Goal: Task Accomplishment & Management: Use online tool/utility

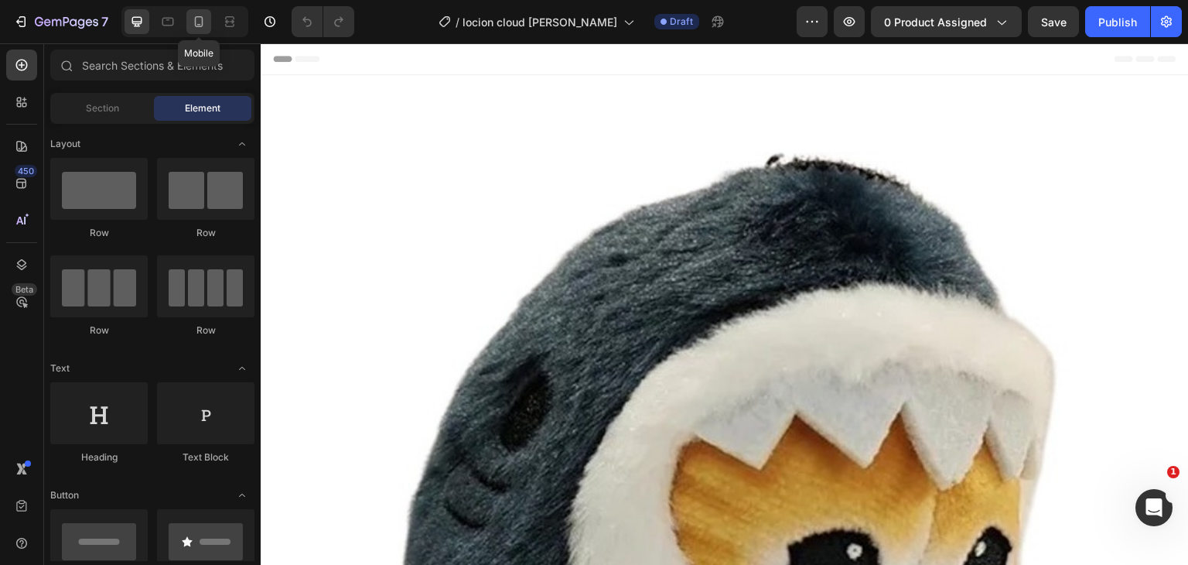
click at [193, 21] on icon at bounding box center [198, 21] width 15 height 15
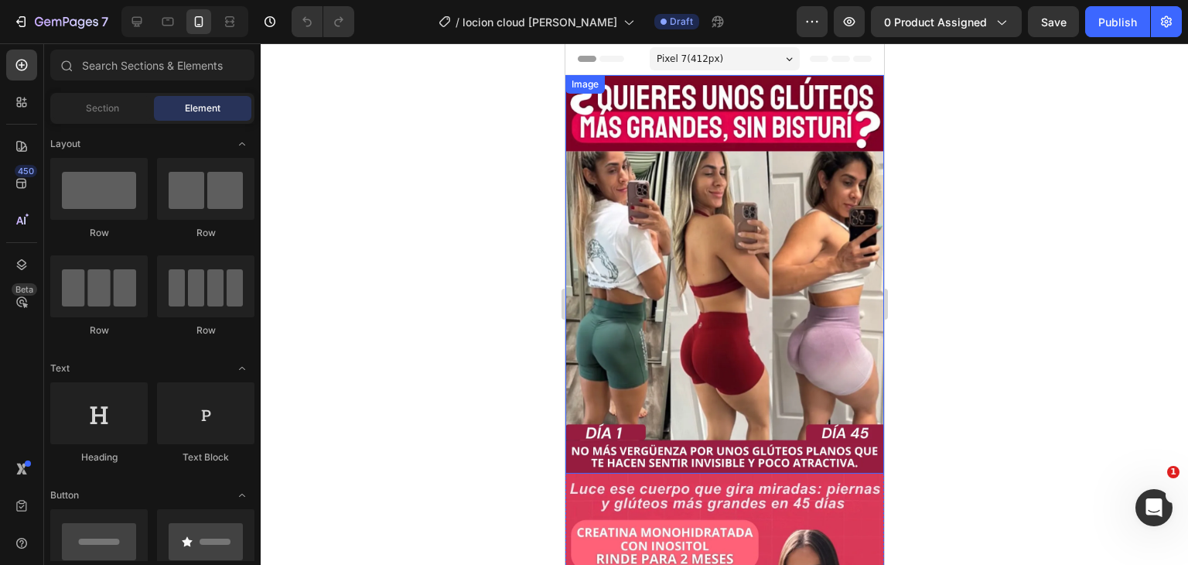
click at [701, 166] on img at bounding box center [724, 274] width 319 height 398
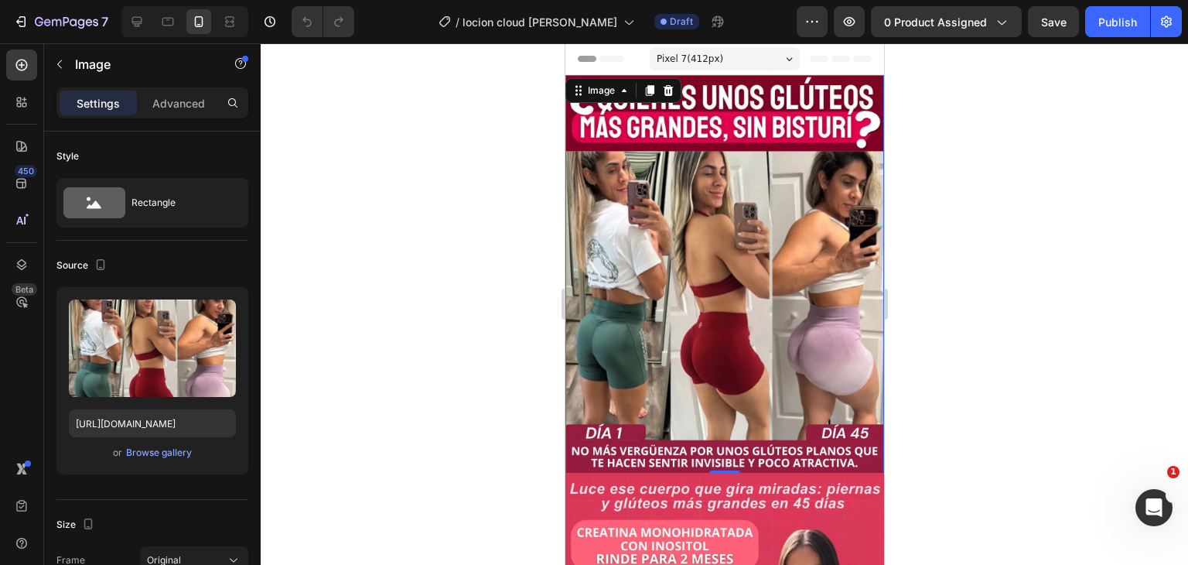
click at [635, 320] on img at bounding box center [724, 274] width 319 height 398
click at [153, 434] on input "https://i.ibb.co/tpmRtY95/Este-2.webp" at bounding box center [152, 423] width 167 height 28
paste input "GQ6SL1RV/Convi-rtete"
type input "https://i.ibb.co/GQ6SL1RV/Convi-rtete.webp"
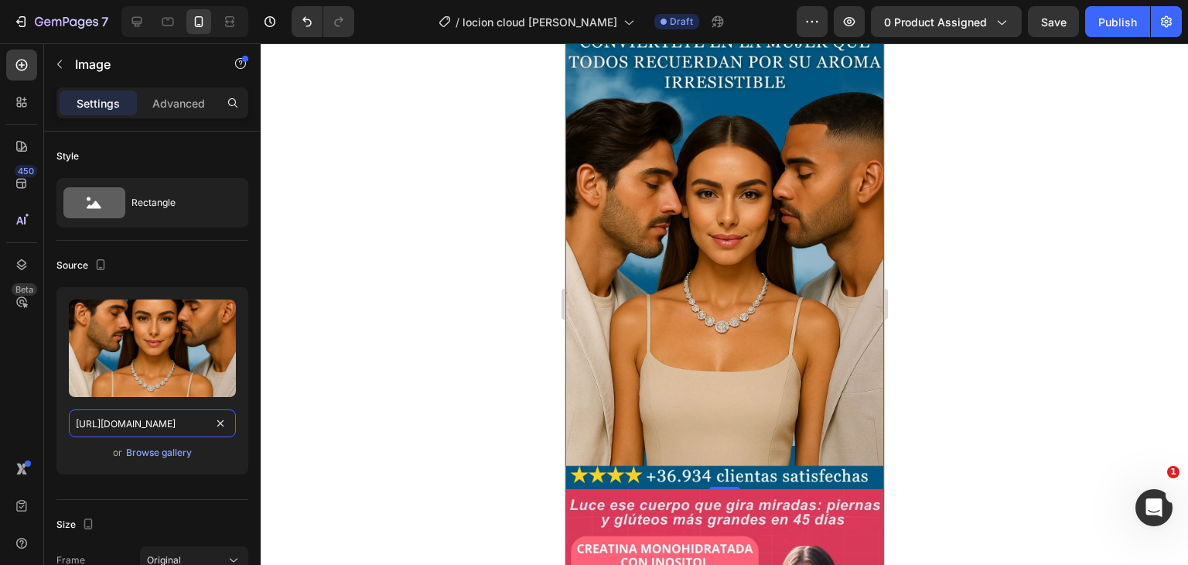
scroll to position [155, 0]
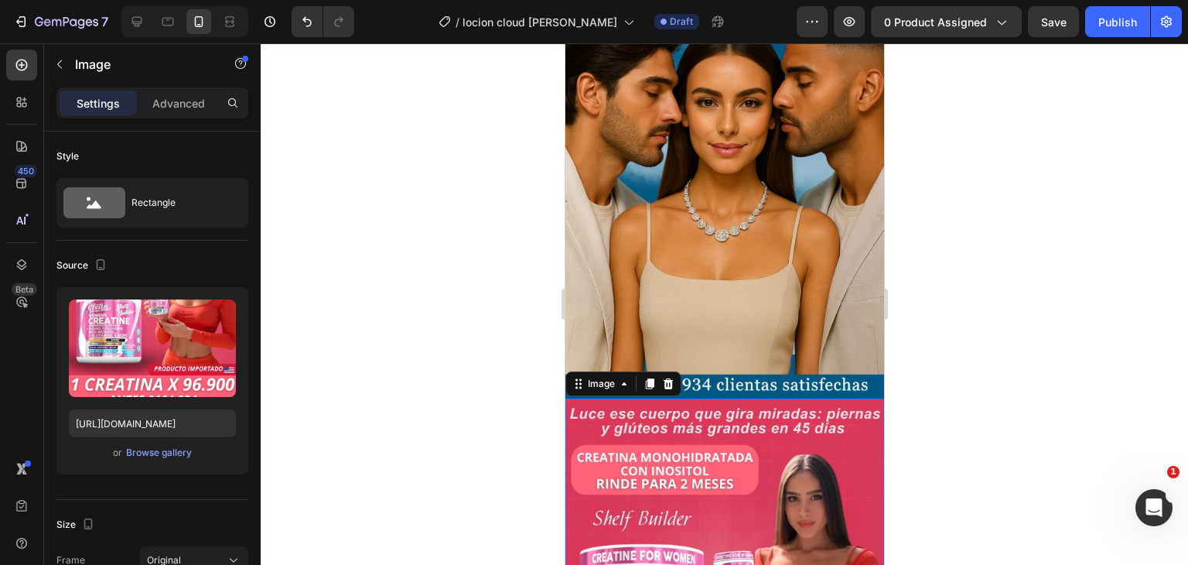
click at [176, 436] on input "https://i.ibb.co/vvvnQH41/La.webp" at bounding box center [152, 423] width 167 height 28
paste input "svYJ6Mg8/Convi-rtete-1"
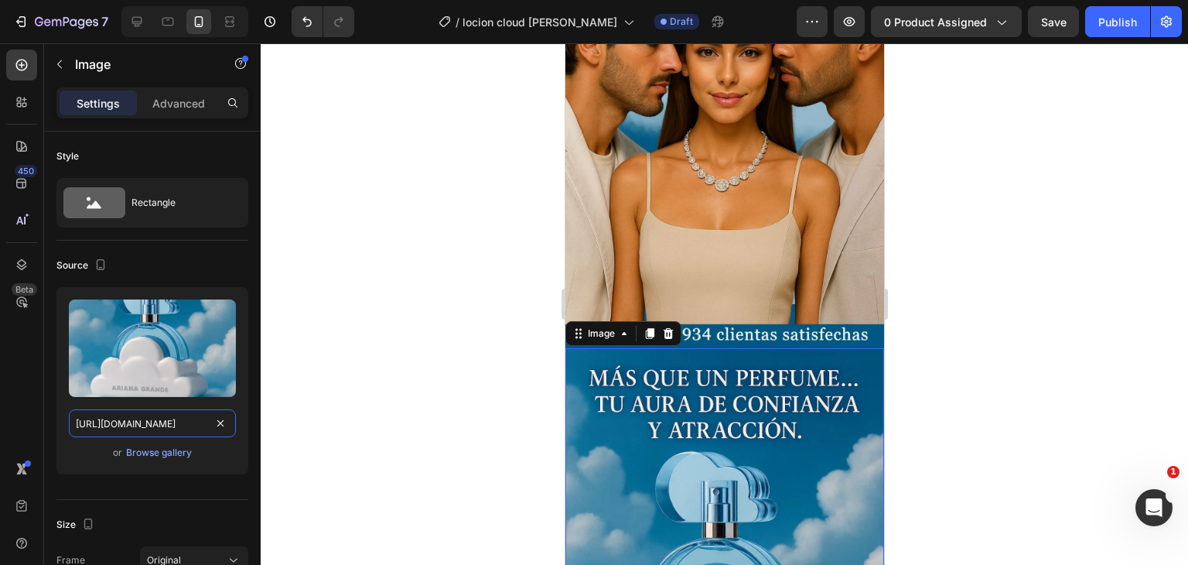
scroll to position [310, 0]
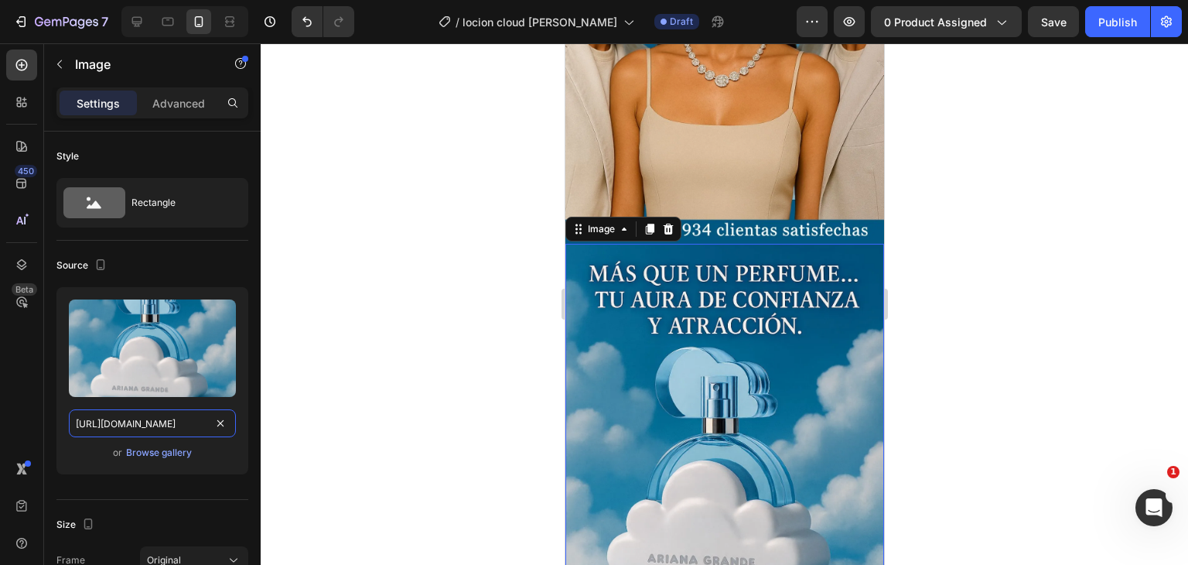
type input "https://i.ibb.co/svYJ6Mg8/Convi-rtete-1.webp"
click at [966, 347] on div at bounding box center [725, 304] width 928 height 522
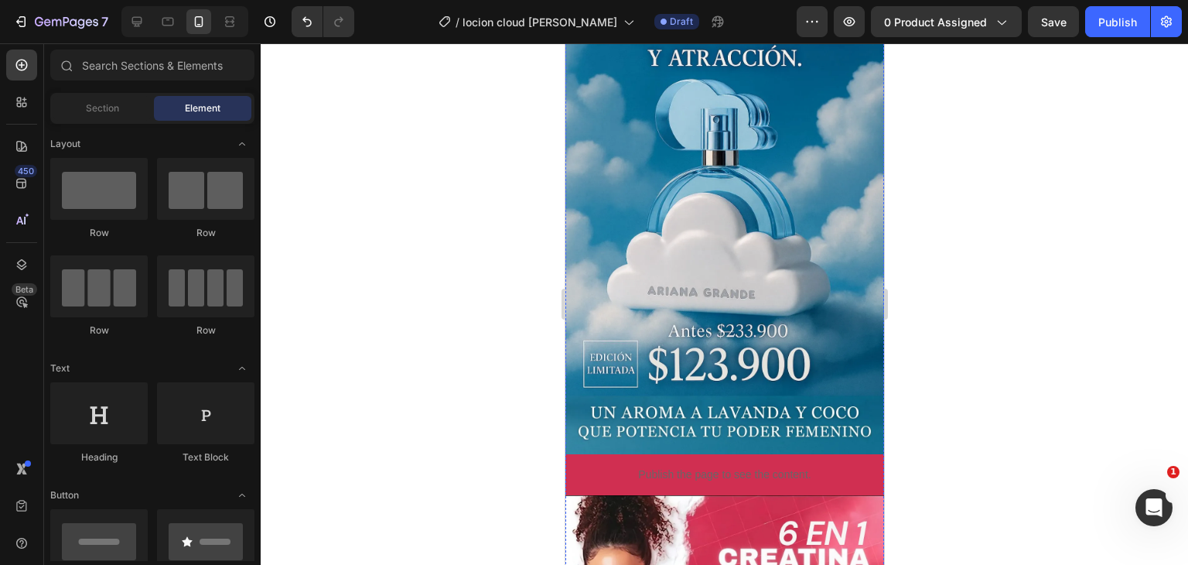
scroll to position [619, 0]
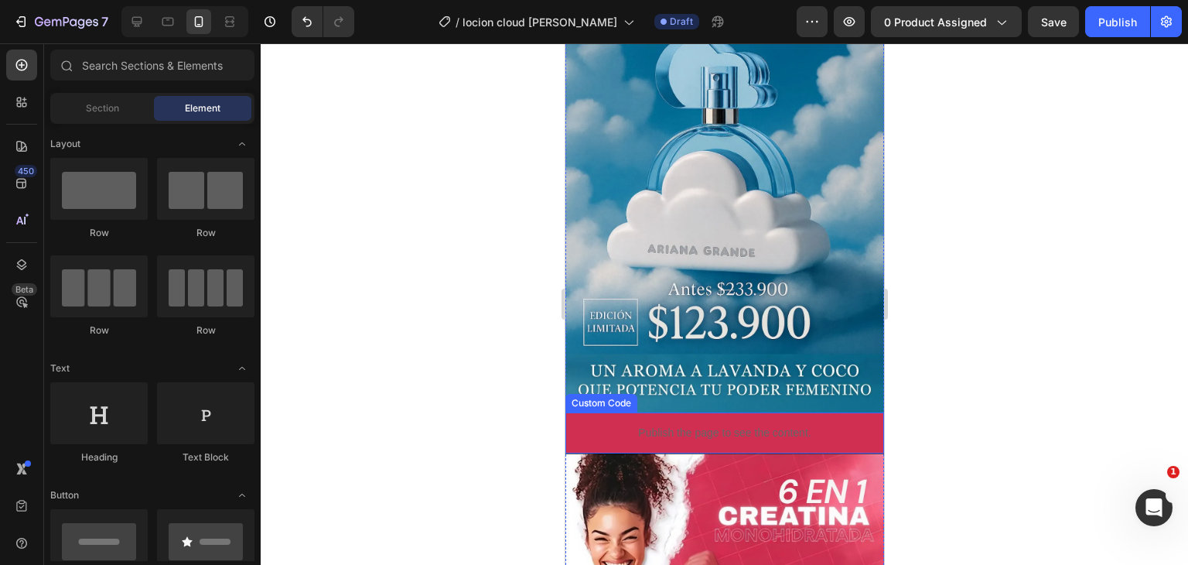
click at [813, 425] on p "Publish the page to see the content." at bounding box center [724, 433] width 319 height 16
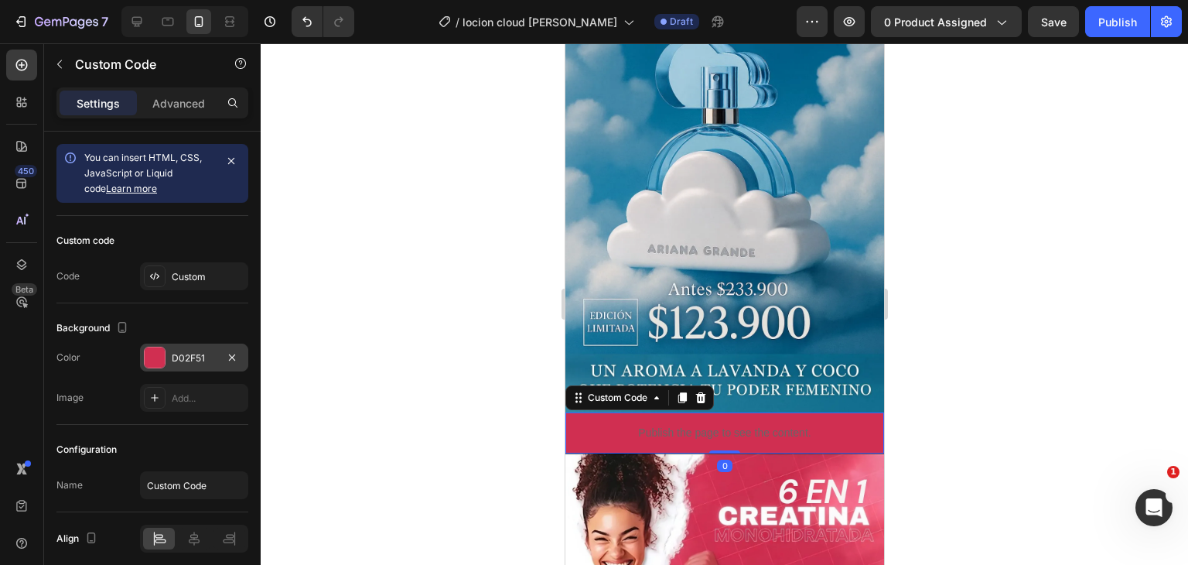
click at [161, 351] on div at bounding box center [155, 357] width 20 height 20
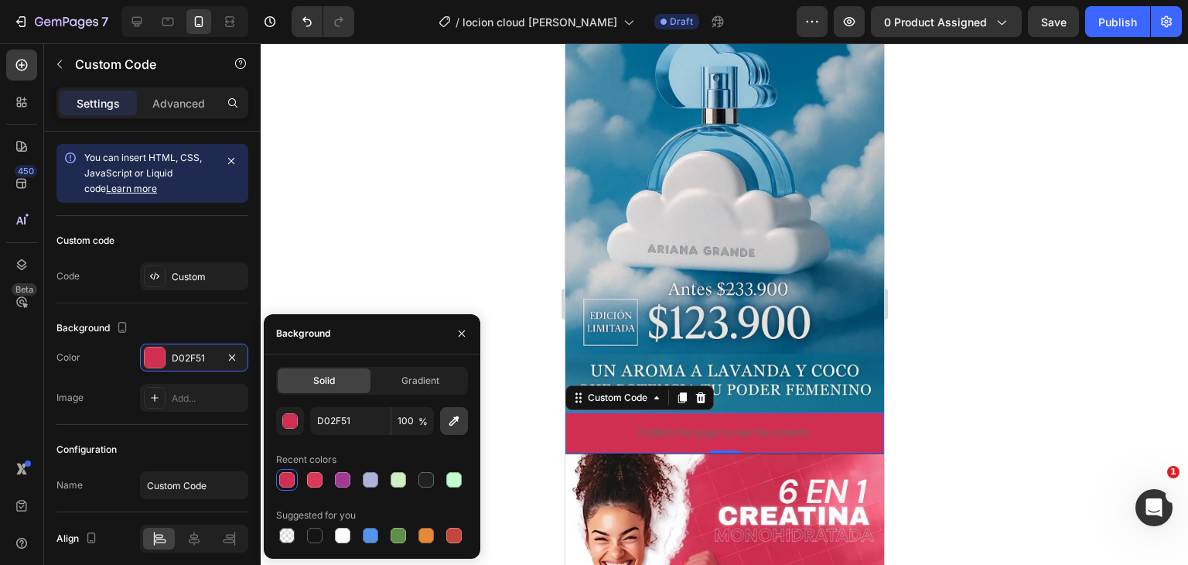
click at [443, 429] on button "button" at bounding box center [454, 421] width 28 height 28
type input "064E6F"
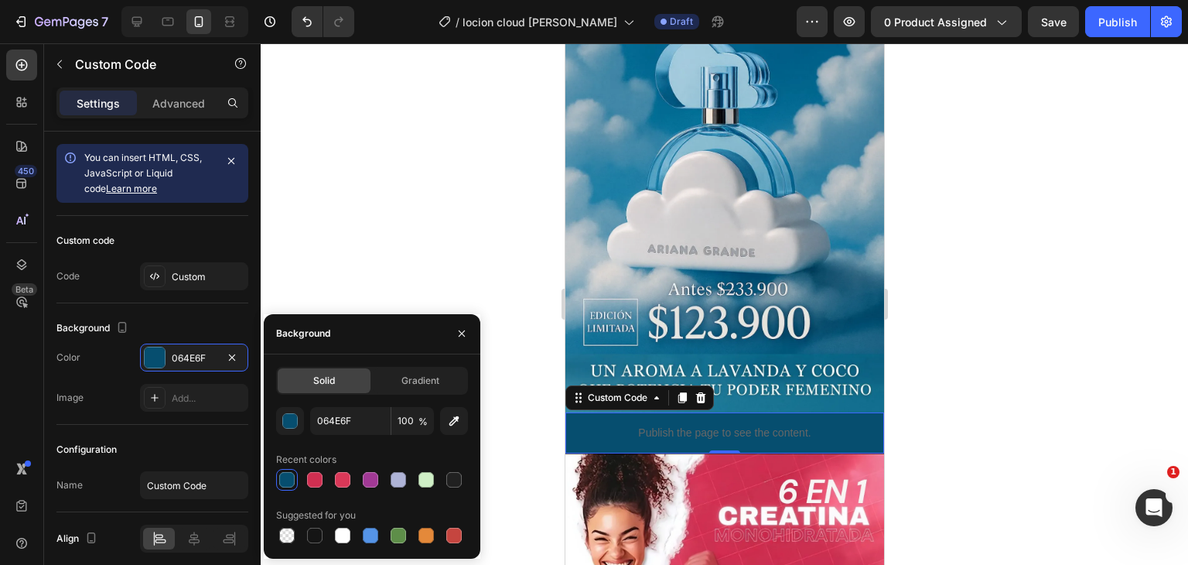
click at [922, 416] on div at bounding box center [725, 304] width 928 height 522
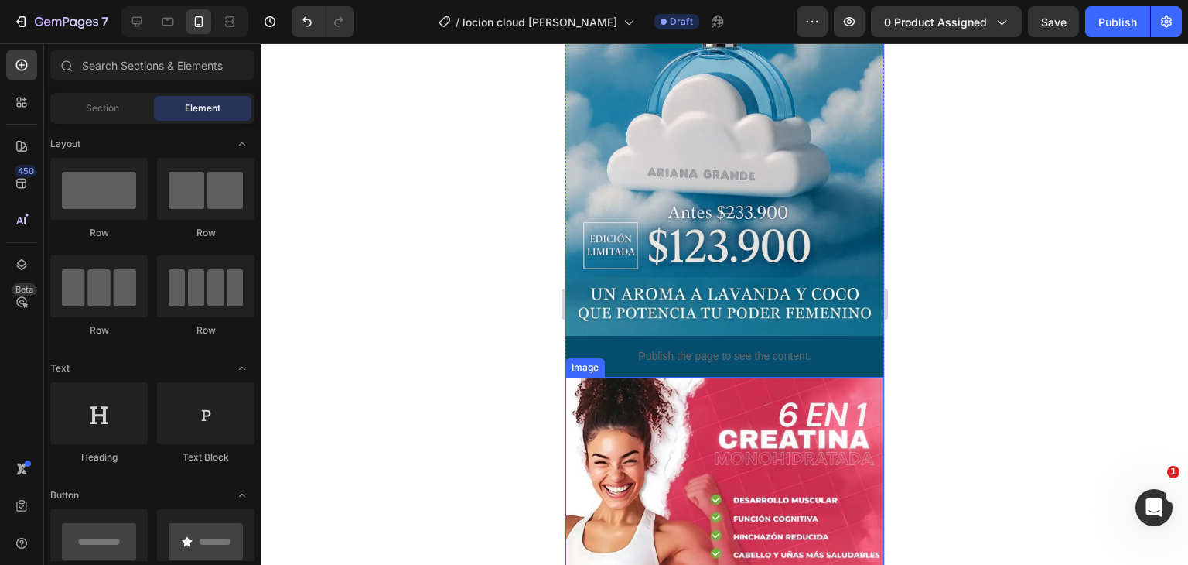
scroll to position [696, 0]
click at [799, 417] on img at bounding box center [724, 575] width 319 height 398
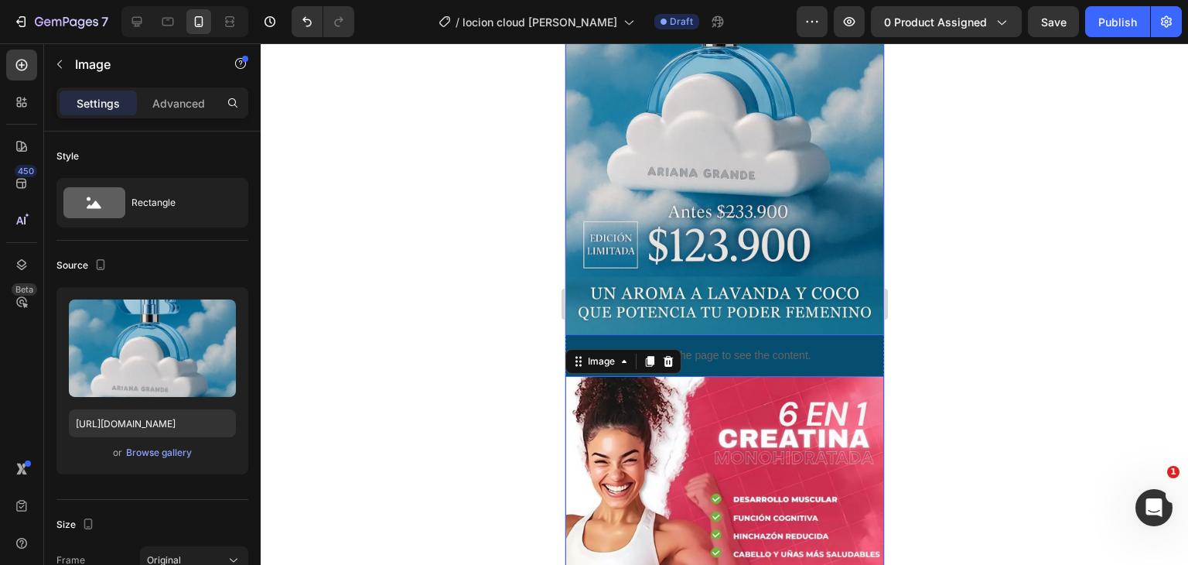
click at [776, 262] on img at bounding box center [724, 96] width 319 height 478
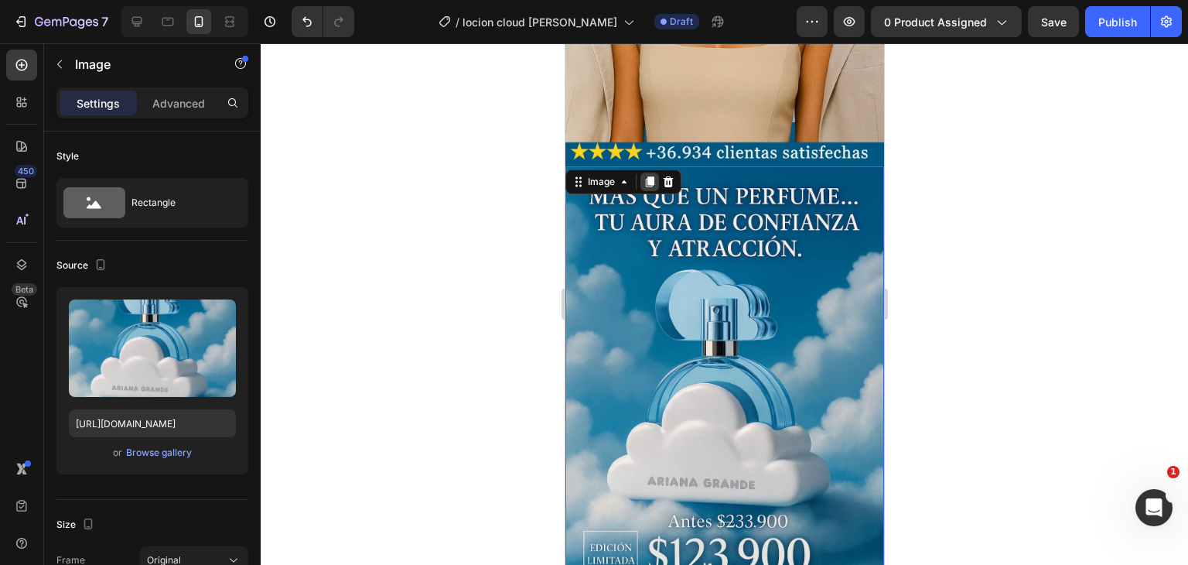
click at [654, 176] on icon at bounding box center [649, 182] width 12 height 12
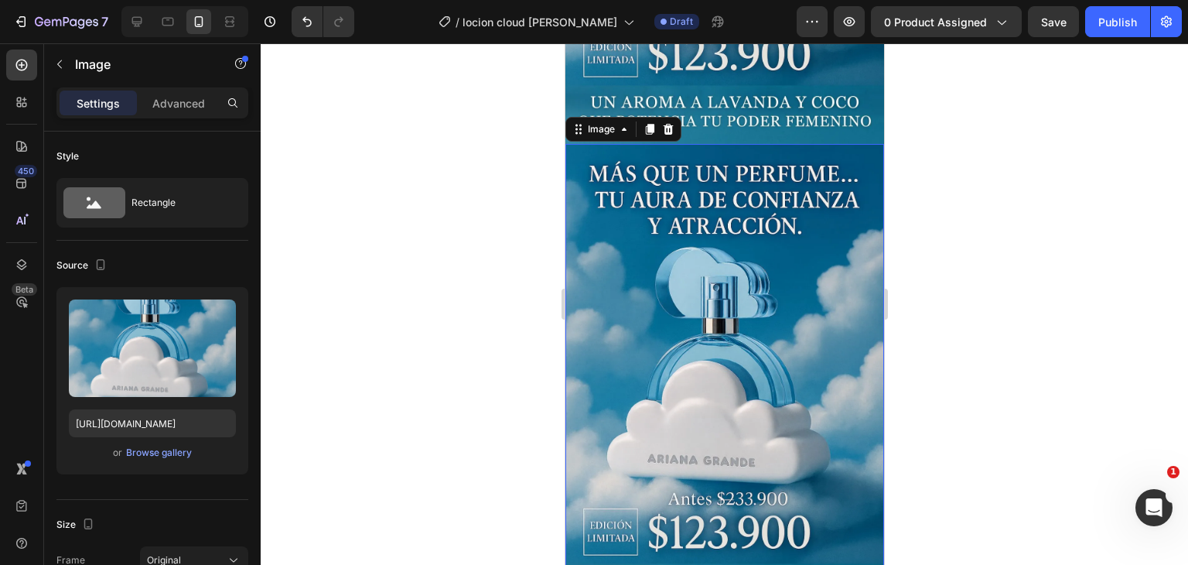
scroll to position [898, 0]
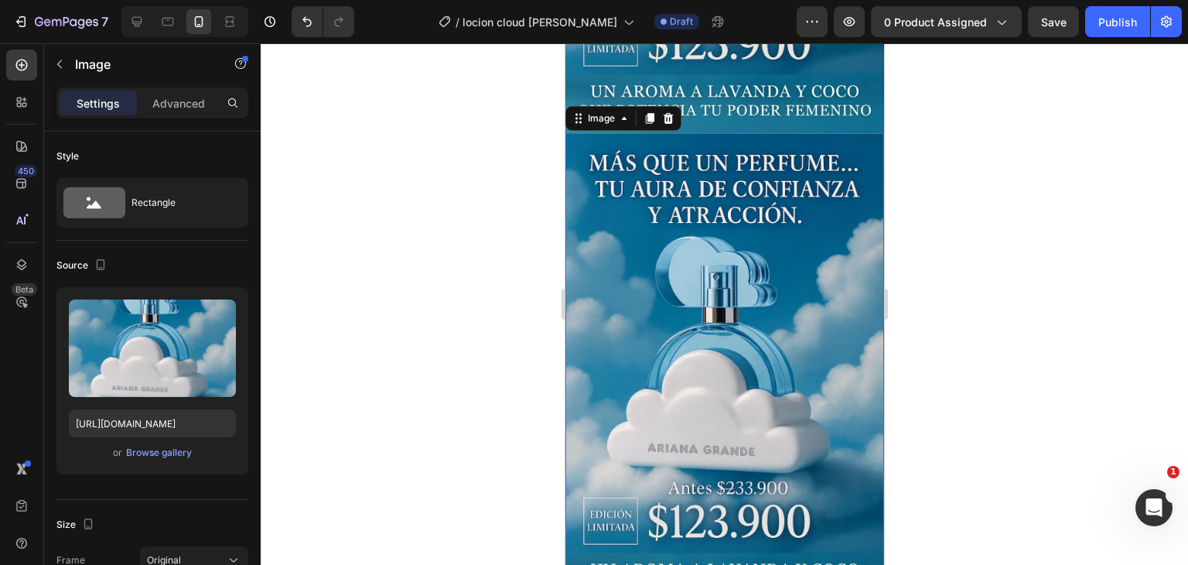
click at [813, 351] on img at bounding box center [724, 372] width 319 height 478
click at [715, 329] on img at bounding box center [724, 372] width 319 height 478
click at [145, 428] on input "https://i.ibb.co/svYJ6Mg8/Convi-rtete-1.webp" at bounding box center [152, 423] width 167 height 28
paste input "VYrWWYbP/Dura"
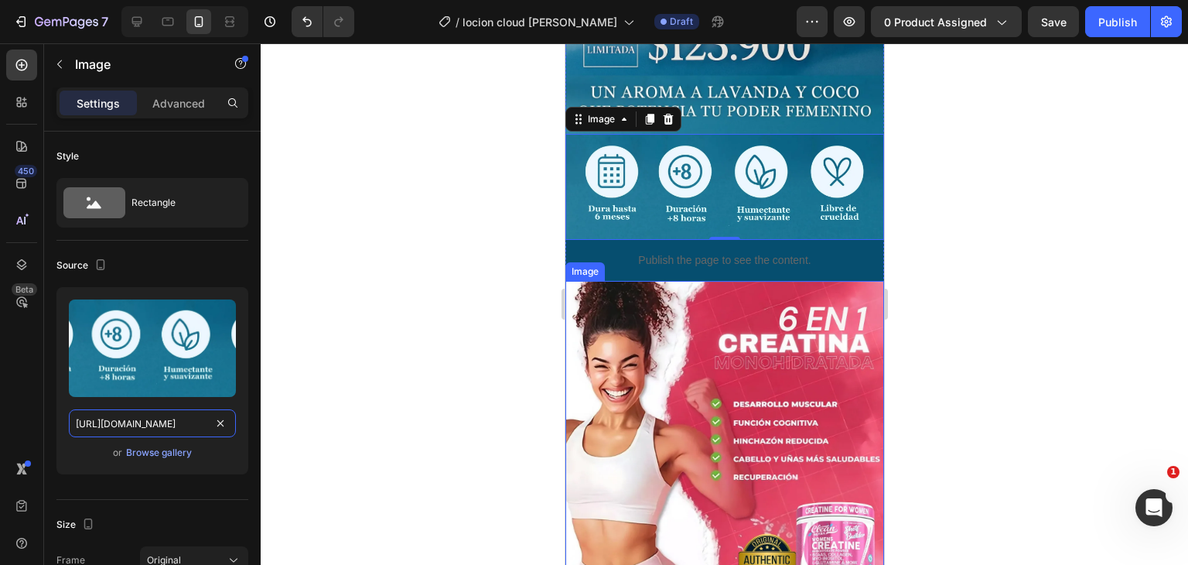
scroll to position [821, 0]
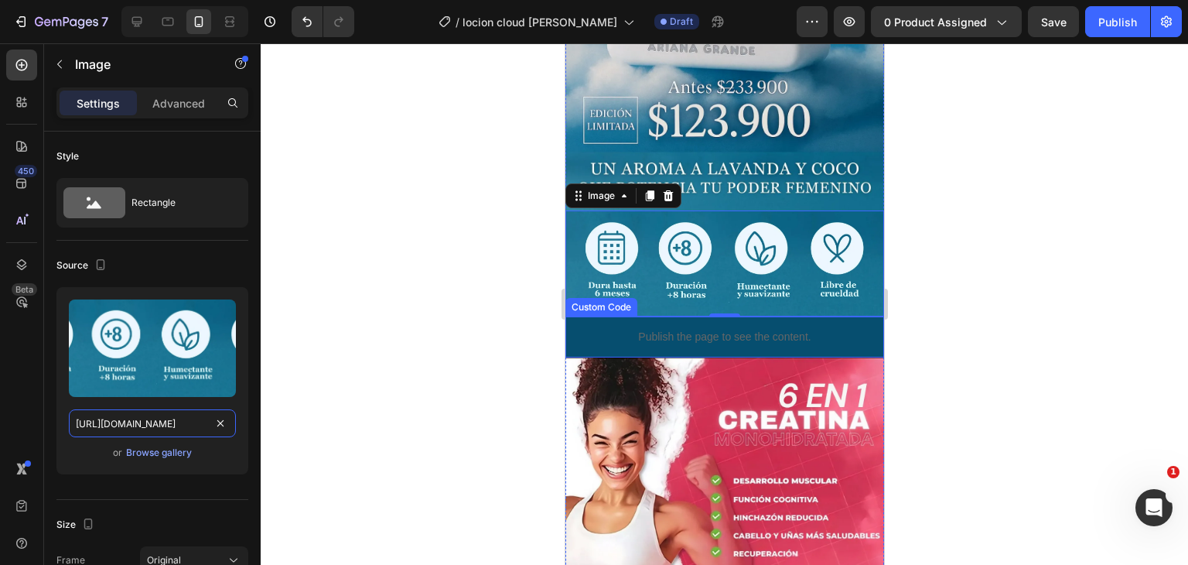
type input "https://i.ibb.co/VYrWWYbP/Dura.webp"
click at [1068, 209] on div at bounding box center [725, 304] width 928 height 522
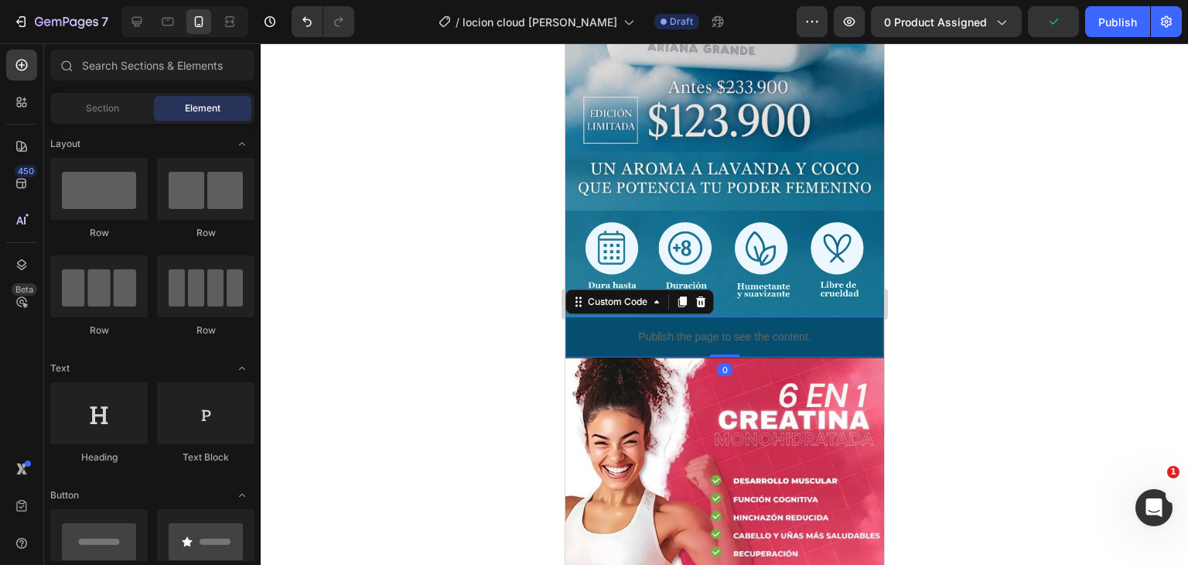
click at [753, 316] on div "Publish the page to see the content." at bounding box center [724, 336] width 319 height 41
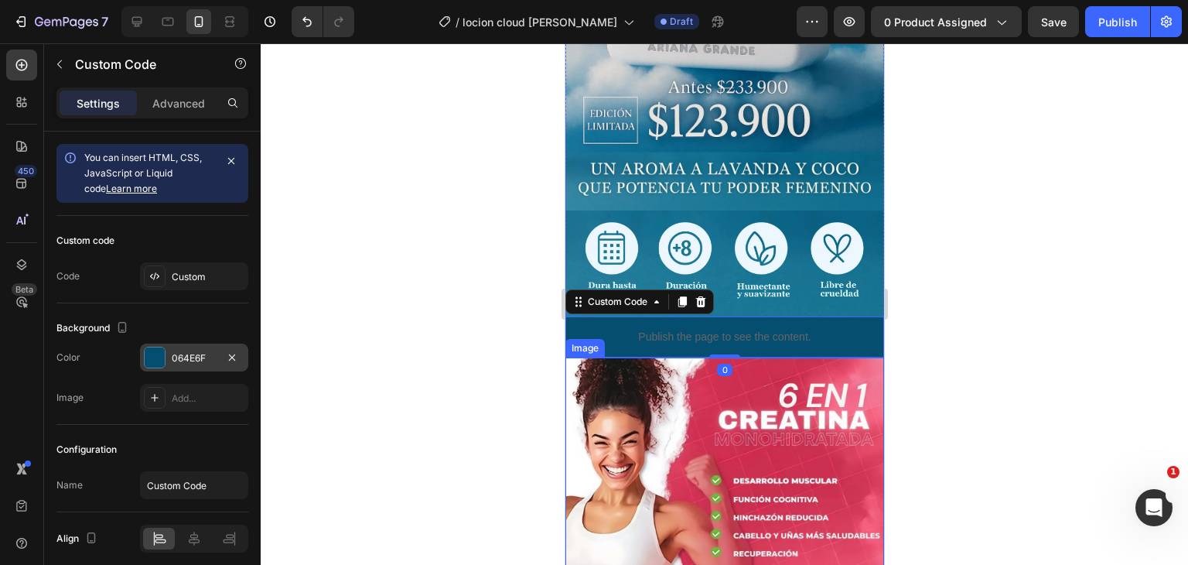
click at [160, 365] on div at bounding box center [155, 357] width 20 height 20
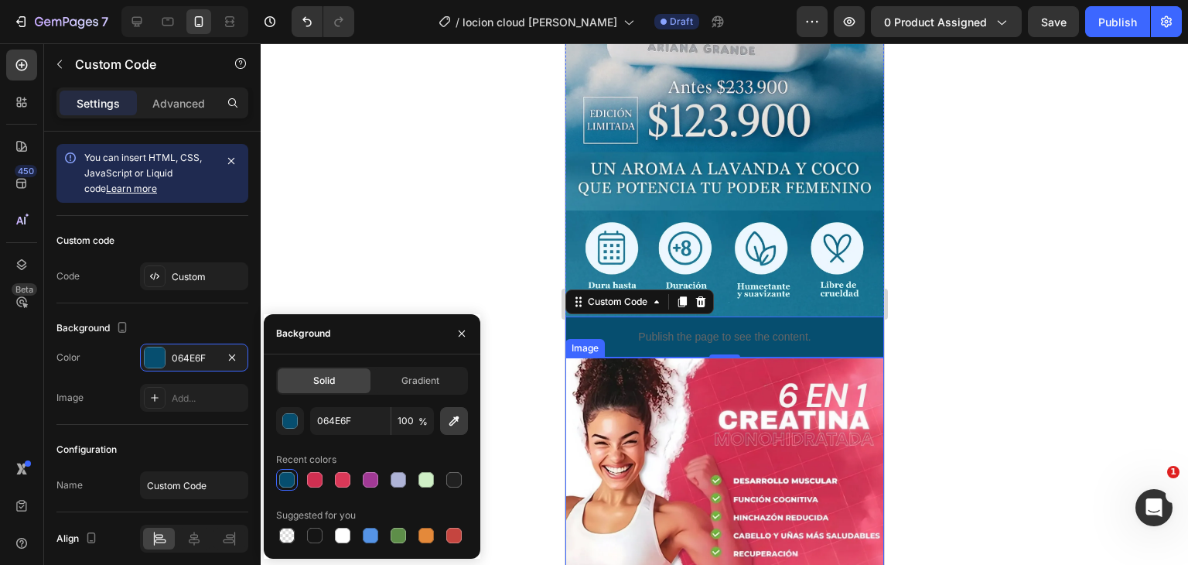
click at [455, 414] on icon "button" at bounding box center [453, 420] width 15 height 15
type input "197492"
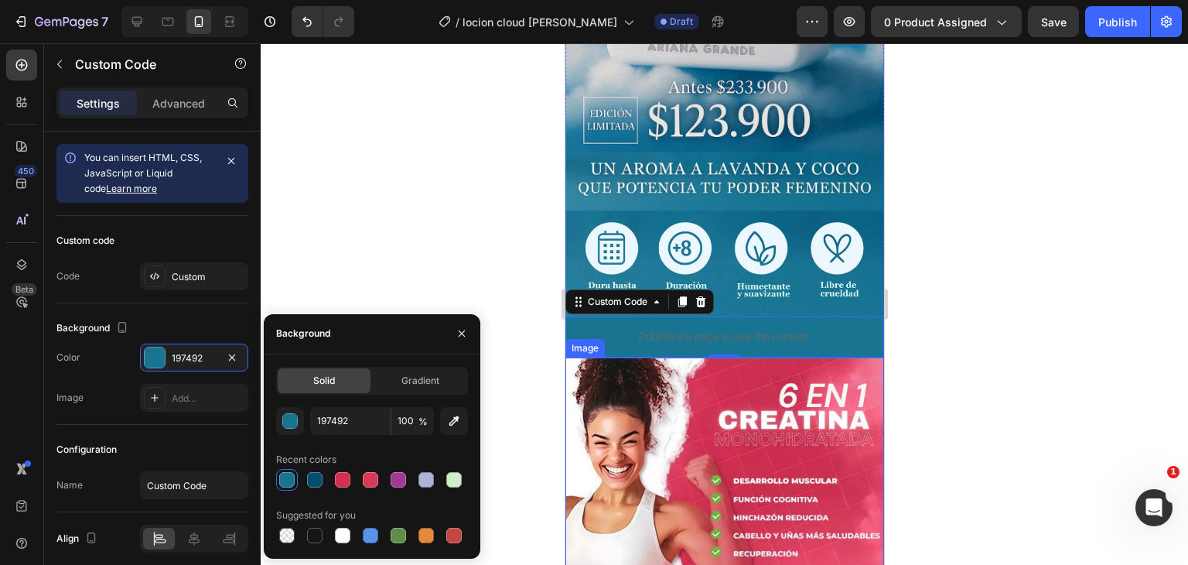
click at [394, 286] on div at bounding box center [725, 304] width 928 height 522
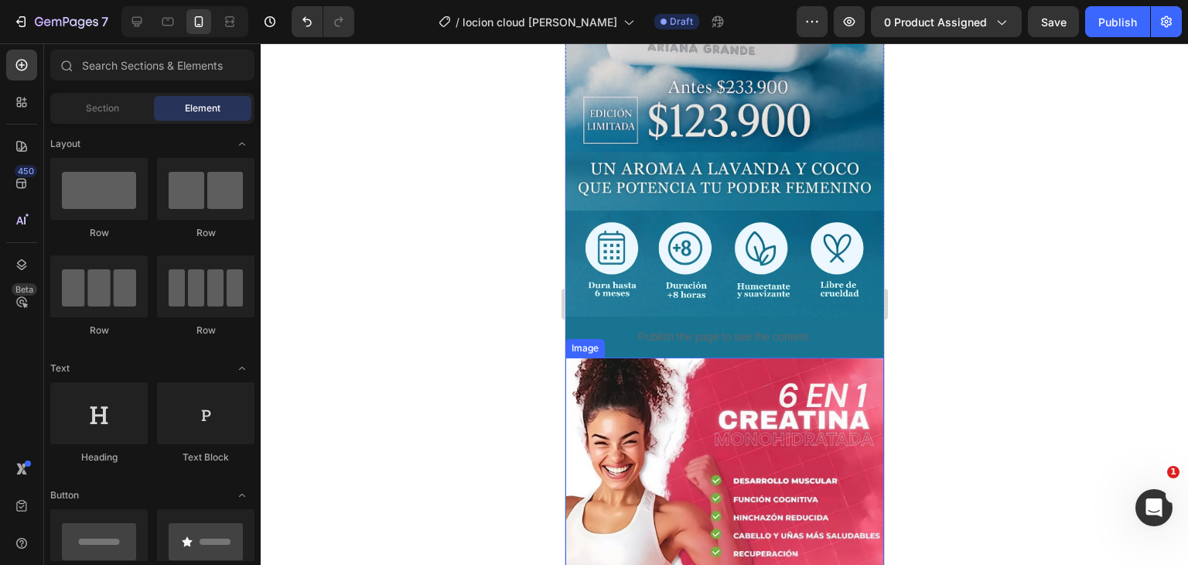
click at [760, 385] on img at bounding box center [724, 556] width 319 height 398
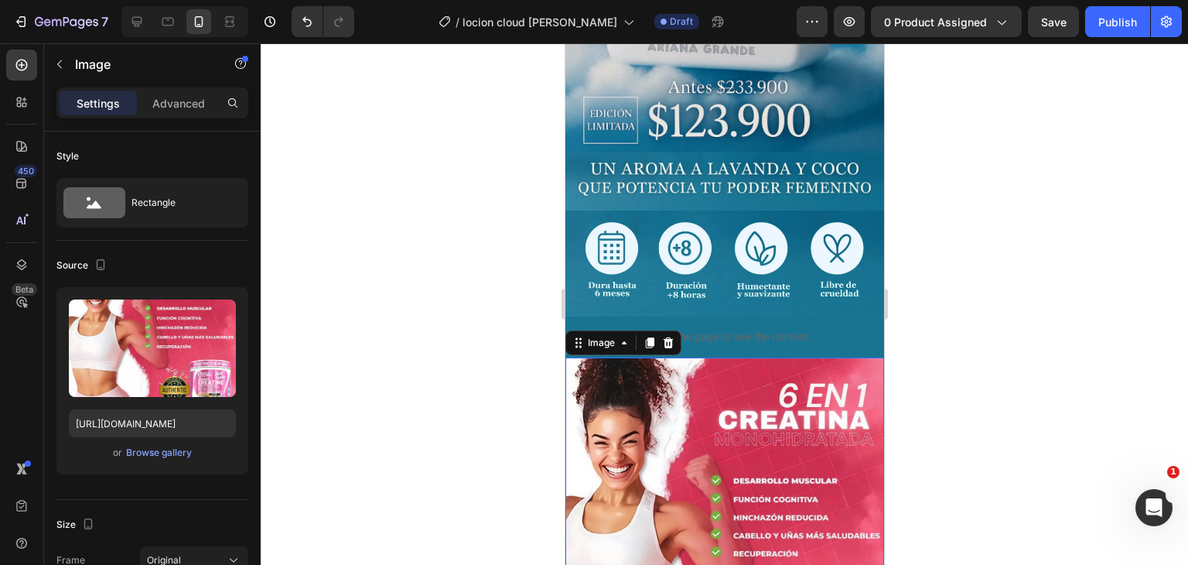
click at [706, 428] on img at bounding box center [724, 556] width 319 height 398
click at [160, 429] on input "https://i.ibb.co/DPBp6yTc/Este-3.webp" at bounding box center [152, 423] width 167 height 28
paste input "8gpzkmFC/Convi-rtete-2"
type input "https://i.ibb.co/8gpzkmFC/Convi-rtete-2.webp"
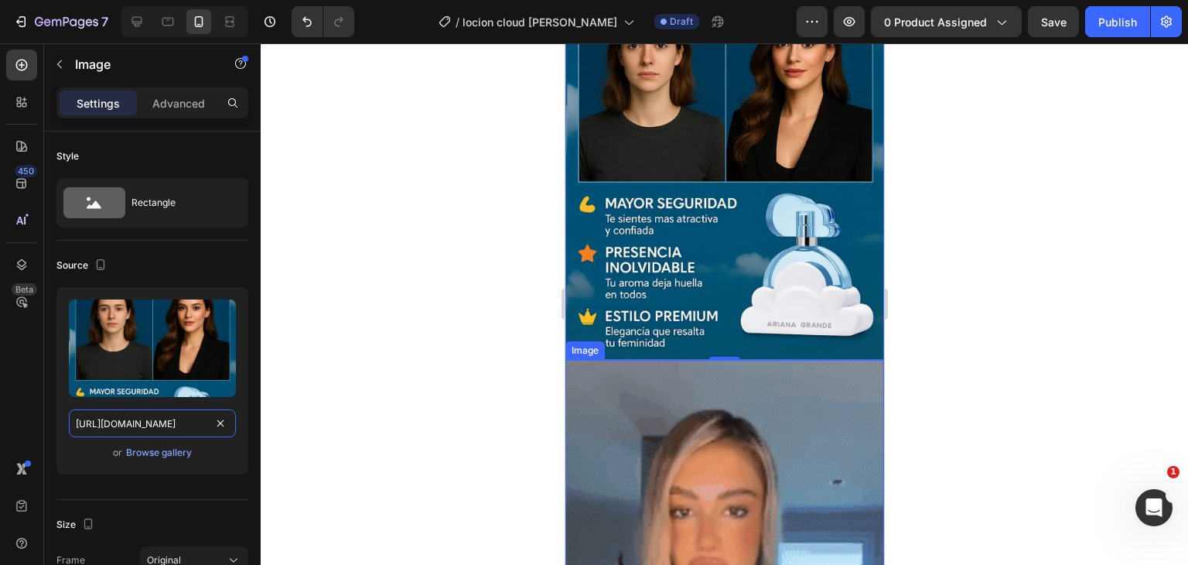
scroll to position [1363, 0]
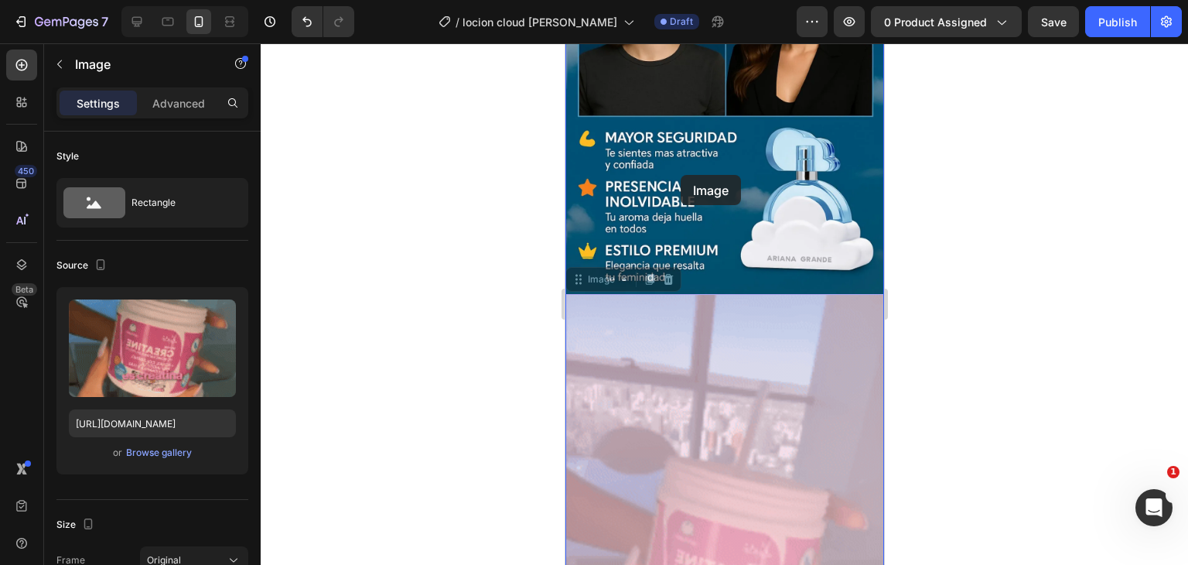
drag, startPoint x: 669, startPoint y: 370, endPoint x: 680, endPoint y: 175, distance: 195.3
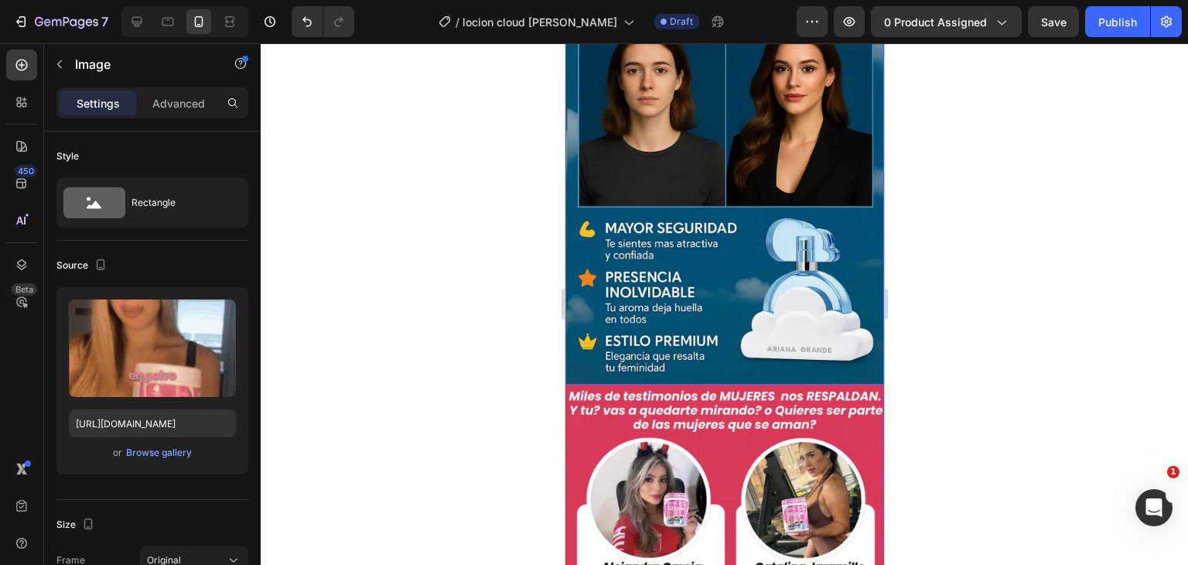
scroll to position [1904, 0]
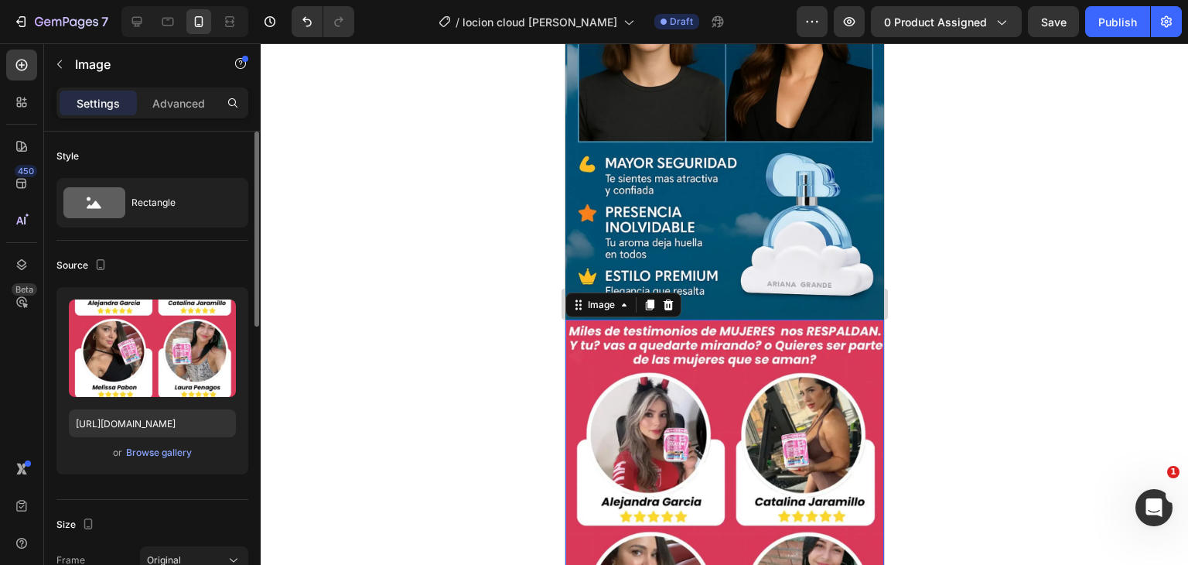
click at [186, 437] on div "Upload Image https://i.ibb.co/Kjm5PyH9/La-1.webp or Browse gallery" at bounding box center [152, 380] width 192 height 187
click at [186, 434] on input "https://i.ibb.co/Kjm5PyH9/La-1.webp" at bounding box center [152, 423] width 167 height 28
paste input "5h8HcBWx/Chat-GPT"
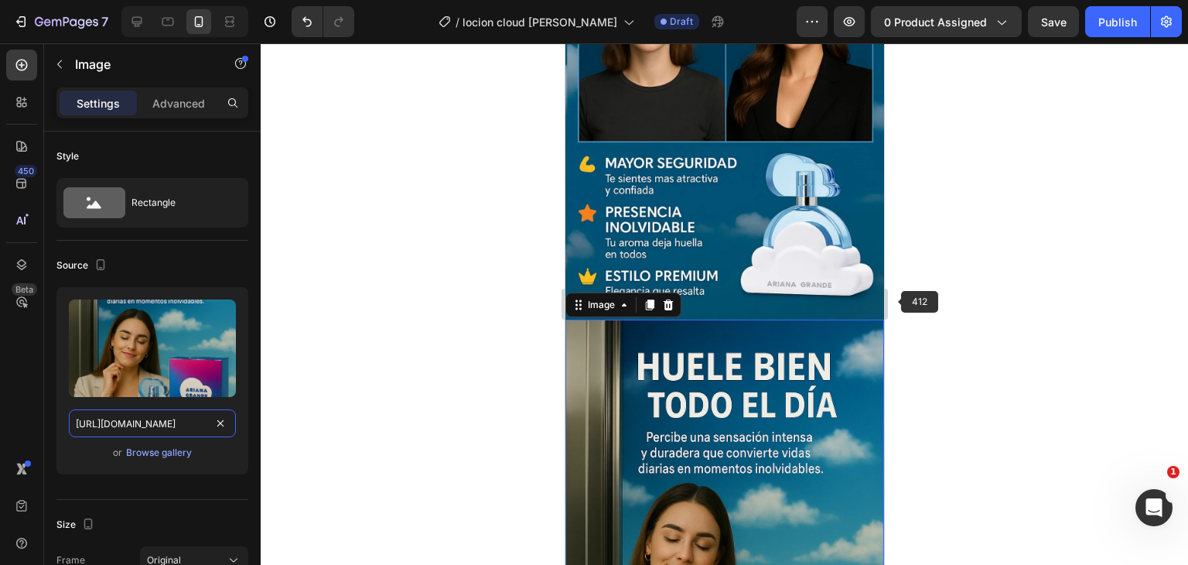
type input "https://i.ibb.co/5h8HcBWx/Chat-GPT-1.webp"
click at [928, 267] on div at bounding box center [725, 304] width 928 height 522
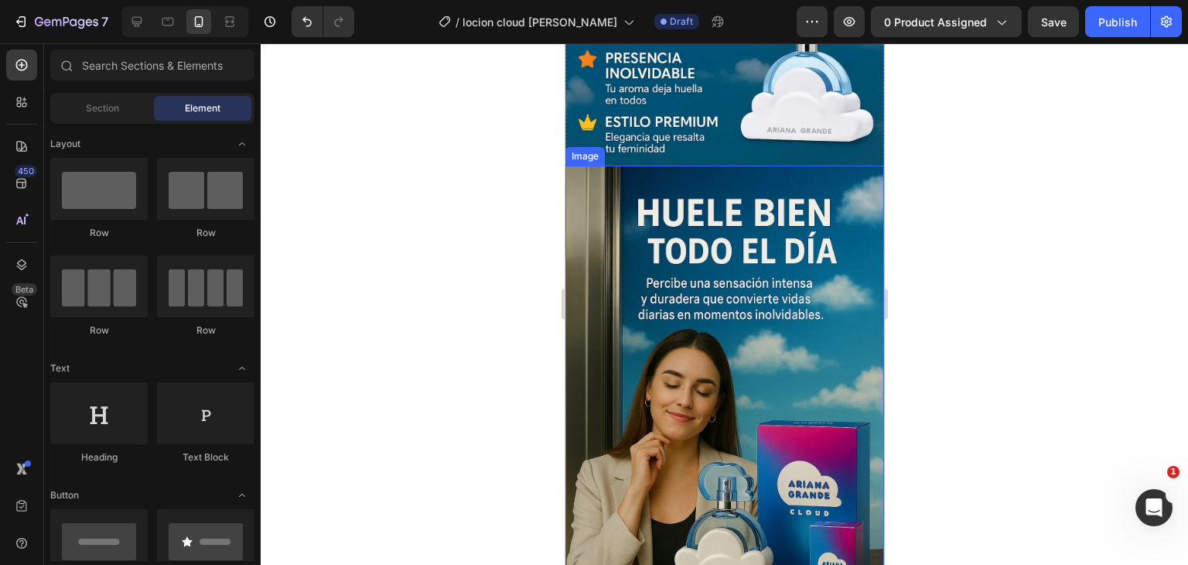
scroll to position [1982, 0]
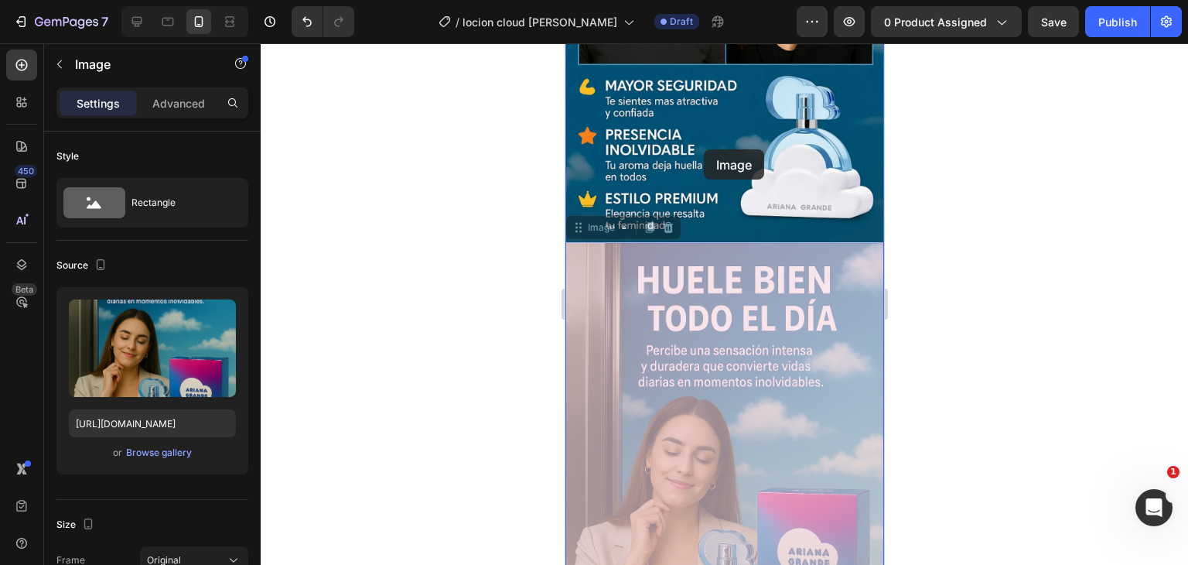
drag, startPoint x: 697, startPoint y: 373, endPoint x: 703, endPoint y: 149, distance: 223.7
click at [703, 149] on div "Pixel 7 ( 412 px) iPhone 13 Mini iPhone 13 Pro iPhone 11 Pro Max iPhone 15 Pro …" at bounding box center [724, 121] width 319 height 4118
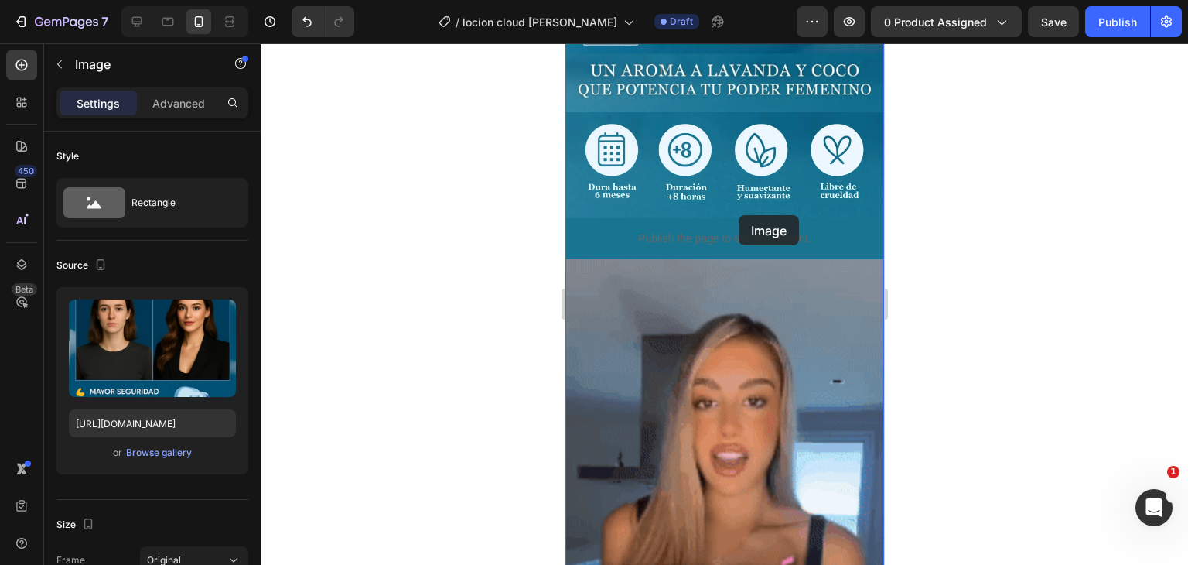
scroll to position [898, 0]
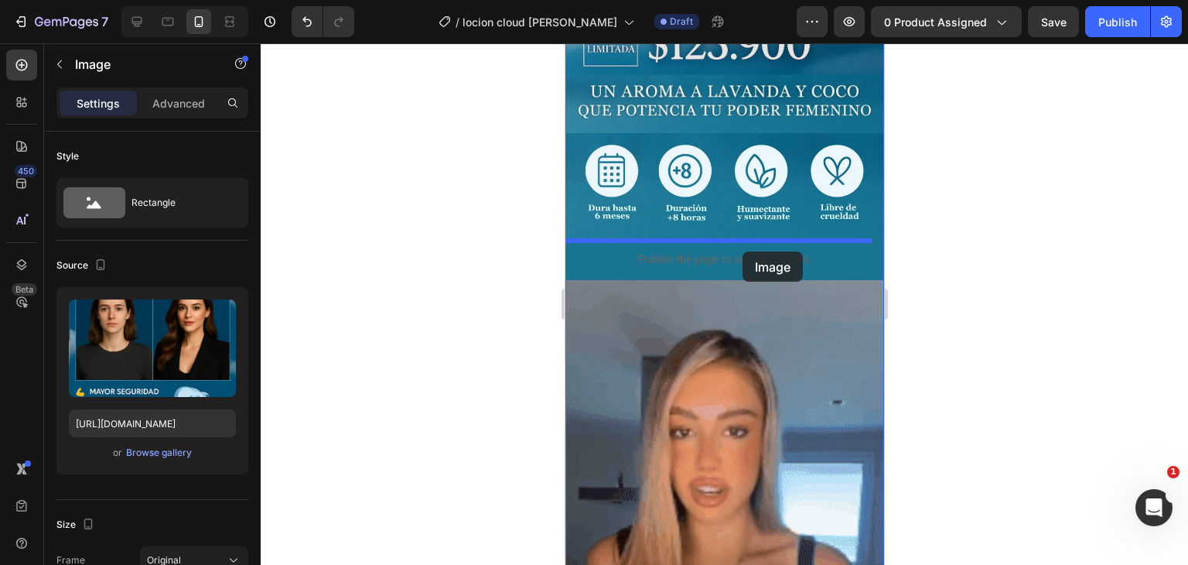
drag, startPoint x: 740, startPoint y: 512, endPoint x: 742, endPoint y: 251, distance: 260.8
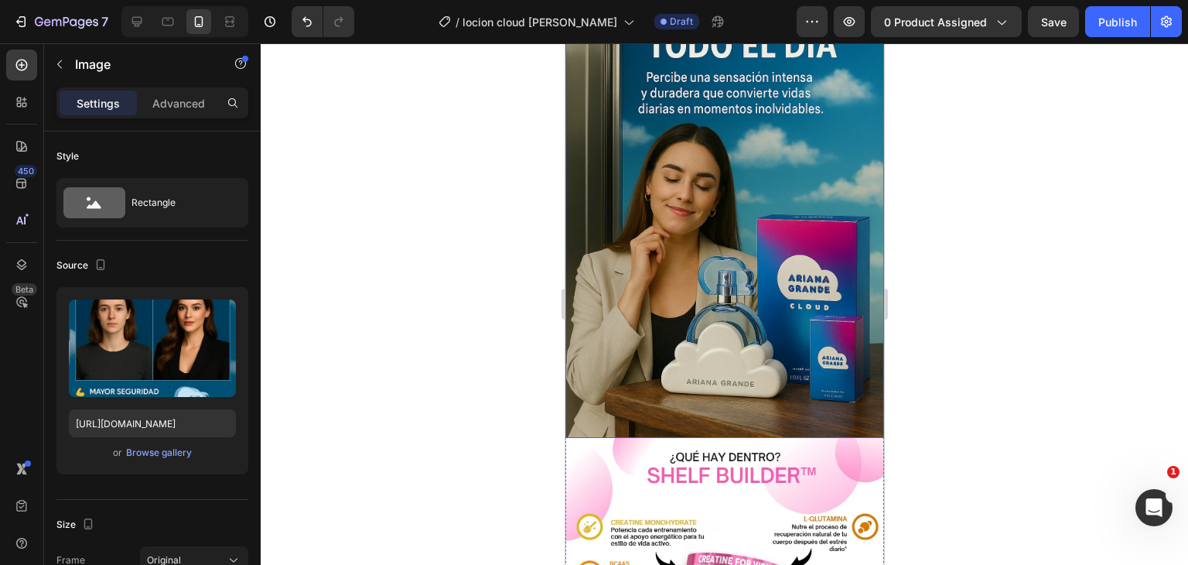
scroll to position [2214, 0]
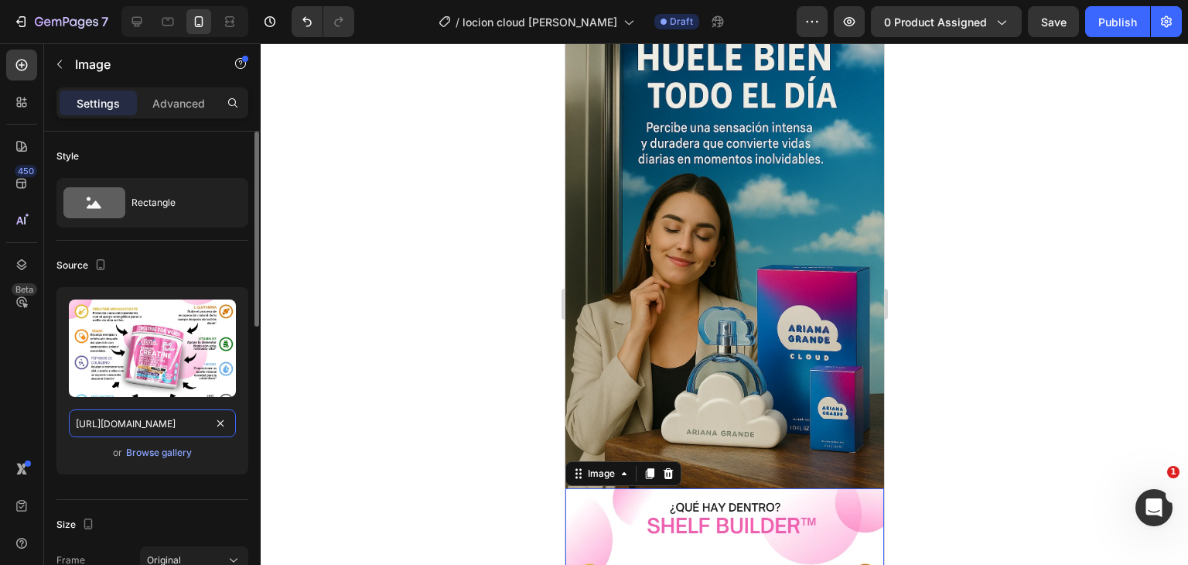
click at [189, 431] on input "https://i.ibb.co/Gfw1rRGS/Captura.webp" at bounding box center [152, 423] width 167 height 28
paste input "nq1ysQ33/Convi-rtete-3"
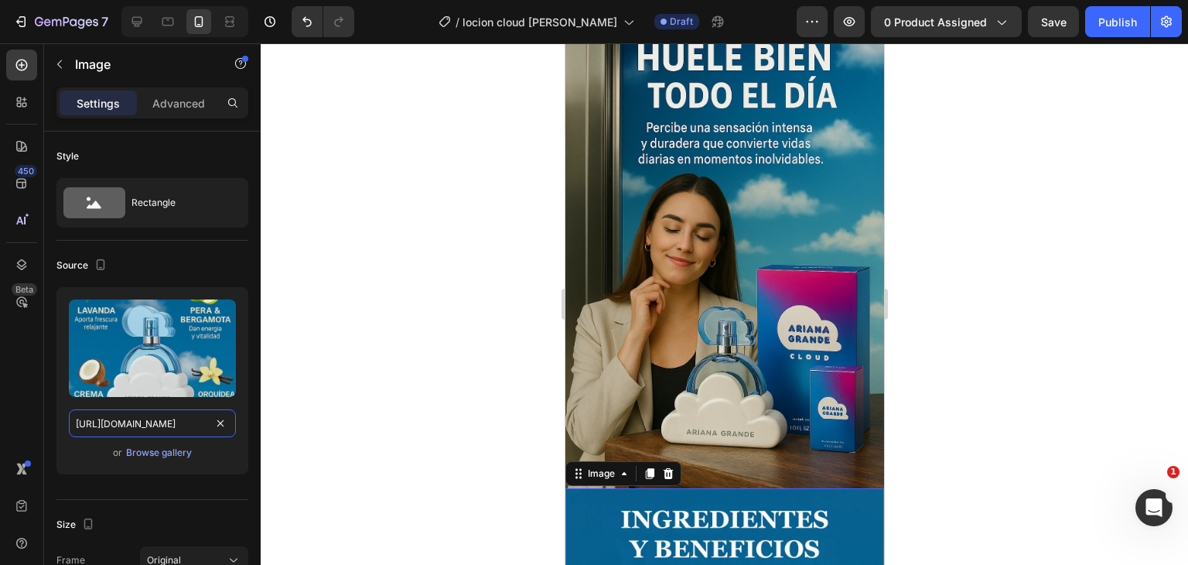
type input "https://i.ibb.co/nq1ysQ33/Convi-rtete-3.webp"
click at [1019, 344] on div at bounding box center [725, 304] width 928 height 522
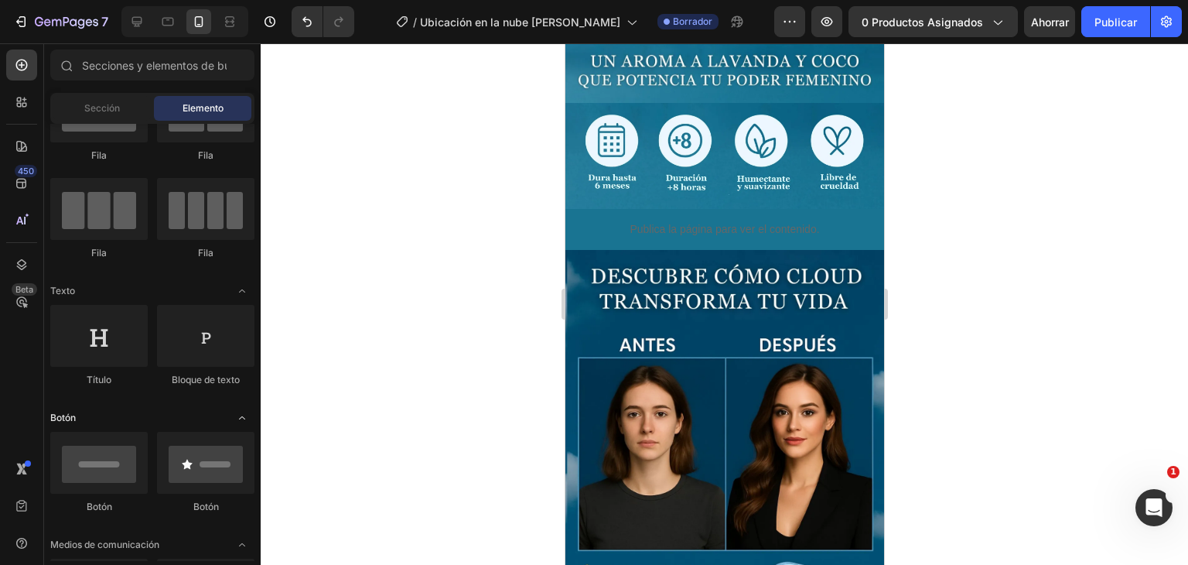
scroll to position [0, 0]
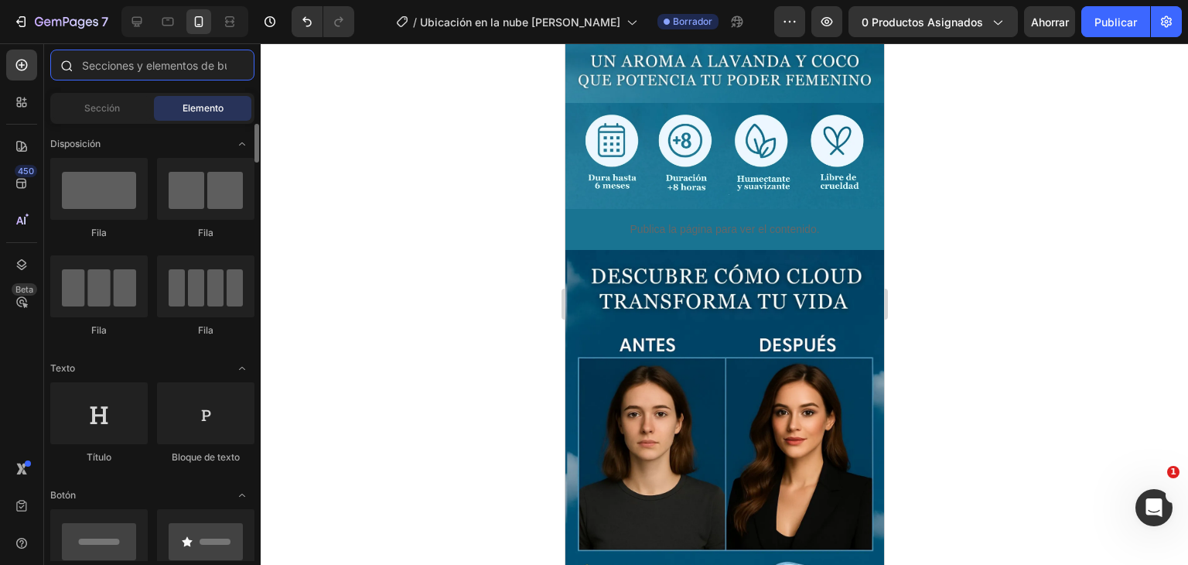
click at [91, 70] on input "text" at bounding box center [152, 65] width 204 height 31
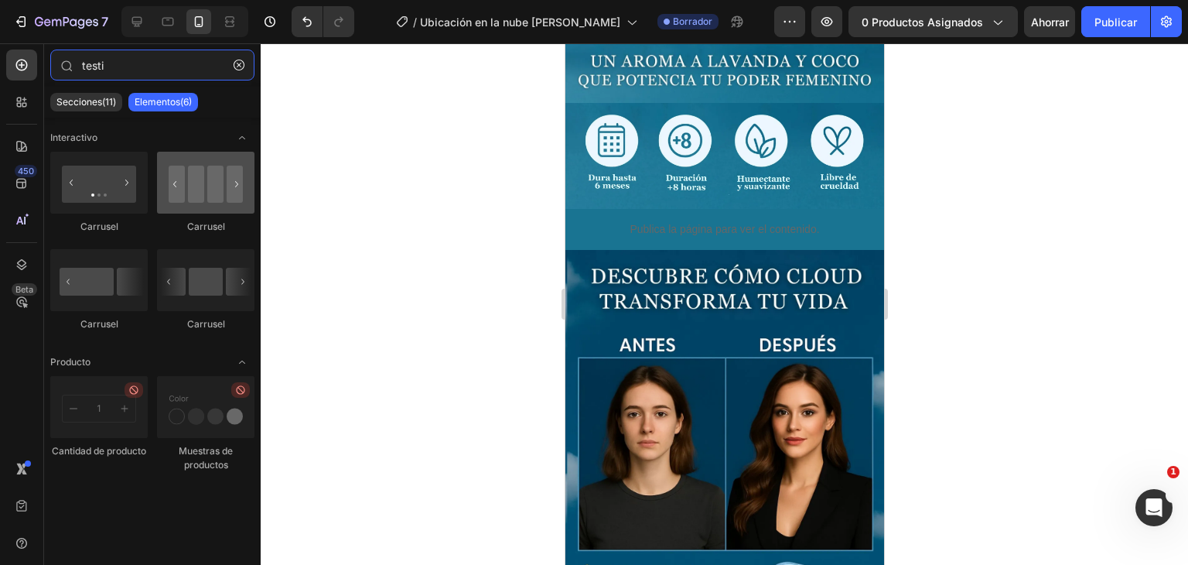
type input "testi"
click at [241, 190] on div at bounding box center [205, 183] width 97 height 62
click at [235, 193] on div at bounding box center [205, 183] width 97 height 62
click at [239, 189] on div at bounding box center [205, 183] width 97 height 62
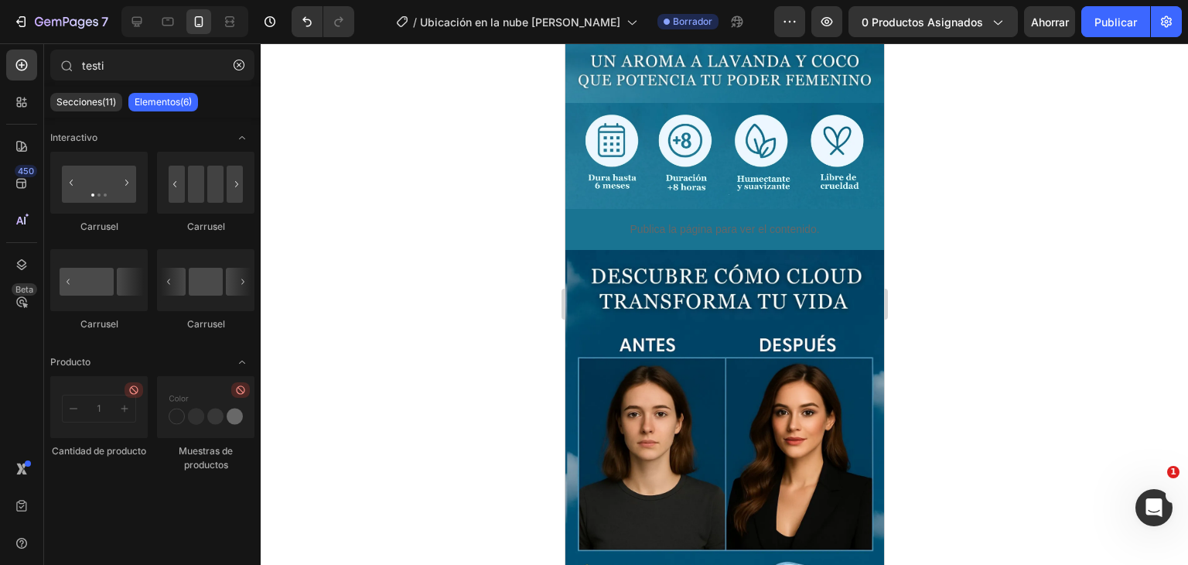
click at [176, 100] on font "Elementos(6)" at bounding box center [163, 102] width 57 height 12
click at [90, 104] on font "Secciones(11)" at bounding box center [86, 102] width 60 height 12
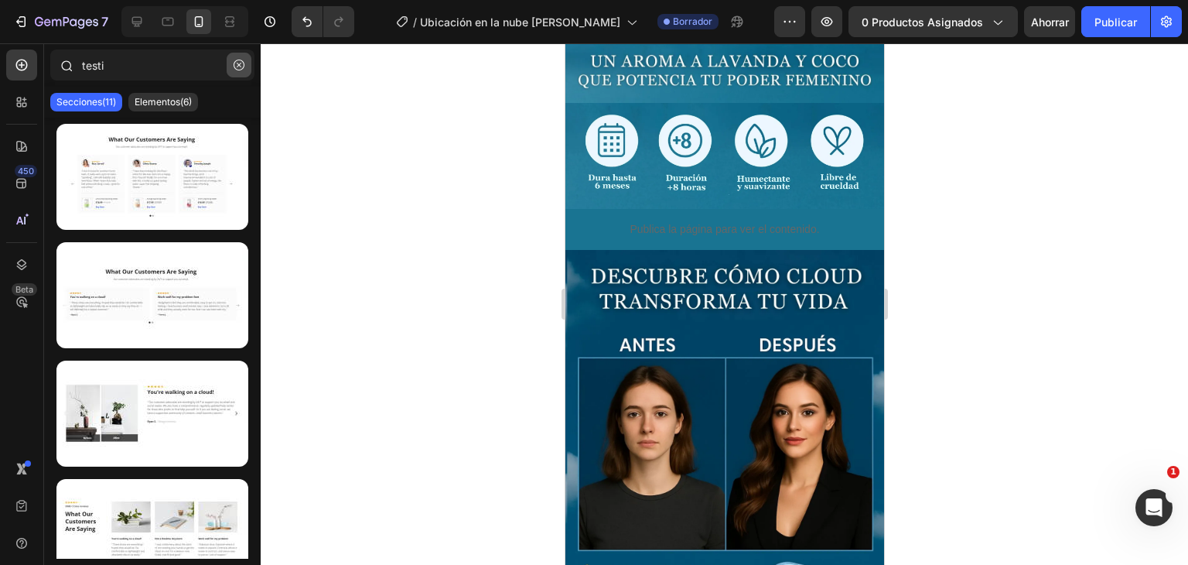
click at [239, 72] on button "button" at bounding box center [239, 65] width 25 height 25
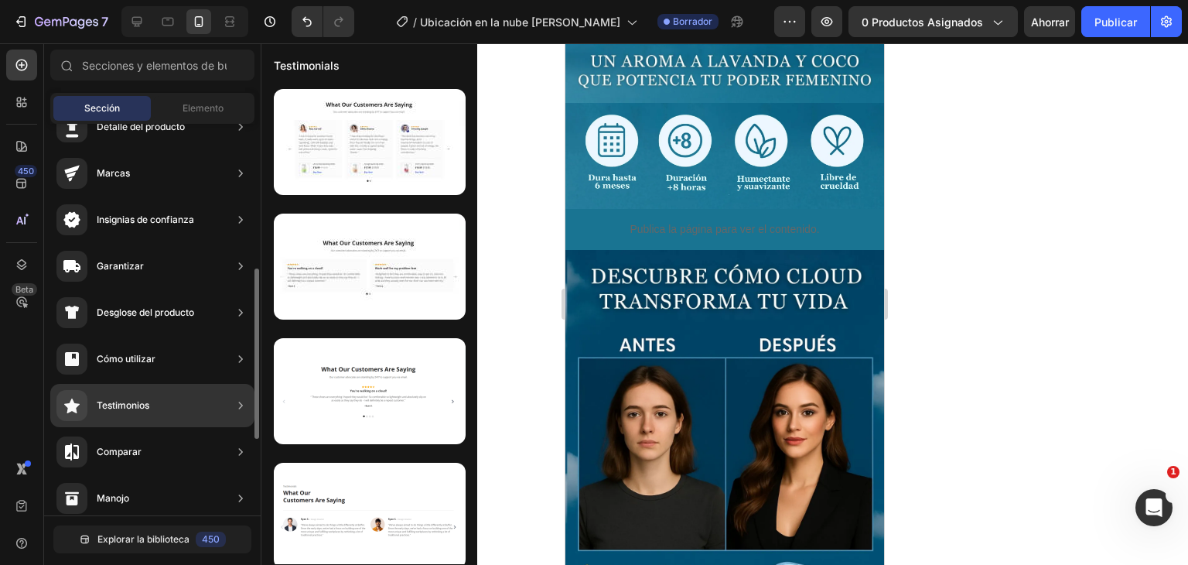
scroll to position [155, 0]
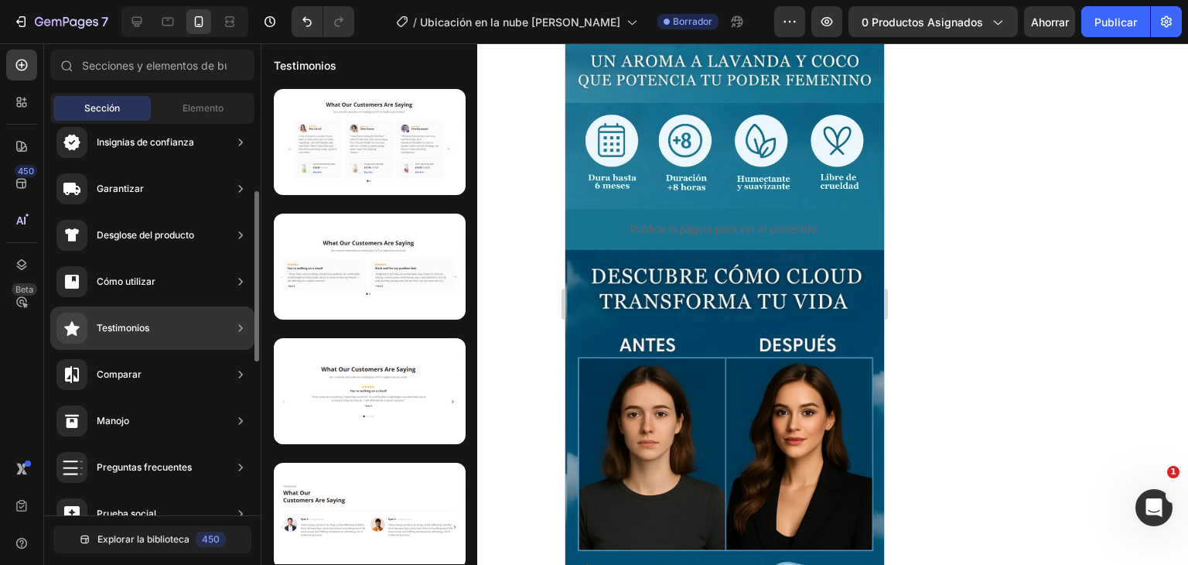
click at [238, 327] on icon at bounding box center [240, 327] width 15 height 15
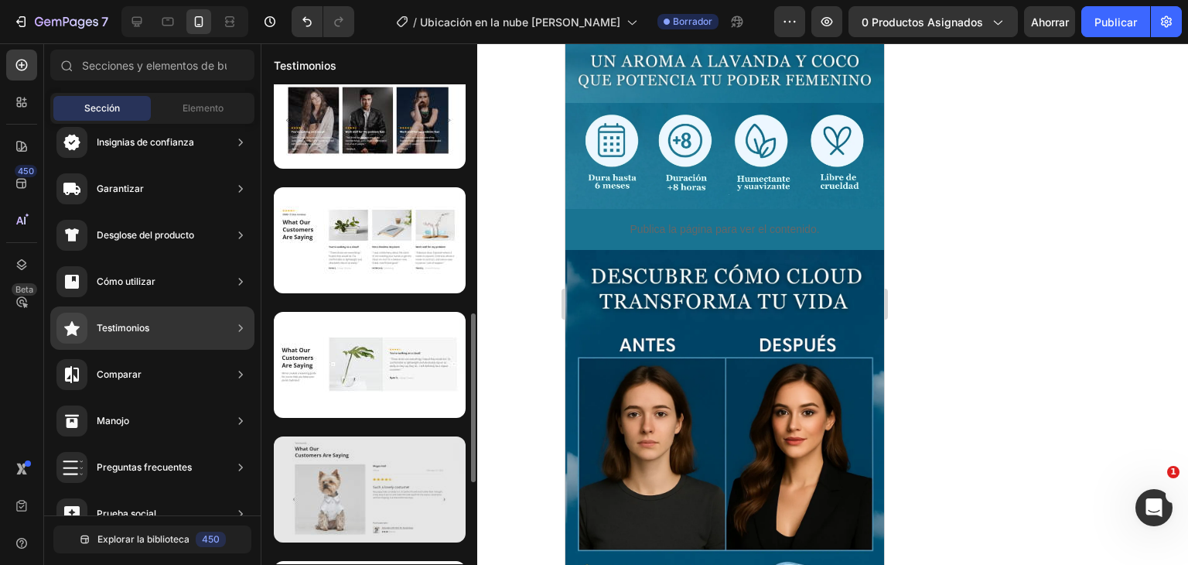
scroll to position [572, 0]
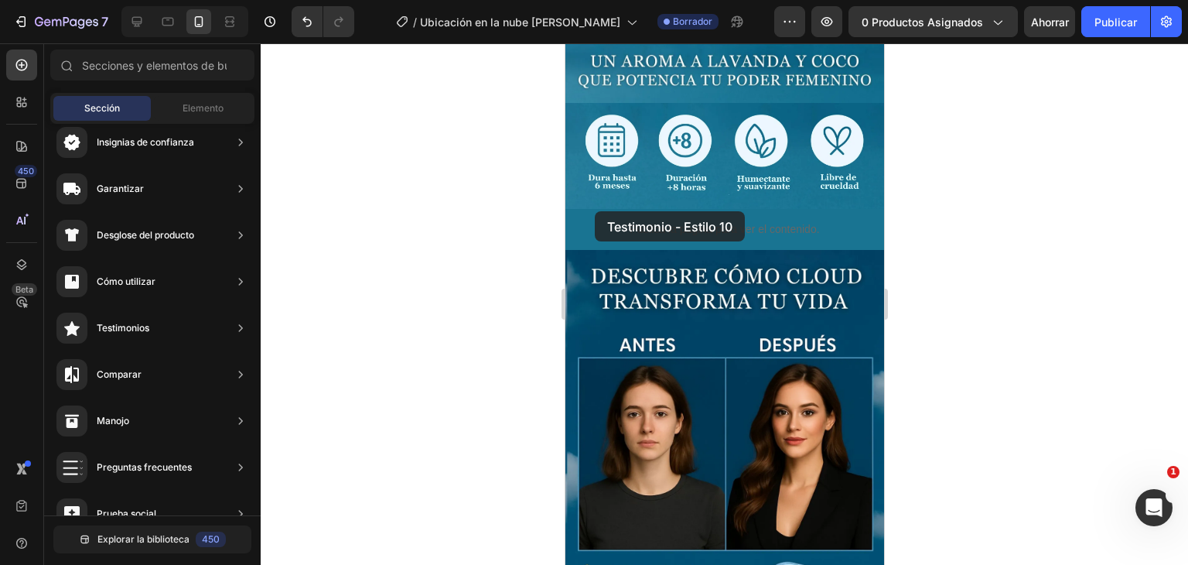
drag, startPoint x: 930, startPoint y: 248, endPoint x: 594, endPoint y: 211, distance: 337.9
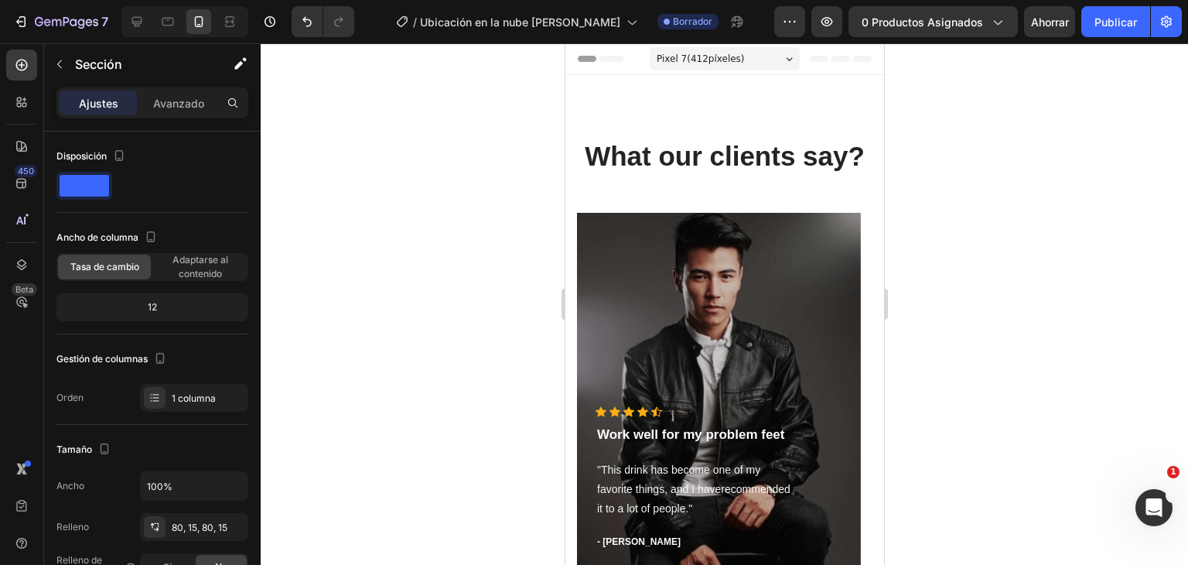
scroll to position [0, 0]
click at [706, 97] on div "What our clients say? Heading Icon Icon Icon Icon Icon Icon List Hoz Work well …" at bounding box center [724, 359] width 319 height 568
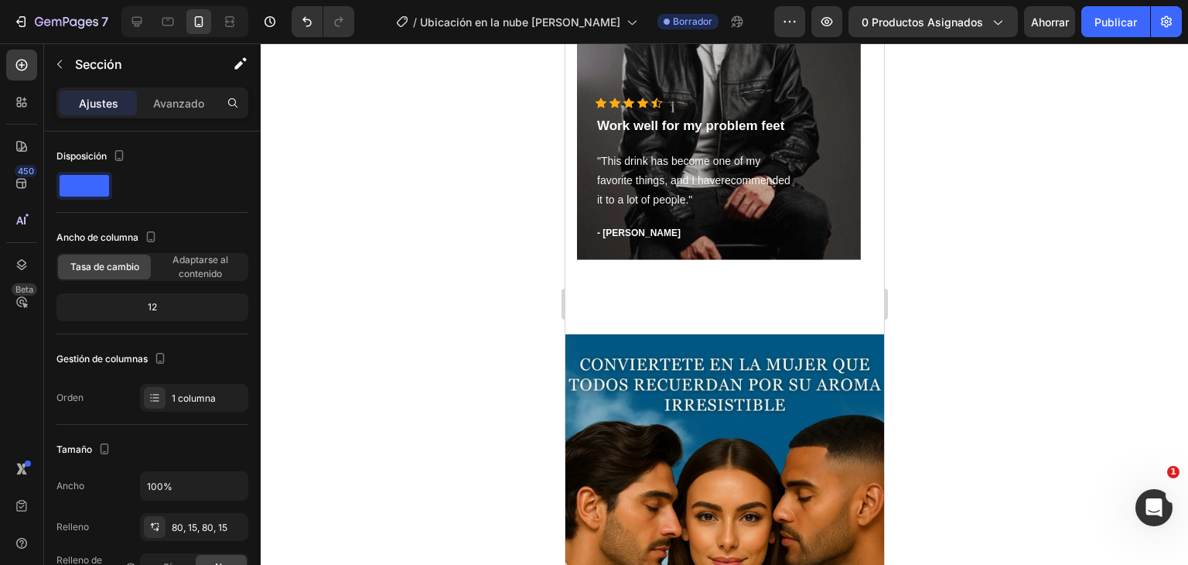
scroll to position [232, 0]
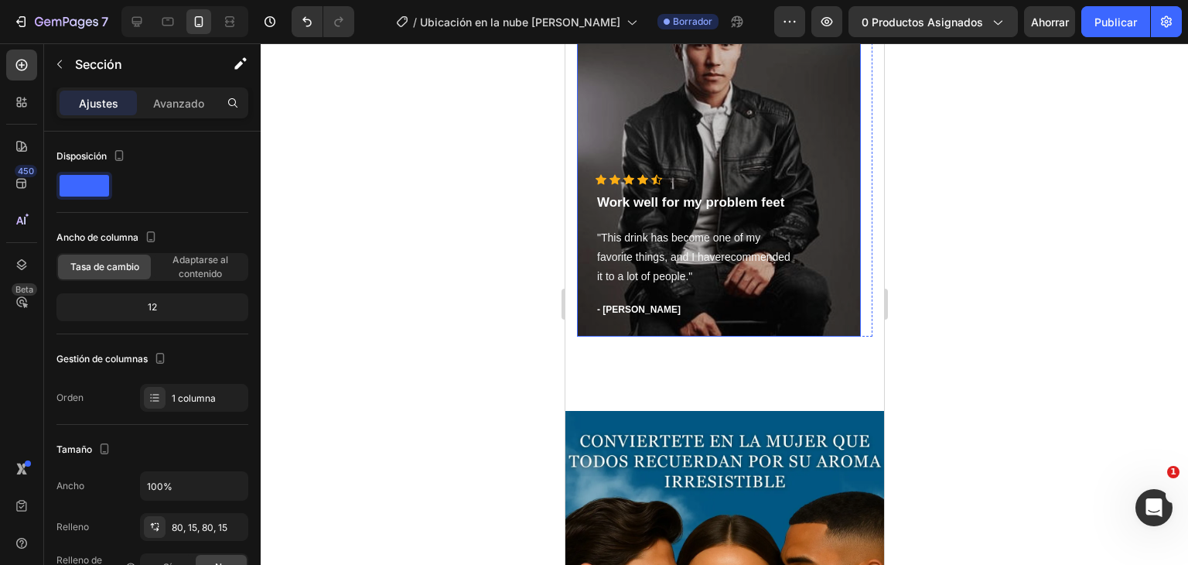
click at [772, 148] on div "Overlay" at bounding box center [718, 159] width 284 height 356
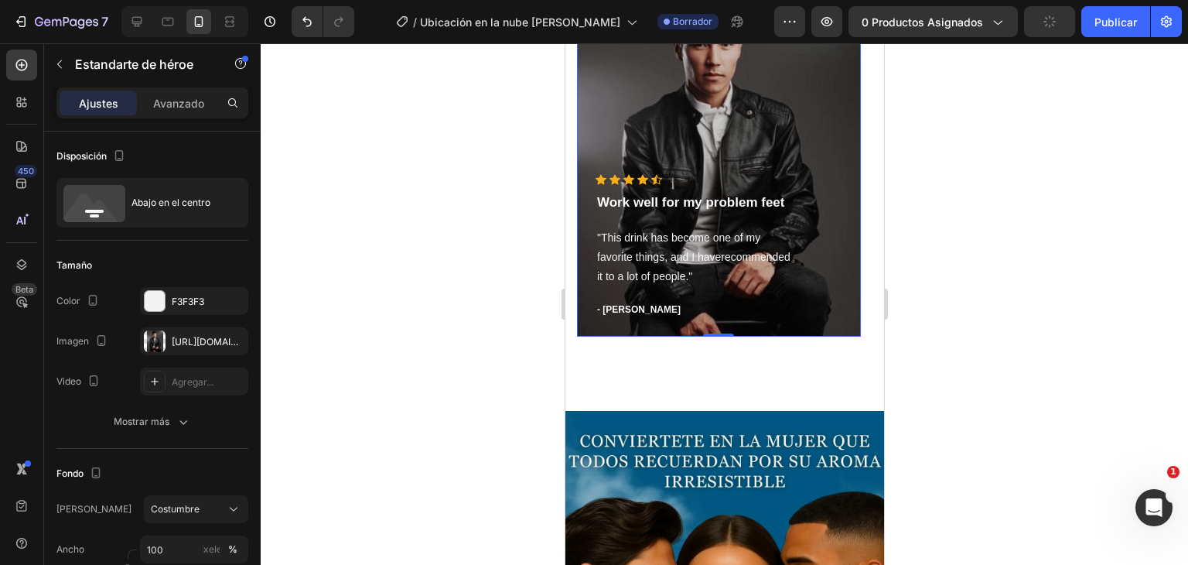
drag, startPoint x: 708, startPoint y: 333, endPoint x: 701, endPoint y: 288, distance: 46.2
click at [701, 288] on div "Icon Icon Icon Icon Icon Icon List Hoz Work well for my problem feet Text block…" at bounding box center [718, 159] width 284 height 356
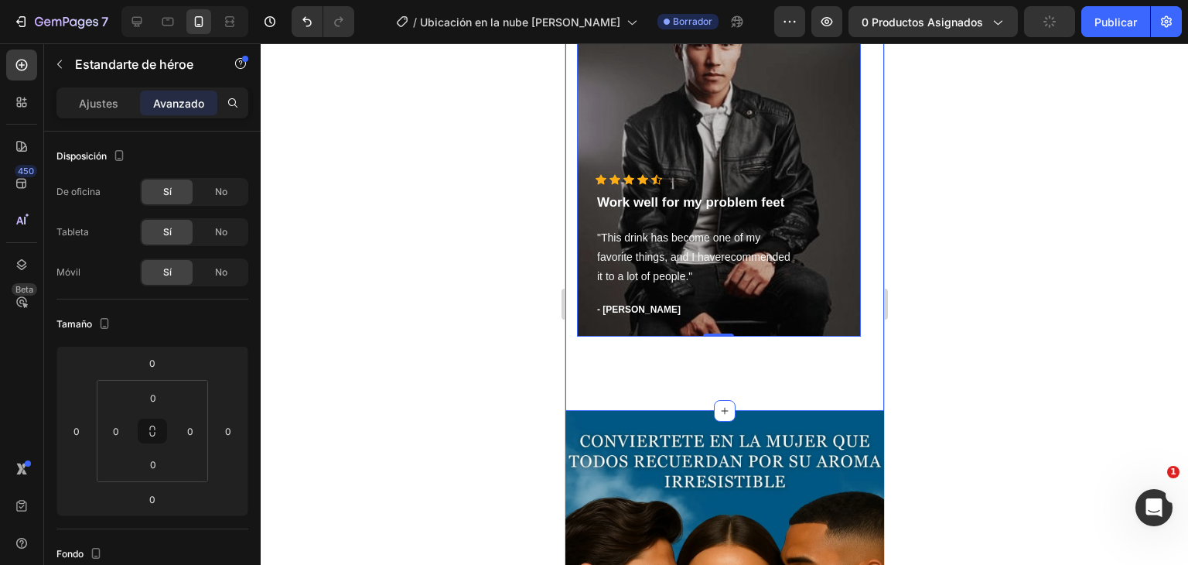
click at [716, 337] on div "What our clients say? Heading Icon Icon Icon Icon Icon Icon List Hoz Work well …" at bounding box center [724, 127] width 296 height 444
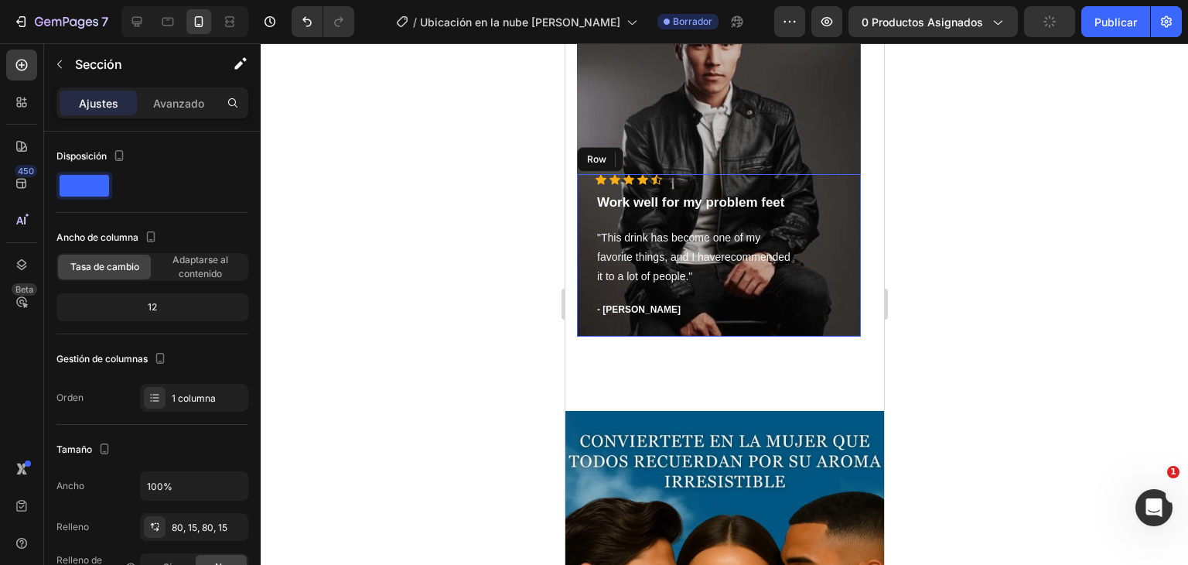
click at [713, 326] on div "Icon Icon Icon Icon Icon Icon List Hoz Work well for my problem feet Text block…" at bounding box center [718, 255] width 284 height 162
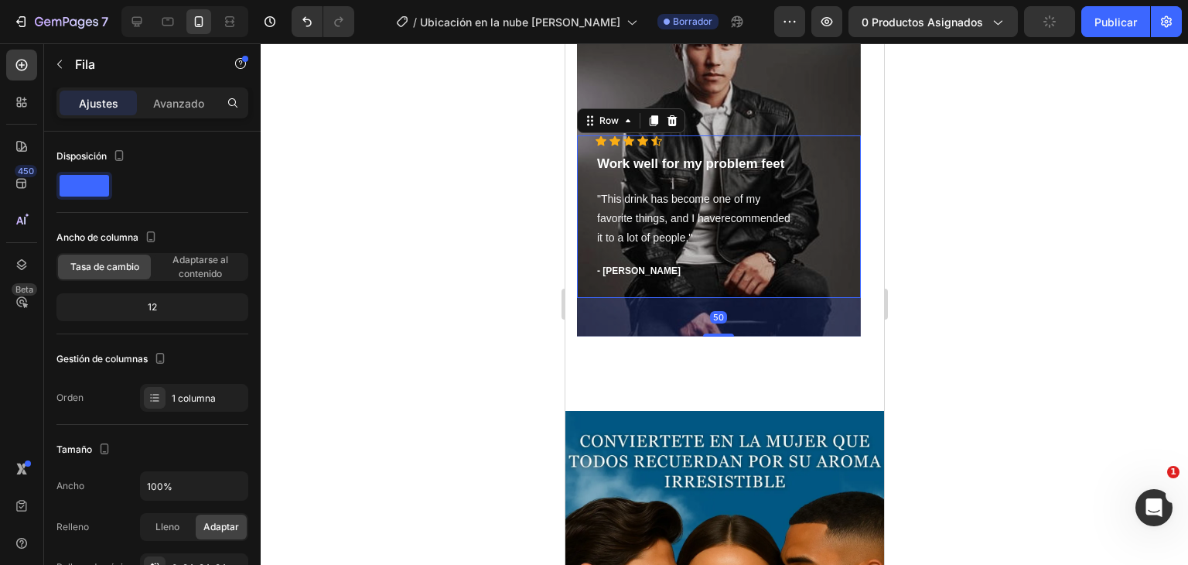
drag, startPoint x: 716, startPoint y: 333, endPoint x: 719, endPoint y: 372, distance: 38.8
click at [719, 372] on div "What our clients say? Heading Icon Icon Icon Icon Icon Icon List Hoz Work well …" at bounding box center [724, 127] width 319 height 568
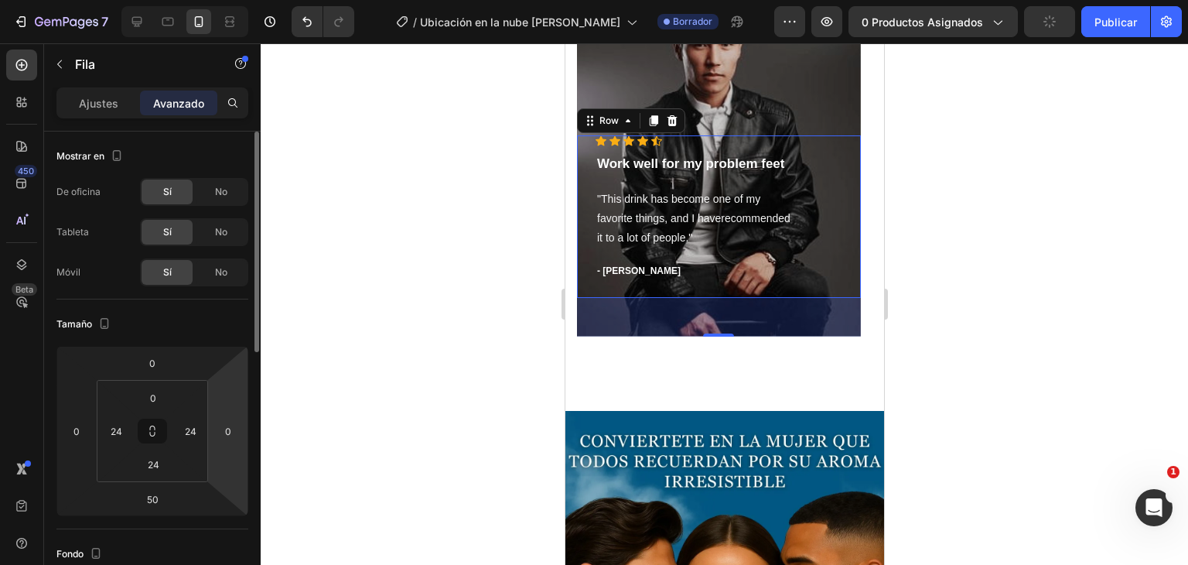
scroll to position [77, 0]
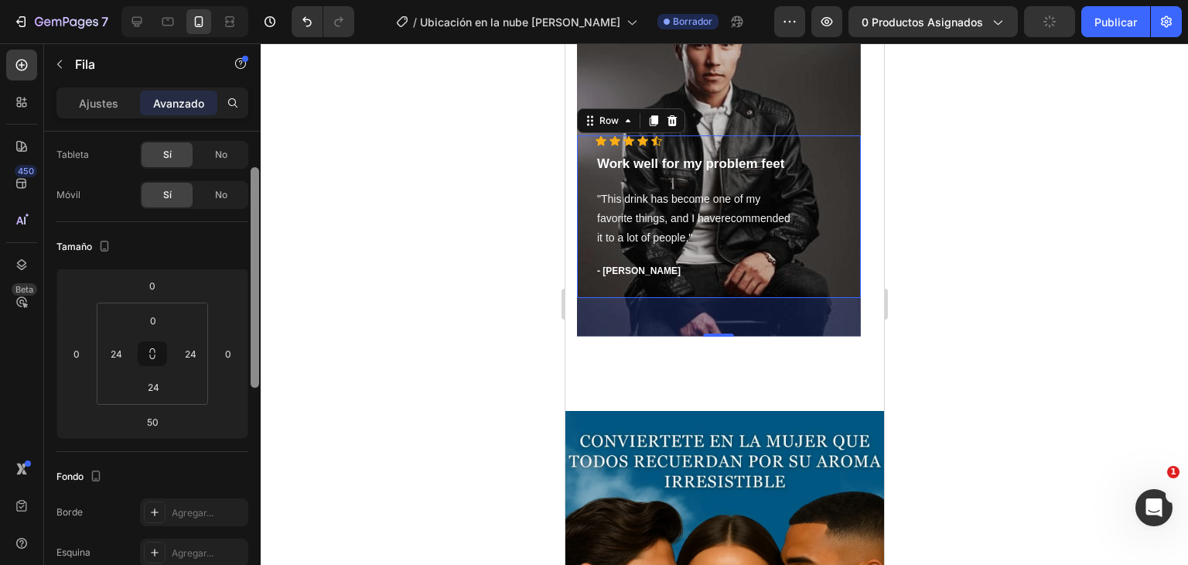
type input "0"
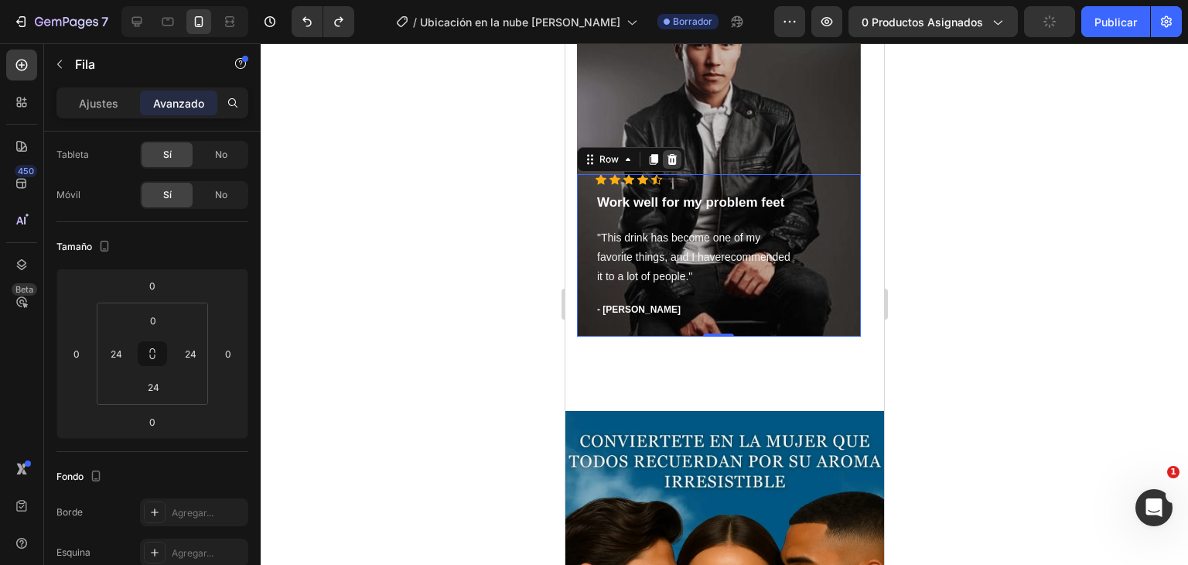
click at [673, 168] on div at bounding box center [671, 159] width 19 height 19
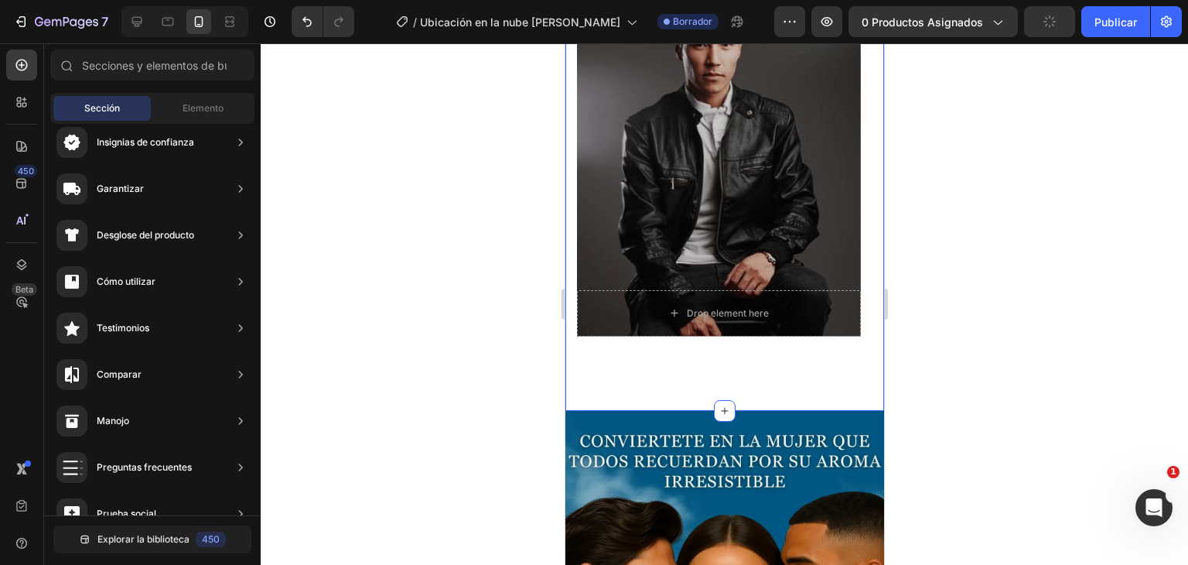
click at [713, 395] on div "What our clients say? Heading Drop element here Hero Banner Icon Icon Icon Icon…" at bounding box center [724, 127] width 319 height 568
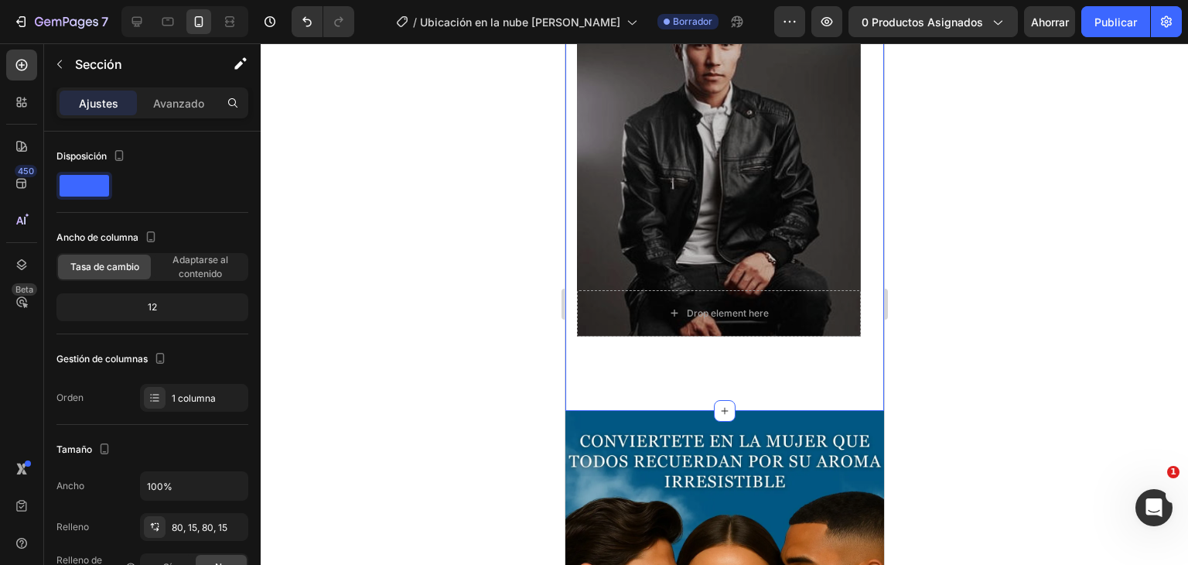
click at [731, 376] on div "What our clients say? Heading Drop element here Hero Banner Icon Icon Icon Icon…" at bounding box center [724, 127] width 319 height 568
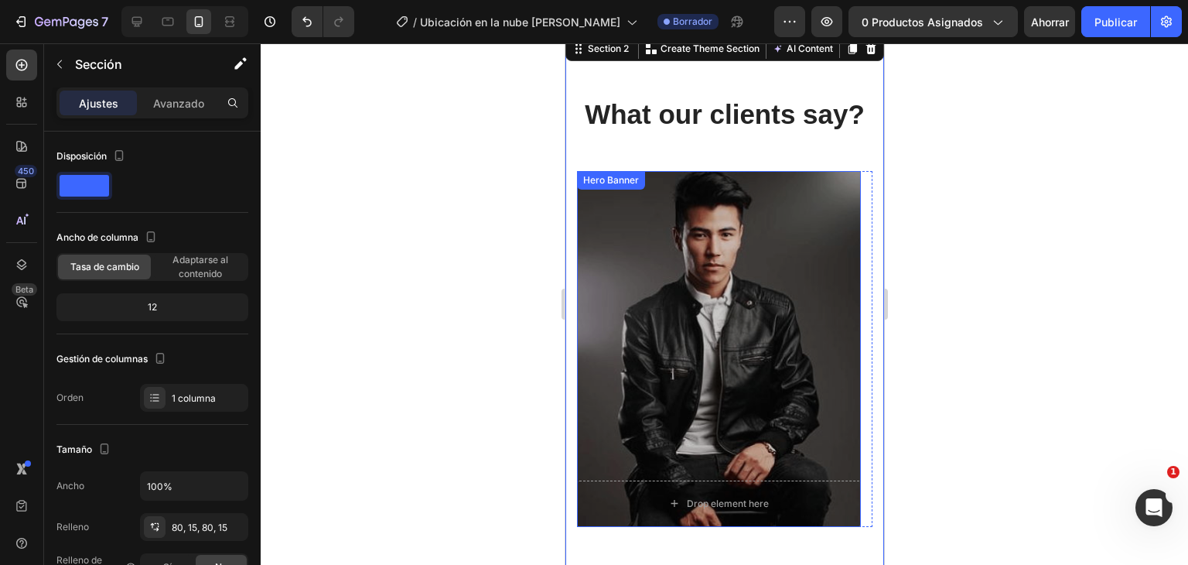
scroll to position [0, 0]
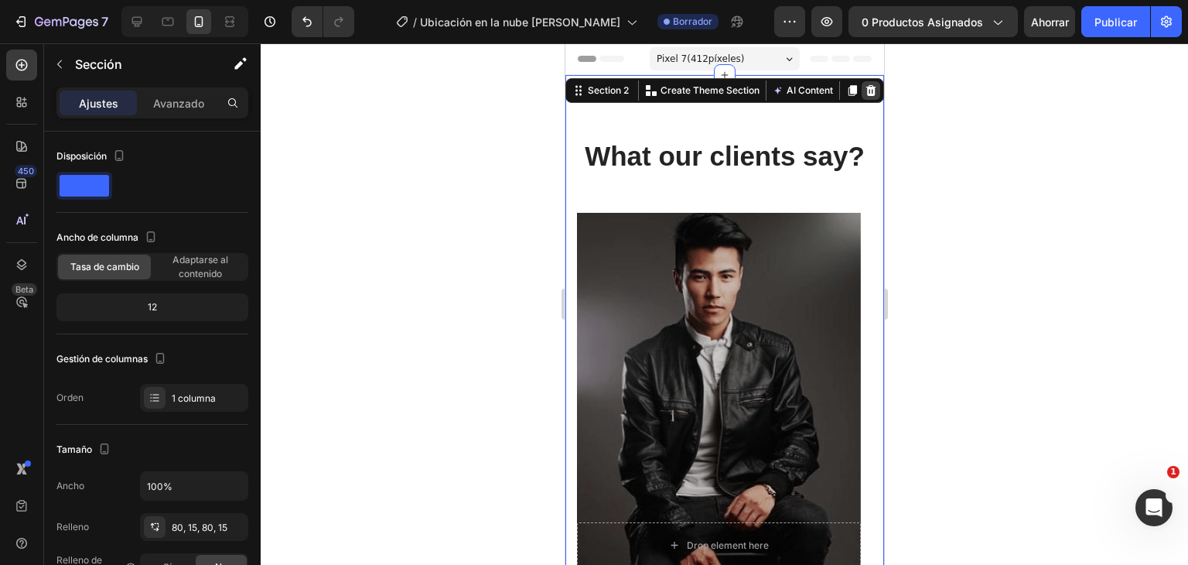
click at [861, 97] on div at bounding box center [870, 90] width 19 height 19
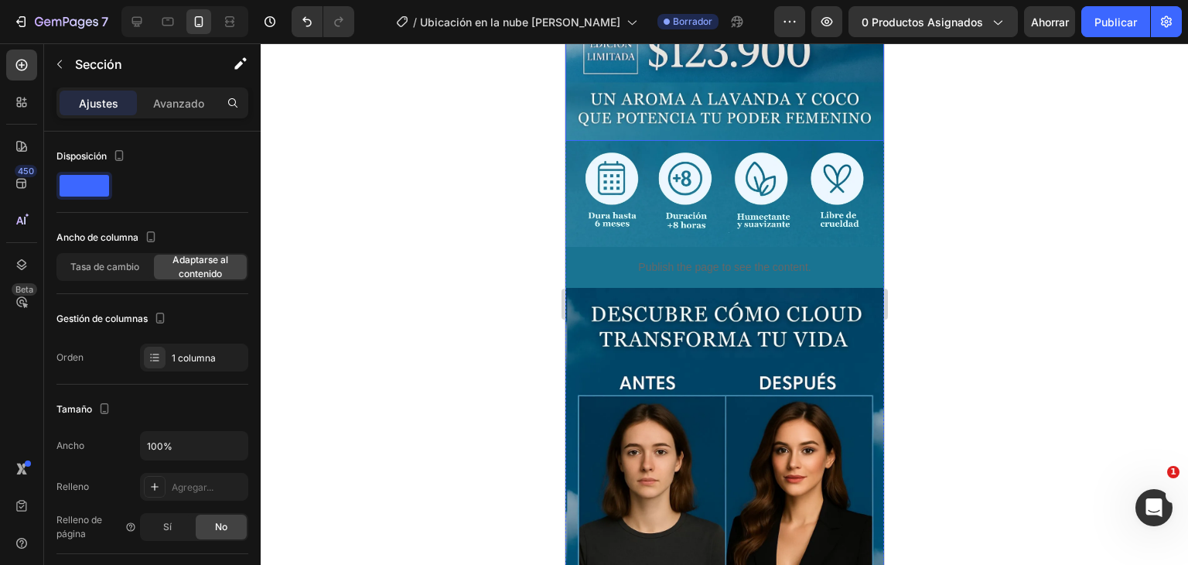
scroll to position [929, 0]
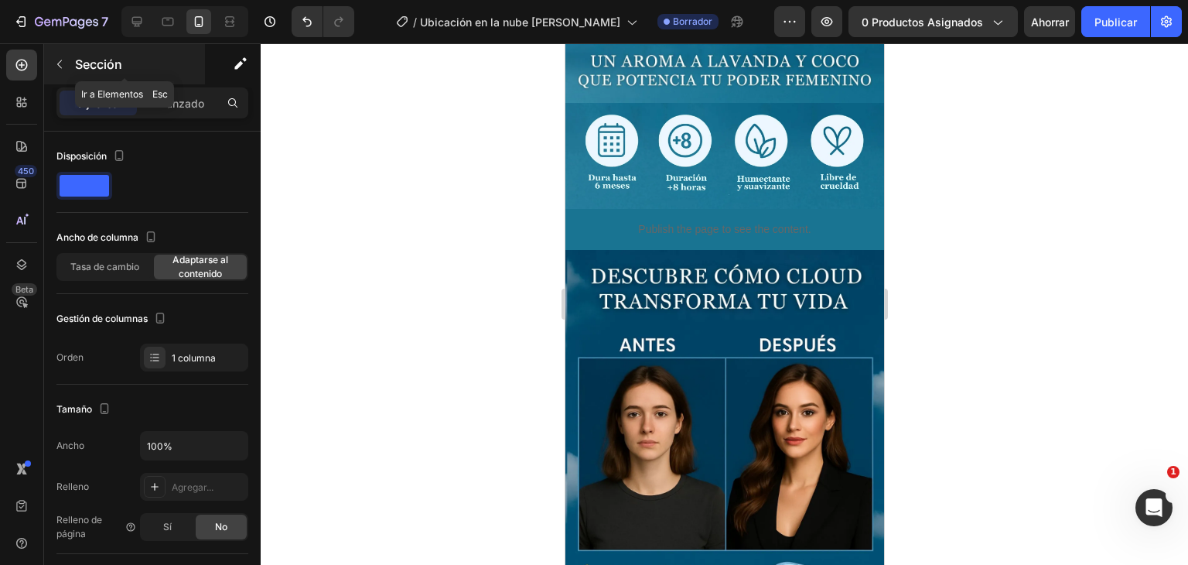
click at [63, 56] on button "button" at bounding box center [59, 64] width 25 height 25
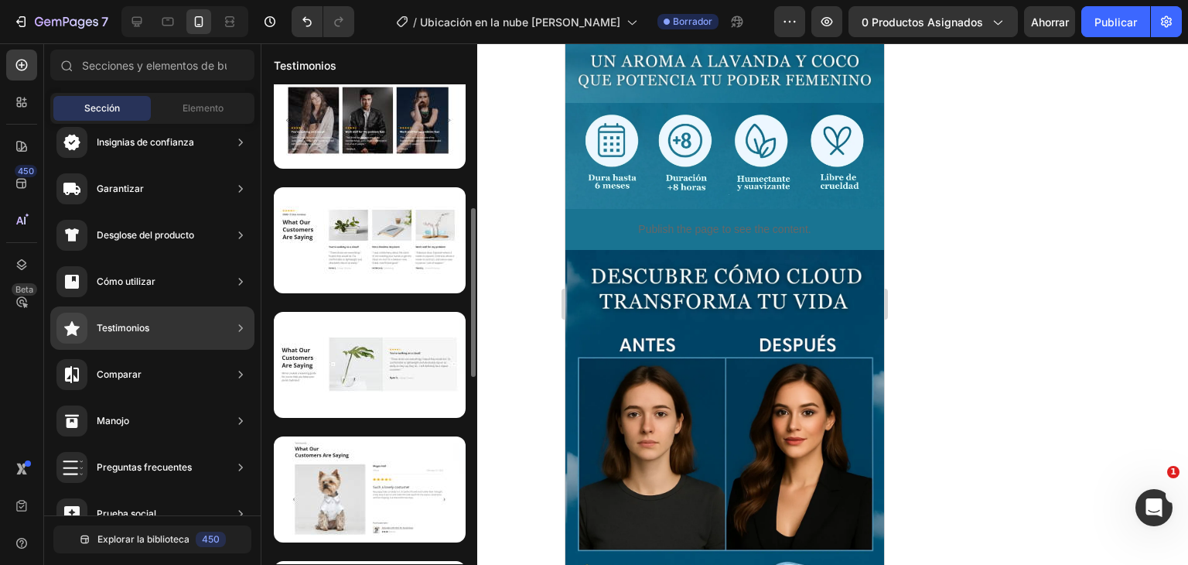
scroll to position [572, 0]
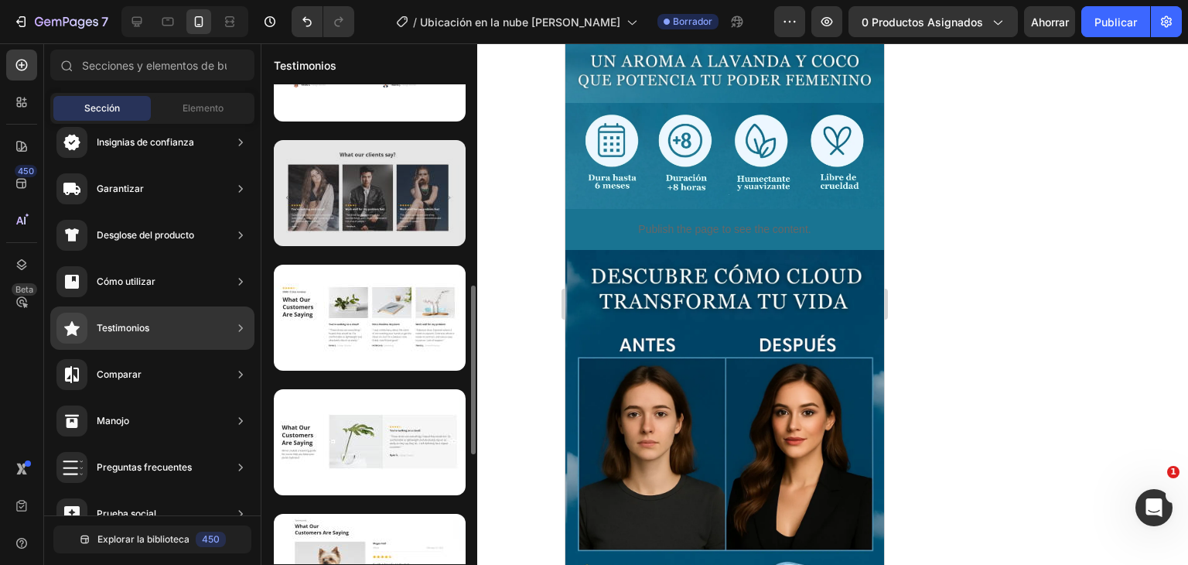
click at [384, 220] on div at bounding box center [370, 193] width 192 height 106
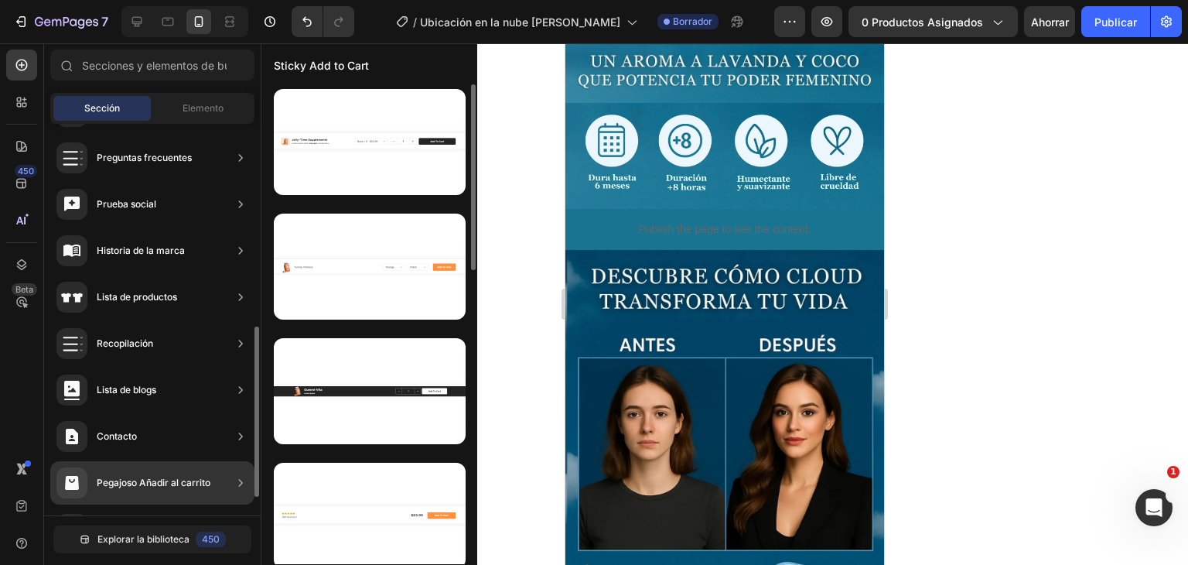
scroll to position [506, 0]
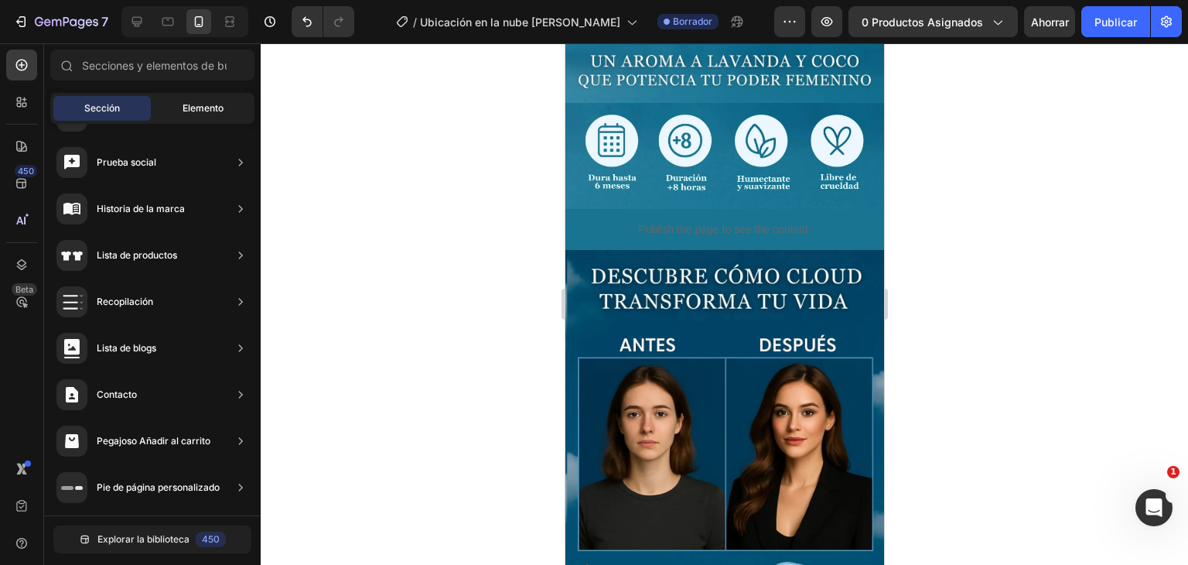
click at [176, 103] on div "Elemento" at bounding box center [202, 108] width 97 height 25
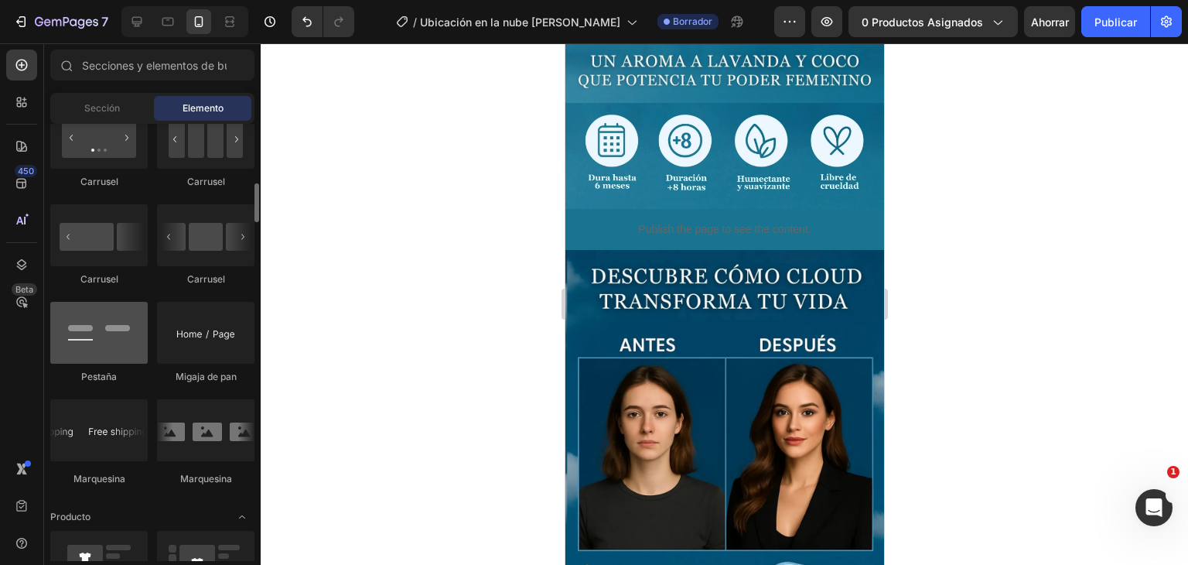
scroll to position [1548, 0]
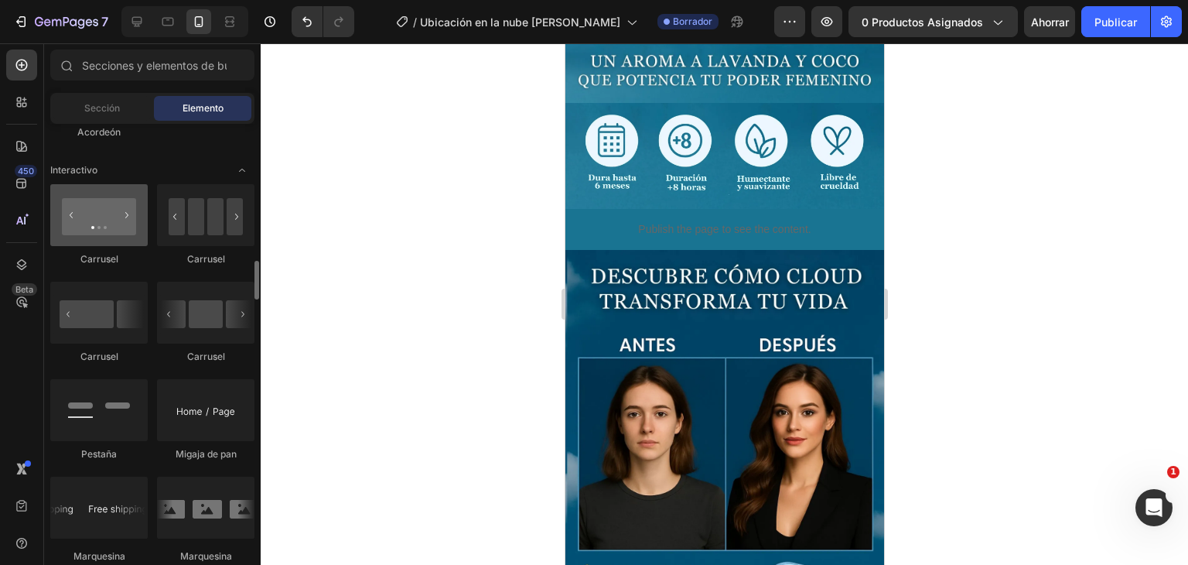
click at [94, 214] on div at bounding box center [98, 215] width 97 height 62
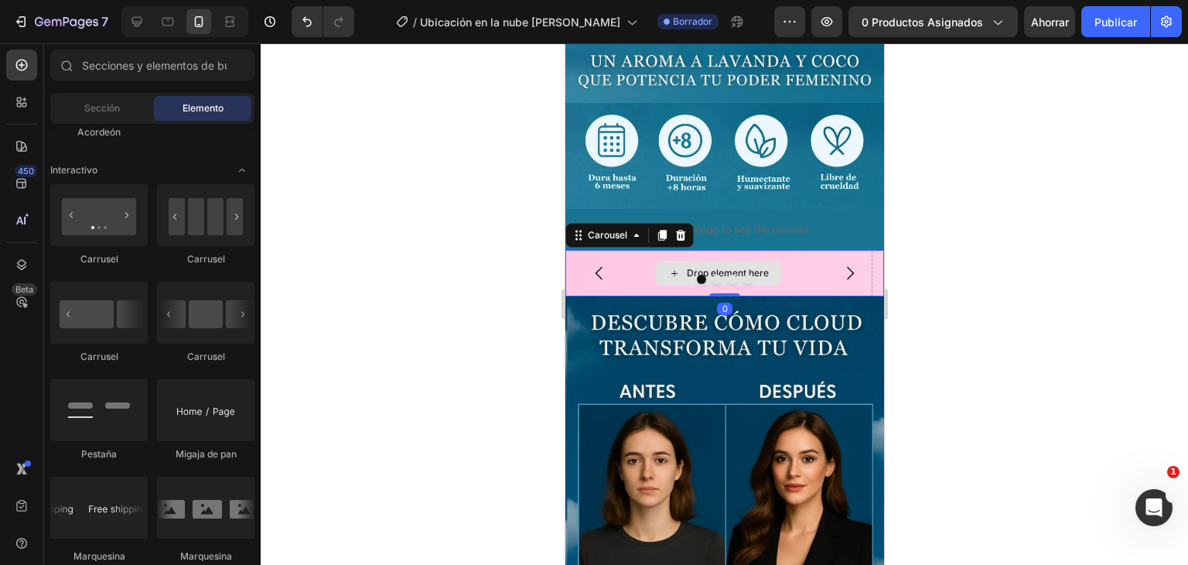
click at [727, 267] on div "Drop element here" at bounding box center [727, 273] width 82 height 12
click at [765, 267] on div "Drop element here" at bounding box center [727, 273] width 82 height 12
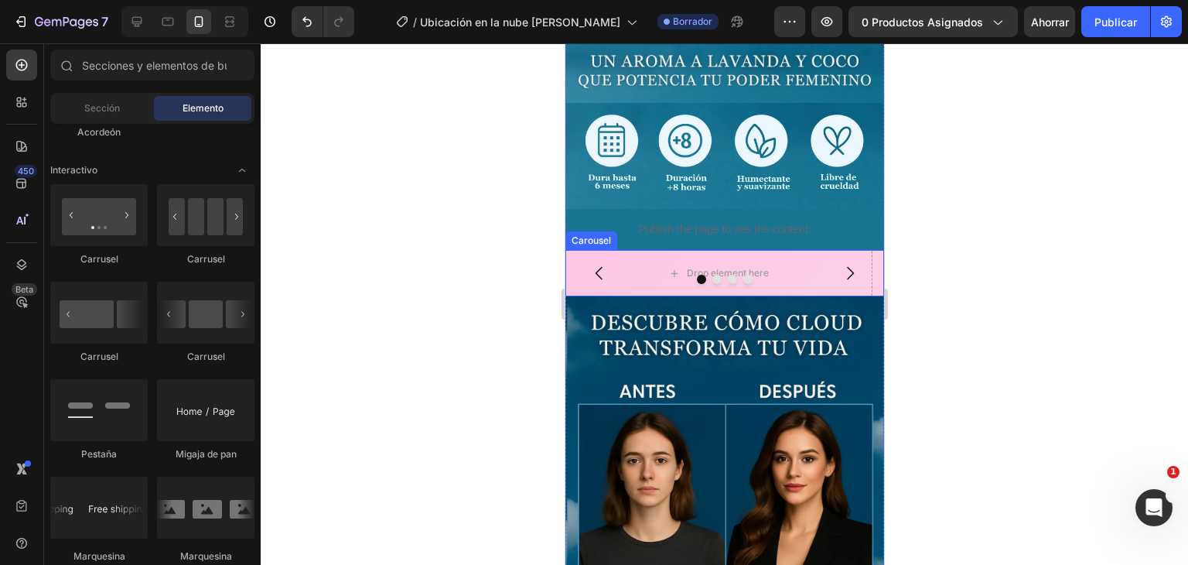
click at [851, 251] on button "Carousel Next Arrow" at bounding box center [849, 272] width 43 height 43
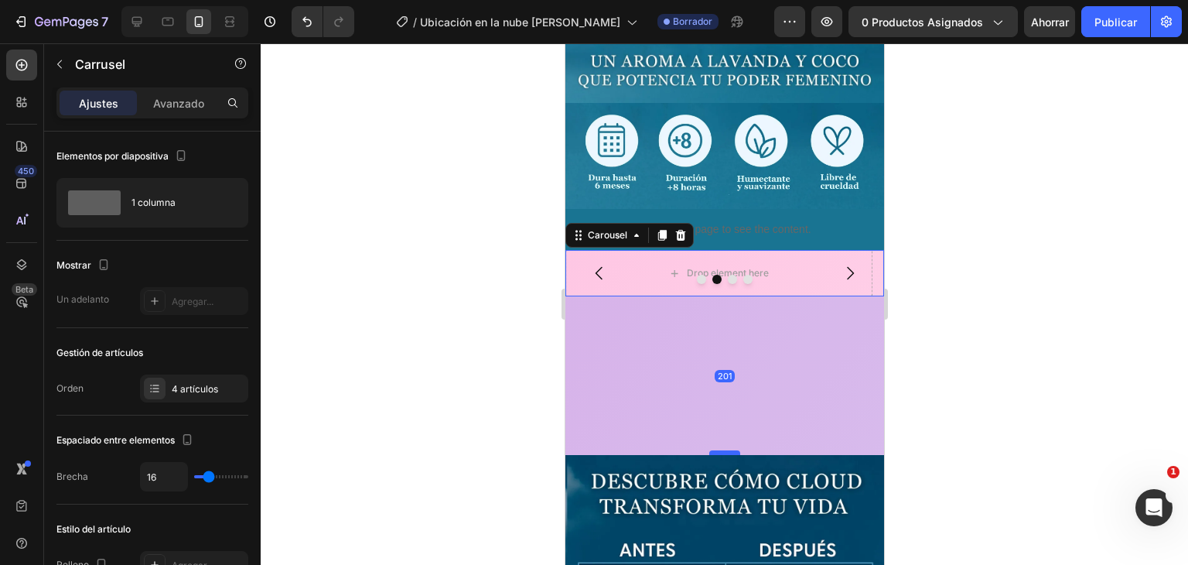
drag, startPoint x: 725, startPoint y: 255, endPoint x: 722, endPoint y: 420, distance: 165.6
click at [722, 450] on div at bounding box center [724, 452] width 31 height 5
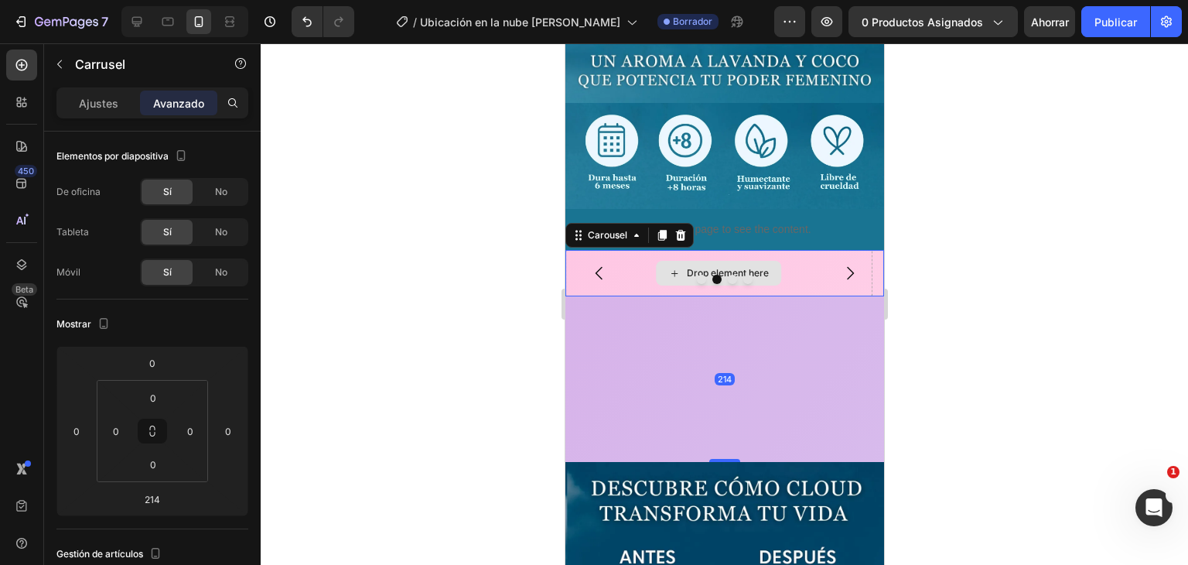
click at [769, 250] on div "Drop element here Drop element here Drop element here Drop element here" at bounding box center [724, 273] width 319 height 46
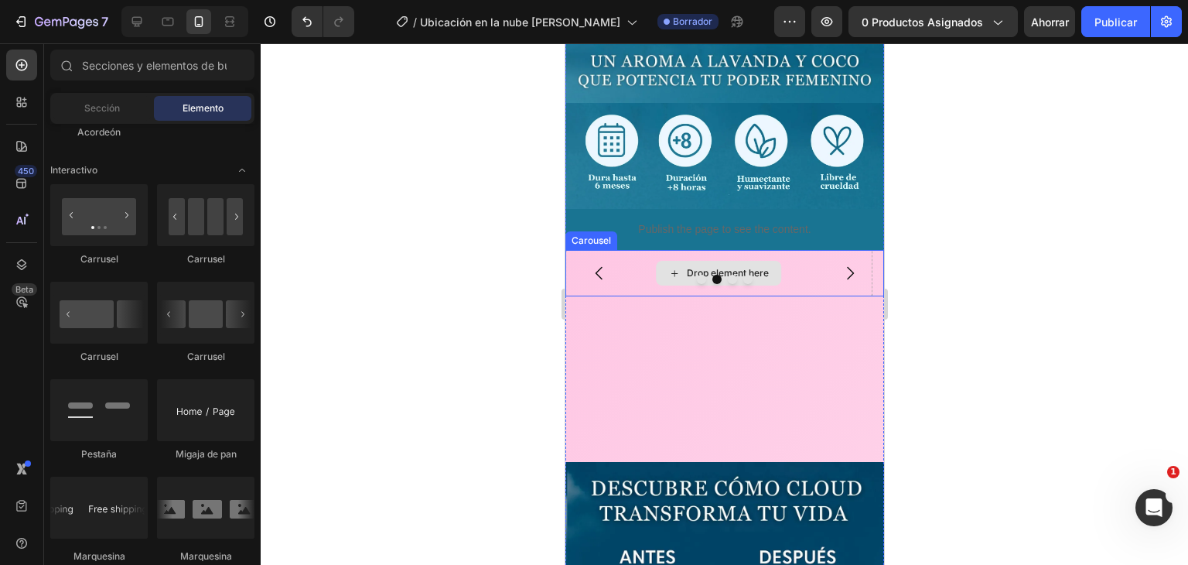
click at [763, 275] on div at bounding box center [724, 279] width 319 height 9
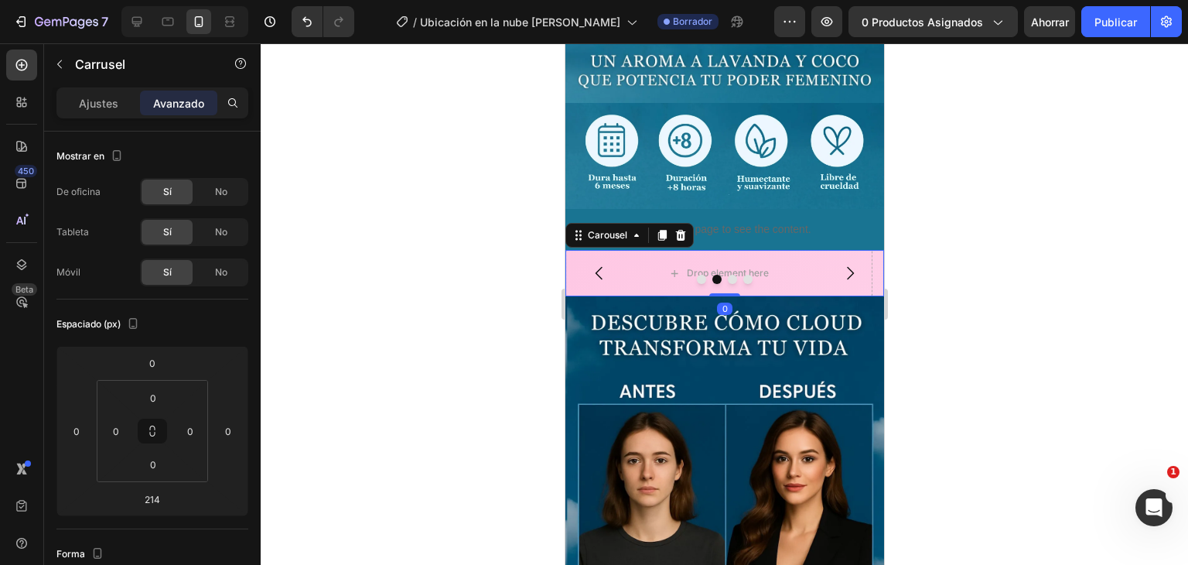
drag, startPoint x: 716, startPoint y: 419, endPoint x: 710, endPoint y: 251, distance: 168.0
click at [710, 251] on div "Drop element here Drop element here Drop element here Drop element here Carouse…" at bounding box center [724, 273] width 319 height 46
type input "0"
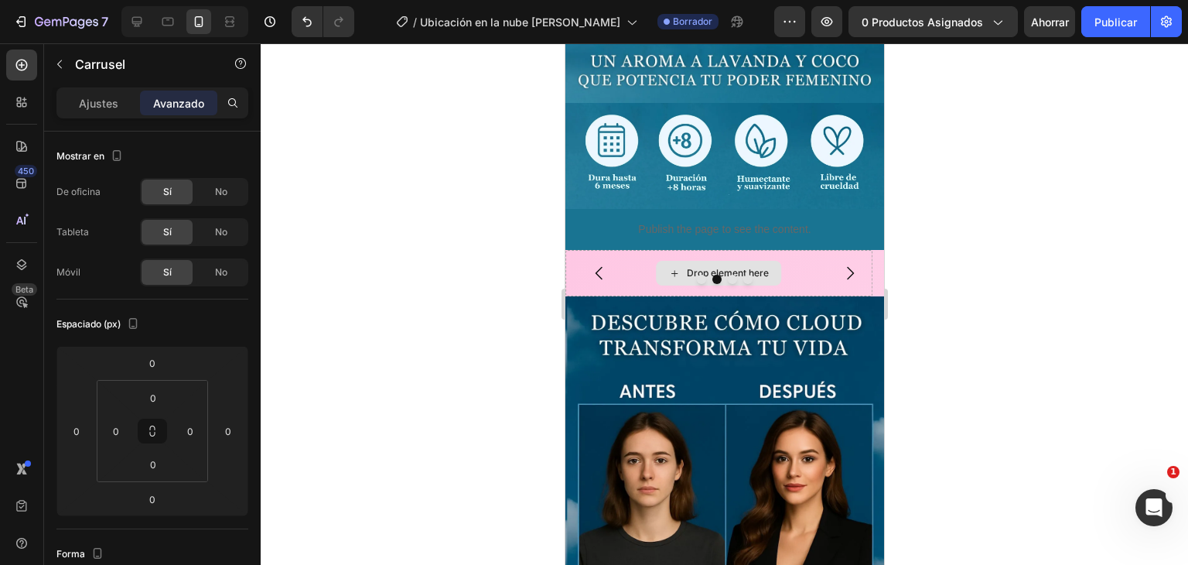
click at [682, 261] on div "Drop element here" at bounding box center [717, 273] width 125 height 25
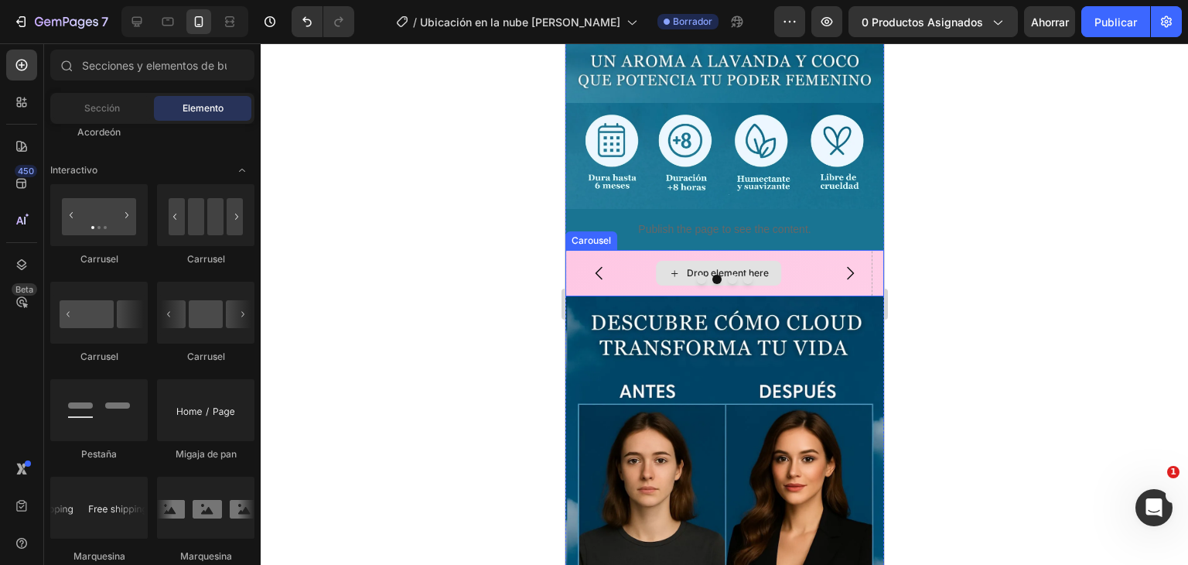
click at [760, 267] on div "Drop element here" at bounding box center [727, 273] width 82 height 12
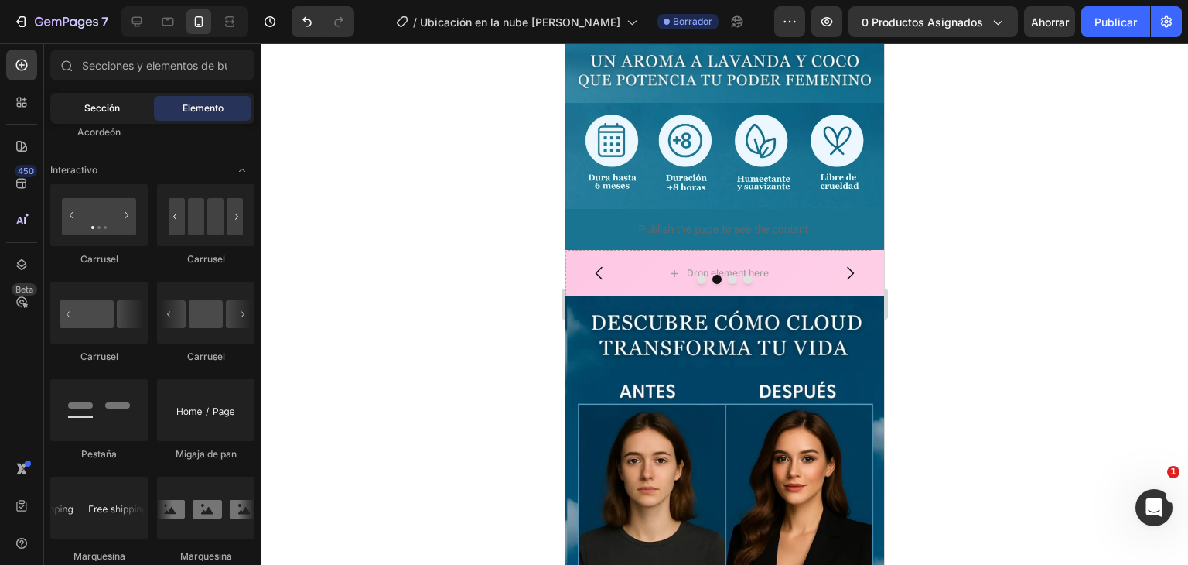
click at [104, 100] on div "Sección" at bounding box center [101, 108] width 97 height 25
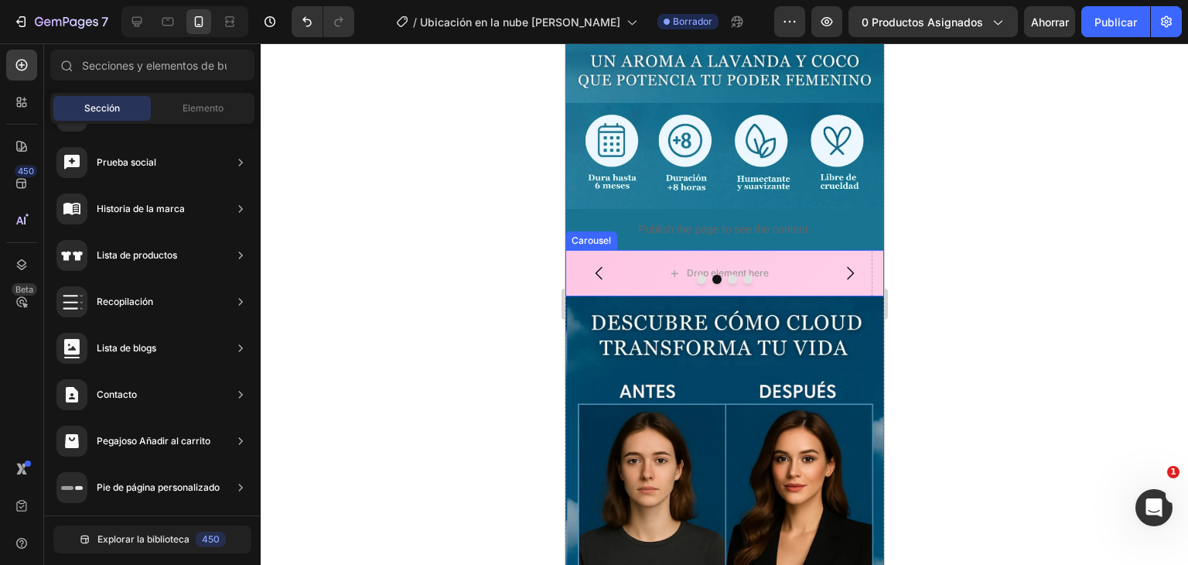
click at [764, 275] on div at bounding box center [724, 279] width 319 height 9
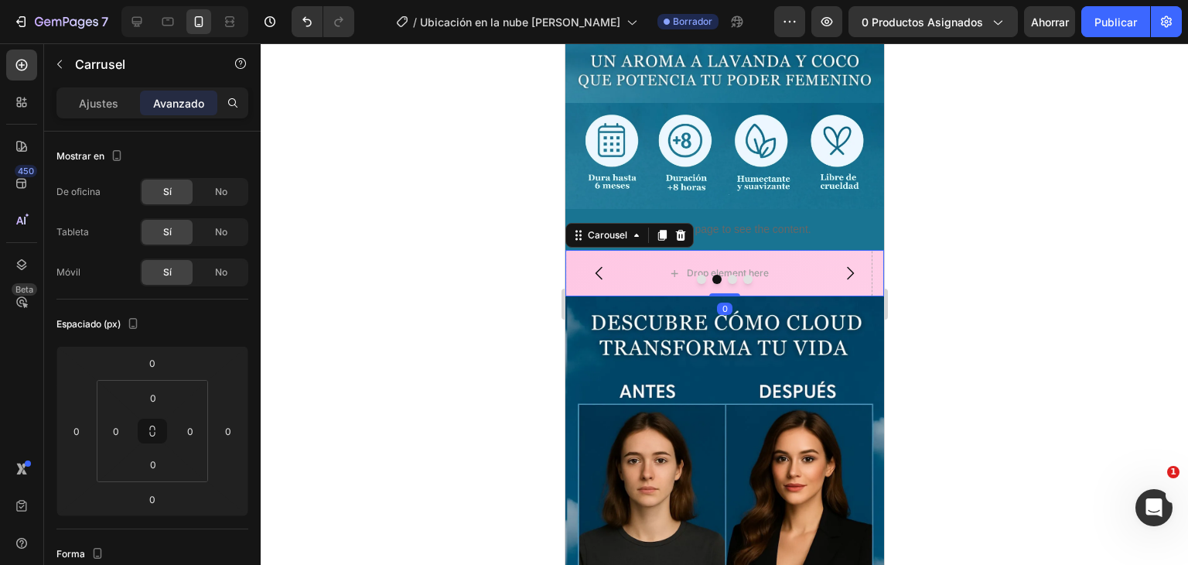
click at [771, 275] on div at bounding box center [724, 279] width 319 height 9
click at [761, 250] on div "Drop element here" at bounding box center [718, 273] width 307 height 46
click at [840, 264] on icon "Carousel Next Arrow" at bounding box center [849, 273] width 19 height 19
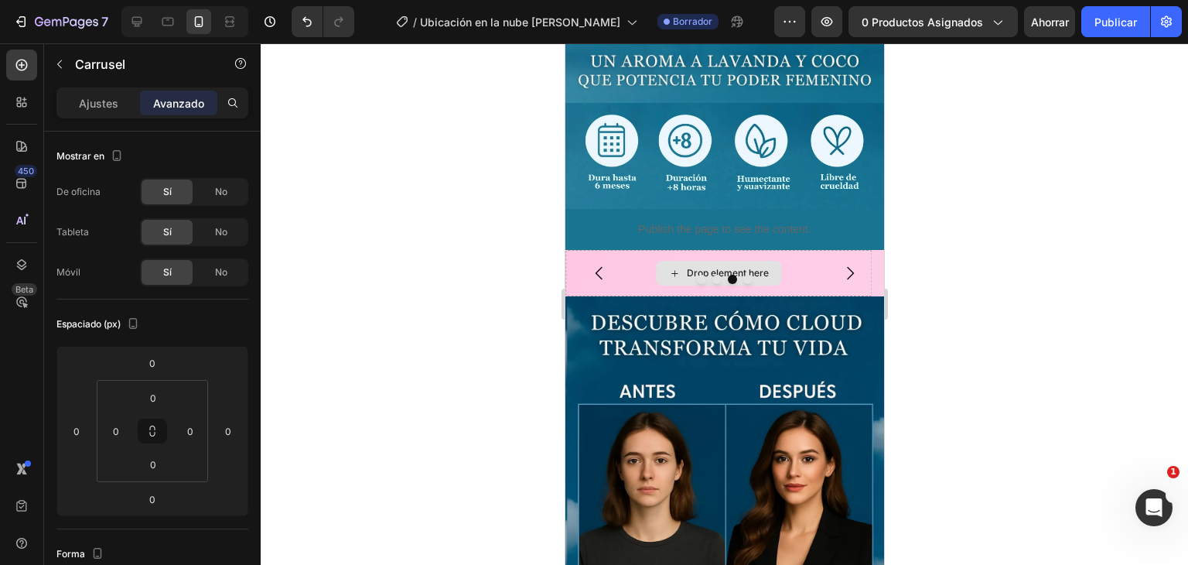
click at [723, 267] on div "Drop element here" at bounding box center [727, 273] width 82 height 12
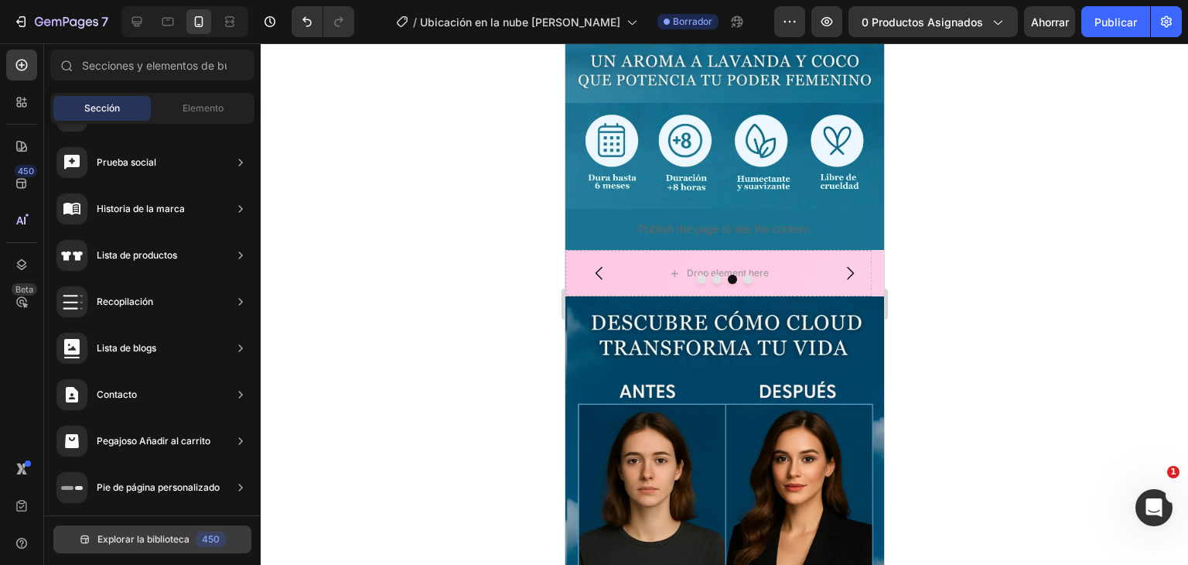
click at [115, 539] on font "Explorar la biblioteca" at bounding box center [143, 539] width 92 height 12
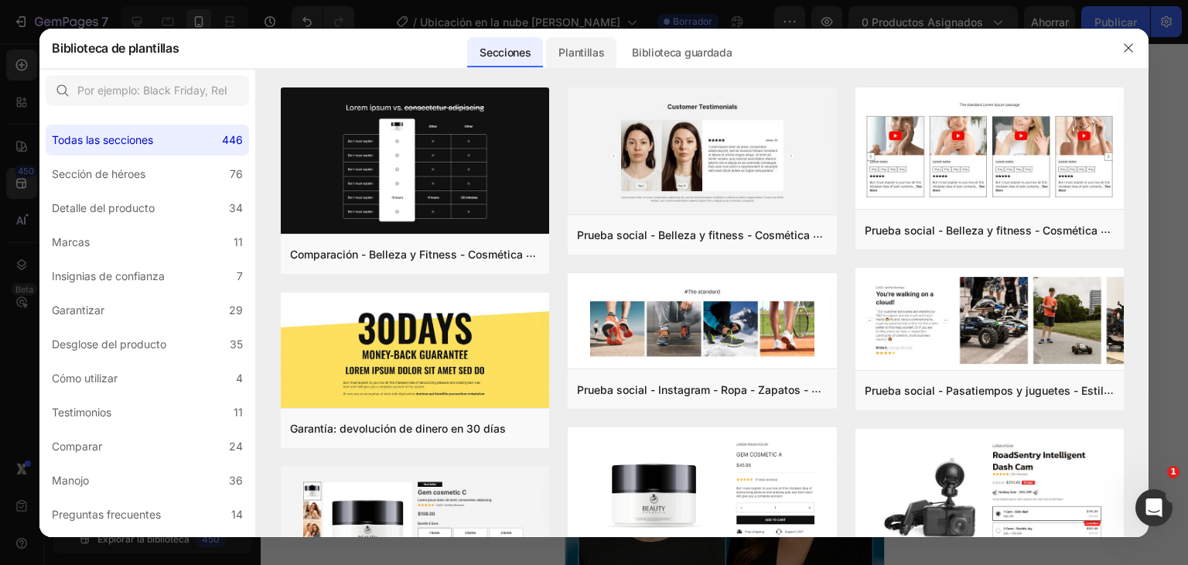
click at [587, 53] on font "Plantillas" at bounding box center [582, 52] width 46 height 13
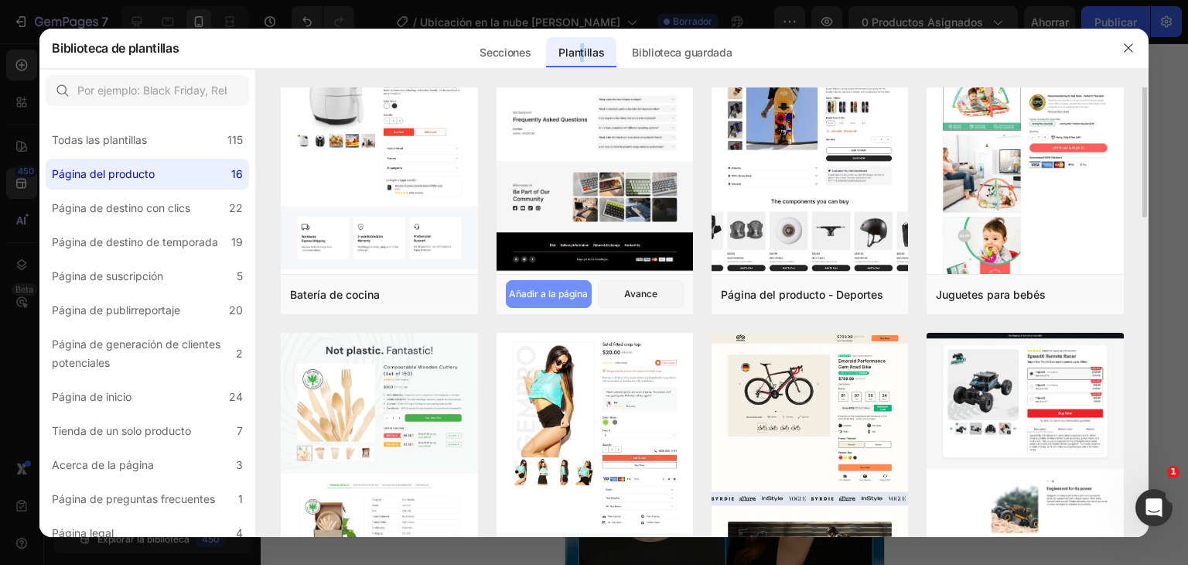
scroll to position [387, 0]
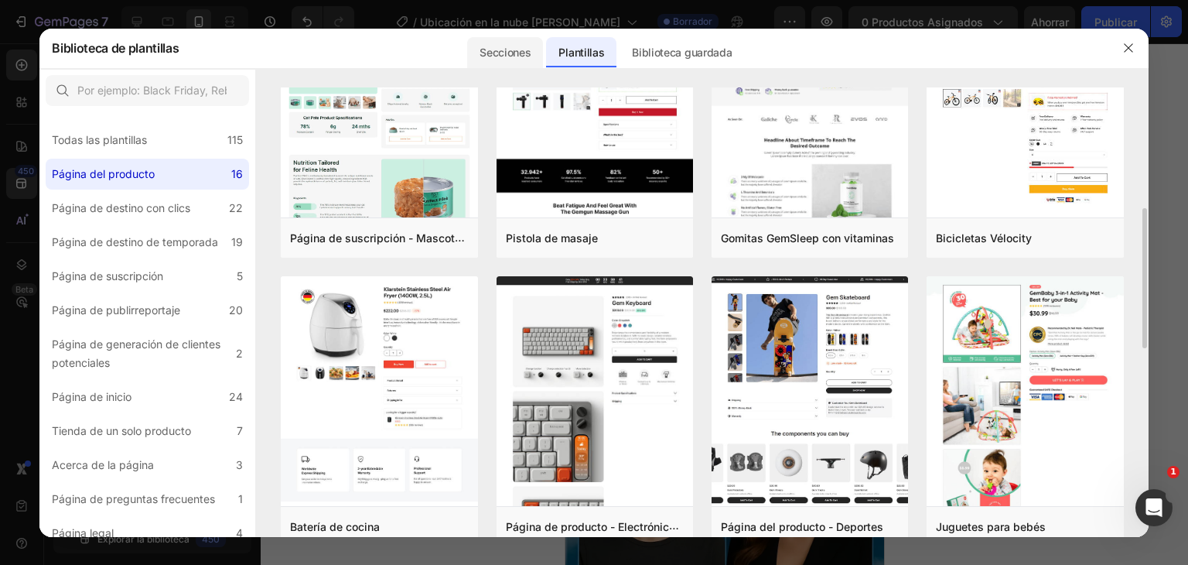
click at [515, 49] on font "Secciones" at bounding box center [505, 52] width 51 height 13
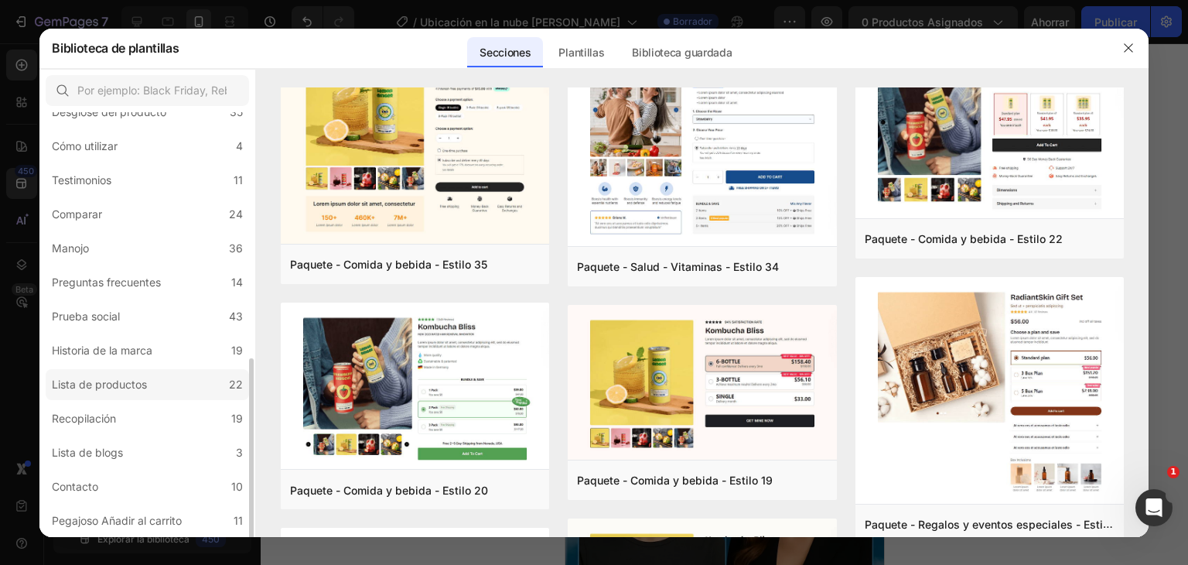
scroll to position [352, 0]
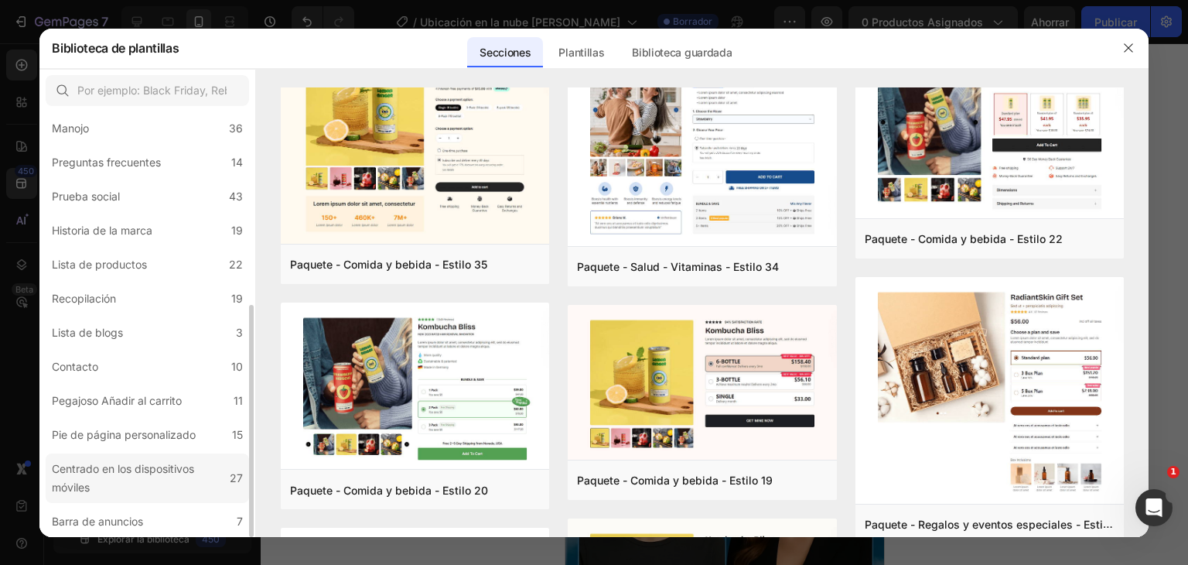
click at [138, 474] on div "Centrado en los dispositivos móviles" at bounding box center [138, 478] width 172 height 37
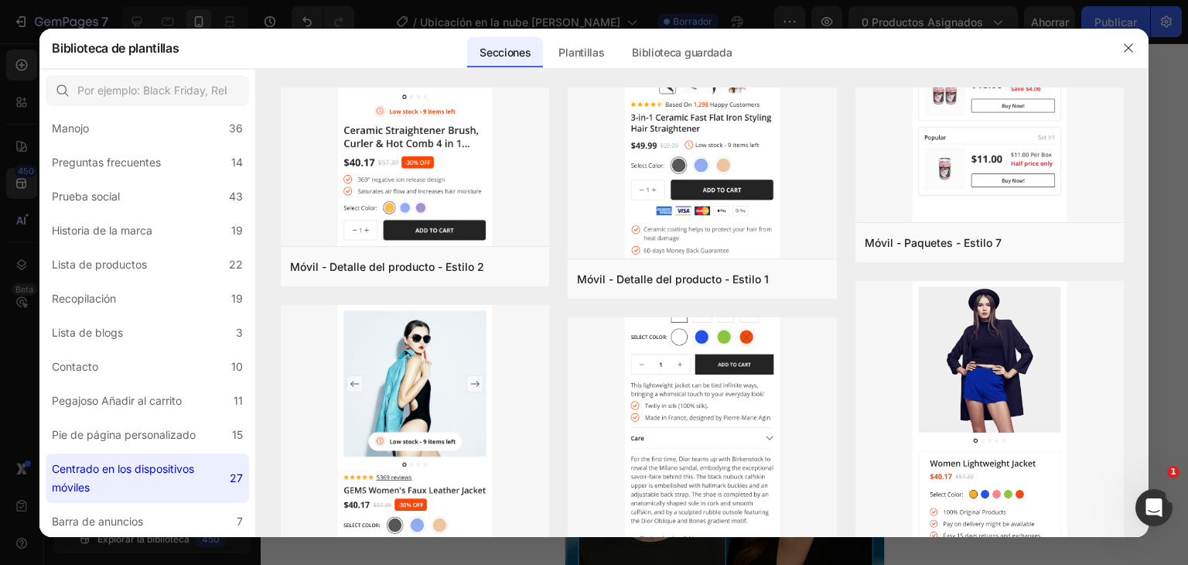
scroll to position [2767, 0]
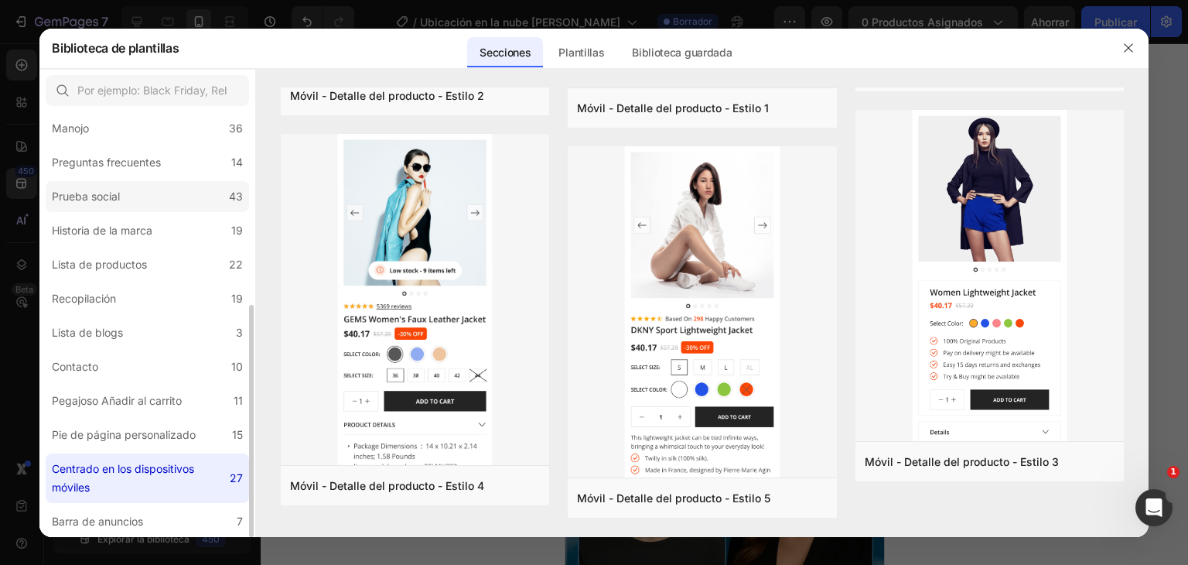
click at [173, 196] on label "Prueba social 43" at bounding box center [147, 196] width 203 height 31
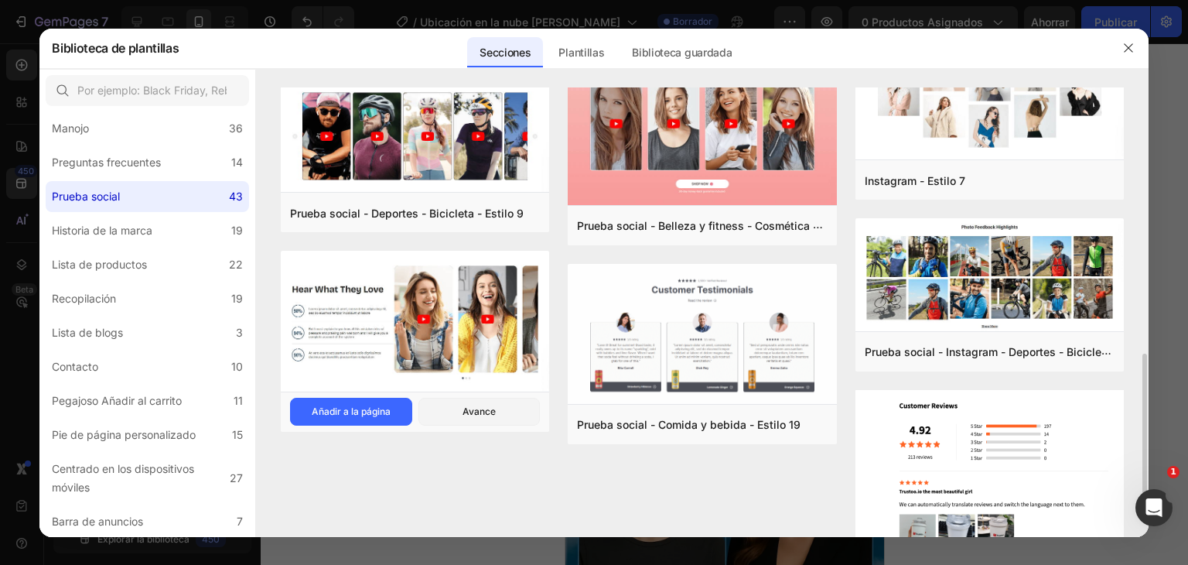
scroll to position [851, 0]
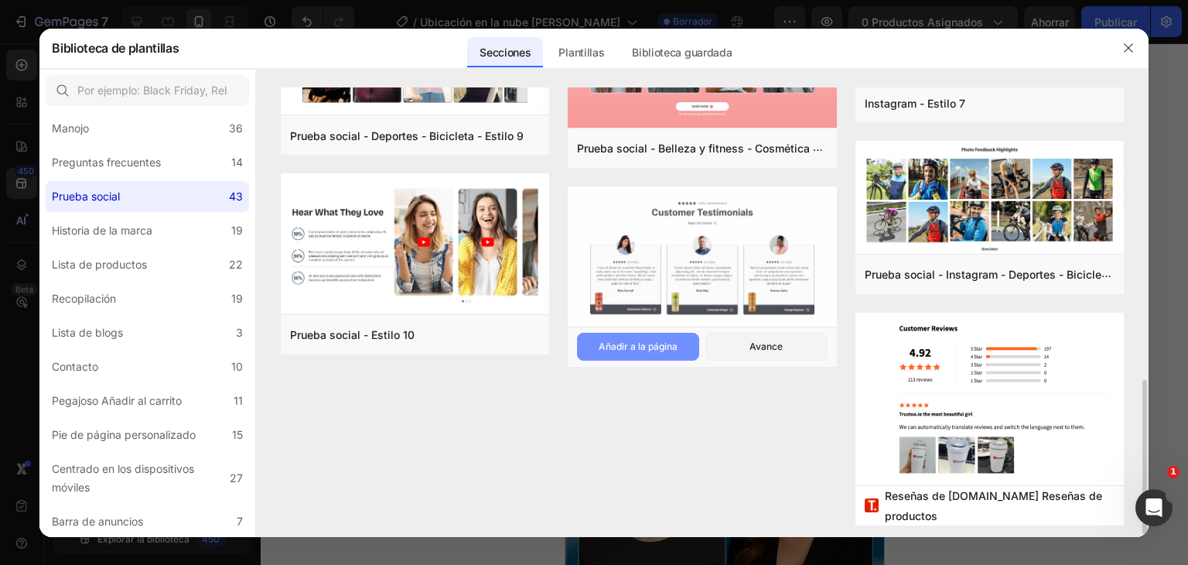
click at [638, 342] on font "Añadir a la página" at bounding box center [638, 346] width 79 height 12
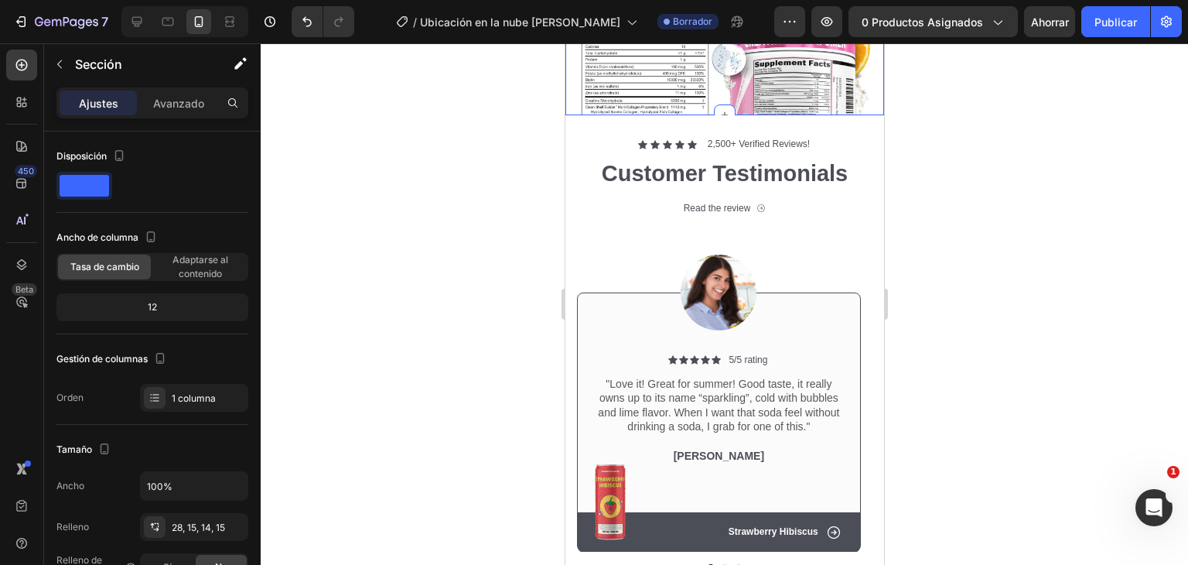
scroll to position [3829, 0]
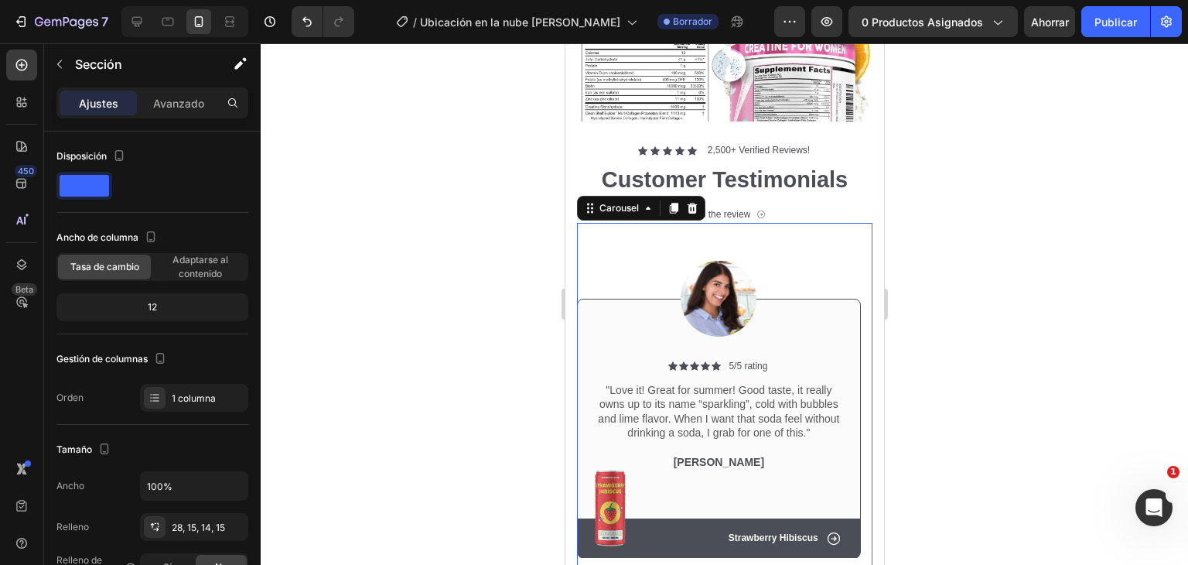
click at [611, 246] on div "Image Icon Icon Icon Icon Icon Icon List 5/5 rating Text Block Row "Love it! Gr…" at bounding box center [718, 391] width 284 height 336
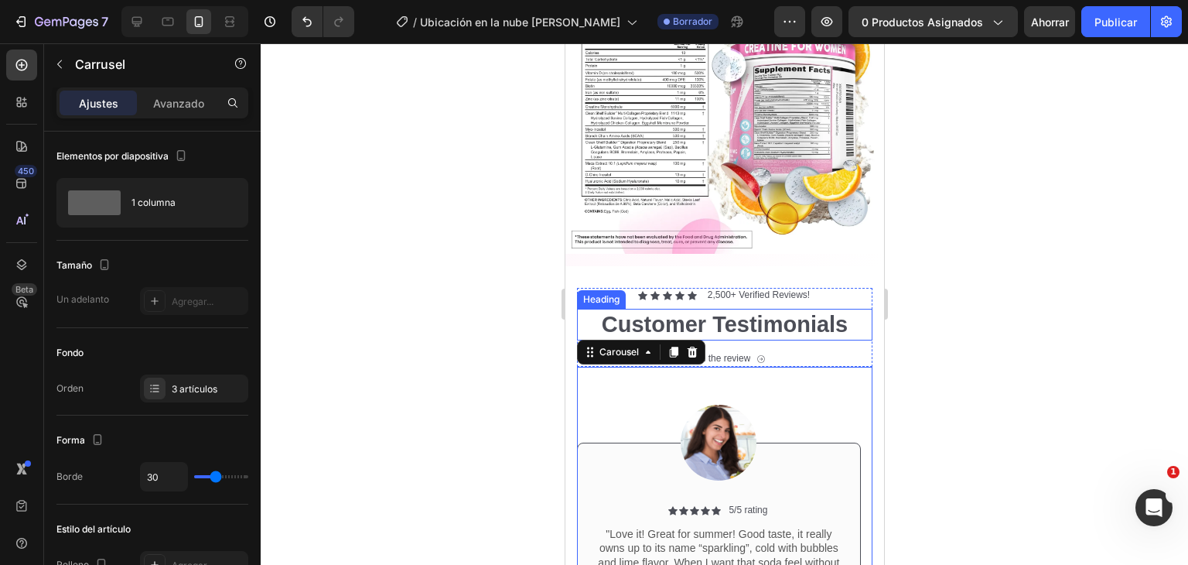
click at [578, 290] on div "Heading" at bounding box center [600, 299] width 49 height 19
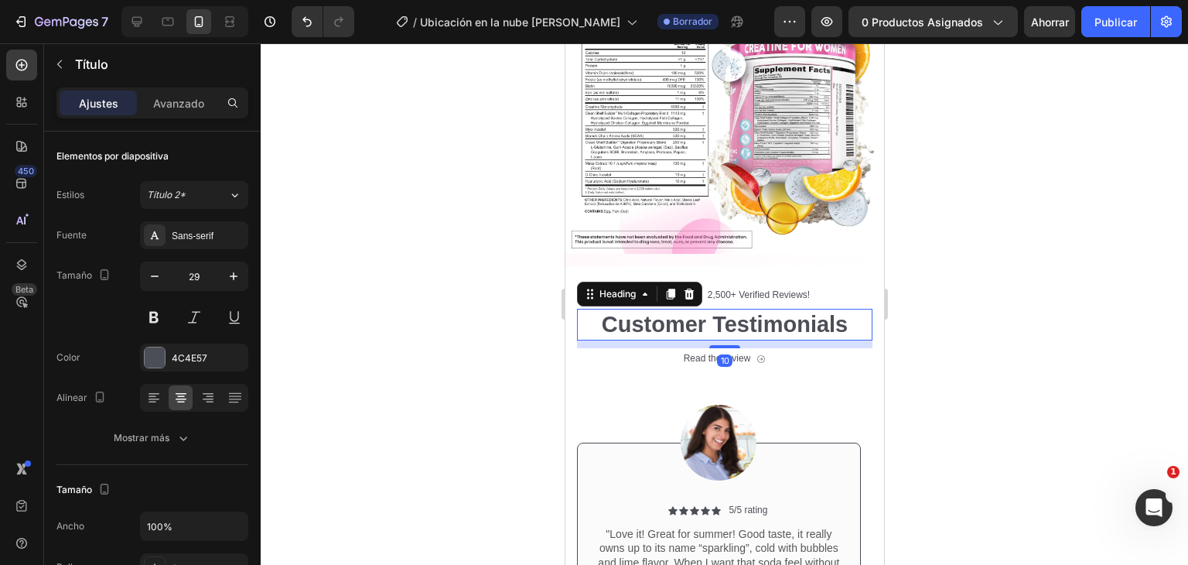
click at [602, 266] on div "Icon Icon Icon Icon Icon Icon List 2,500+ Verified Reviews! Text Block Row Cust…" at bounding box center [724, 505] width 319 height 478
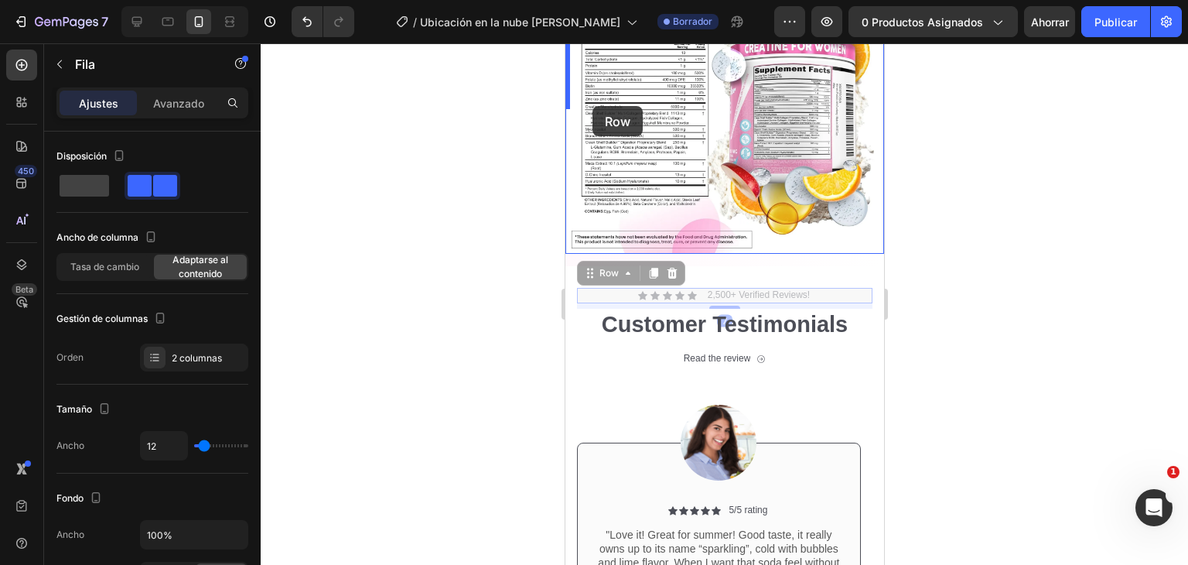
drag, startPoint x: 582, startPoint y: 145, endPoint x: 592, endPoint y: 106, distance: 40.7
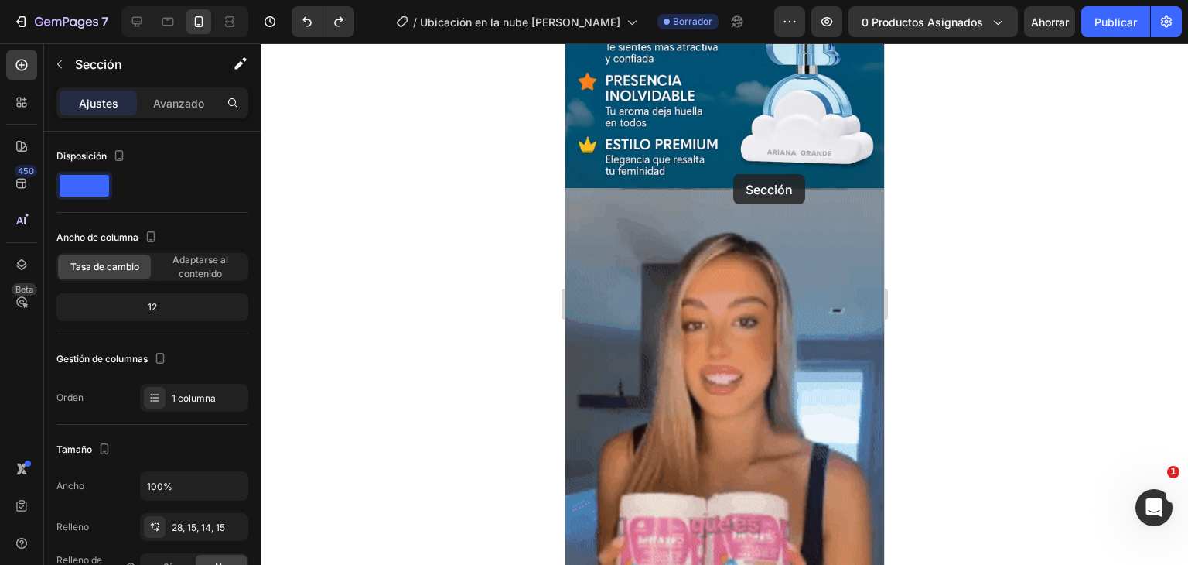
scroll to position [1255, 0]
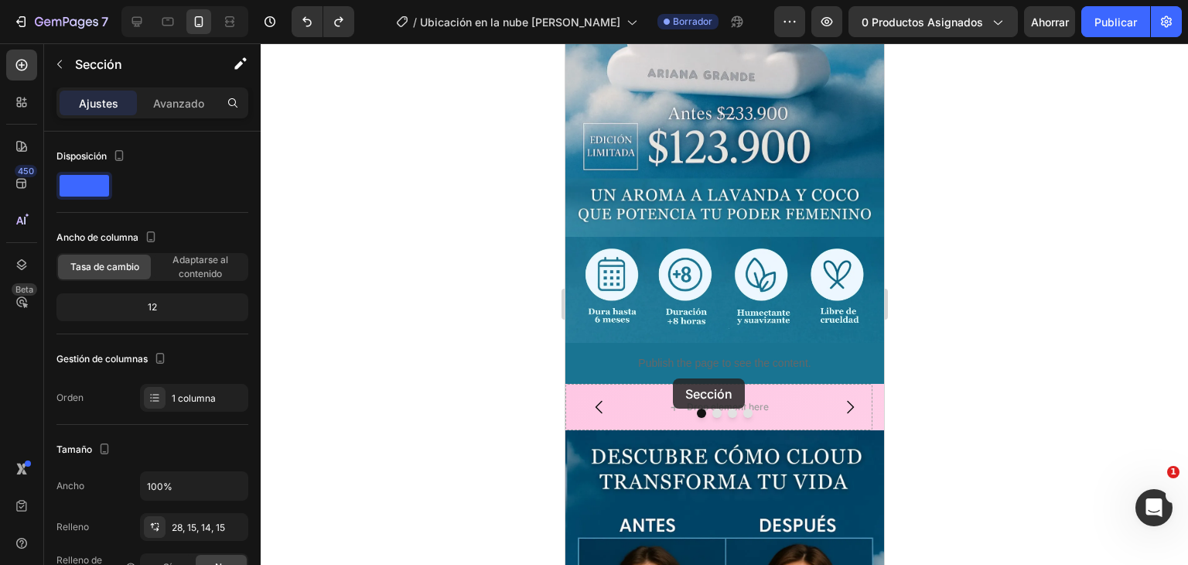
drag, startPoint x: 844, startPoint y: 137, endPoint x: 672, endPoint y: 372, distance: 291.3
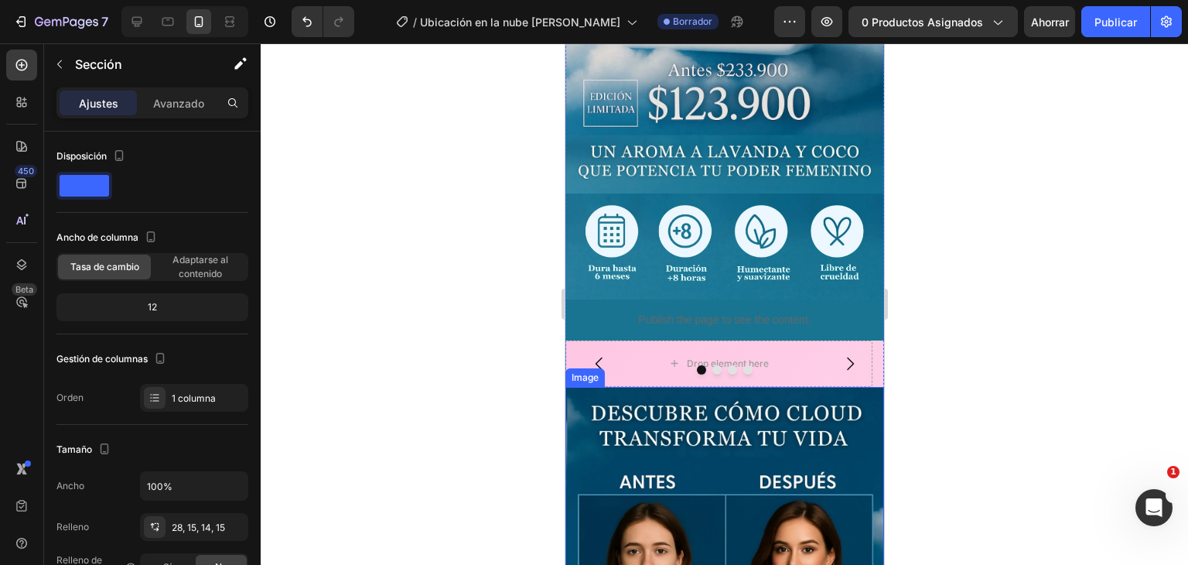
scroll to position [1329, 0]
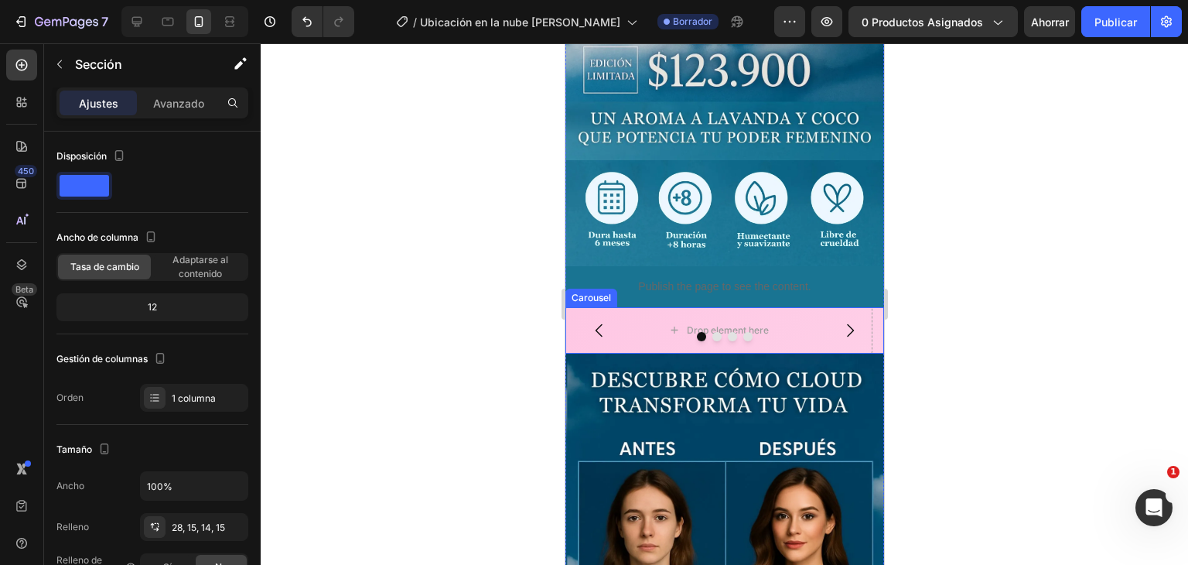
click at [845, 321] on icon "Carousel Next Arrow" at bounding box center [849, 330] width 19 height 19
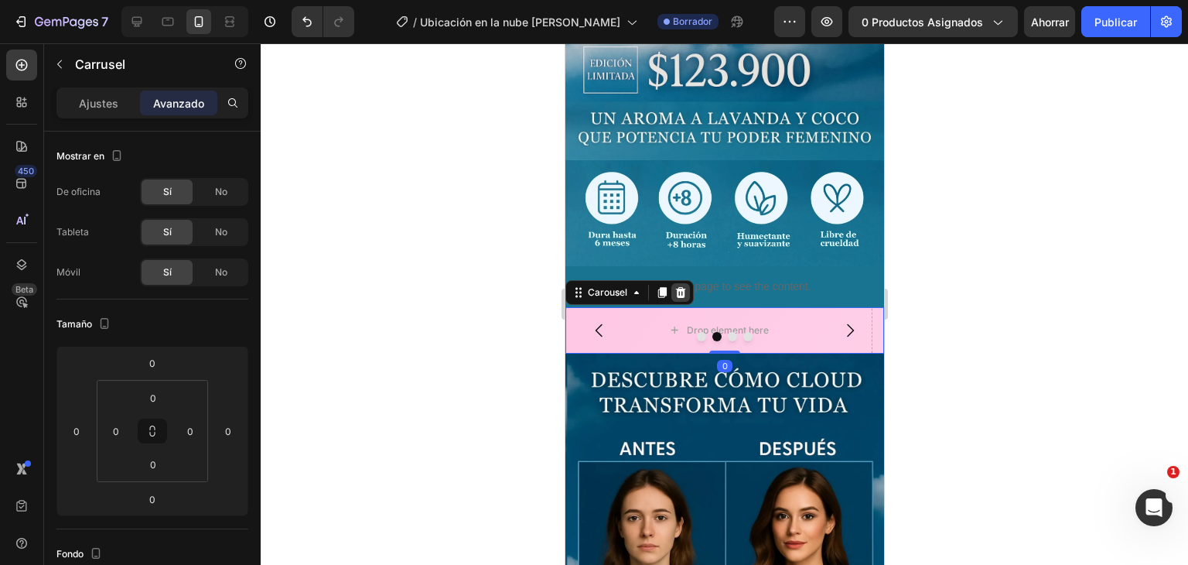
click at [683, 286] on icon at bounding box center [680, 291] width 10 height 11
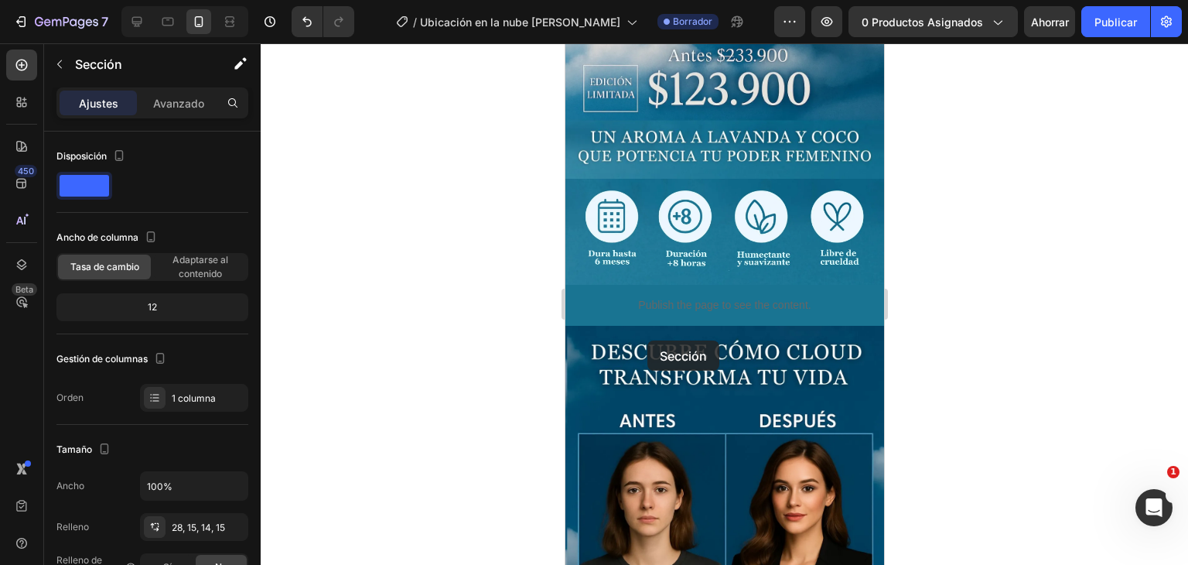
scroll to position [1375, 0]
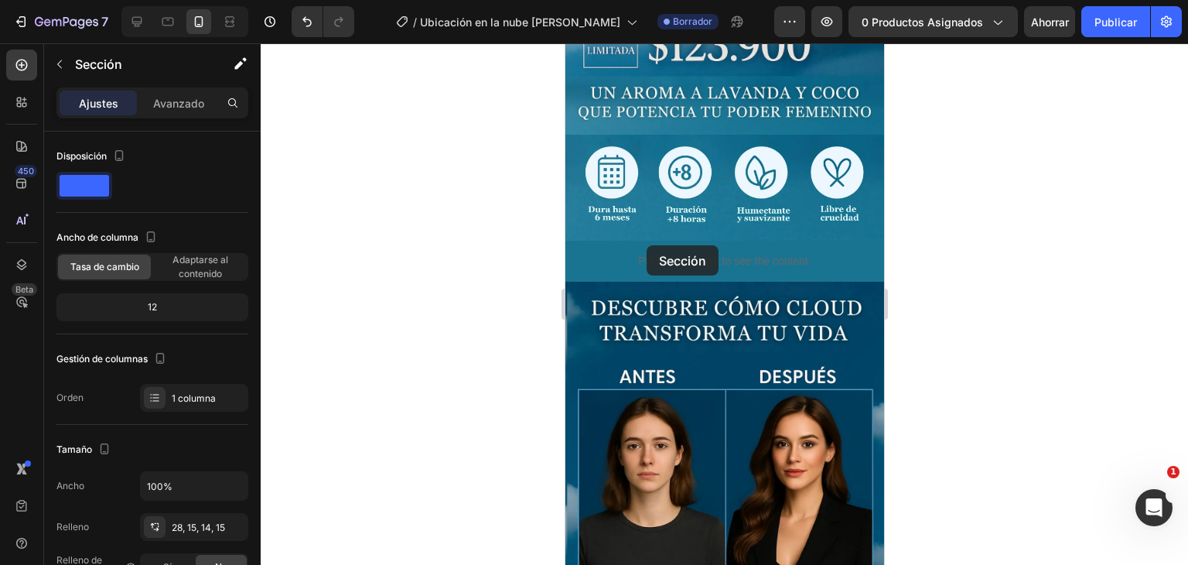
drag, startPoint x: 572, startPoint y: 87, endPoint x: 646, endPoint y: 245, distance: 175.2
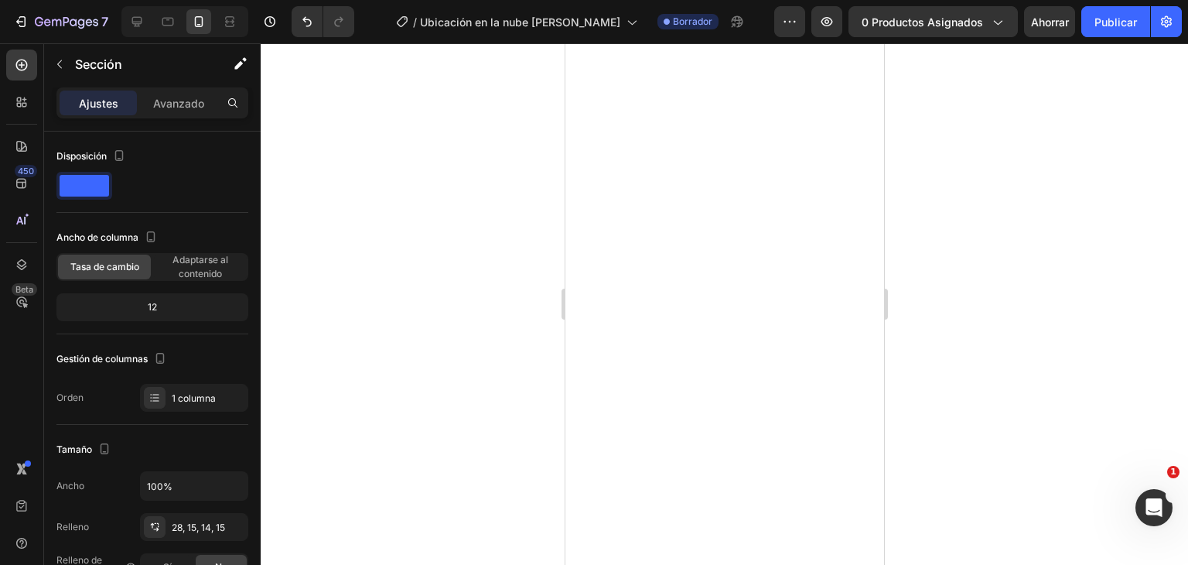
scroll to position [3835, 0]
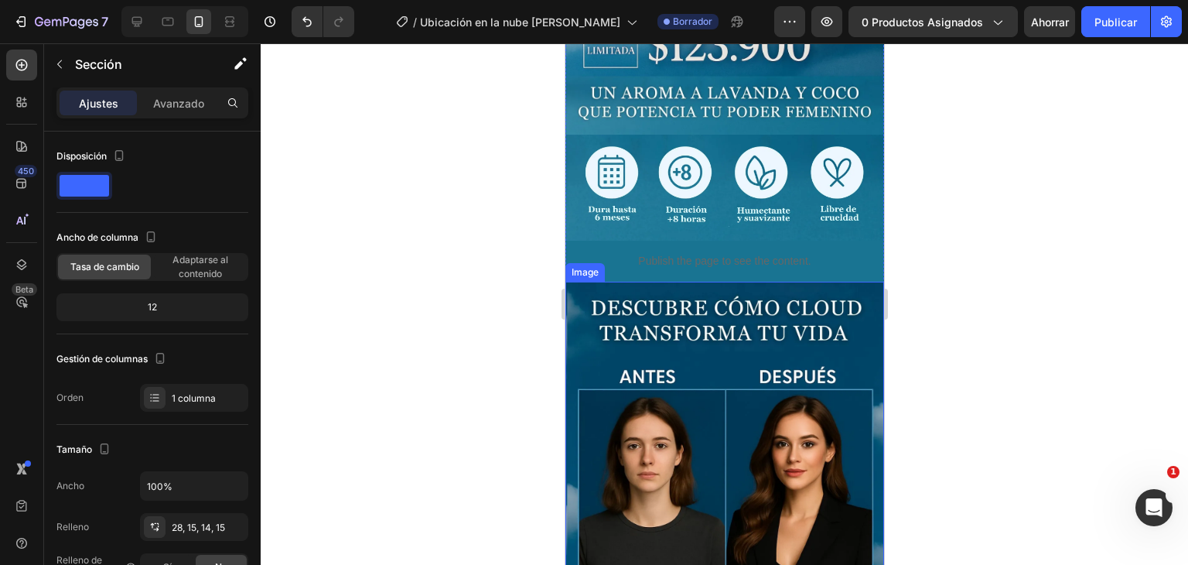
click at [688, 282] on img at bounding box center [724, 521] width 319 height 478
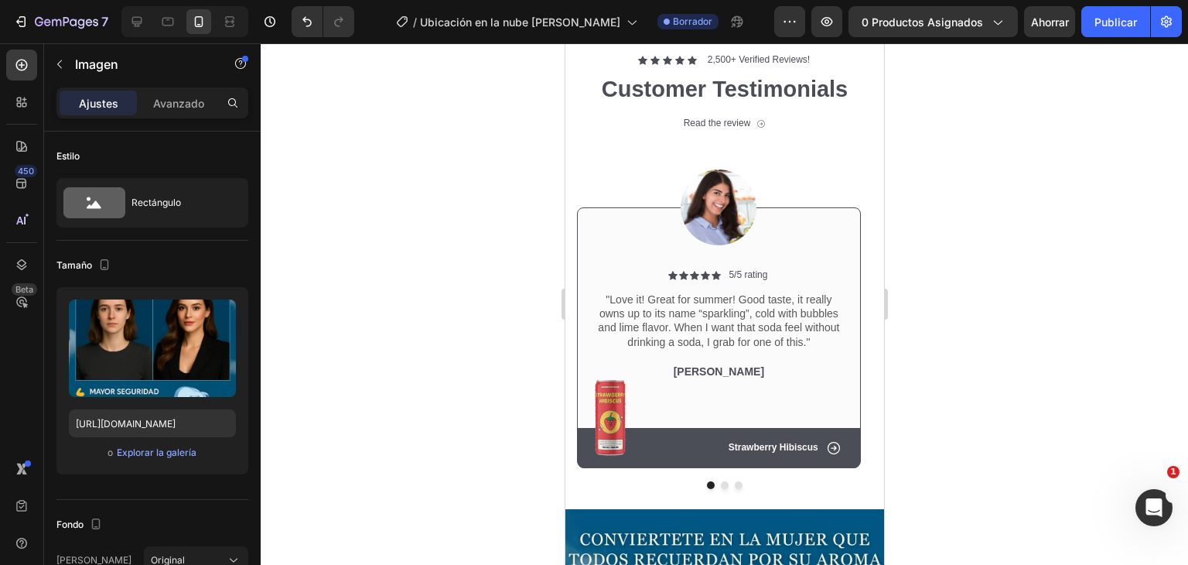
scroll to position [0, 0]
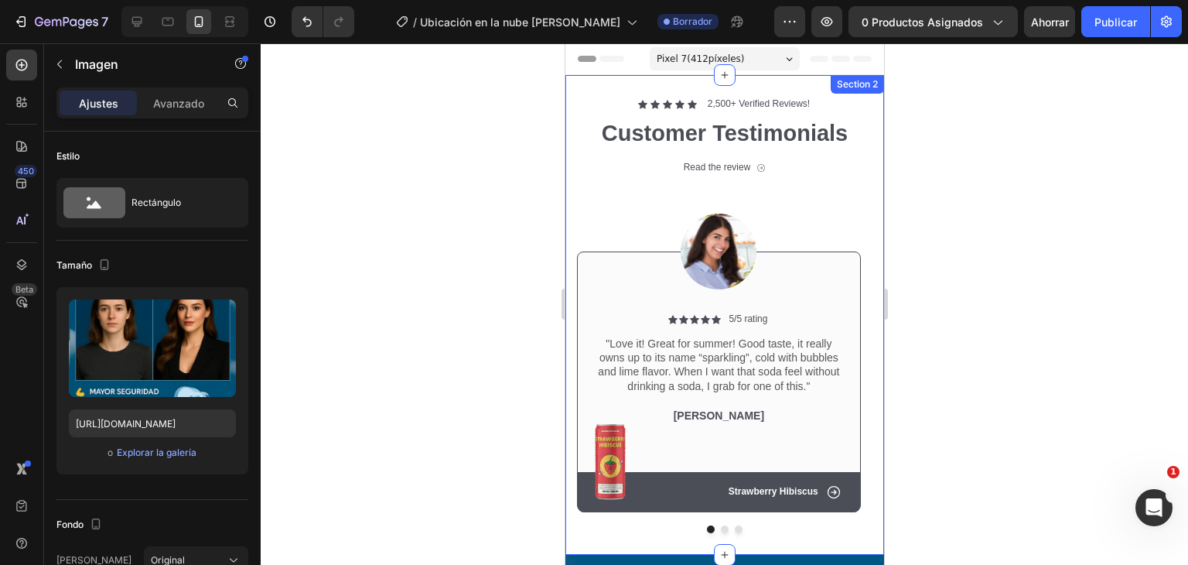
click at [573, 108] on div "Icon Icon Icon Icon Icon Icon List 2,500+ Verified Reviews! Text Block Row Cust…" at bounding box center [724, 315] width 319 height 480
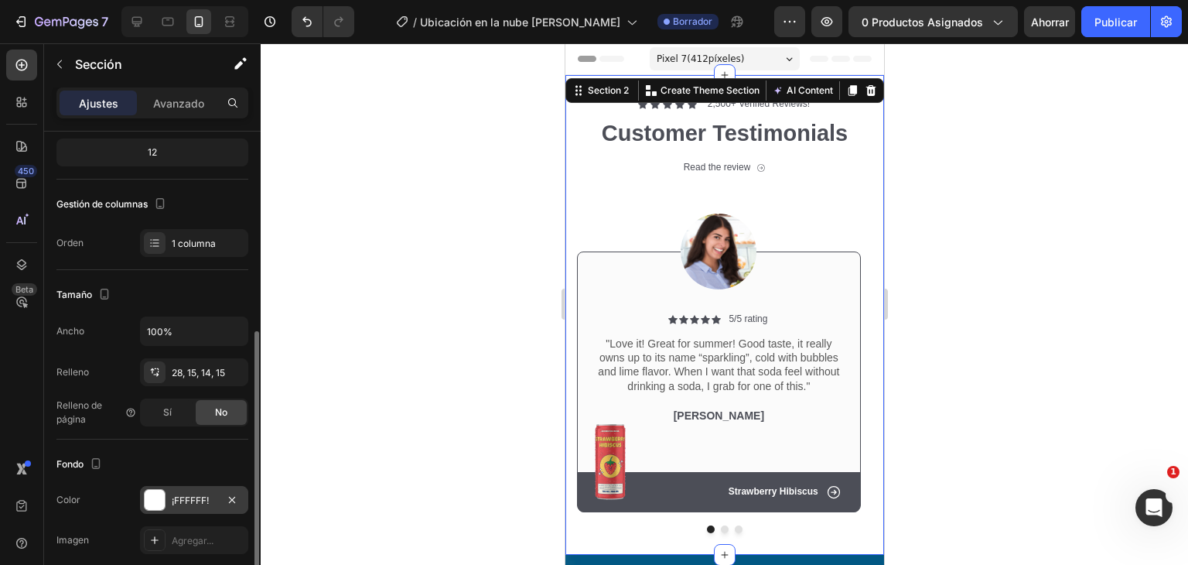
scroll to position [232, 0]
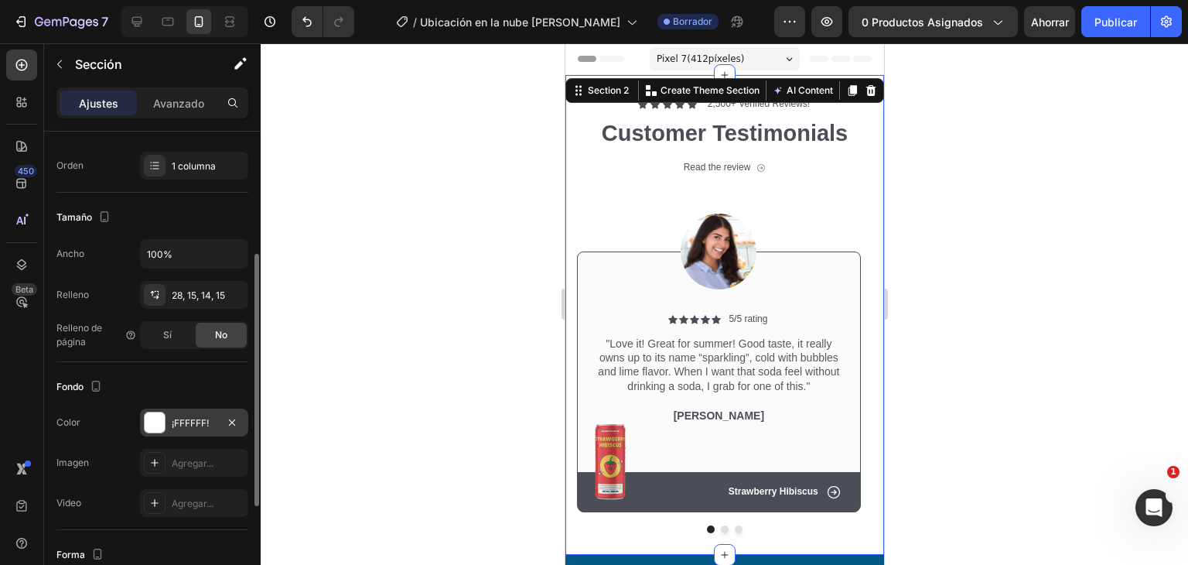
click at [161, 420] on div at bounding box center [155, 422] width 20 height 20
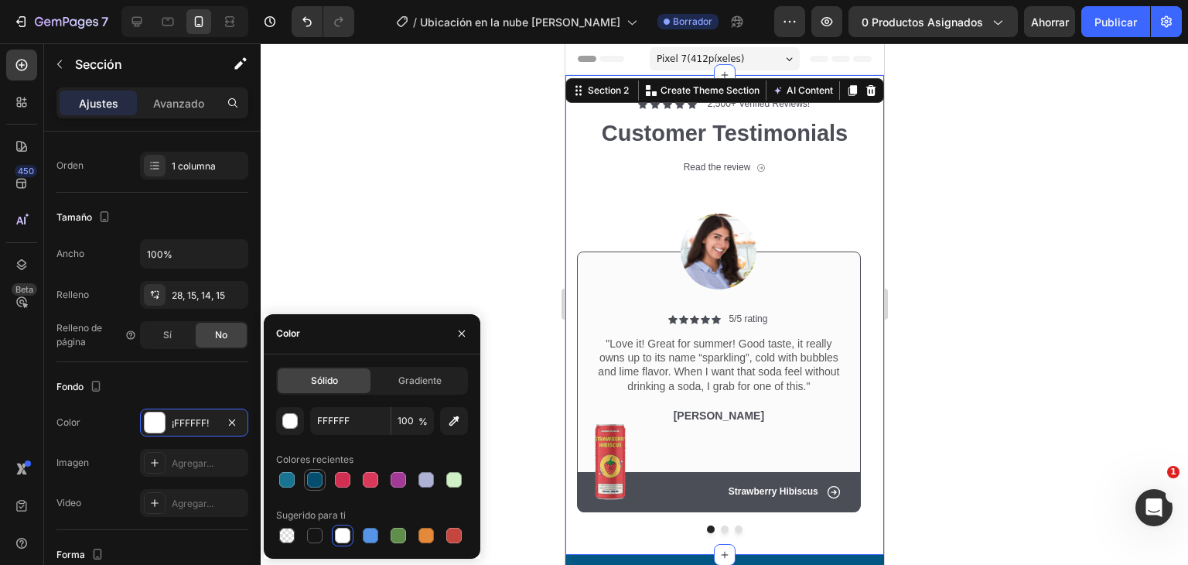
click at [319, 484] on div at bounding box center [314, 479] width 15 height 15
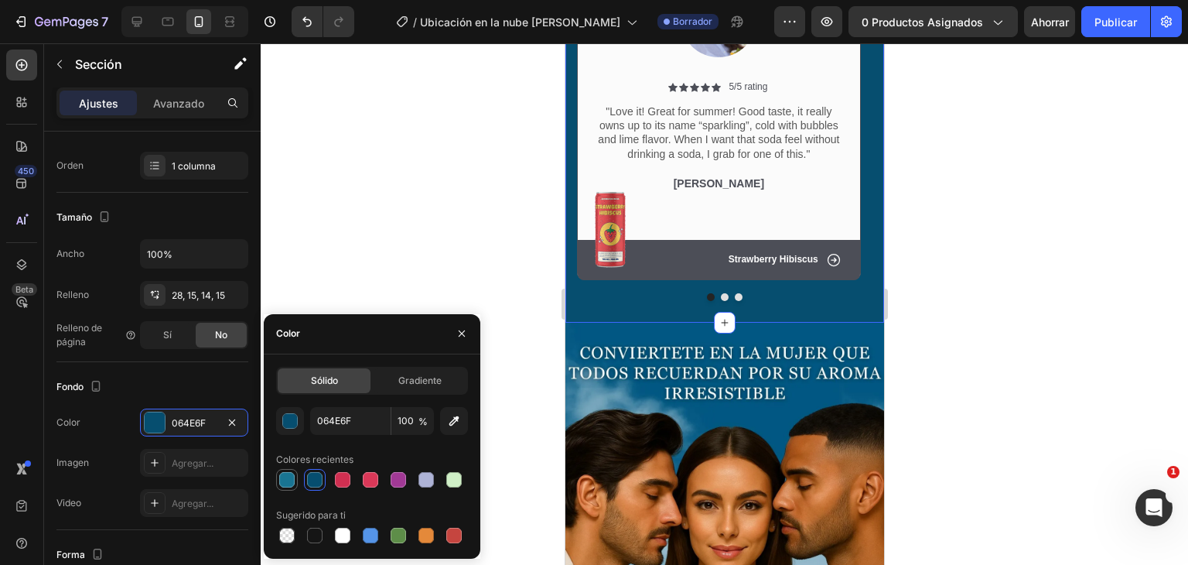
click at [284, 484] on div at bounding box center [286, 479] width 15 height 15
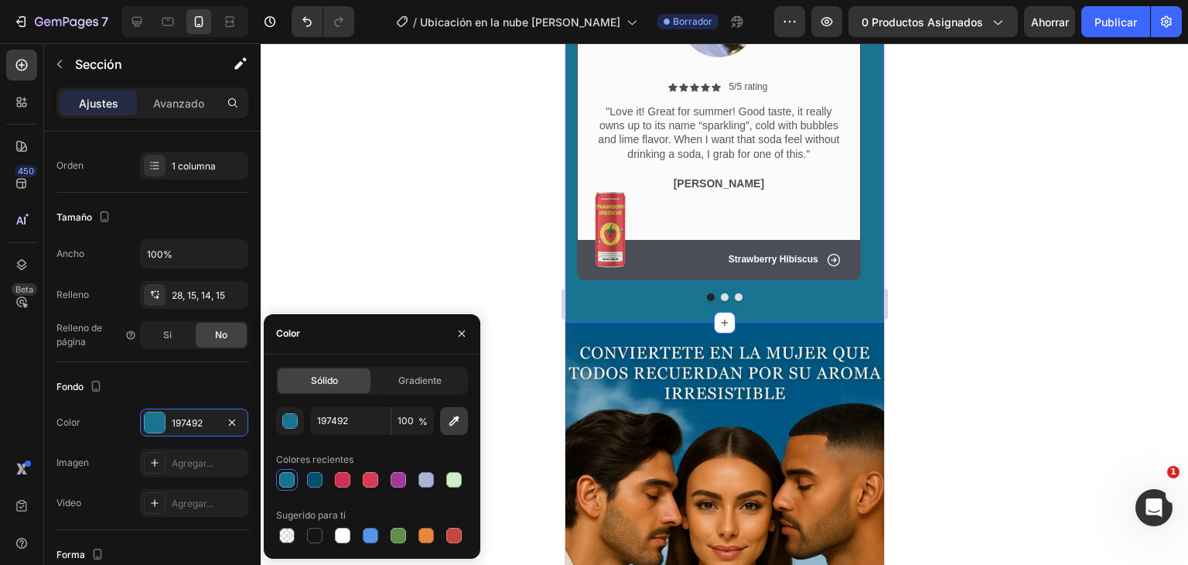
click at [457, 426] on icon "button" at bounding box center [453, 420] width 15 height 15
type input "015783"
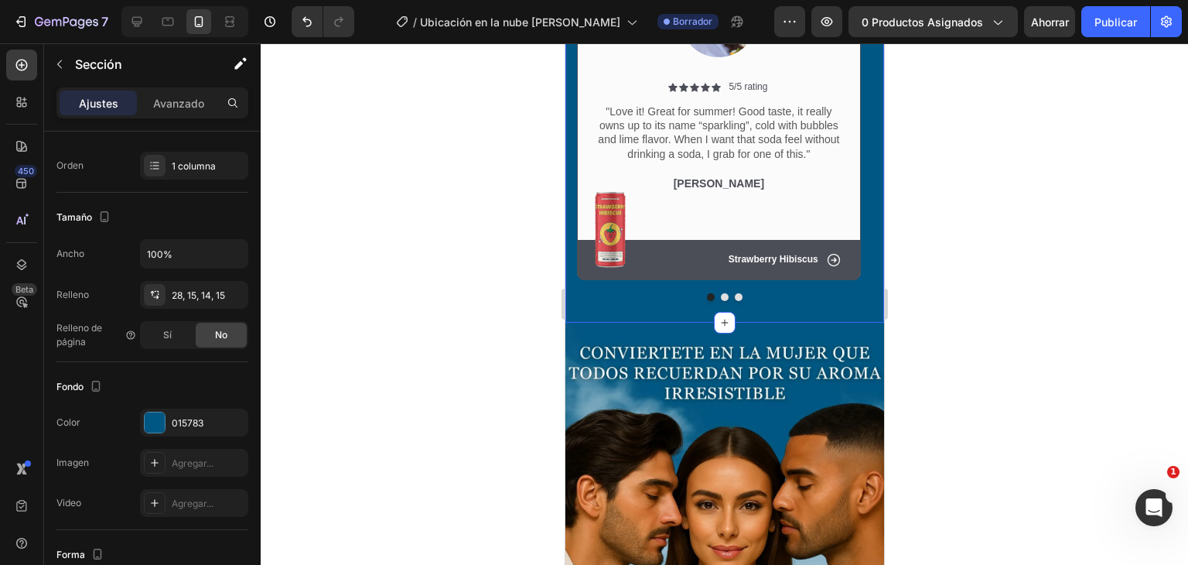
click at [392, 192] on div at bounding box center [725, 304] width 928 height 522
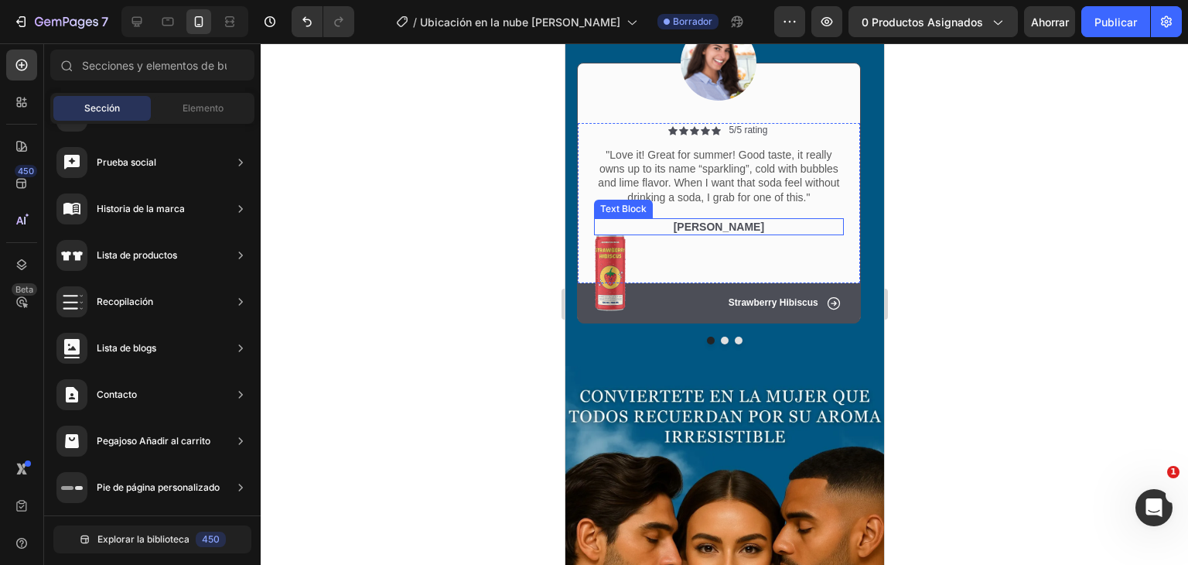
scroll to position [155, 0]
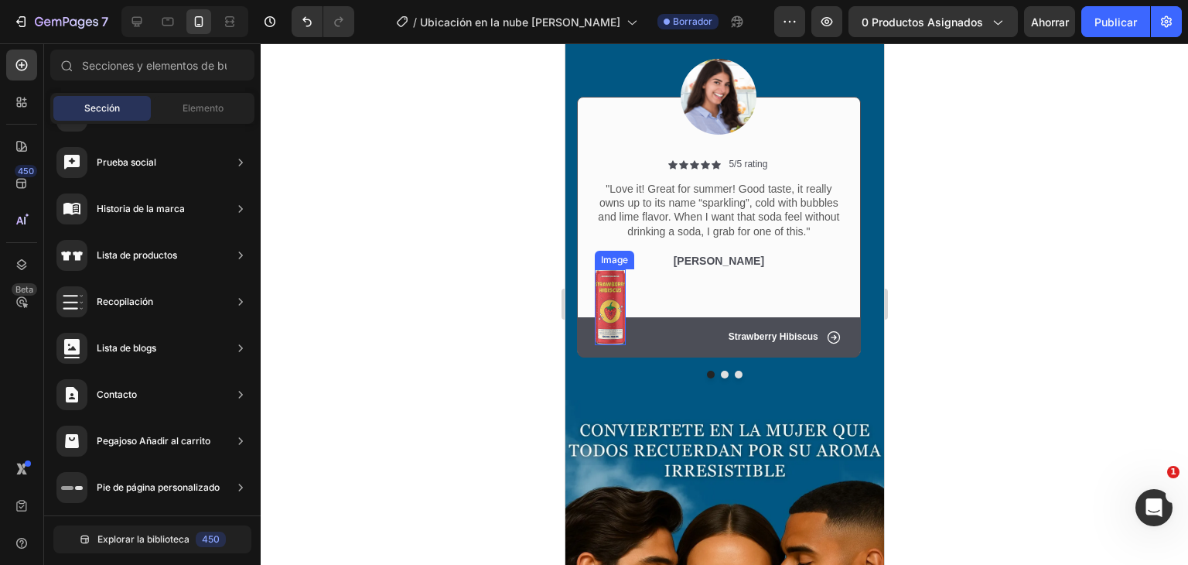
click at [607, 308] on img at bounding box center [609, 307] width 31 height 76
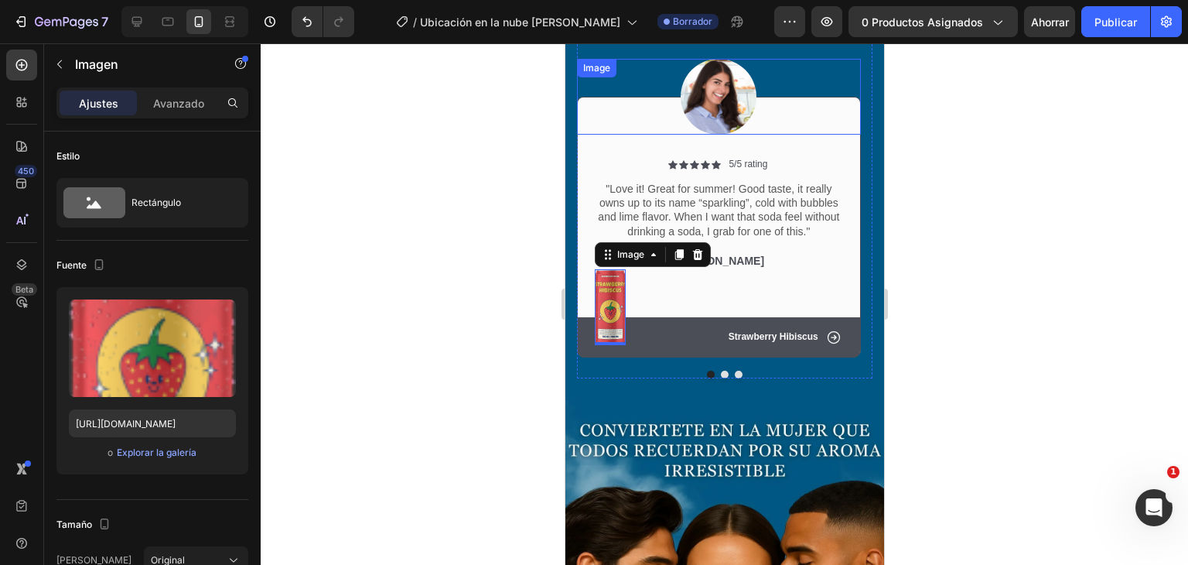
click at [715, 107] on img at bounding box center [718, 97] width 76 height 76
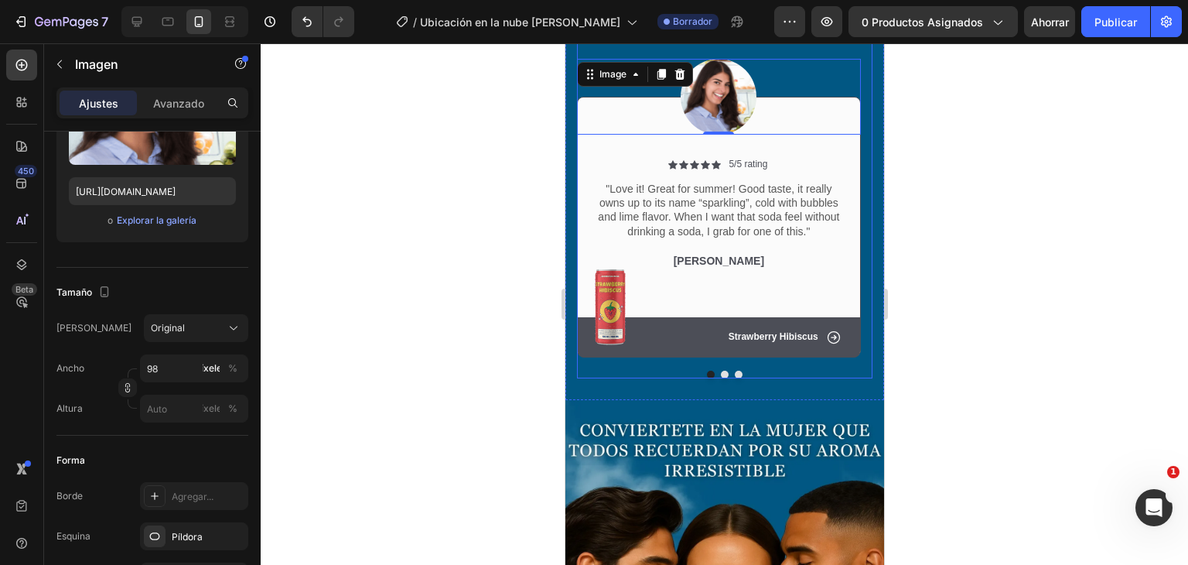
click at [720, 371] on button "Dot" at bounding box center [724, 375] width 8 height 8
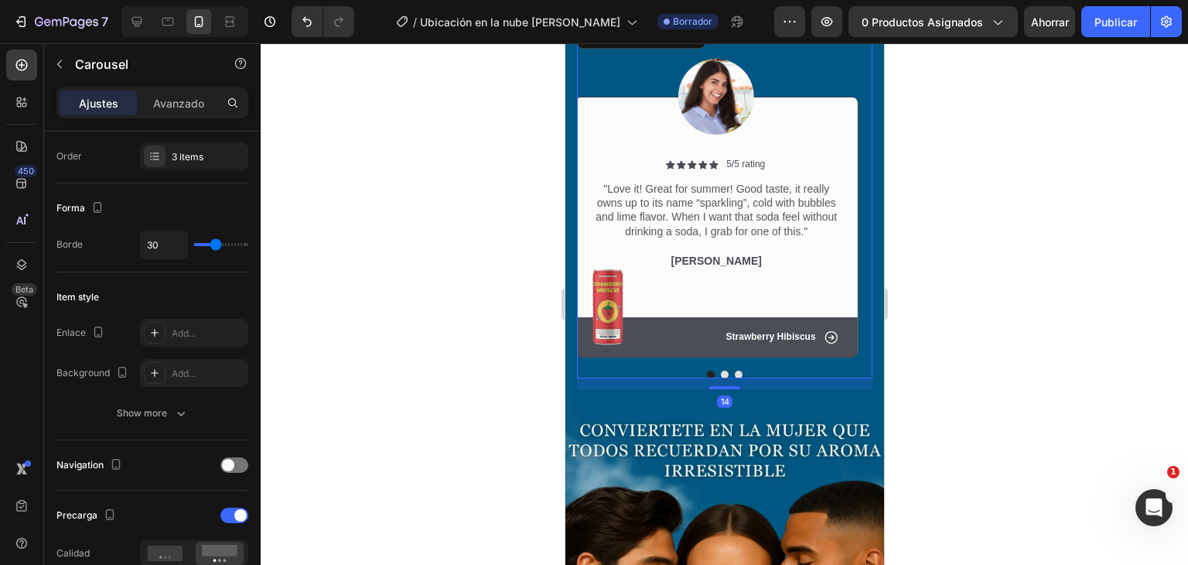
scroll to position [0, 0]
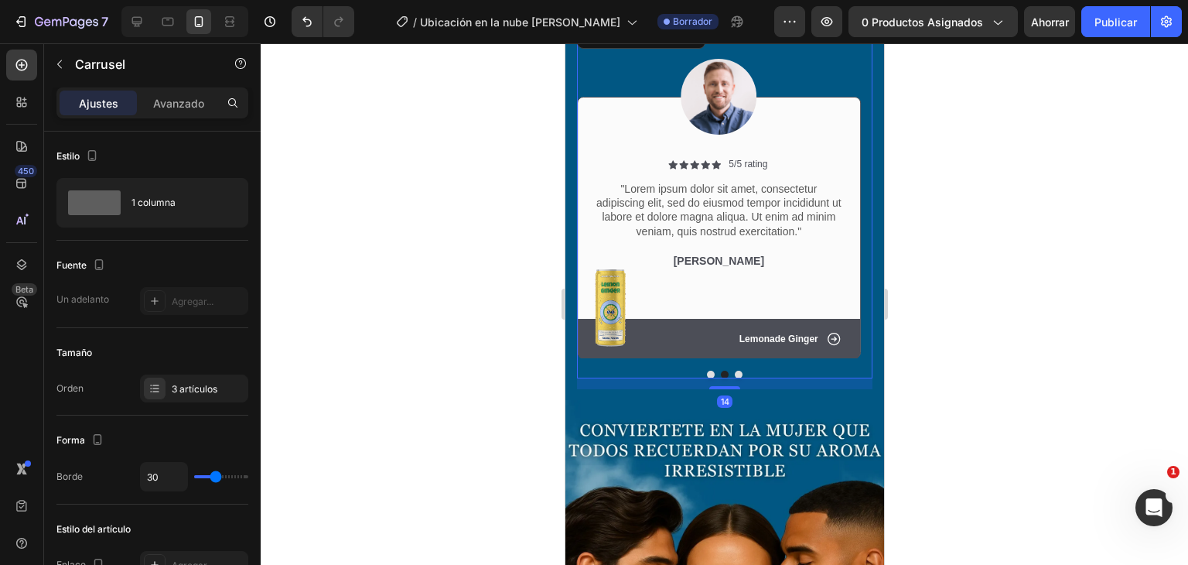
click at [735, 374] on button "Dot" at bounding box center [738, 375] width 8 height 8
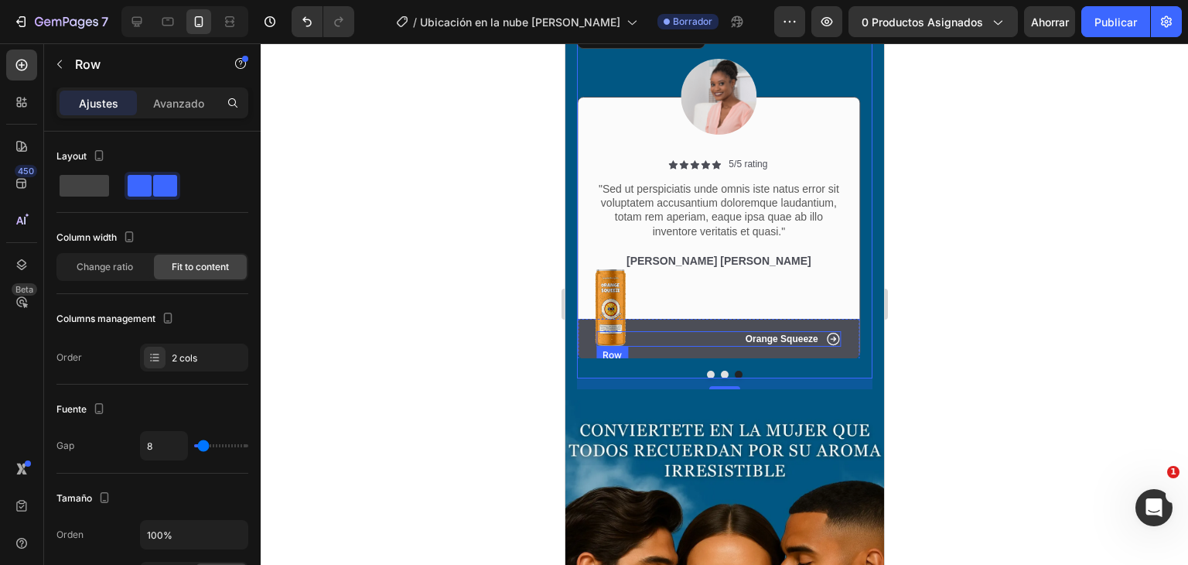
click at [716, 334] on div "Icon Orange Squeeze Text Block Row" at bounding box center [718, 338] width 245 height 15
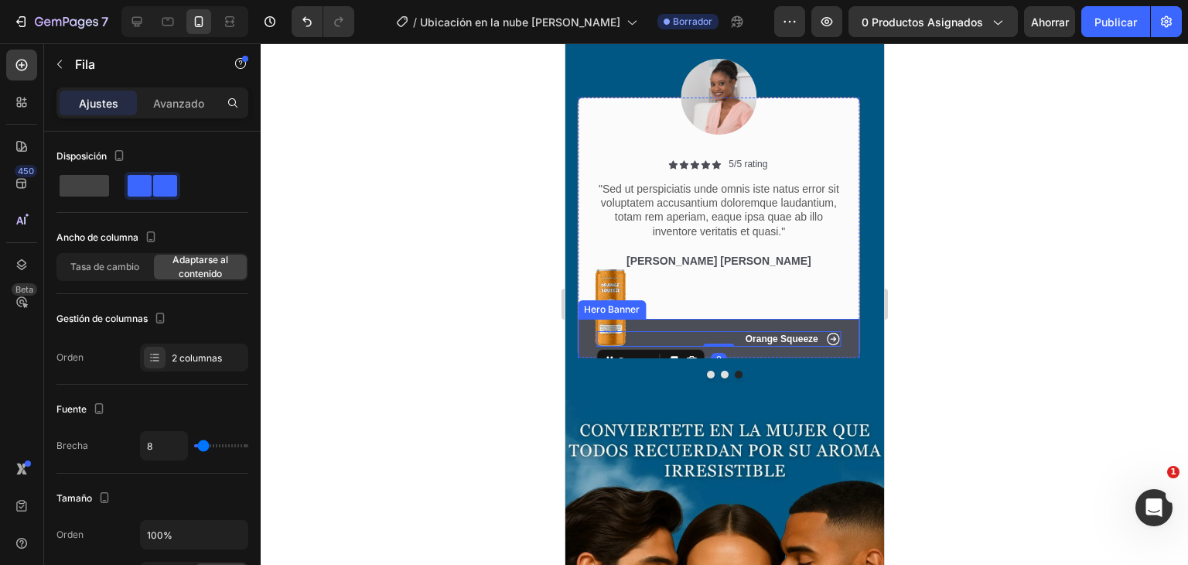
click at [693, 319] on div "Icon Orange Squeeze Text Block Row 0" at bounding box center [718, 339] width 282 height 40
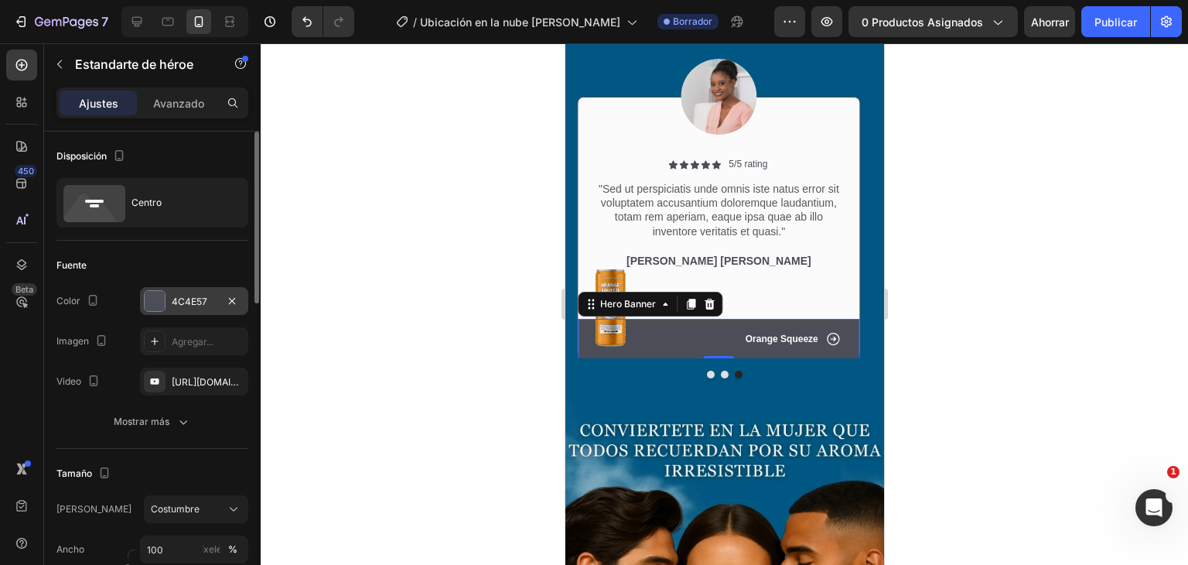
click at [145, 307] on div at bounding box center [155, 301] width 20 height 20
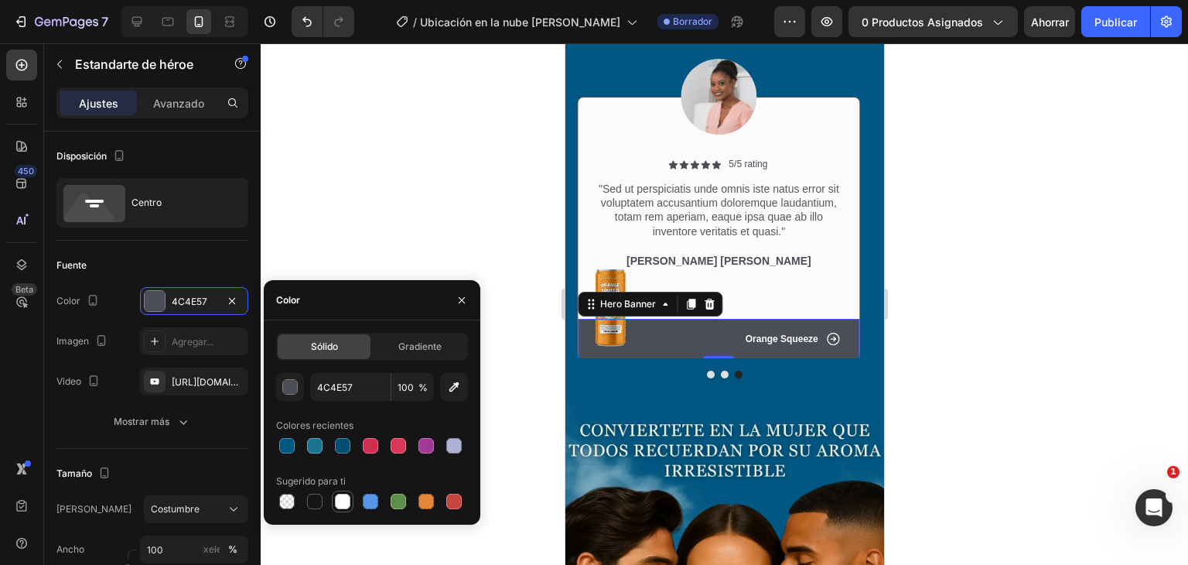
click at [344, 495] on div at bounding box center [342, 501] width 15 height 15
type input "FFFFFF"
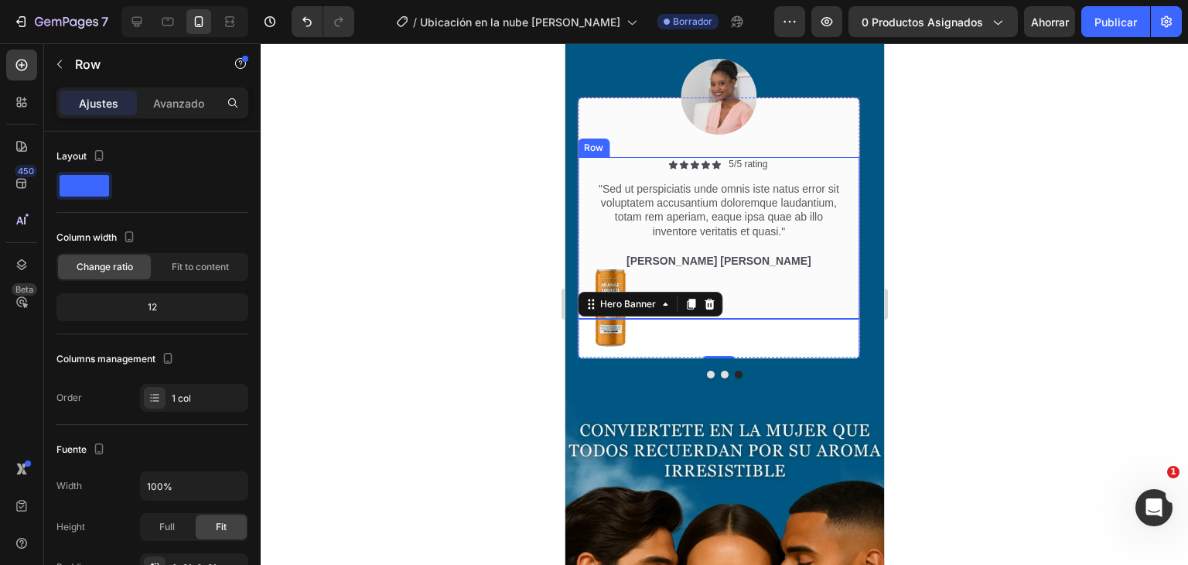
click at [782, 300] on div "Icon Icon Icon Icon Icon Icon List 5/5 rating Text Block Row "Sed ut perspiciat…" at bounding box center [718, 238] width 250 height 162
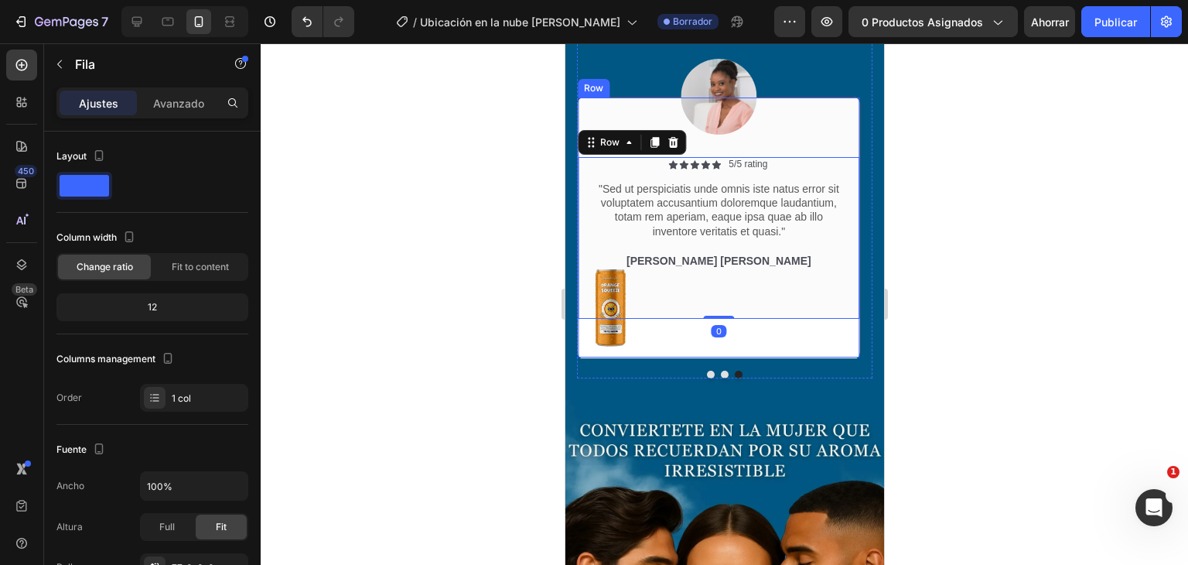
click at [797, 143] on div "Icon Icon Icon Icon Icon Icon List 5/5 rating Text Block Row "Sed ut perspiciat…" at bounding box center [718, 228] width 284 height 262
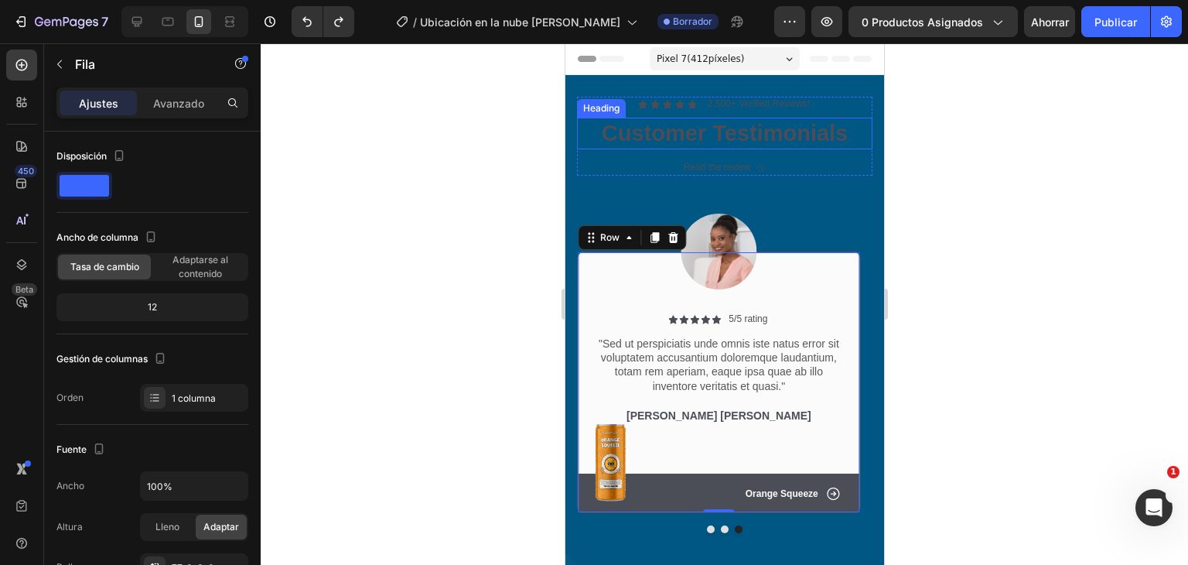
click at [712, 145] on h2 "Customer Testimonials" at bounding box center [724, 134] width 296 height 32
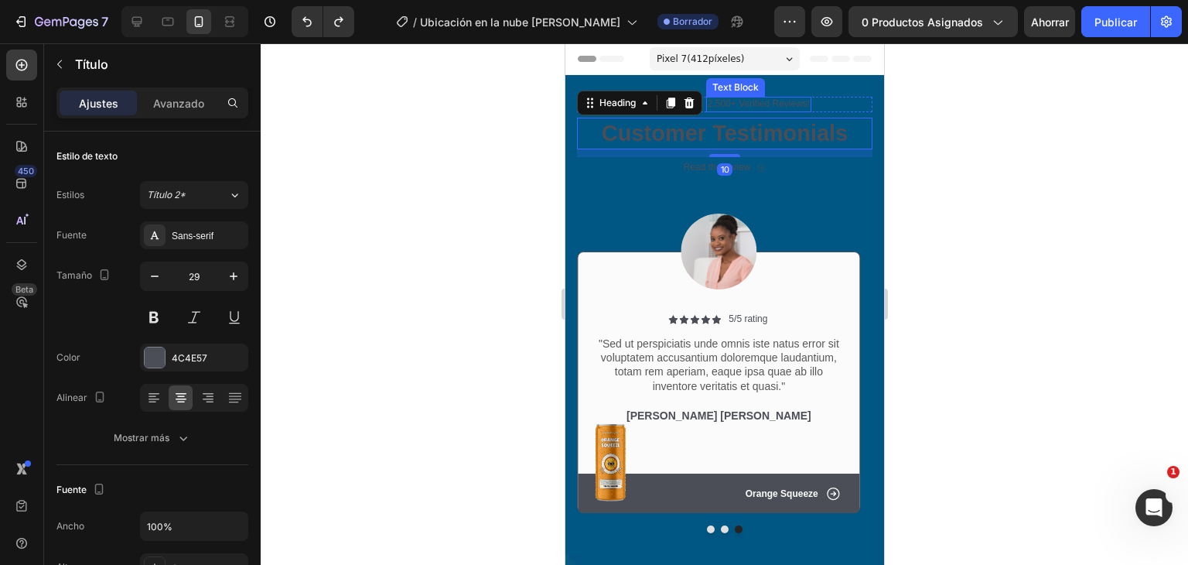
click at [737, 97] on div "2,500+ Verified Reviews!" at bounding box center [758, 104] width 105 height 15
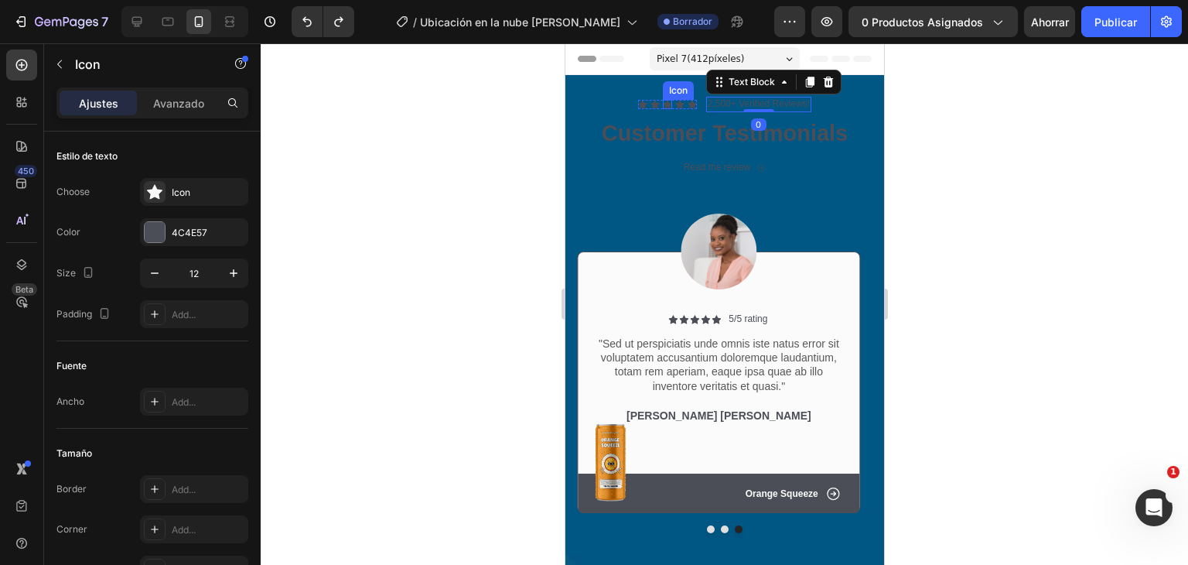
click at [662, 103] on div "Icon" at bounding box center [666, 104] width 9 height 9
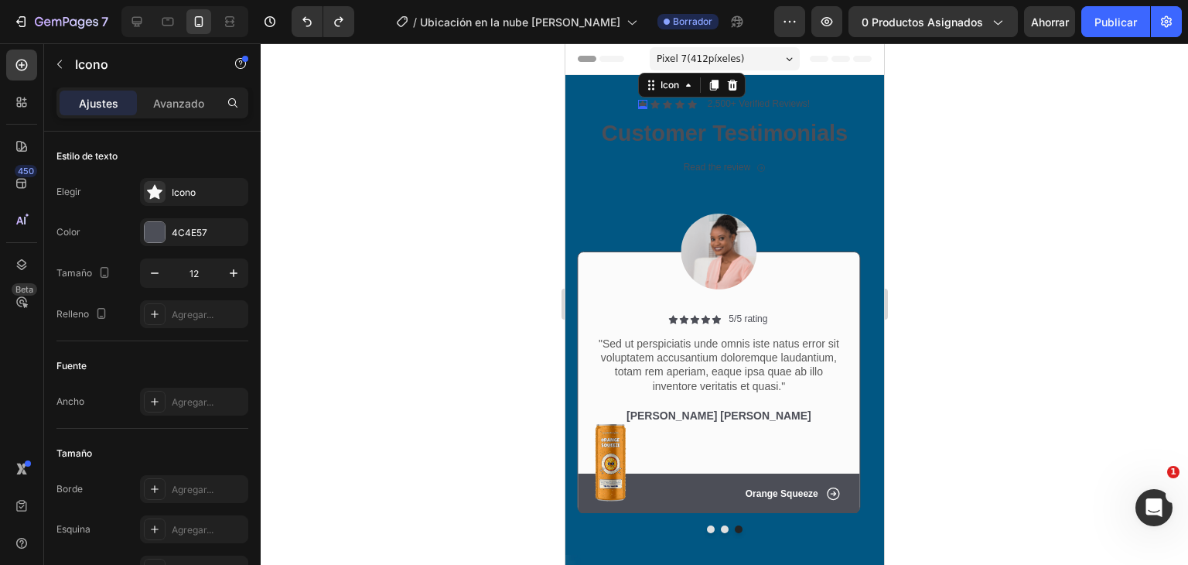
click at [638, 104] on div "Icon 0" at bounding box center [642, 104] width 9 height 9
drag, startPoint x: 631, startPoint y: 104, endPoint x: 679, endPoint y: 104, distance: 47.2
click at [679, 104] on div "Icon 0 Icon Icon Icon Icon" at bounding box center [667, 104] width 59 height 9
click at [153, 233] on div at bounding box center [155, 232] width 20 height 20
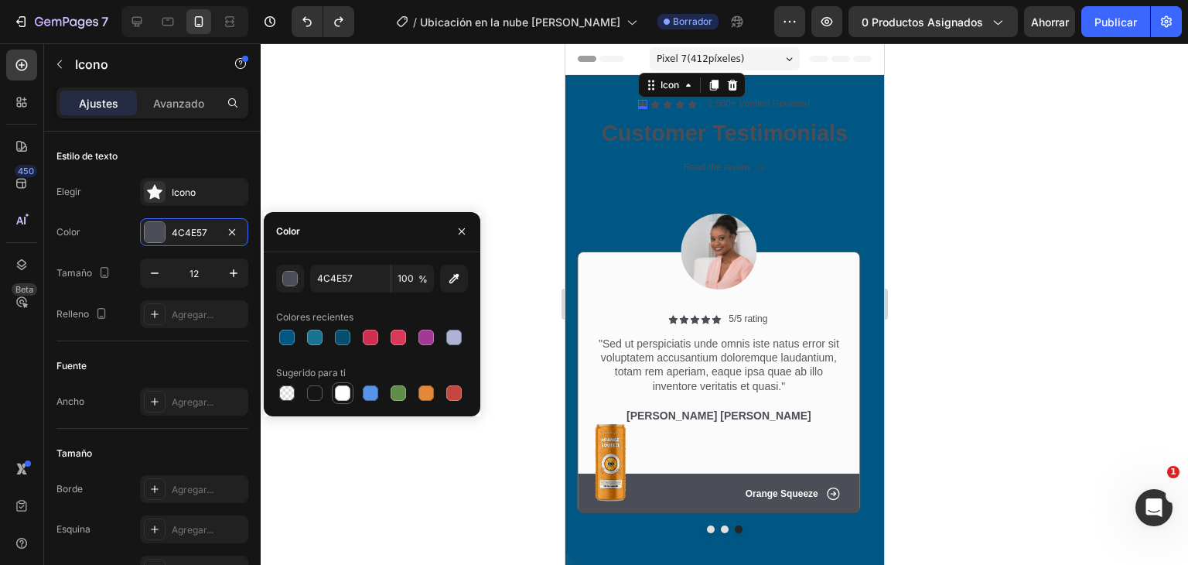
click at [336, 400] on div at bounding box center [342, 393] width 19 height 19
type input "FFFFFF"
click at [337, 398] on div at bounding box center [342, 392] width 15 height 15
click at [650, 104] on div "Icon 0" at bounding box center [654, 104] width 9 height 9
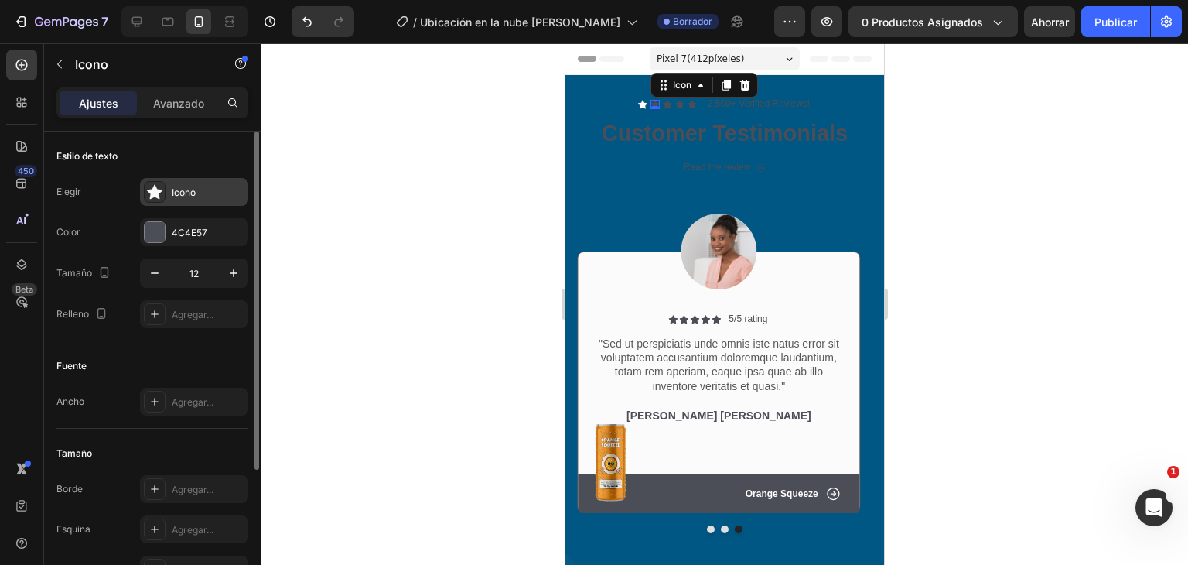
click at [160, 189] on icon at bounding box center [154, 191] width 15 height 15
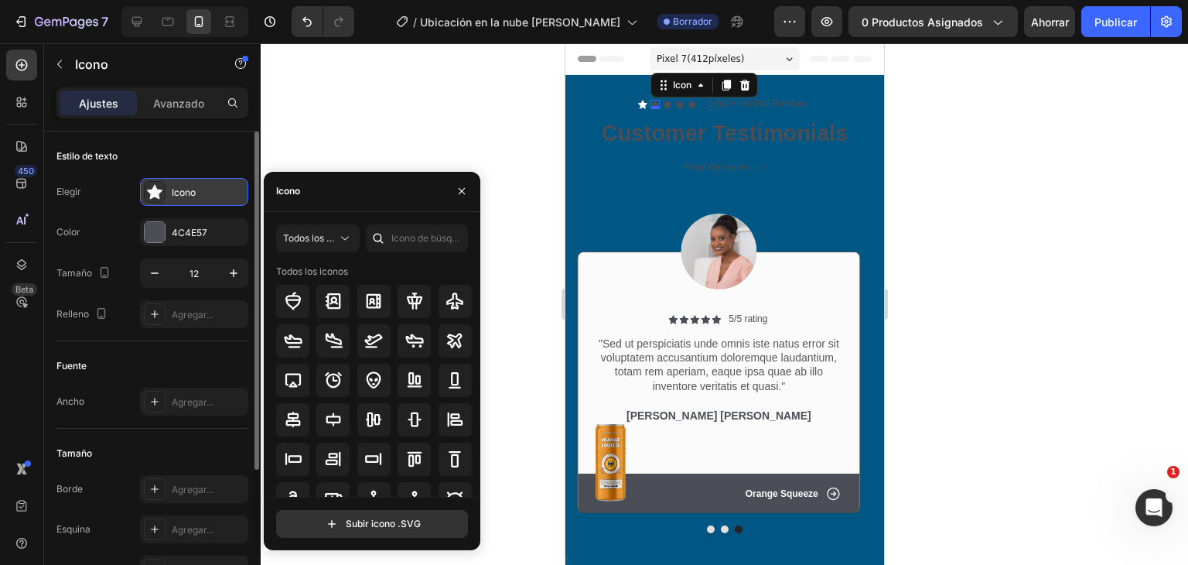
click at [172, 197] on font "Icono" at bounding box center [184, 192] width 24 height 12
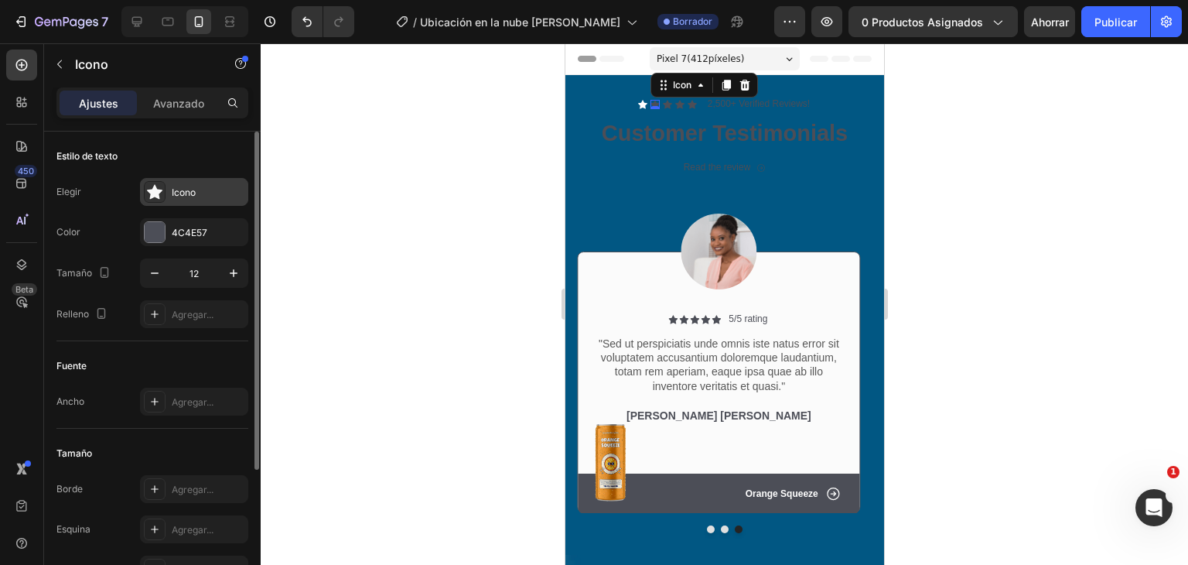
click at [224, 190] on div "Icono" at bounding box center [208, 193] width 73 height 14
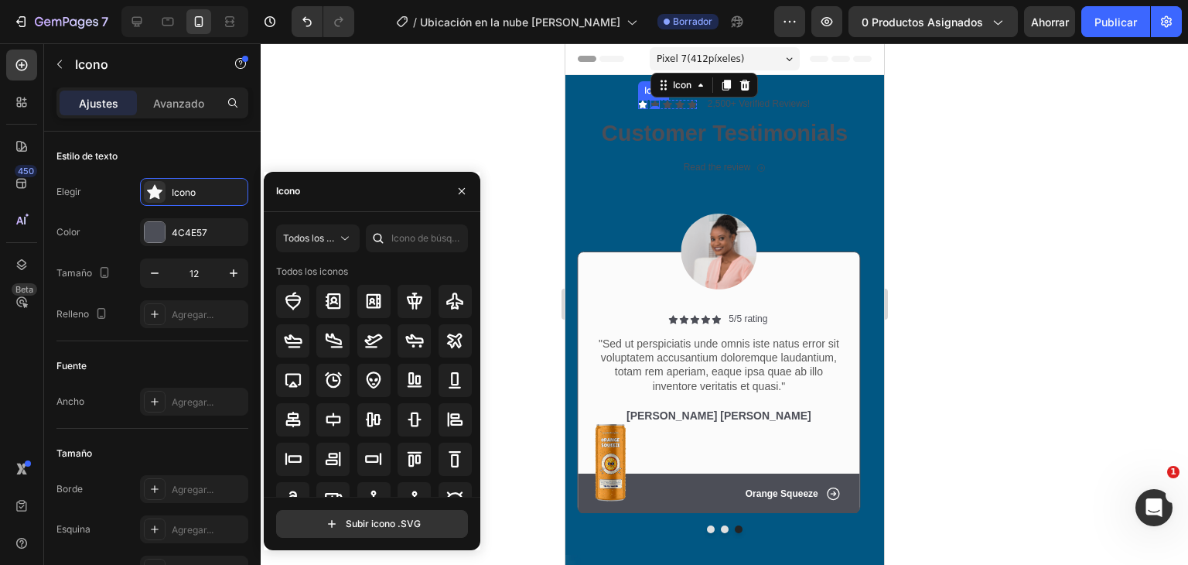
click at [638, 103] on icon at bounding box center [642, 104] width 9 height 9
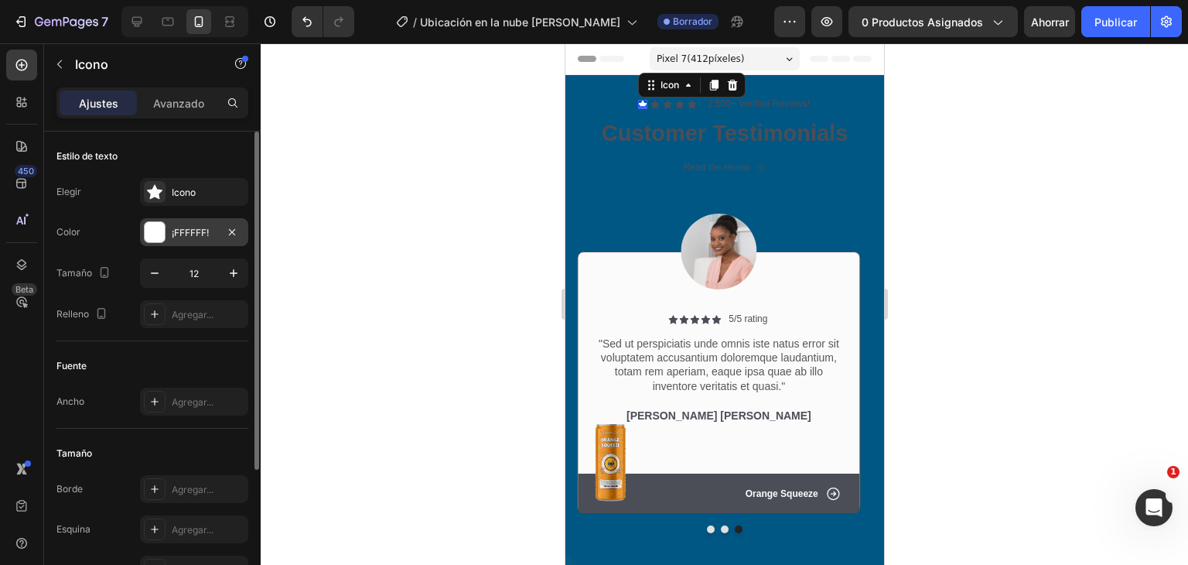
click at [154, 232] on div at bounding box center [155, 232] width 20 height 20
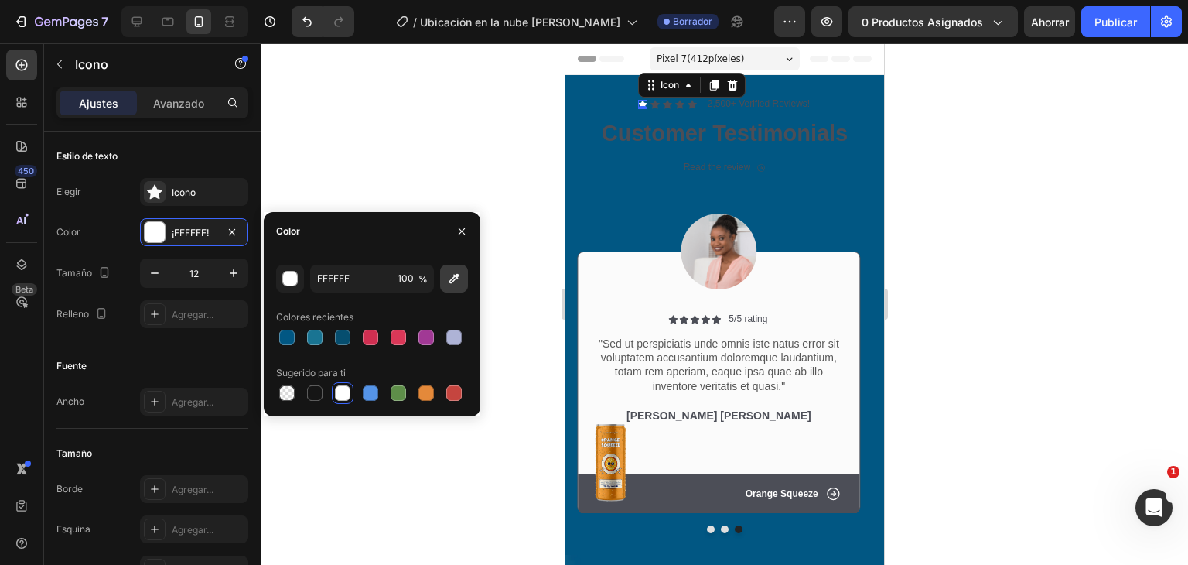
click at [451, 286] on button "button" at bounding box center [454, 279] width 28 height 28
type input "E89B36"
click at [650, 106] on div "Icon 0" at bounding box center [654, 104] width 9 height 9
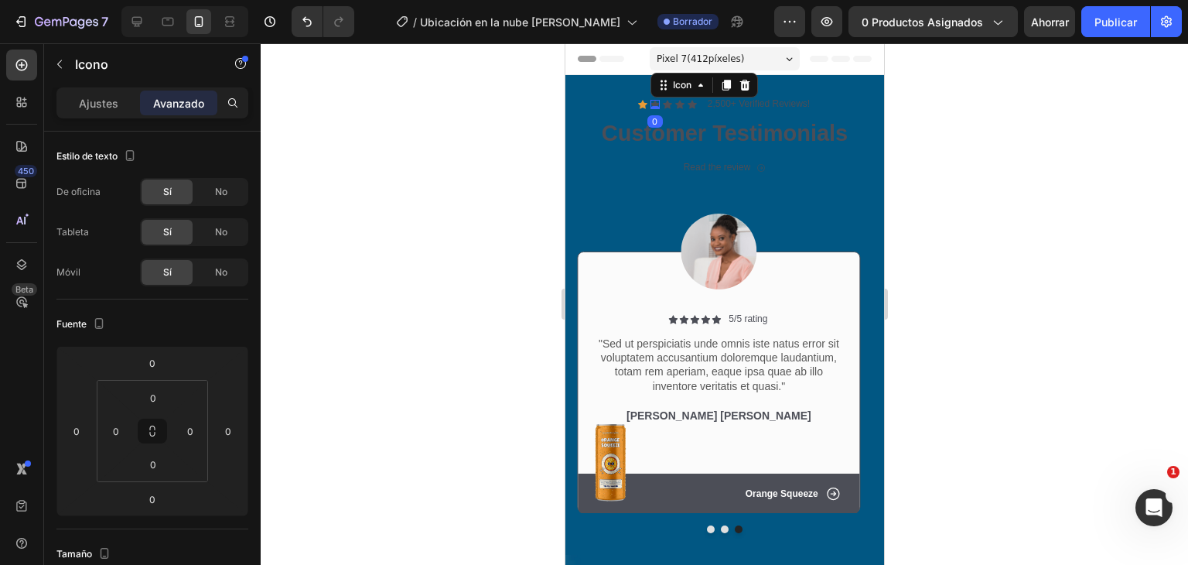
click at [650, 103] on icon at bounding box center [654, 104] width 9 height 9
click at [99, 104] on font "Ajustes" at bounding box center [98, 103] width 39 height 13
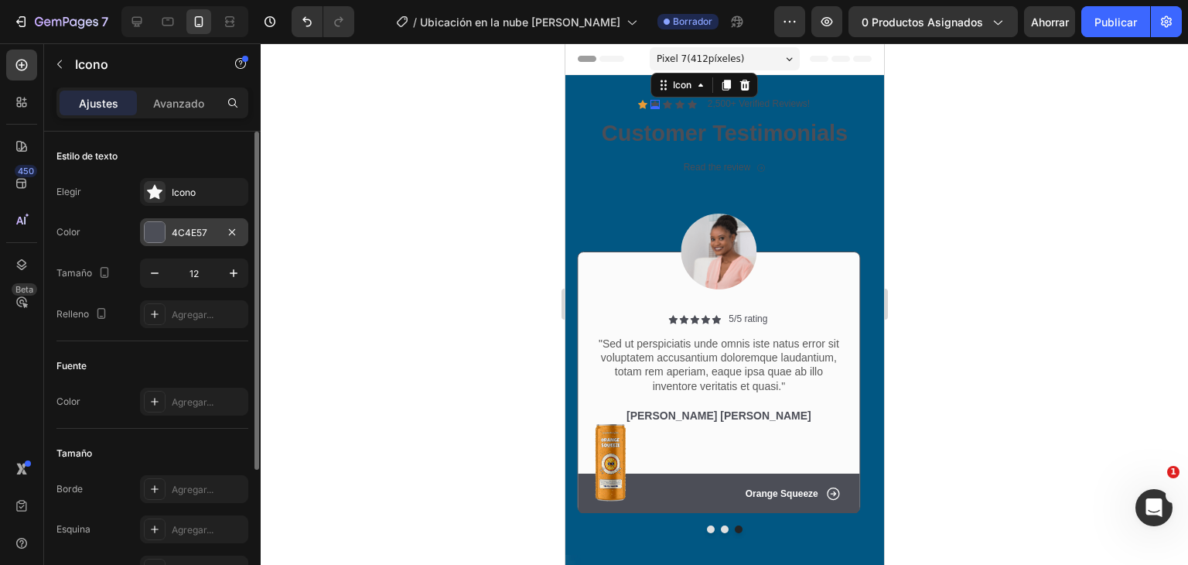
click at [149, 226] on div at bounding box center [155, 232] width 20 height 20
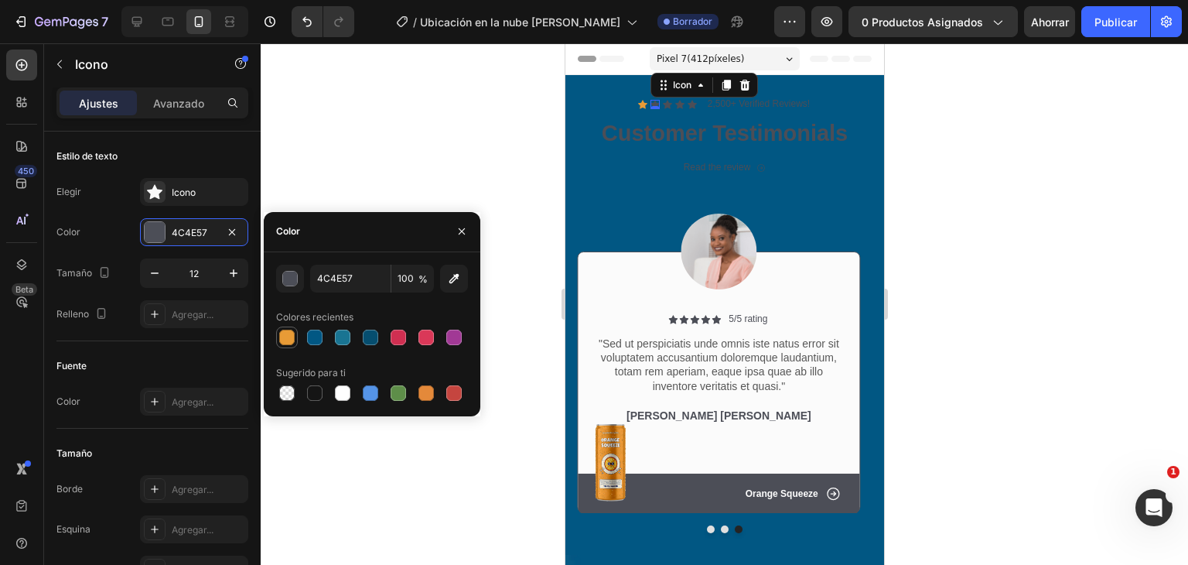
click at [285, 342] on div at bounding box center [286, 337] width 15 height 15
type input "E89B36"
click at [662, 102] on div "Icon 0" at bounding box center [666, 104] width 9 height 9
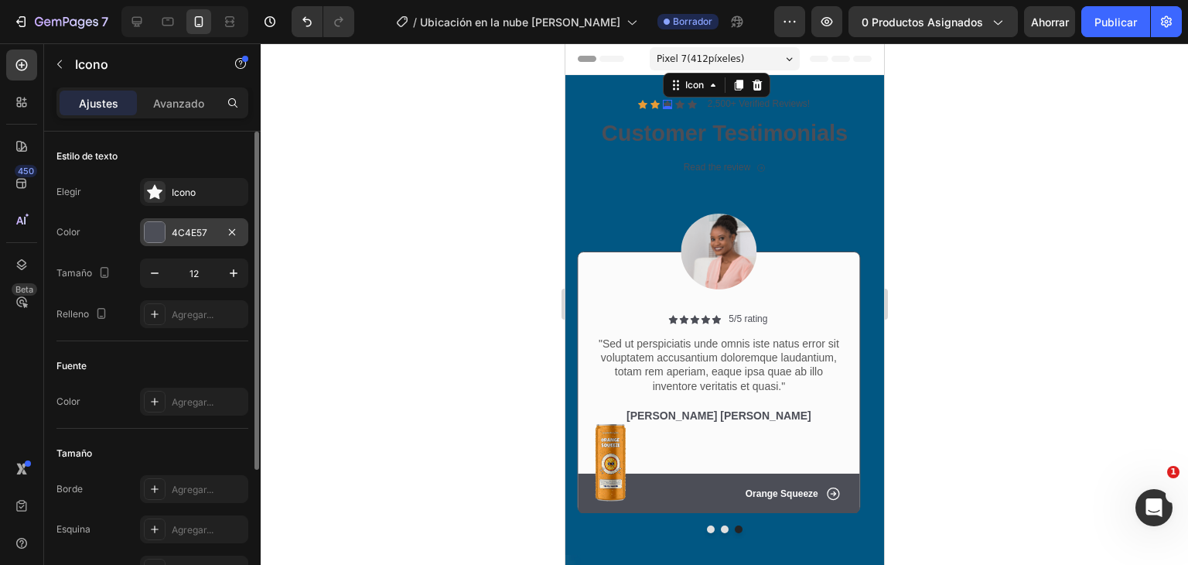
click at [152, 230] on div at bounding box center [155, 232] width 20 height 20
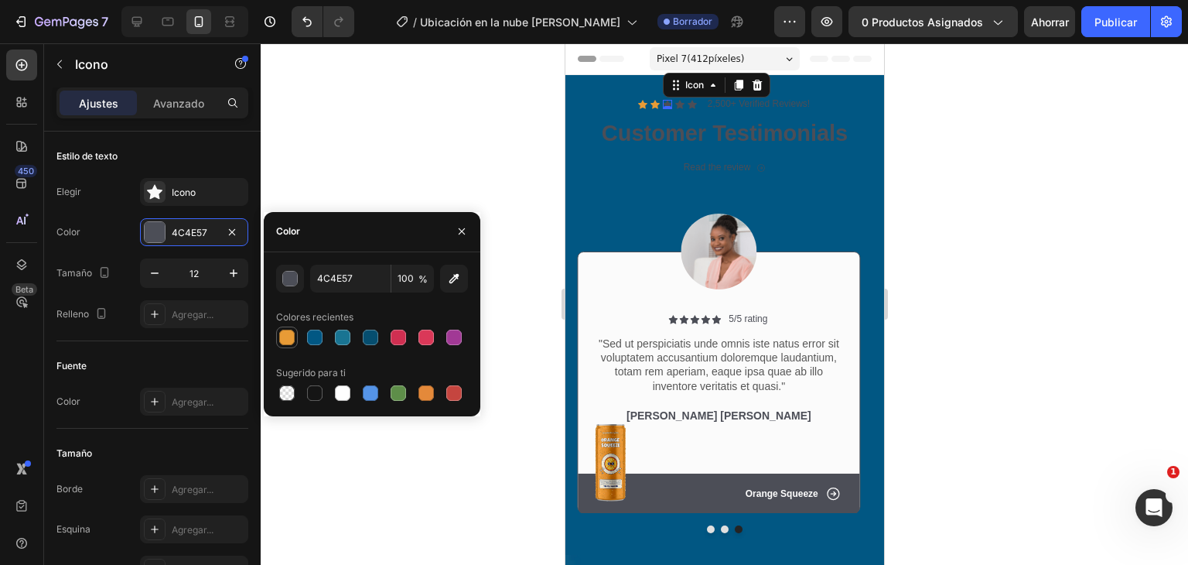
click at [292, 344] on div at bounding box center [286, 337] width 15 height 15
type input "E89B36"
click at [675, 104] on div "Icon 0" at bounding box center [679, 104] width 9 height 9
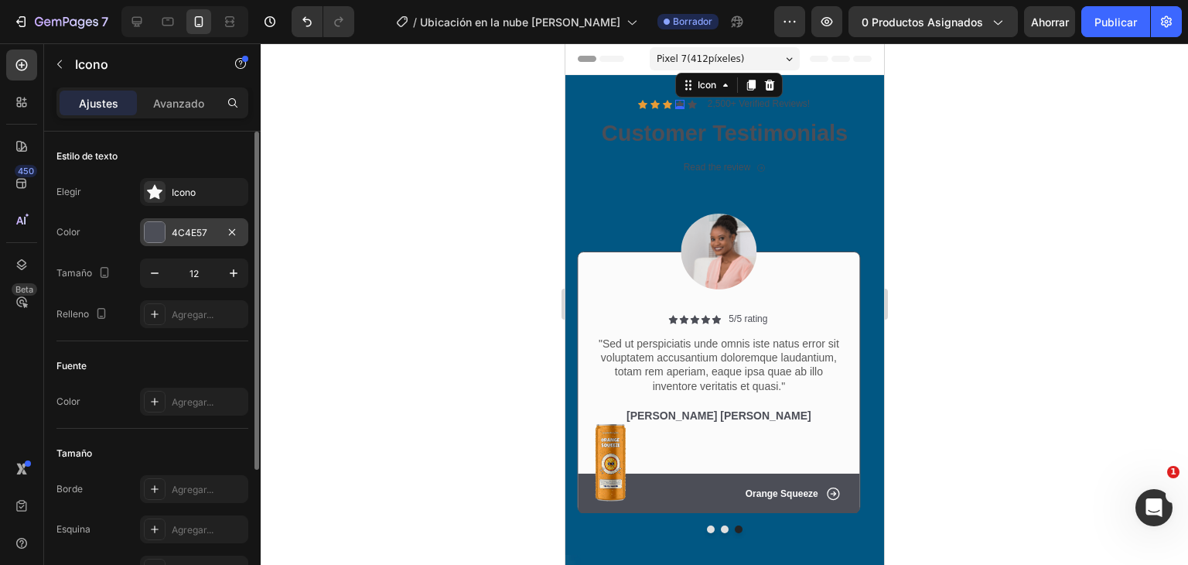
click at [139, 234] on div "Color 4C4E57" at bounding box center [152, 232] width 192 height 28
click at [150, 229] on div at bounding box center [155, 232] width 20 height 20
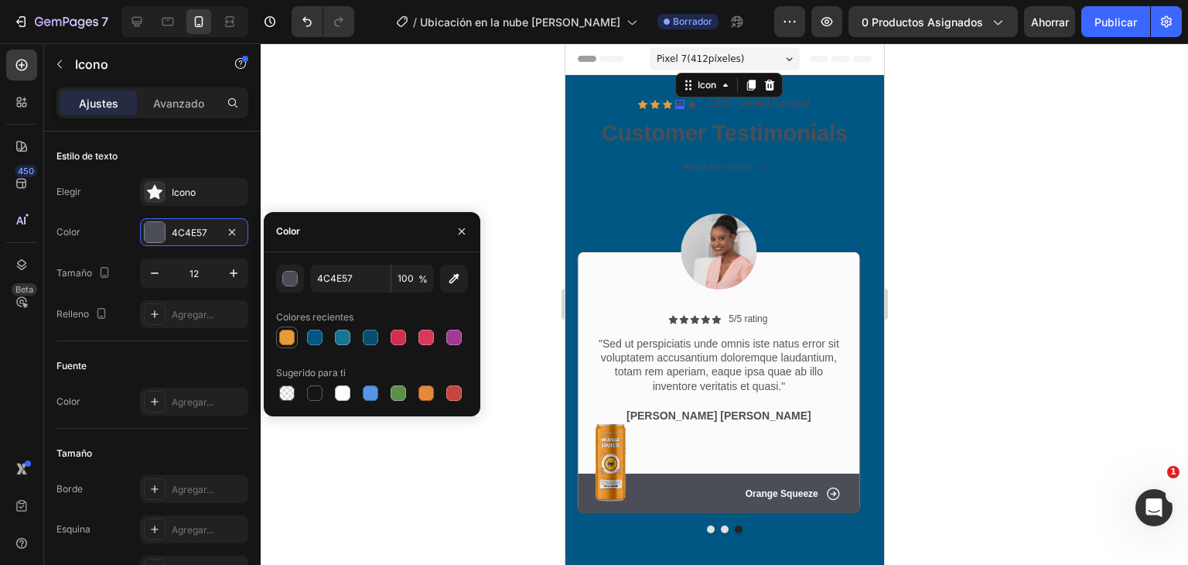
click at [278, 338] on div at bounding box center [287, 337] width 19 height 19
type input "E89B36"
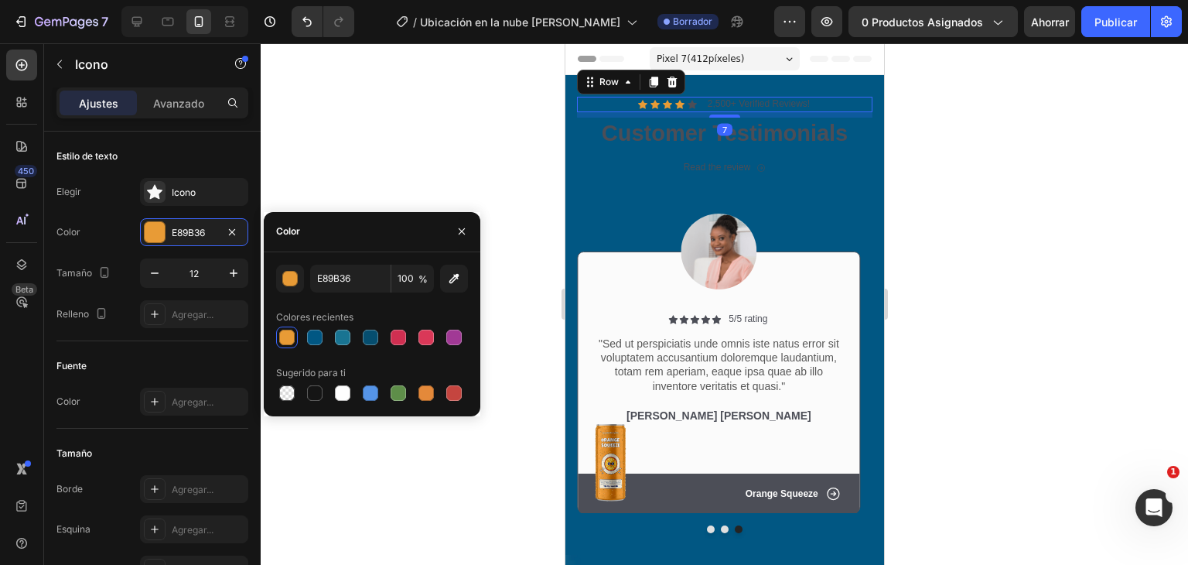
click at [687, 110] on div "Icon Icon Icon Icon Icon Icon List" at bounding box center [667, 104] width 59 height 15
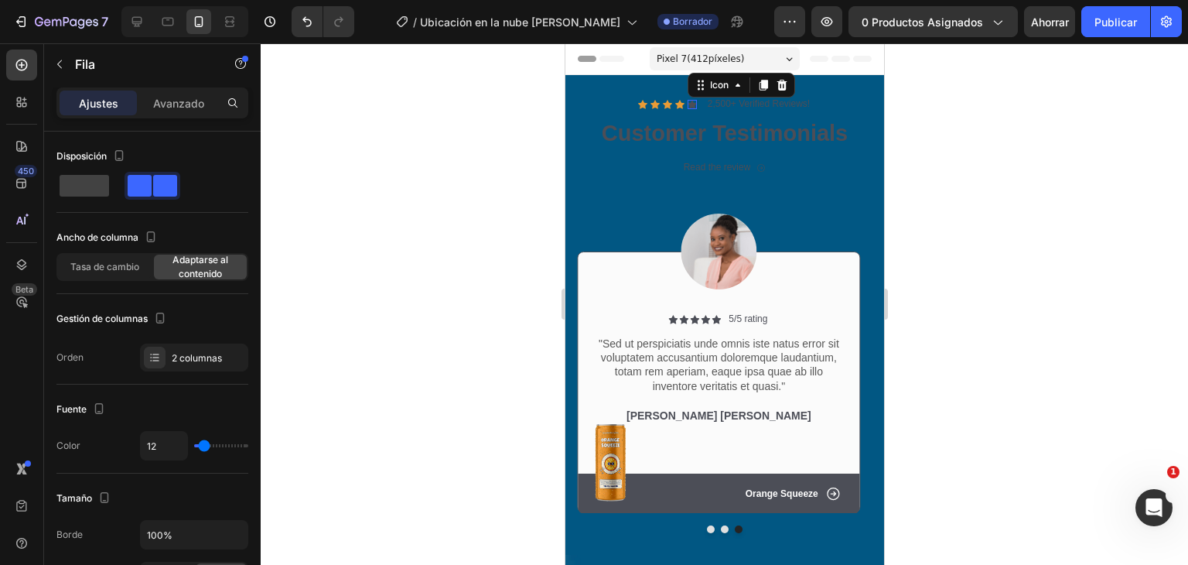
click at [687, 104] on div "Icon 0" at bounding box center [691, 104] width 9 height 9
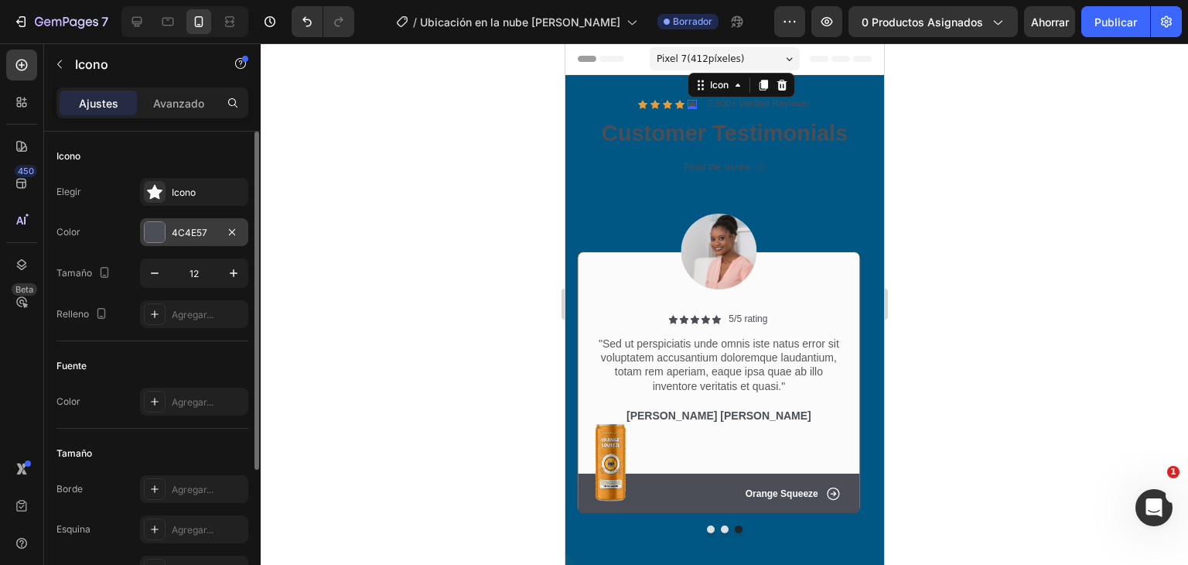
click at [172, 231] on font "4C4E57" at bounding box center [190, 233] width 36 height 12
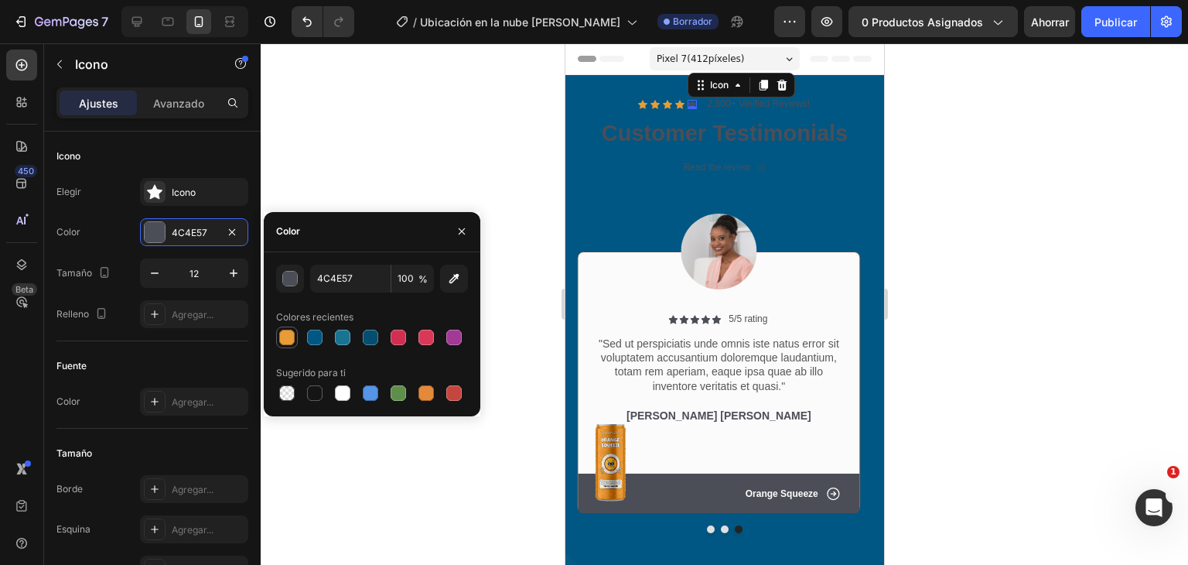
click at [290, 337] on div at bounding box center [286, 337] width 15 height 15
type input "E89B36"
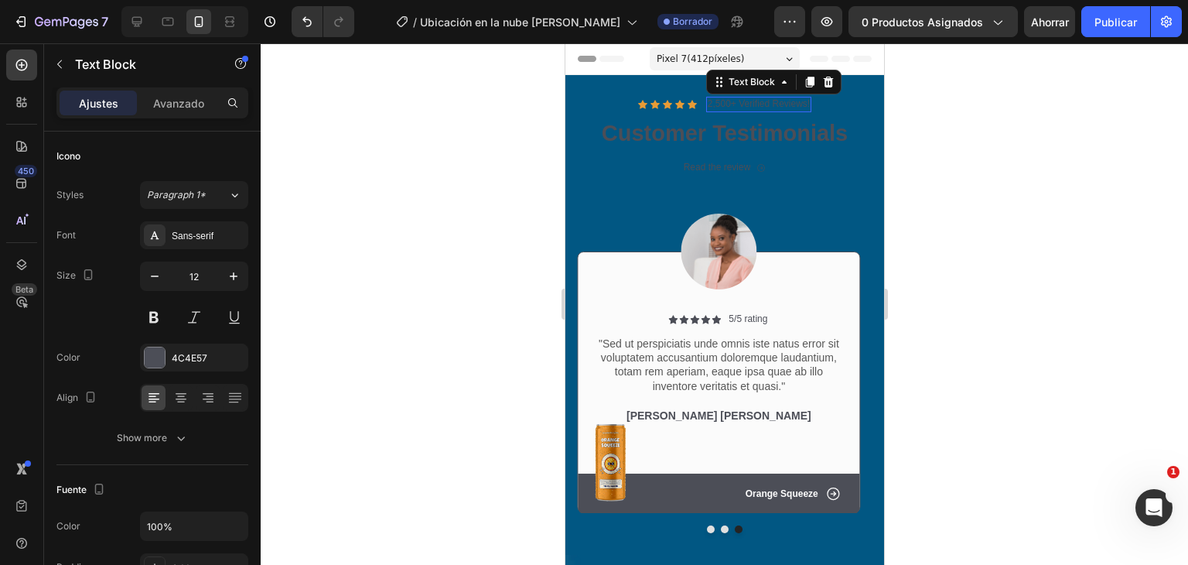
click at [758, 103] on p "2,500+ Verified Reviews!" at bounding box center [758, 104] width 102 height 12
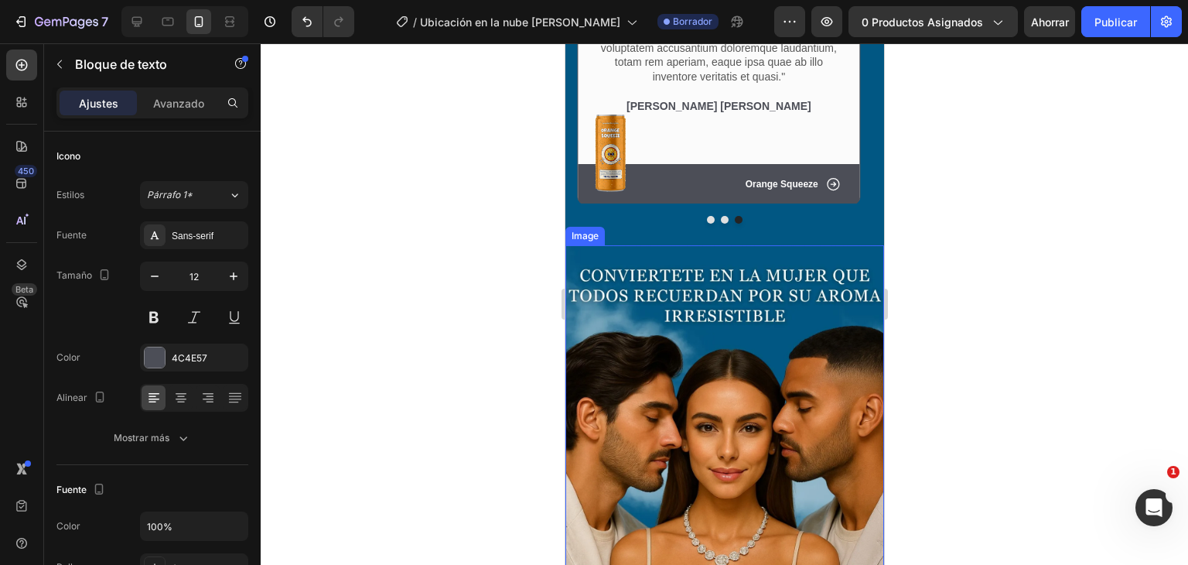
scroll to position [696, 0]
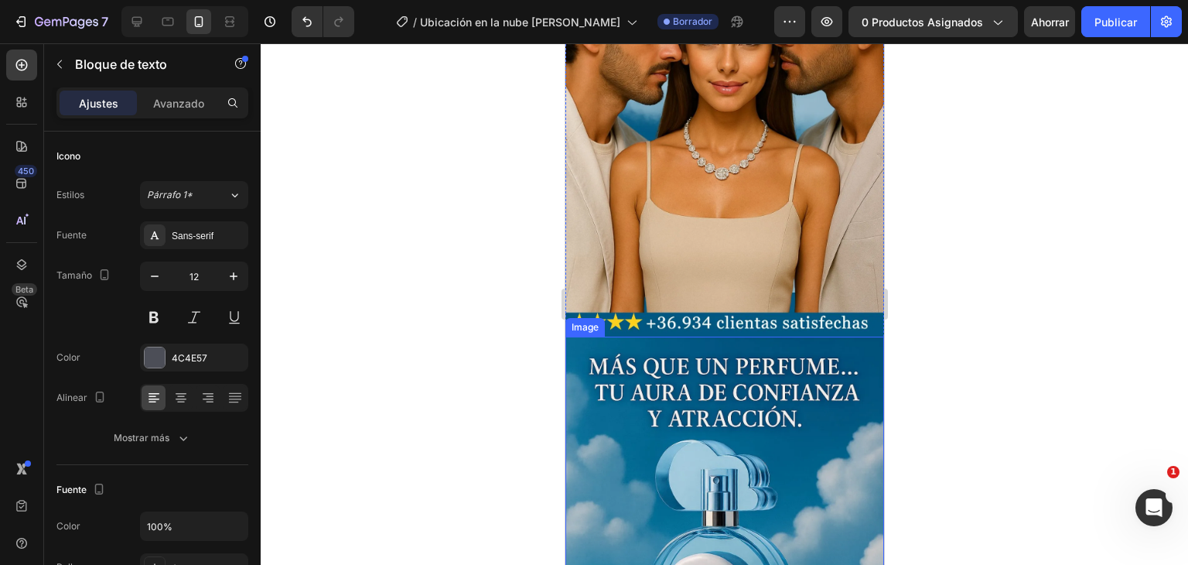
type input "16"
click at [792, 384] on img at bounding box center [724, 576] width 319 height 478
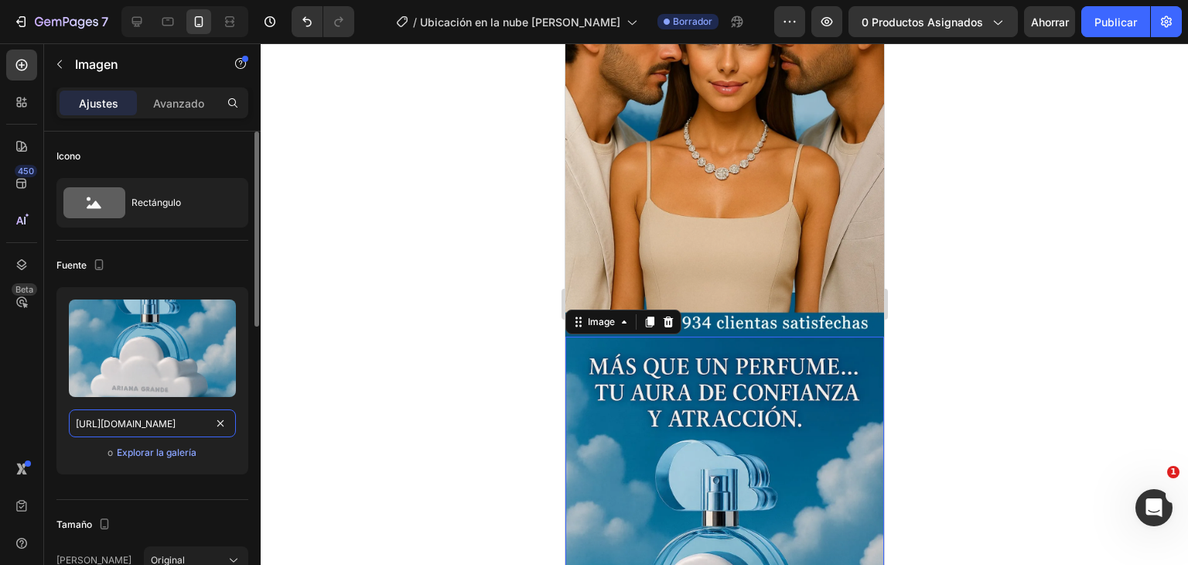
click at [180, 425] on input "https://i.ibb.co/svYJ6Mg8/Convi-rtete-1.webp" at bounding box center [152, 423] width 167 height 28
paste input "PGtRZKp9/Convi-rtete-4"
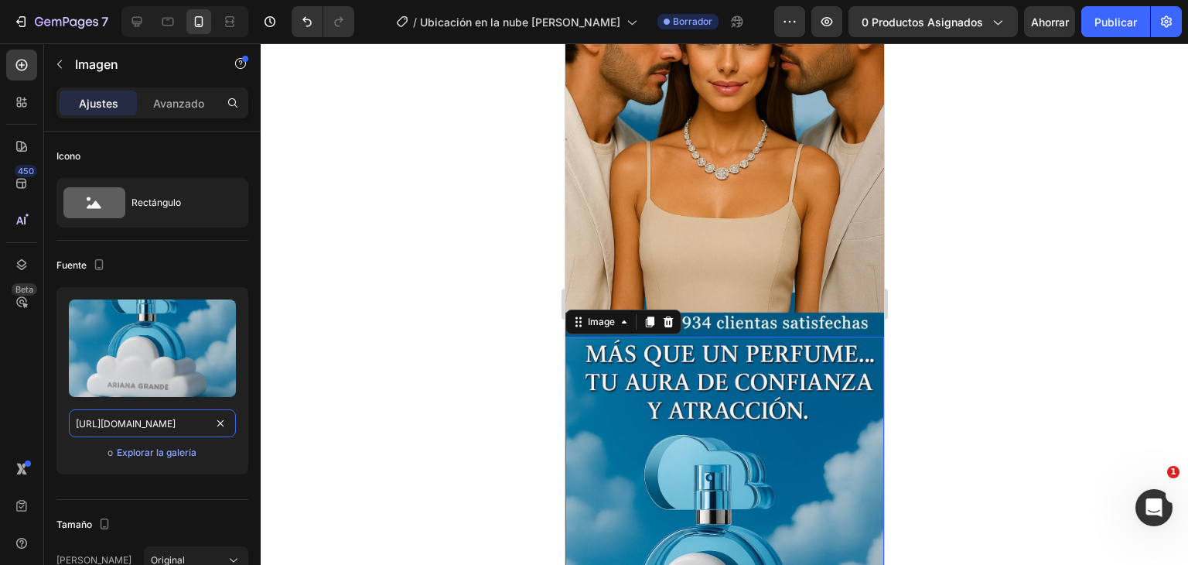
type input "https://i.ibb.co/PGtRZKp9/Convi-rtete-4.webp"
click at [990, 303] on div at bounding box center [725, 304] width 928 height 522
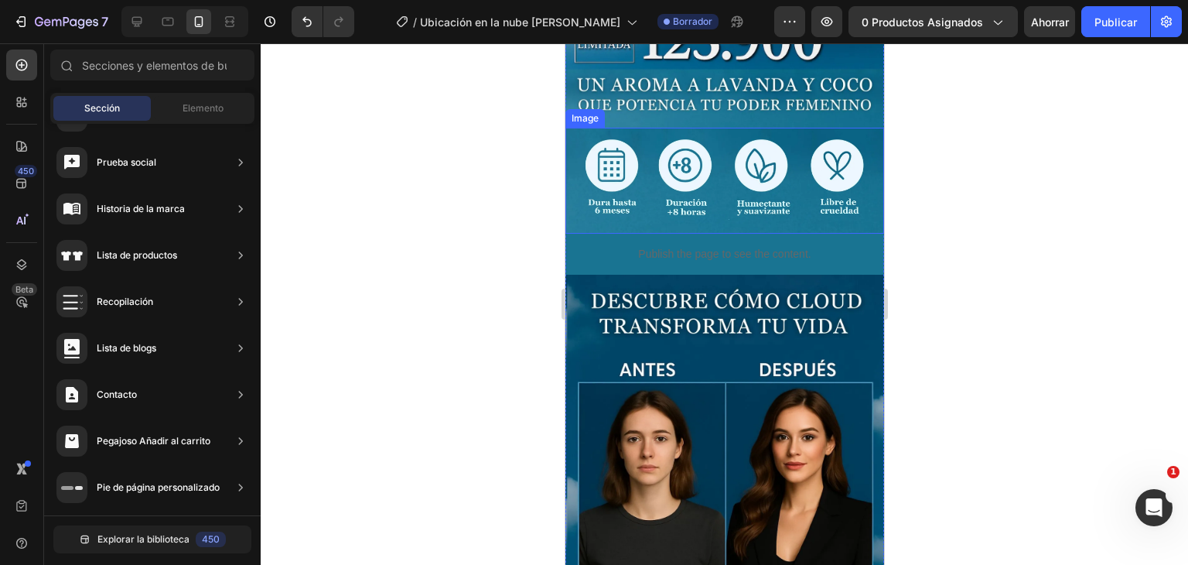
scroll to position [1393, 0]
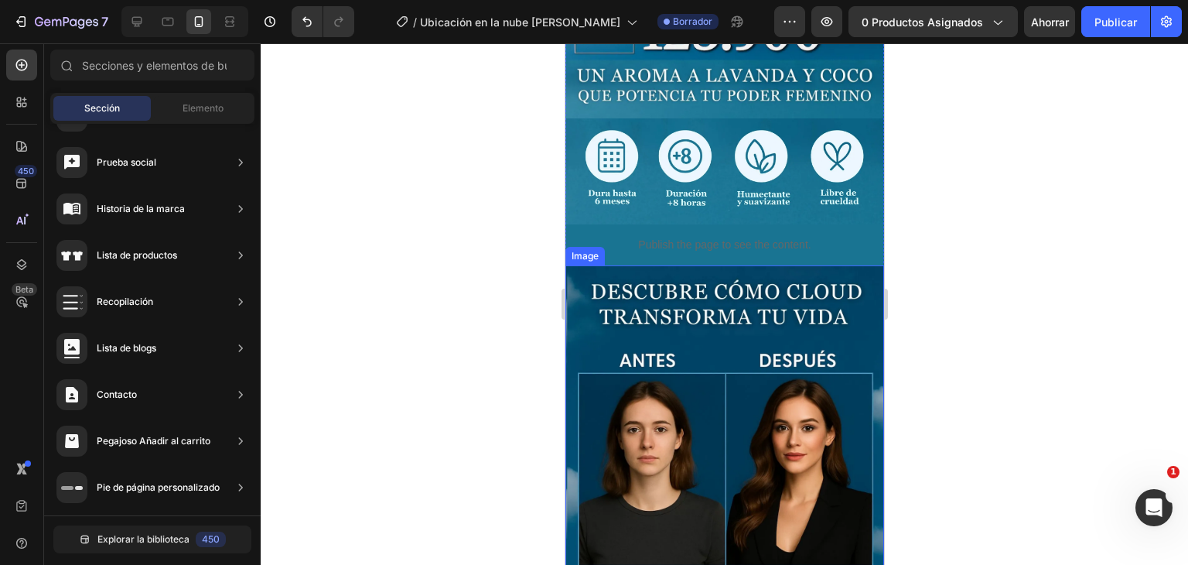
click at [671, 288] on img at bounding box center [724, 504] width 319 height 478
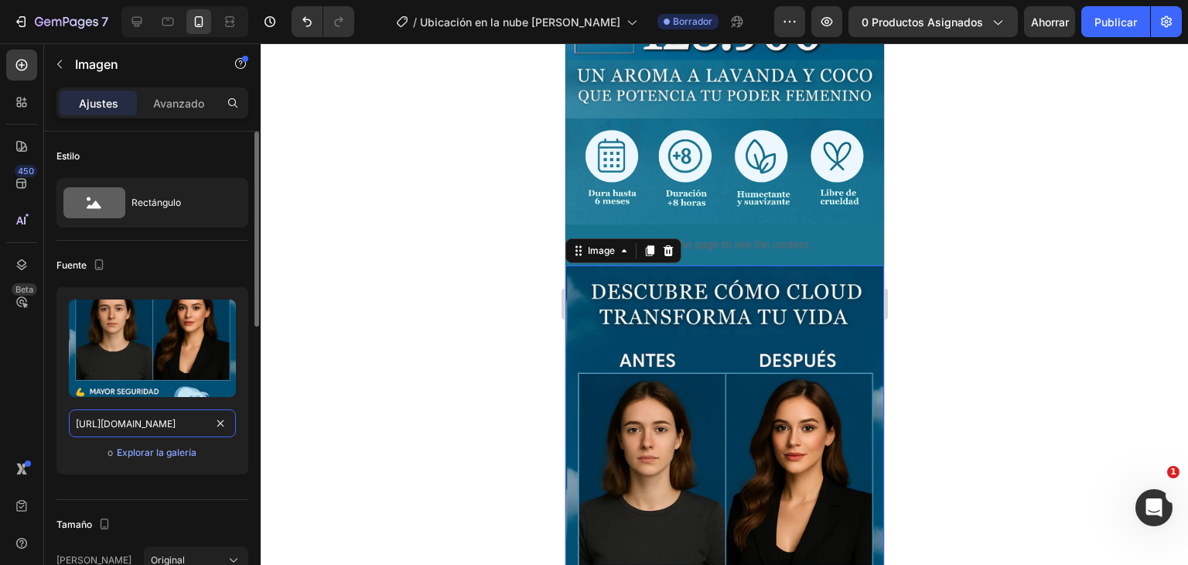
click at [140, 416] on input "https://i.ibb.co/8gpzkmFC/Convi-rtete-2.webp" at bounding box center [152, 423] width 167 height 28
paste input "6RDpR2RN/Convi-rtete-5"
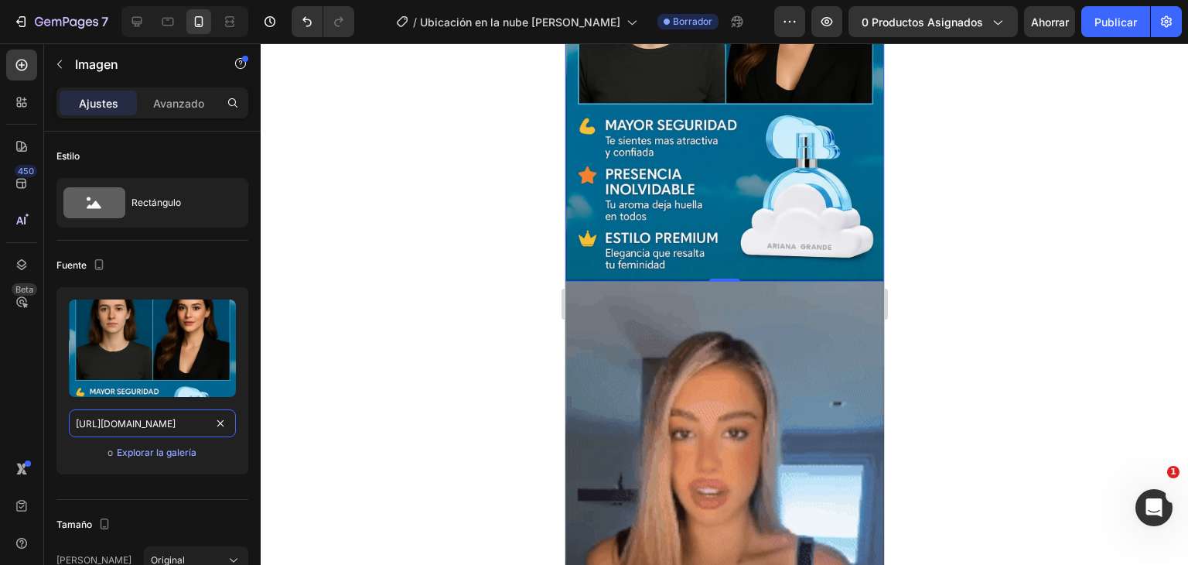
scroll to position [1857, 0]
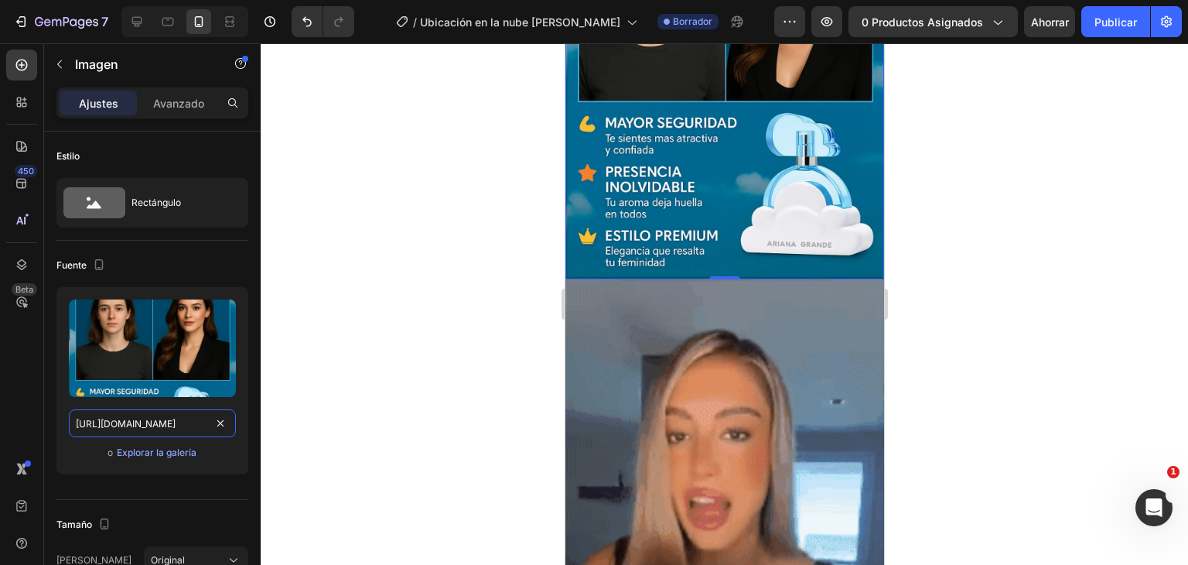
type input "https://i.ibb.co/6RDpR2RN/Convi-rtete-5.webp"
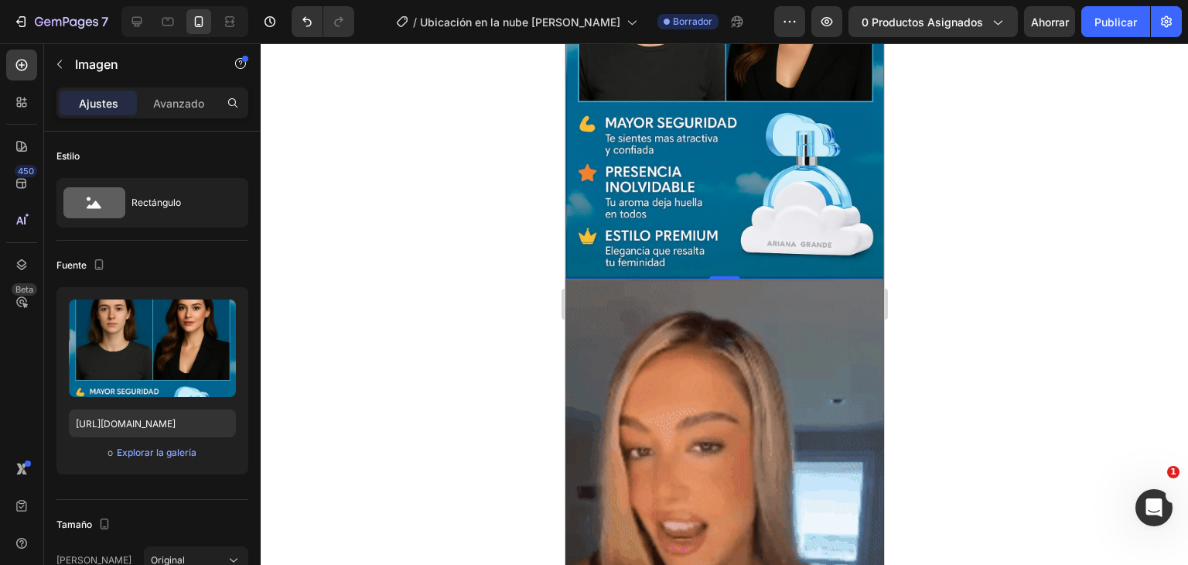
scroll to position [0, 0]
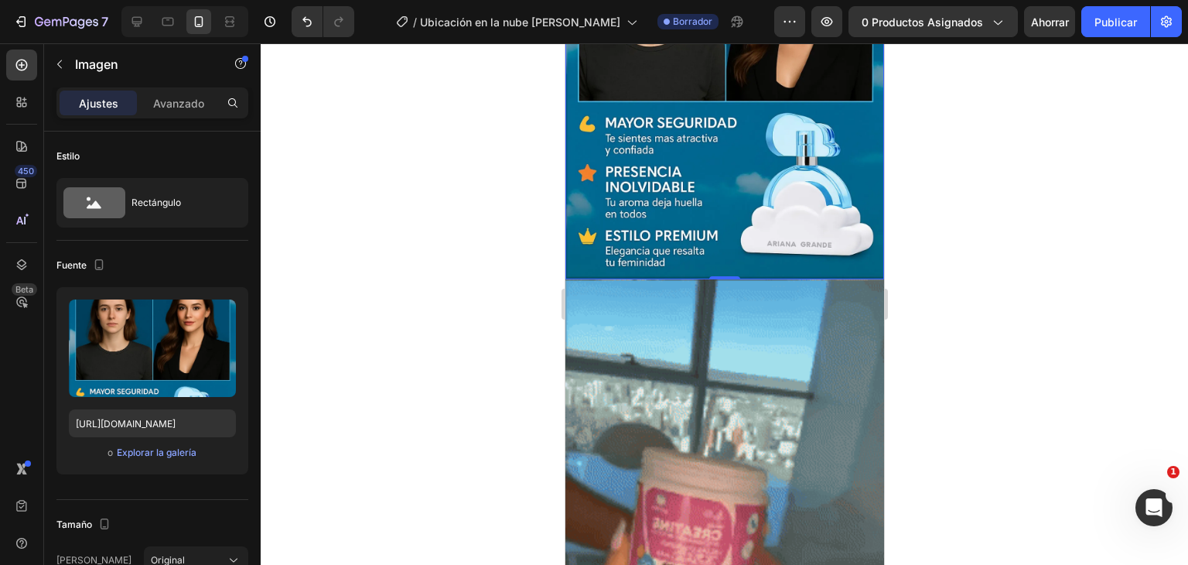
click at [990, 204] on div at bounding box center [725, 304] width 928 height 522
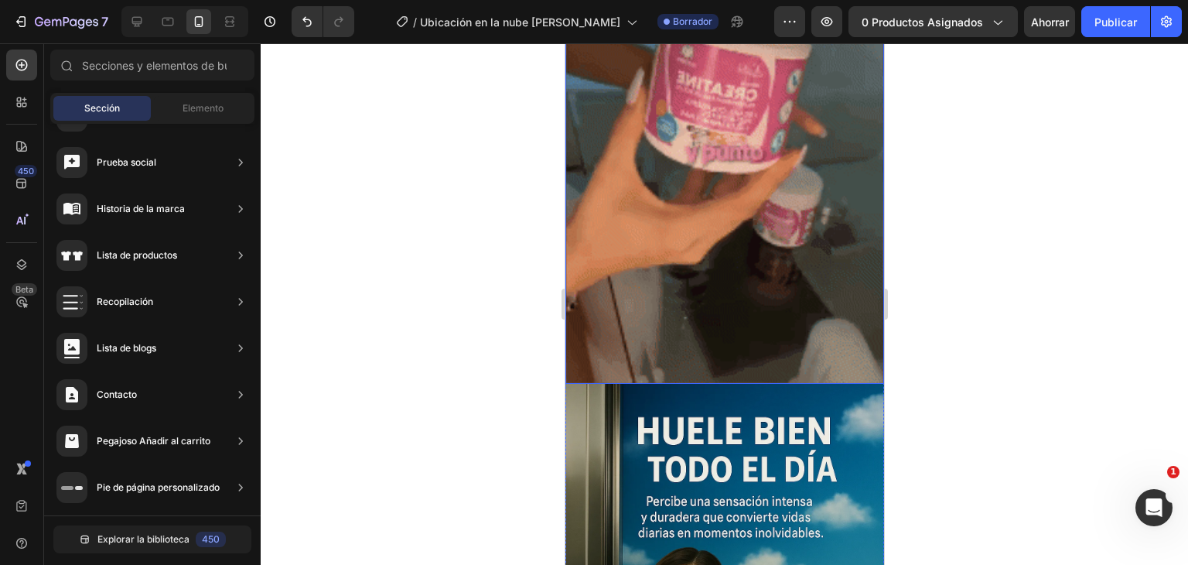
scroll to position [2321, 0]
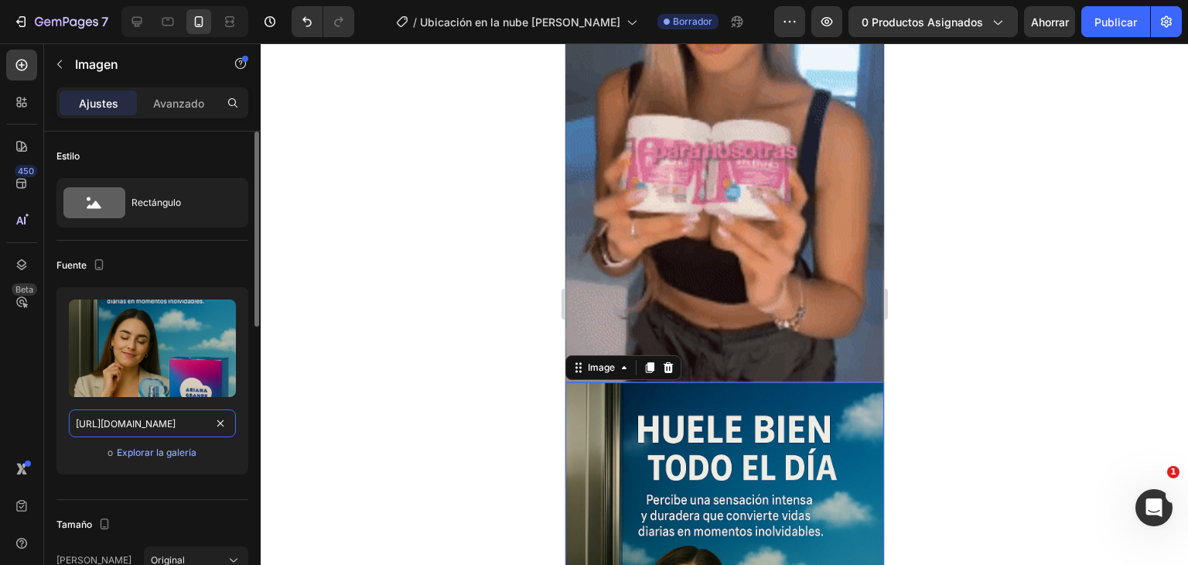
click at [157, 423] on input "https://i.ibb.co/5h8HcBWx/Chat-GPT-1.webp" at bounding box center [152, 423] width 167 height 28
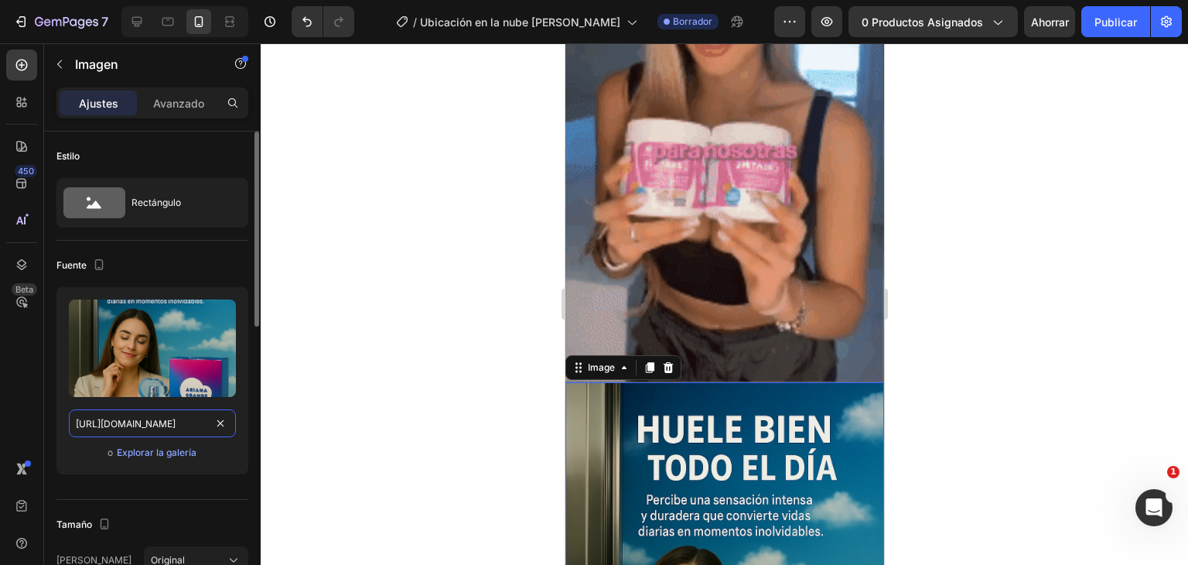
paste input "b5BqQHwV/Convi-rtete-6"
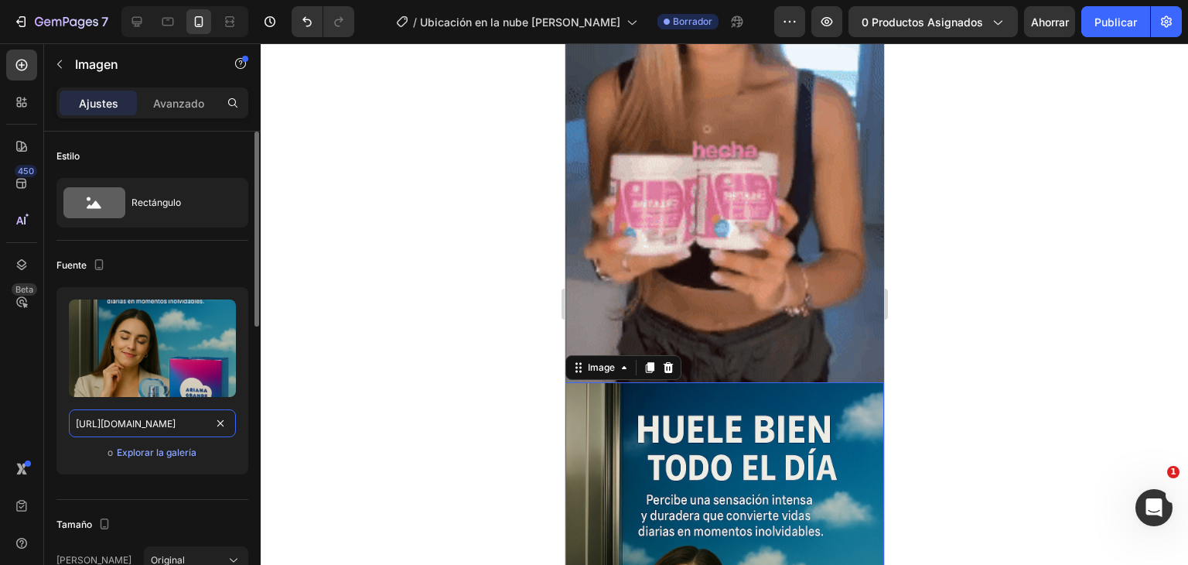
scroll to position [0, 78]
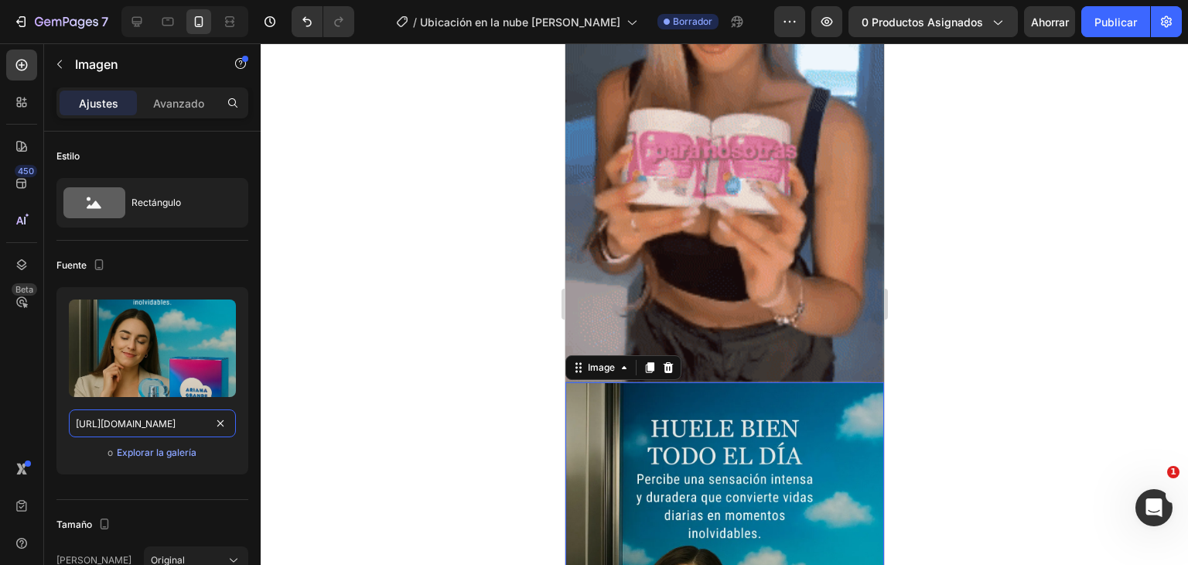
type input "https://i.ibb.co/b5BqQHwV/Convi-rtete-6.webp"
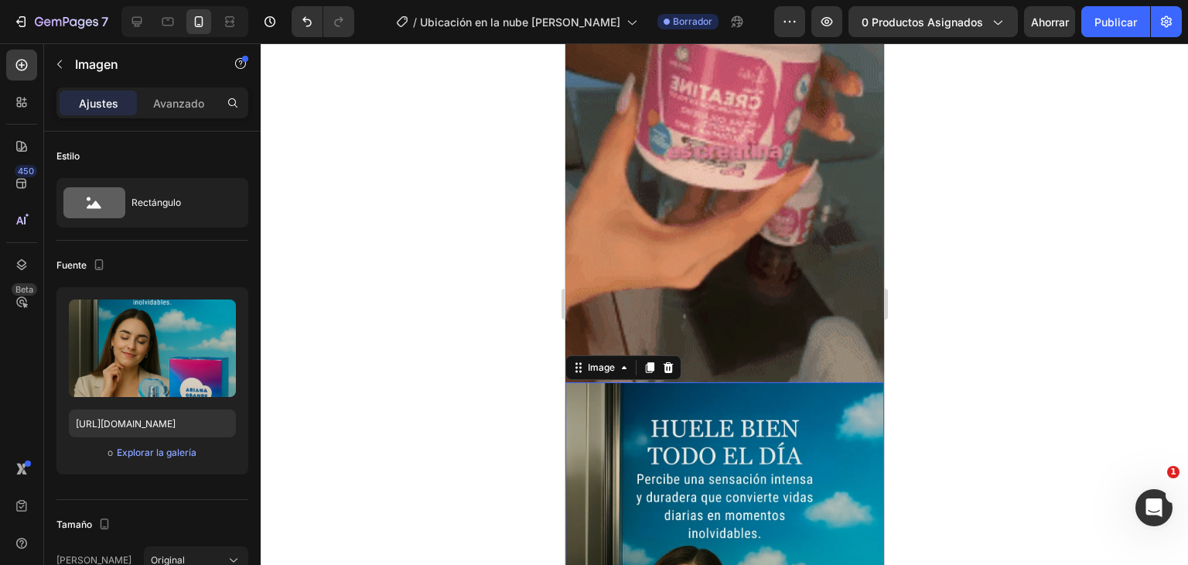
scroll to position [0, 0]
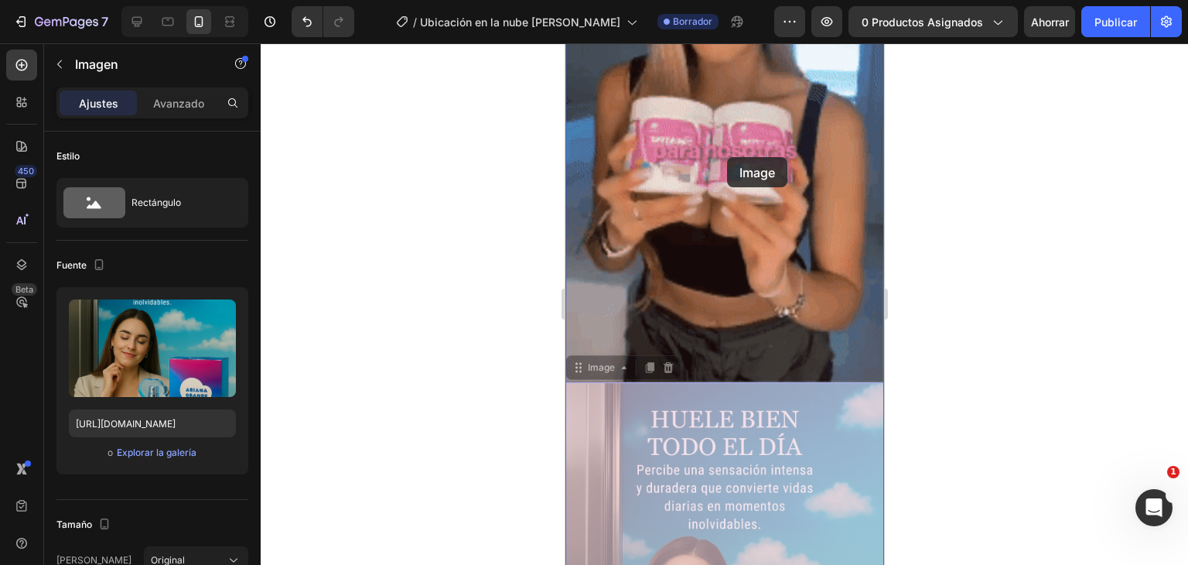
drag, startPoint x: 710, startPoint y: 395, endPoint x: 727, endPoint y: 156, distance: 240.5
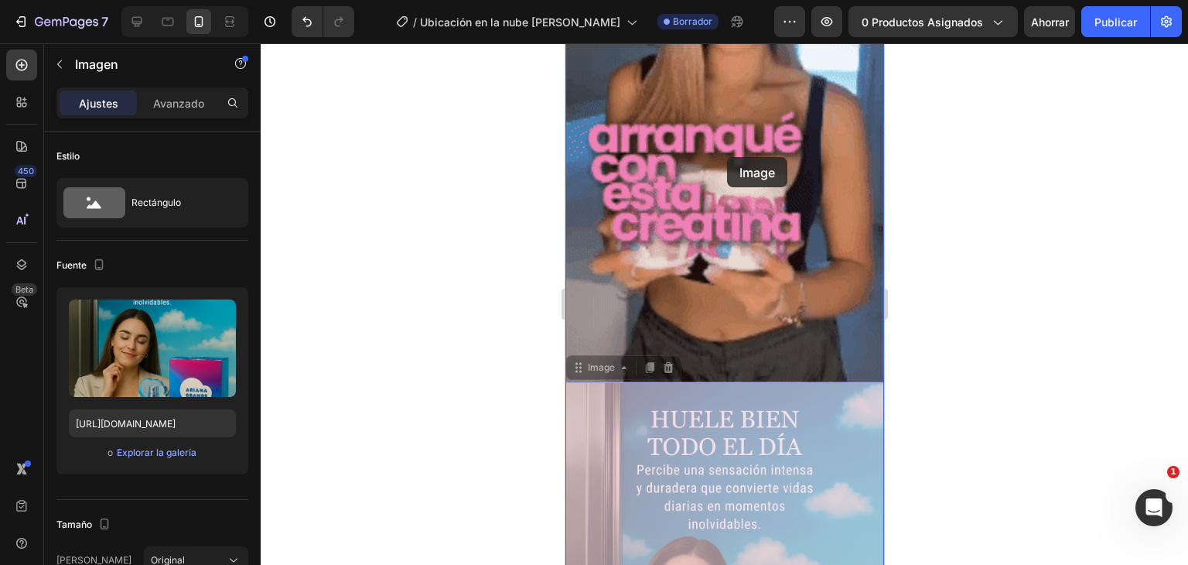
click at [727, 156] on div "Pixel 7 ( 412 píxeles) iPhone 13 Mini iPhone 13 Pro iPhone 11 Pro Max iPhone 15…" at bounding box center [724, 101] width 319 height 4758
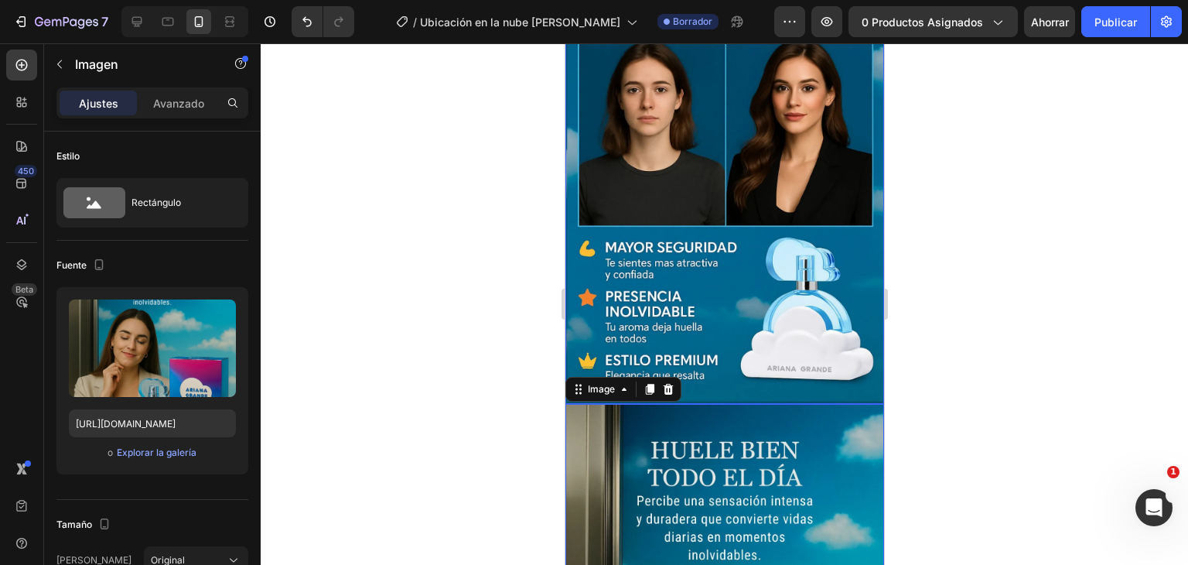
scroll to position [1698, 0]
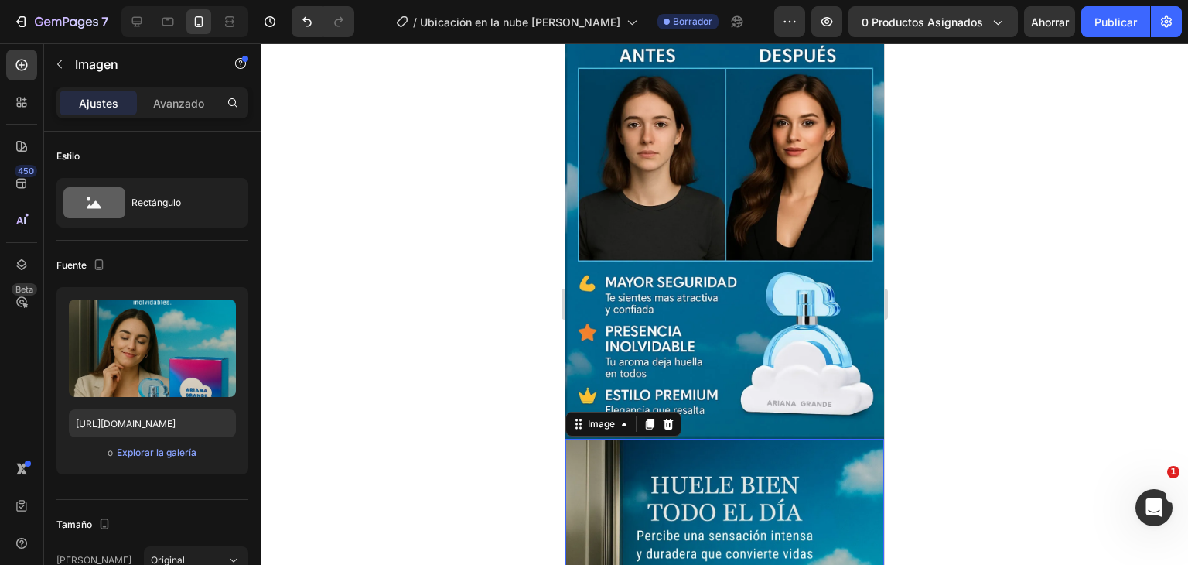
click at [994, 301] on div at bounding box center [725, 304] width 928 height 522
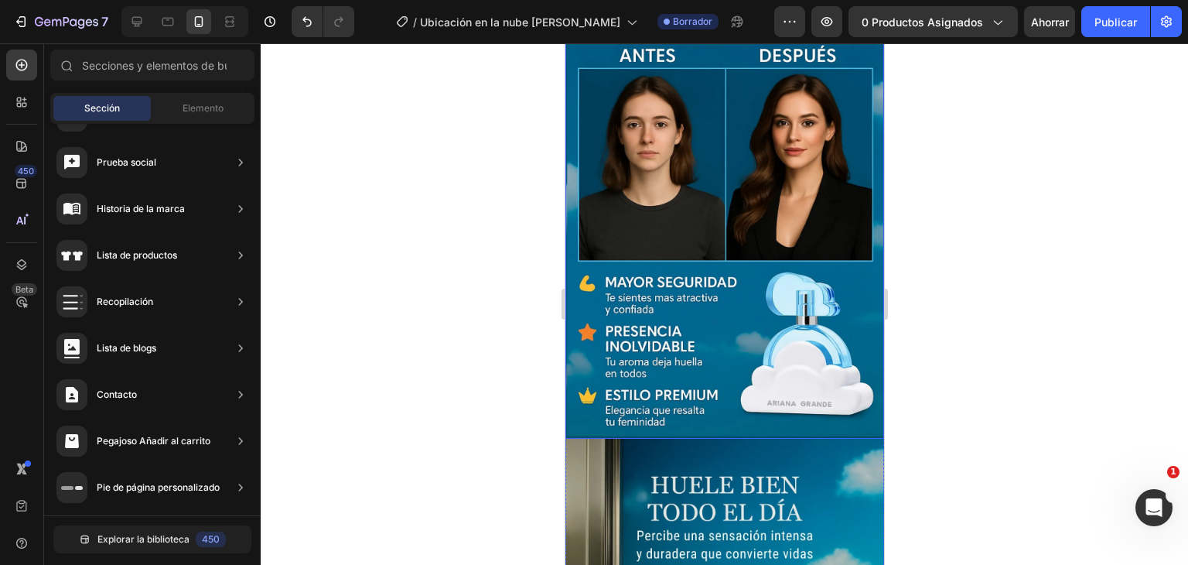
click at [807, 372] on img at bounding box center [724, 200] width 319 height 478
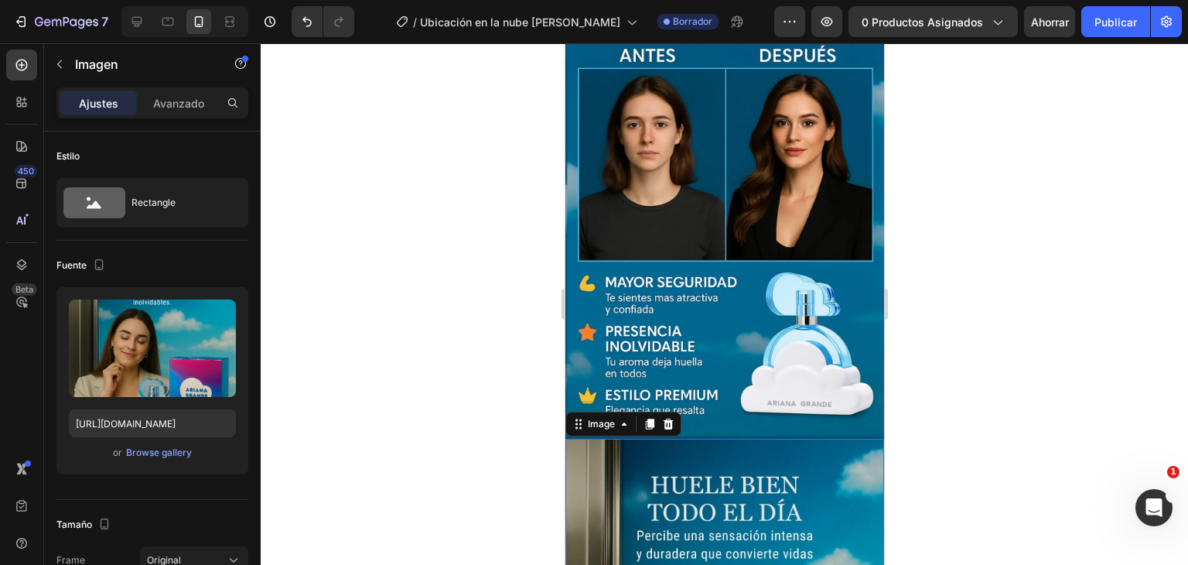
click at [723, 372] on img at bounding box center [724, 200] width 319 height 478
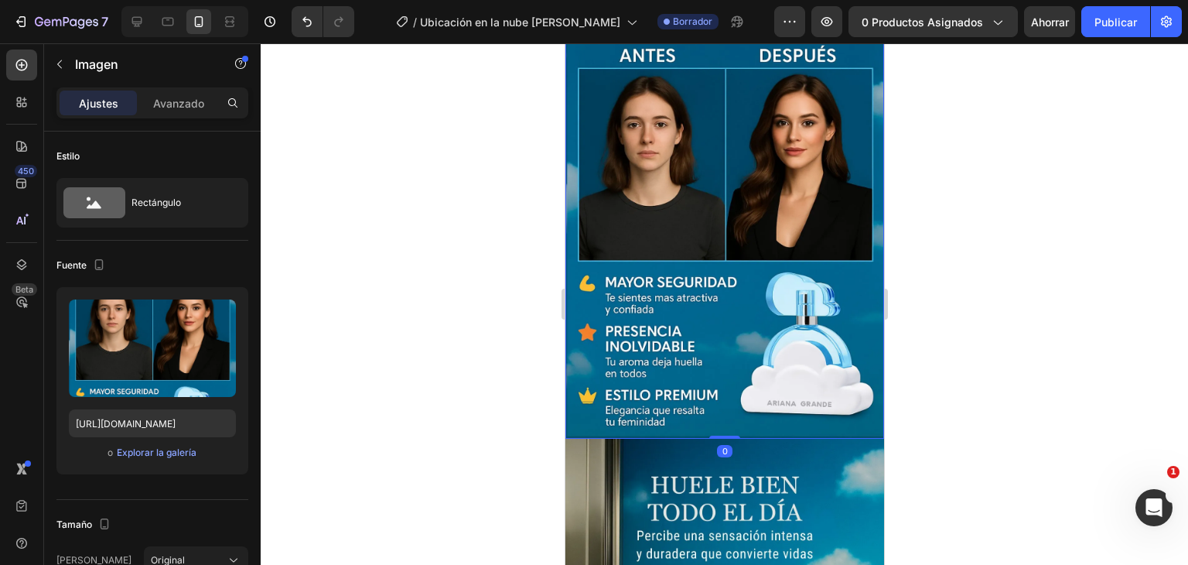
click at [723, 371] on div "Image 0" at bounding box center [724, 200] width 319 height 478
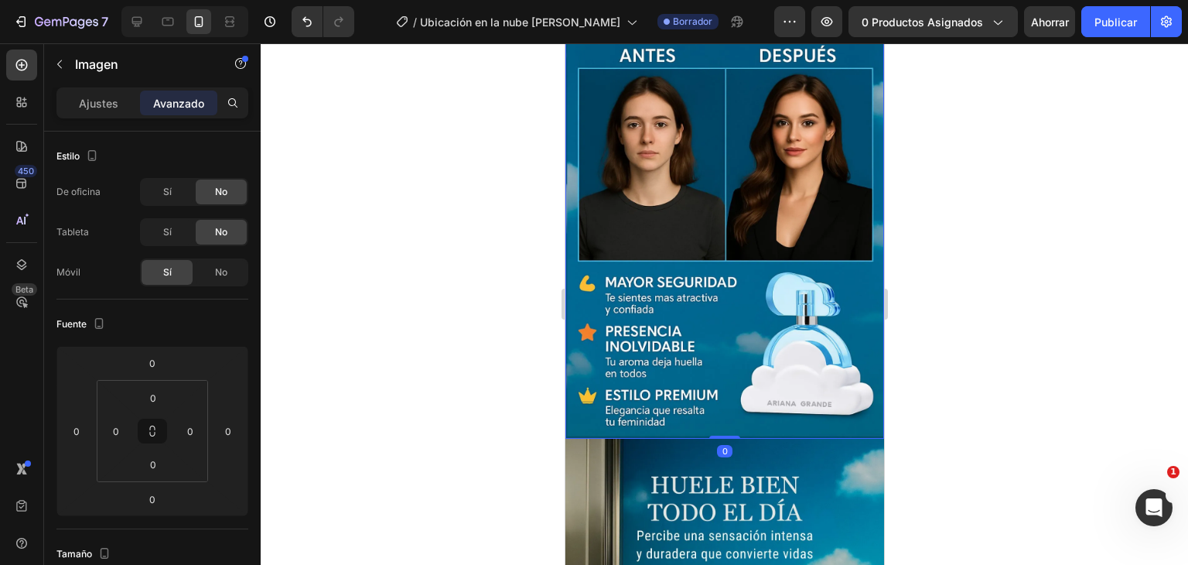
drag, startPoint x: 720, startPoint y: 378, endPoint x: 720, endPoint y: 368, distance: 10.8
click at [720, 368] on div "Image 0" at bounding box center [724, 200] width 319 height 478
drag, startPoint x: 719, startPoint y: 381, endPoint x: 722, endPoint y: 353, distance: 28.0
click at [722, 353] on div "Image 0" at bounding box center [724, 200] width 319 height 478
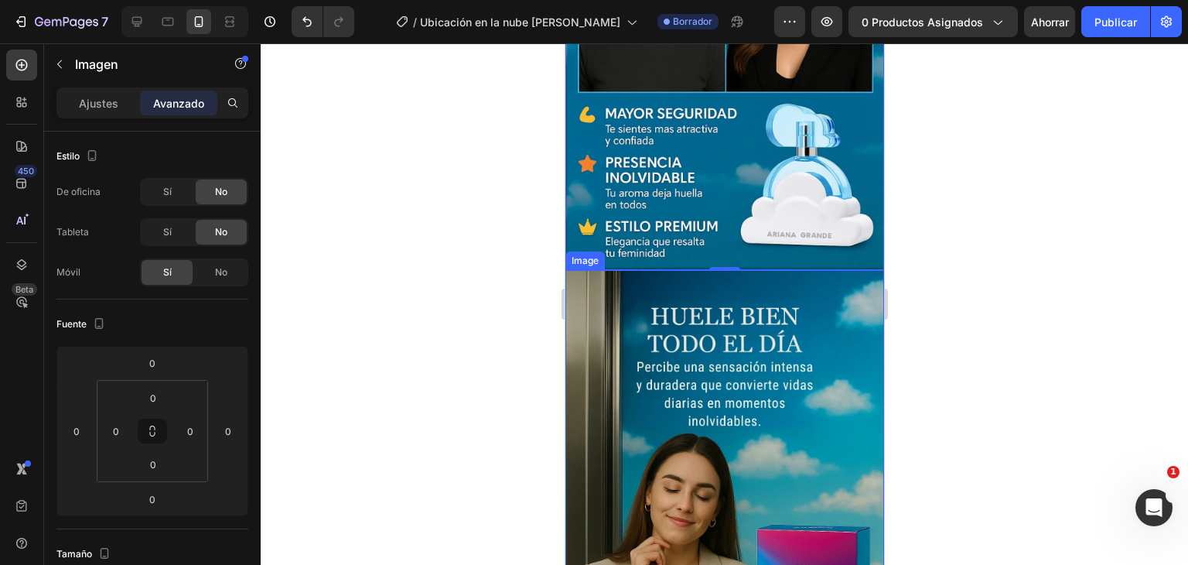
scroll to position [1852, 0]
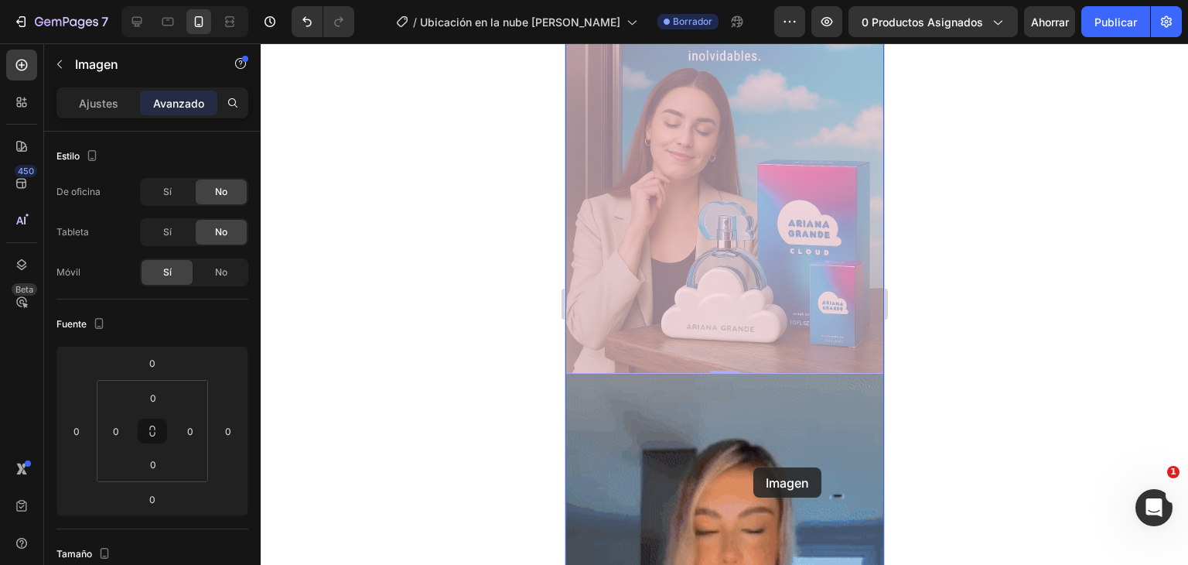
drag, startPoint x: 793, startPoint y: 470, endPoint x: 753, endPoint y: 467, distance: 40.3
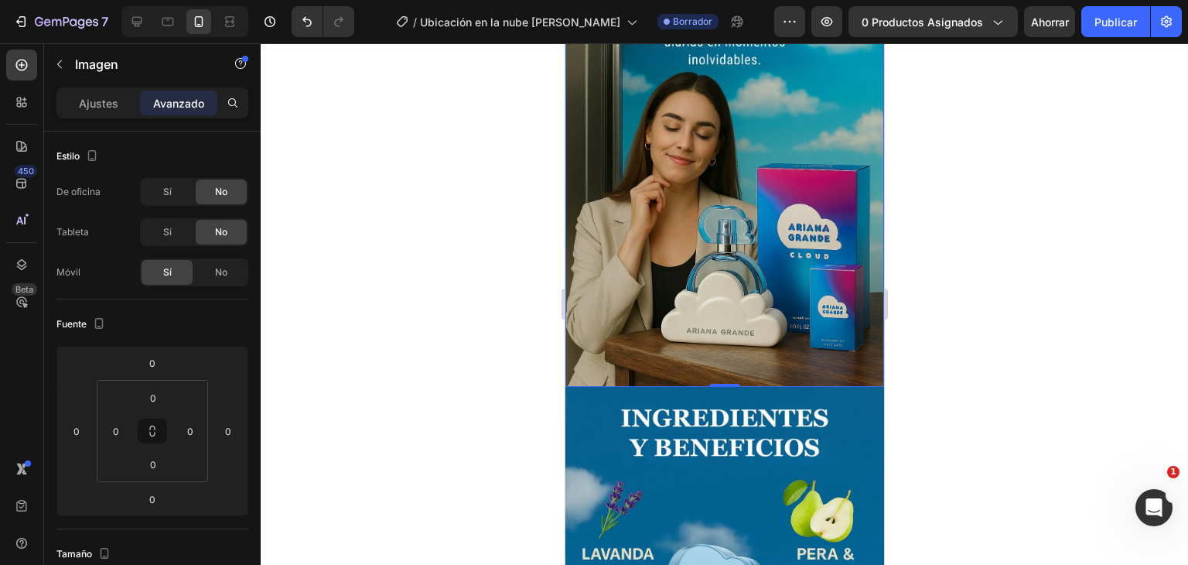
scroll to position [3078, 0]
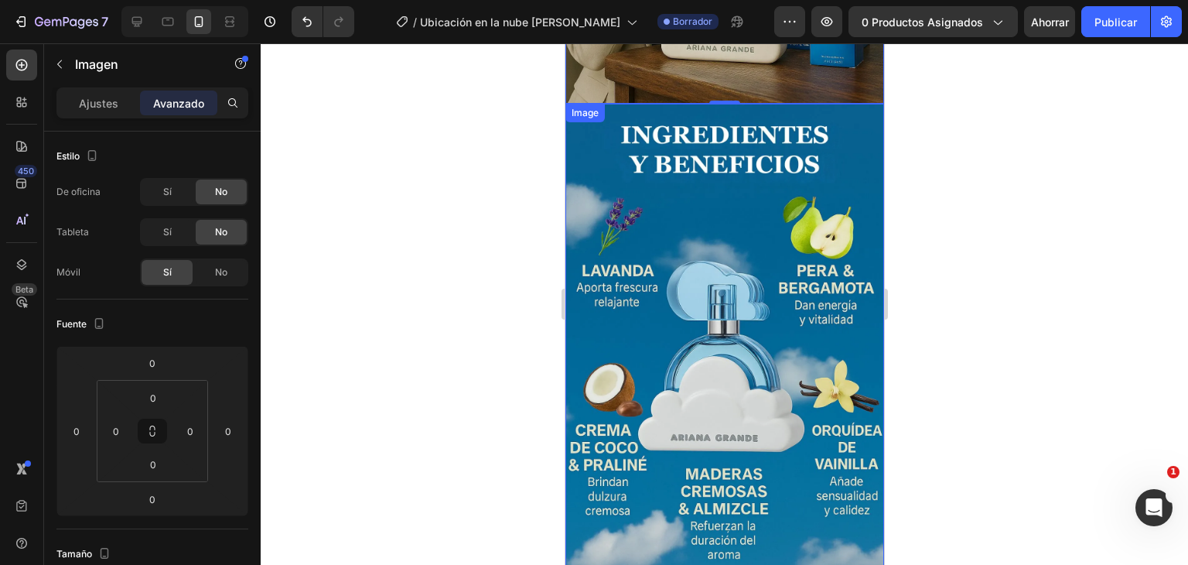
click at [725, 282] on img at bounding box center [724, 343] width 319 height 478
click at [103, 103] on font "Ajustes" at bounding box center [98, 103] width 39 height 13
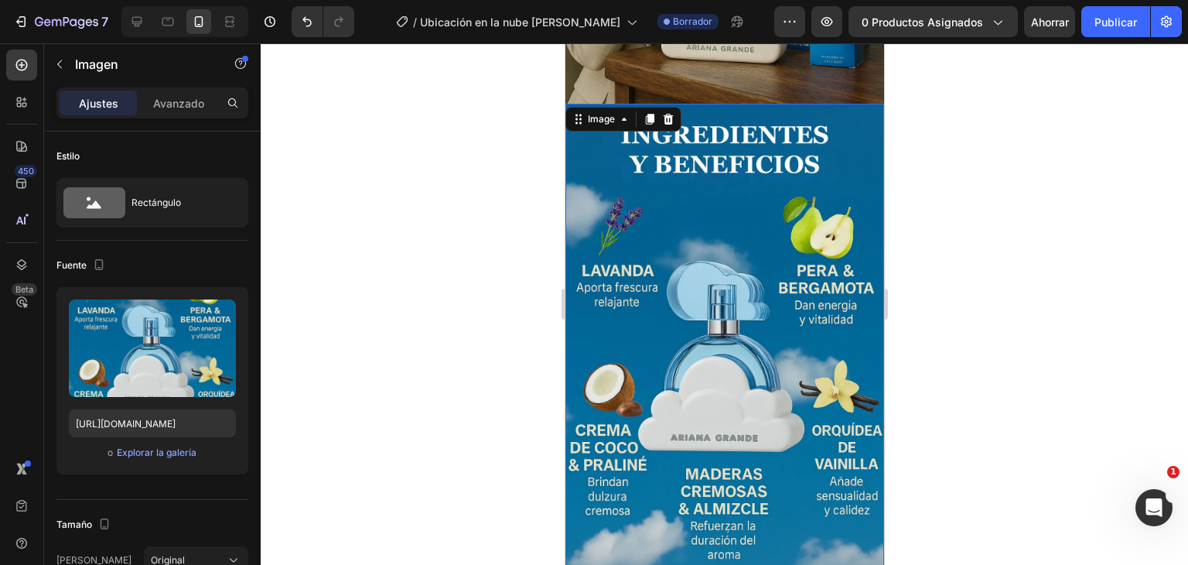
click at [682, 298] on img at bounding box center [724, 343] width 319 height 478
click at [115, 416] on input "https://i.ibb.co/nq1ysQ33/Convi-rtete-3.webp" at bounding box center [152, 423] width 167 height 28
paste input "fYcwDRHw/Convi-rtete-7"
type input "https://i.ibb.co/fYcwDRHw/Convi-rtete-7.webp"
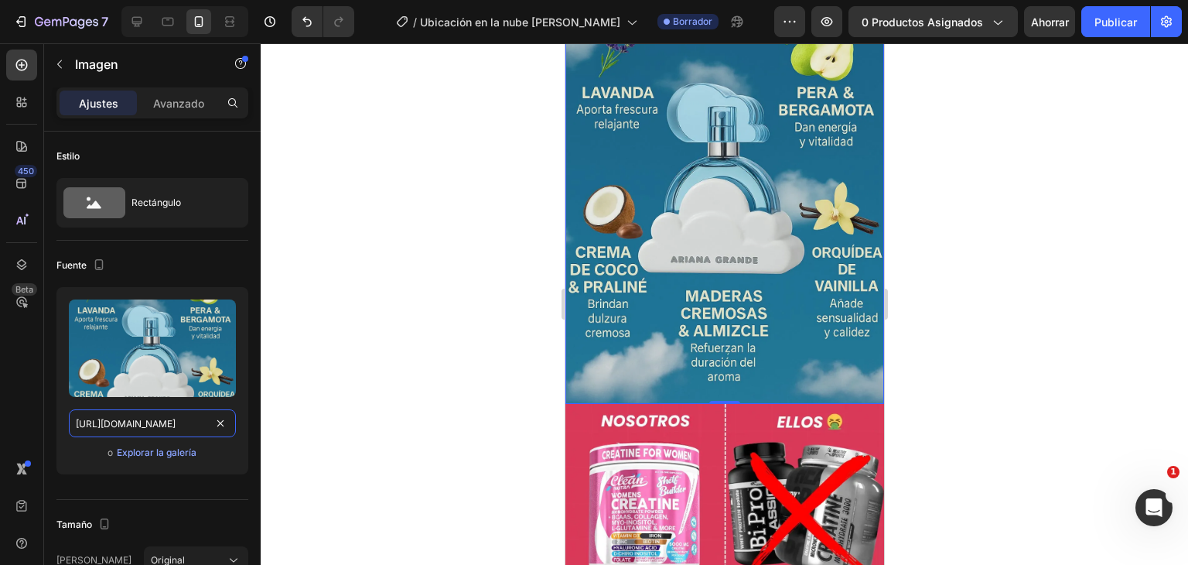
scroll to position [3465, 0]
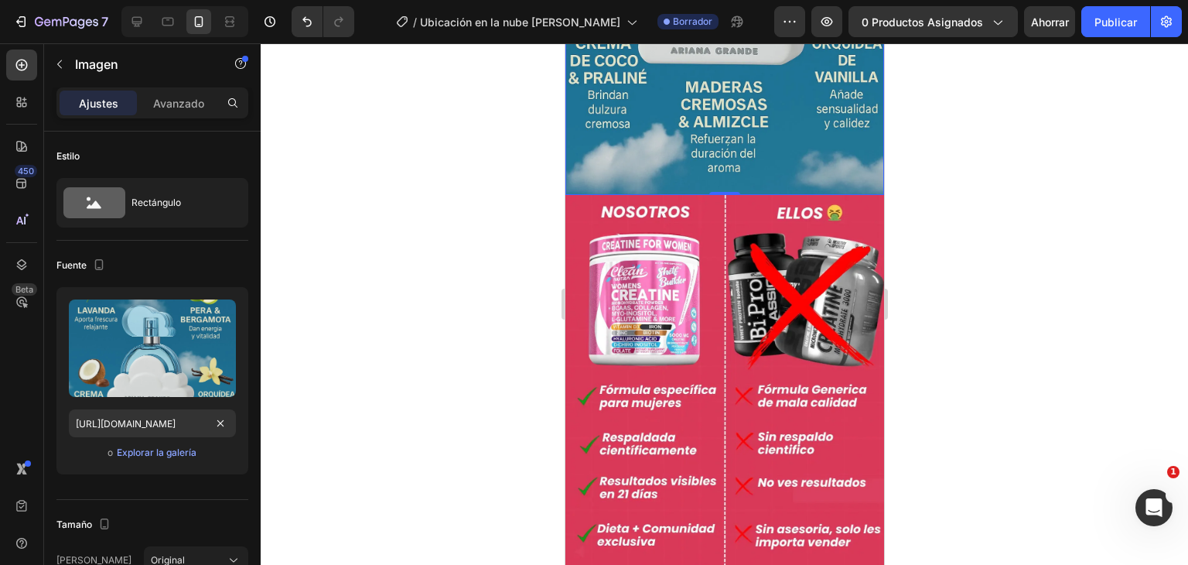
click at [747, 348] on img at bounding box center [724, 463] width 319 height 537
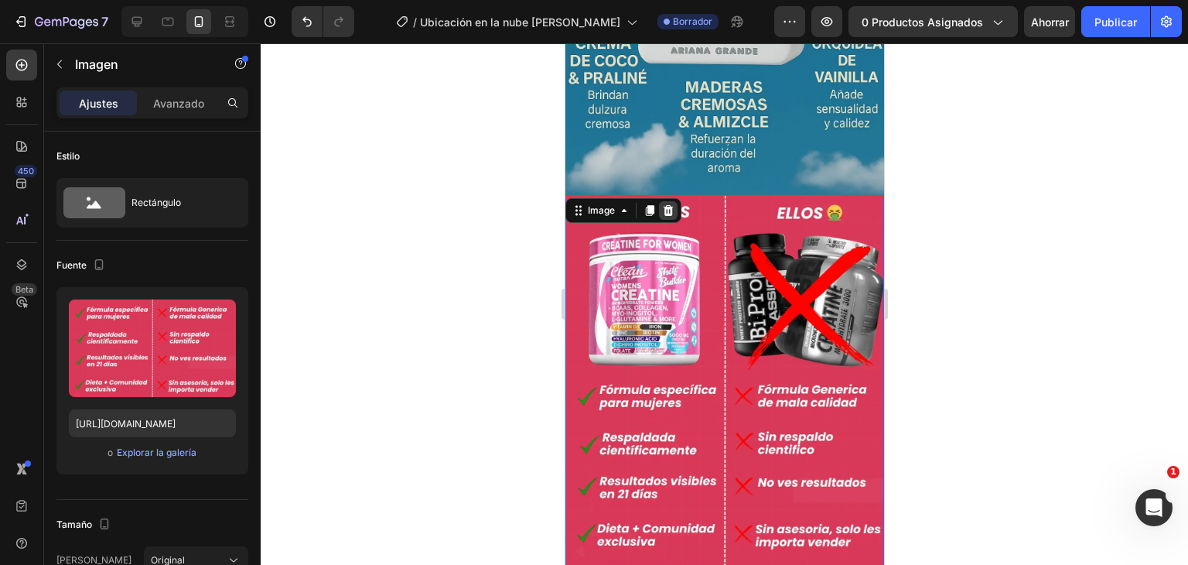
click at [669, 204] on icon at bounding box center [668, 210] width 12 height 12
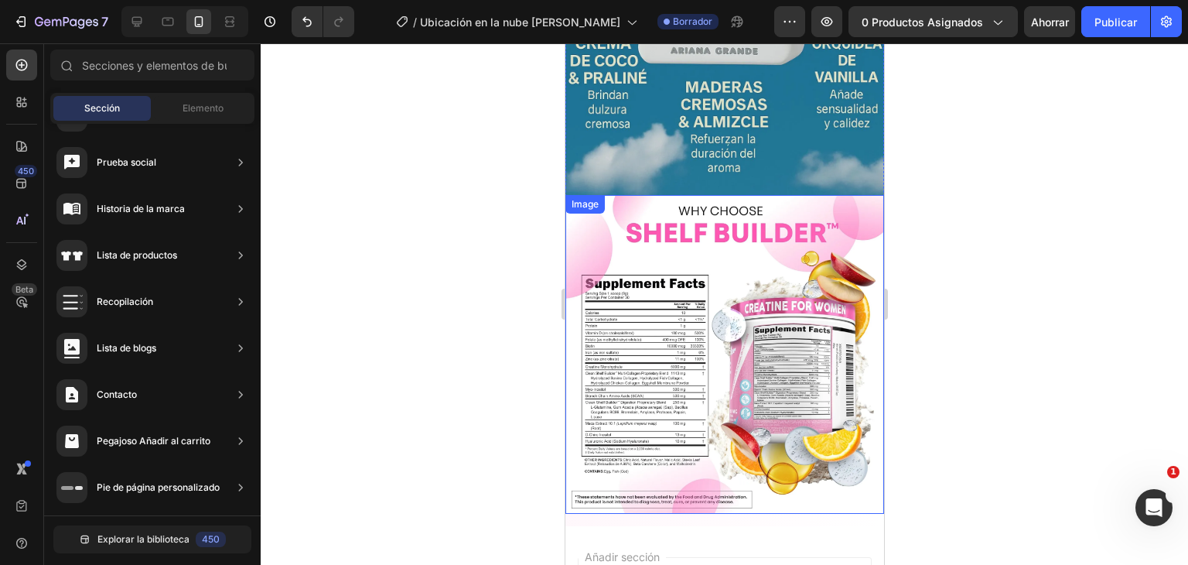
click at [793, 233] on img at bounding box center [724, 354] width 319 height 319
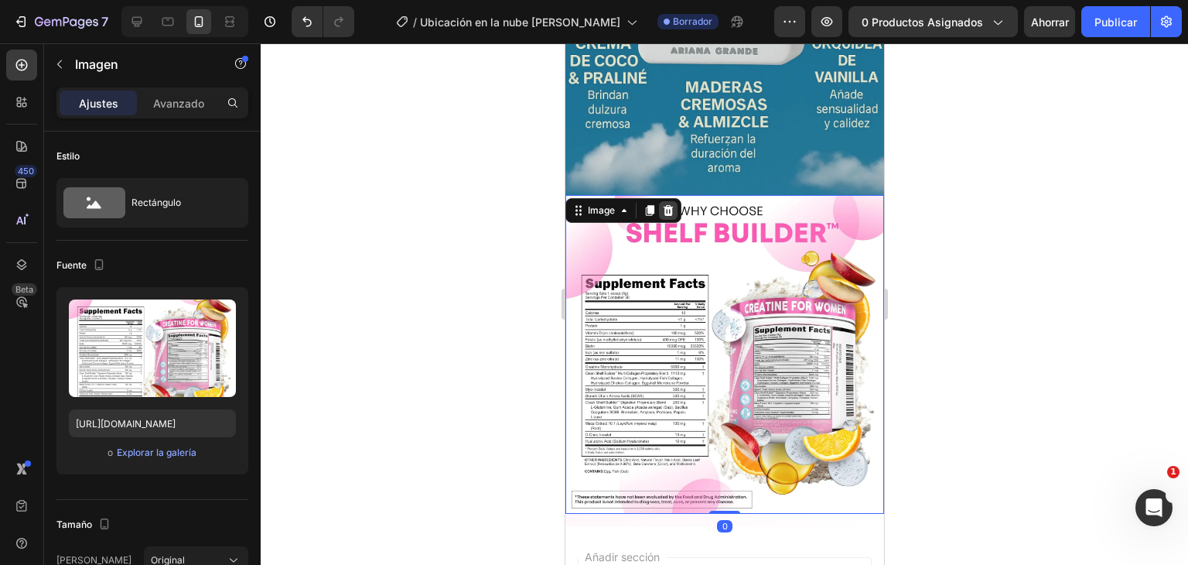
click at [675, 201] on div at bounding box center [667, 210] width 19 height 19
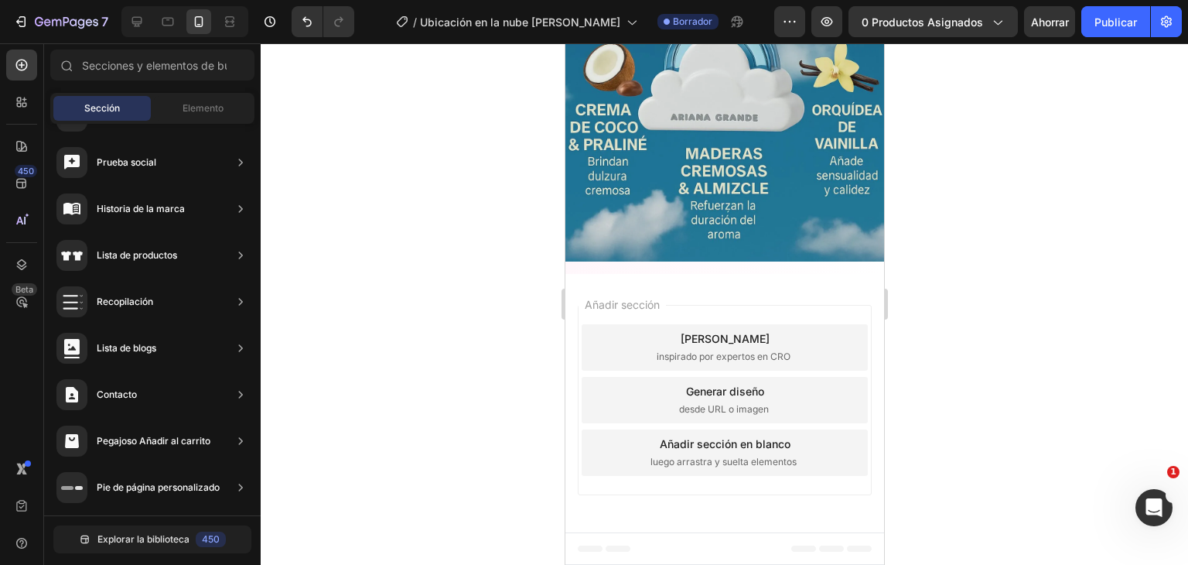
scroll to position [3284, 0]
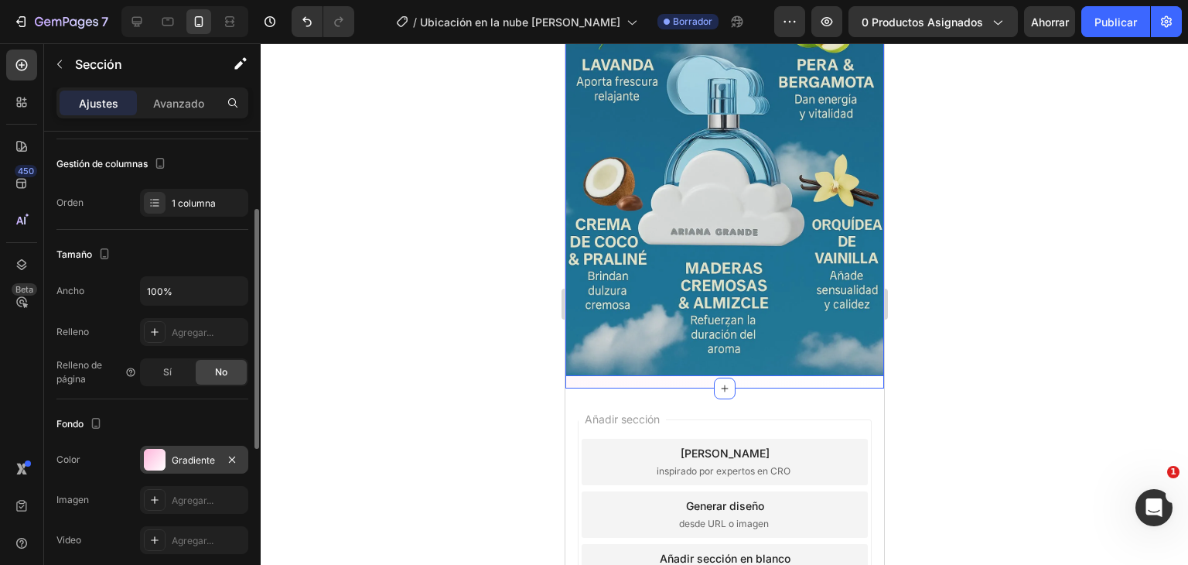
scroll to position [232, 0]
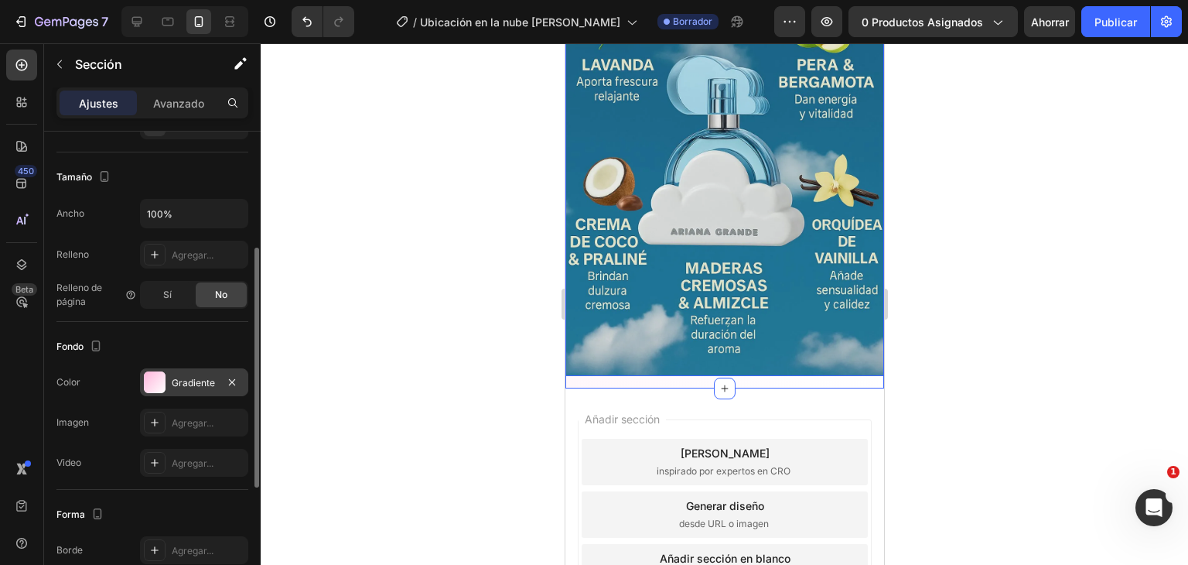
click at [155, 383] on div at bounding box center [155, 382] width 22 height 22
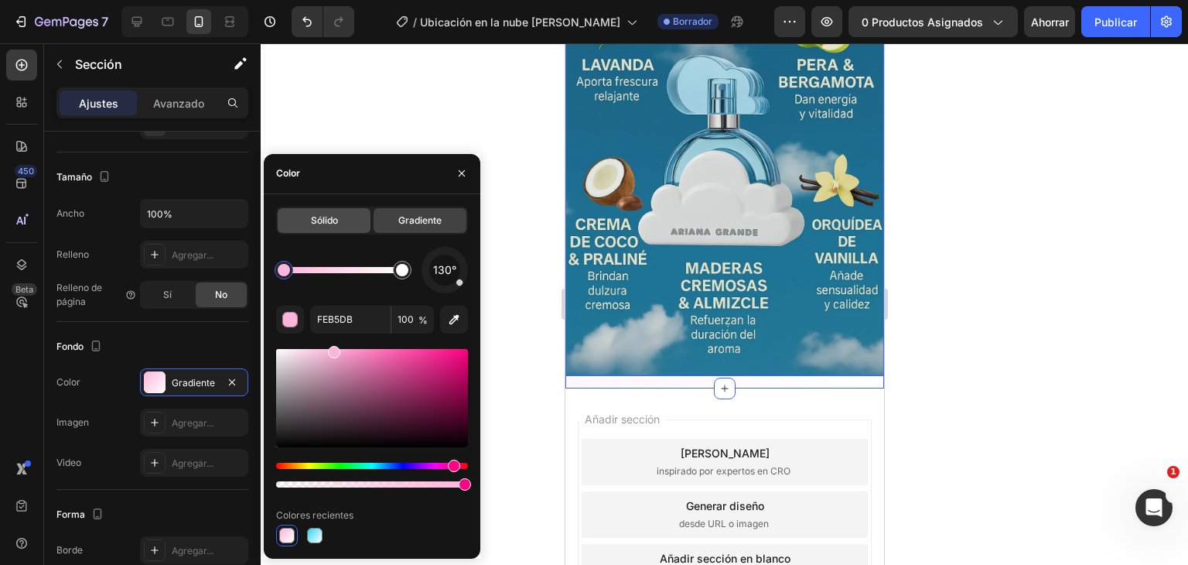
click at [331, 224] on font "Sólido" at bounding box center [324, 220] width 27 height 12
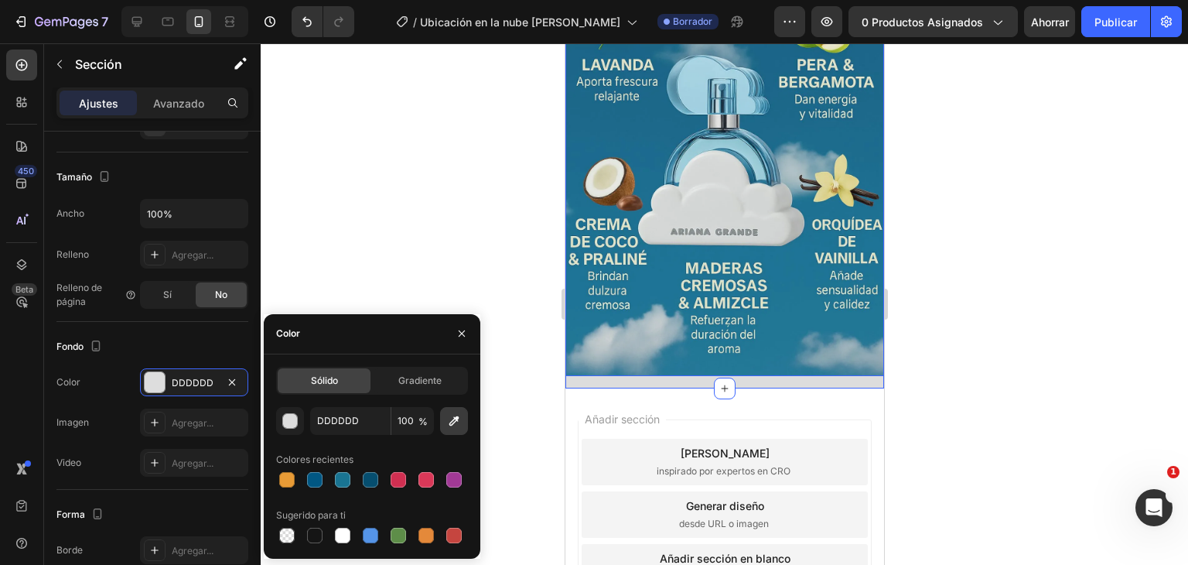
click at [448, 425] on icon "button" at bounding box center [453, 420] width 15 height 15
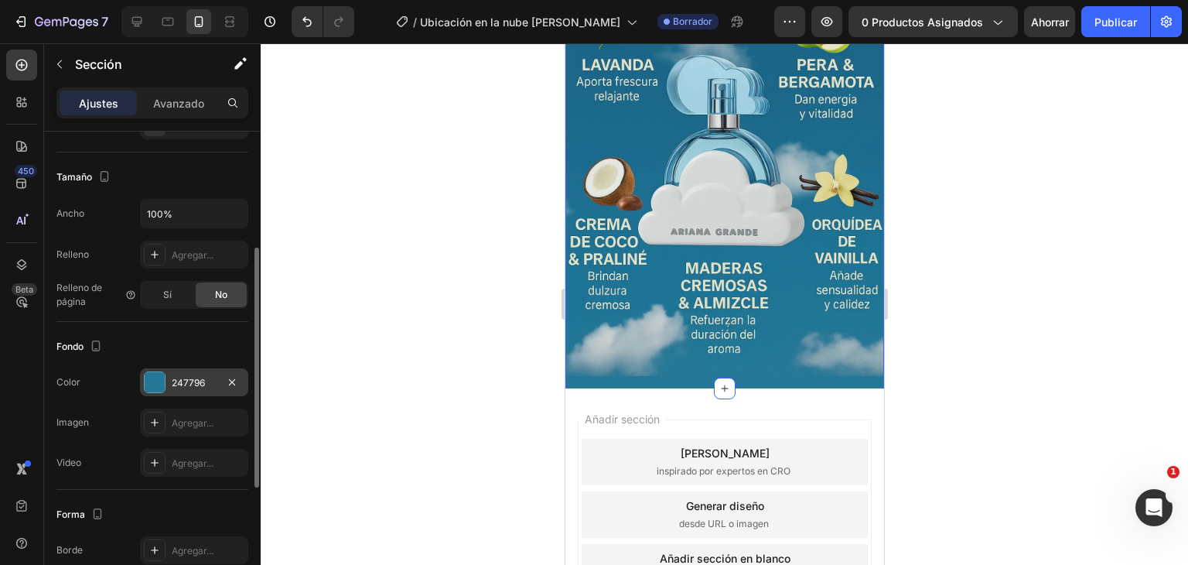
click at [159, 381] on div at bounding box center [155, 382] width 20 height 20
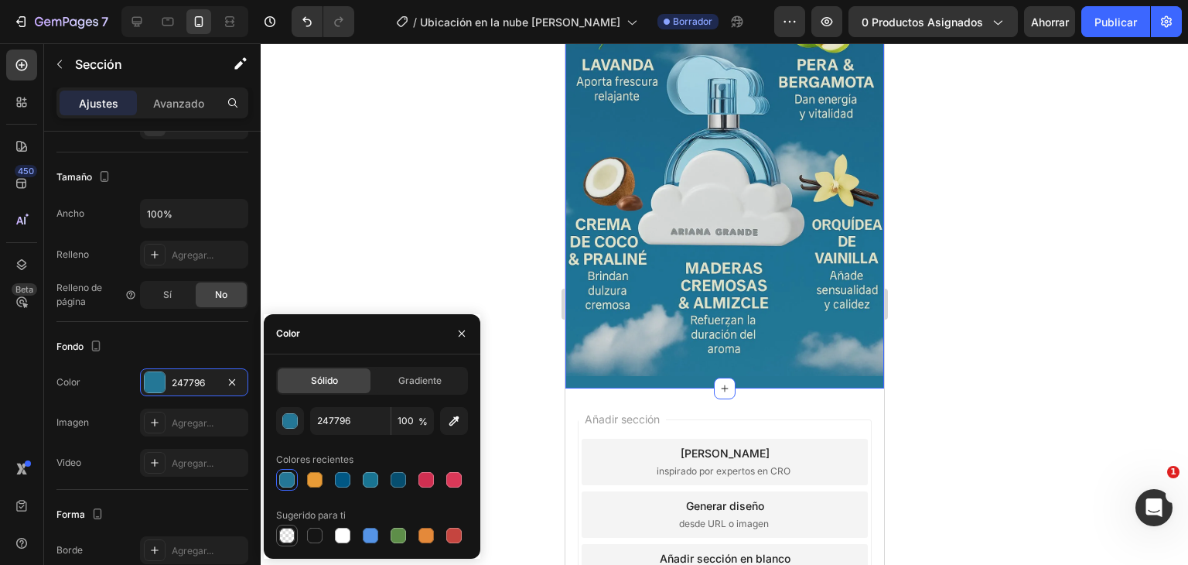
click at [292, 533] on div at bounding box center [286, 535] width 15 height 15
type input "000000"
type input "0"
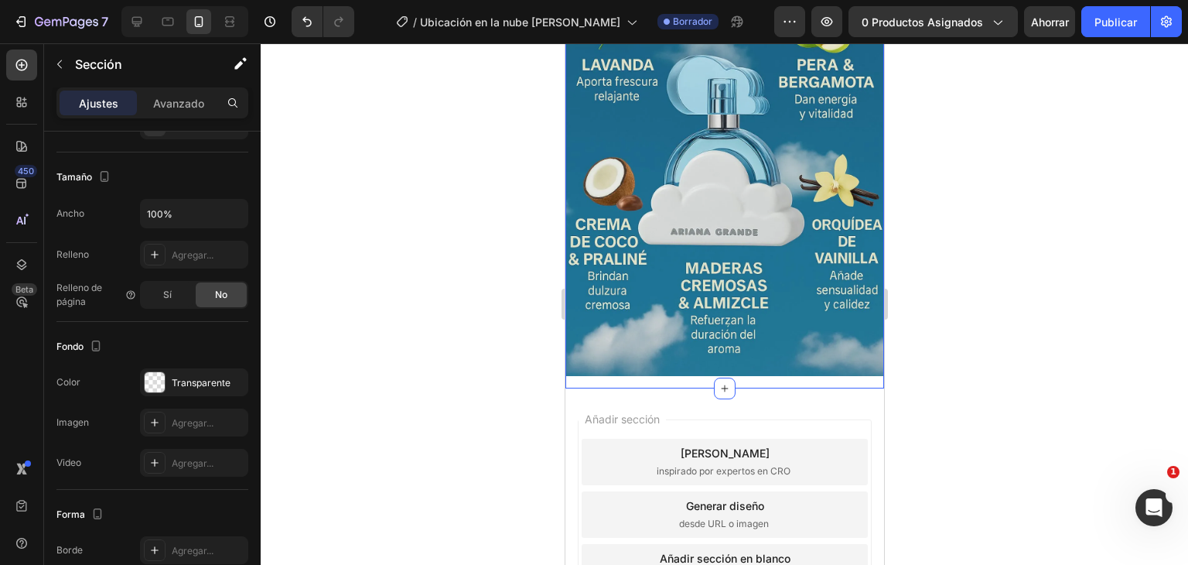
click at [468, 265] on div at bounding box center [725, 304] width 928 height 522
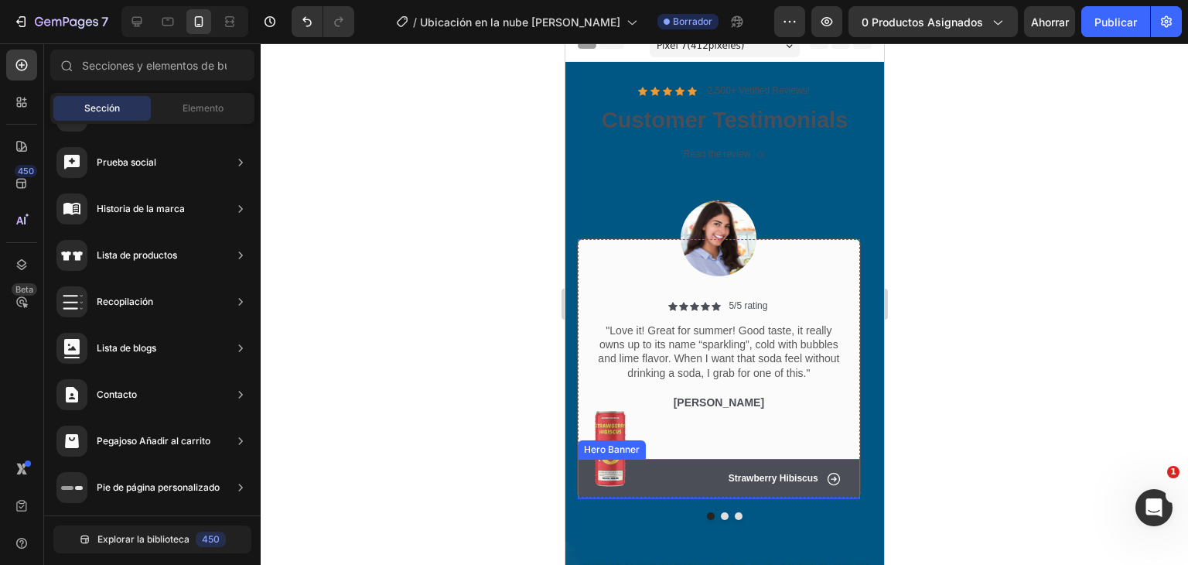
scroll to position [0, 0]
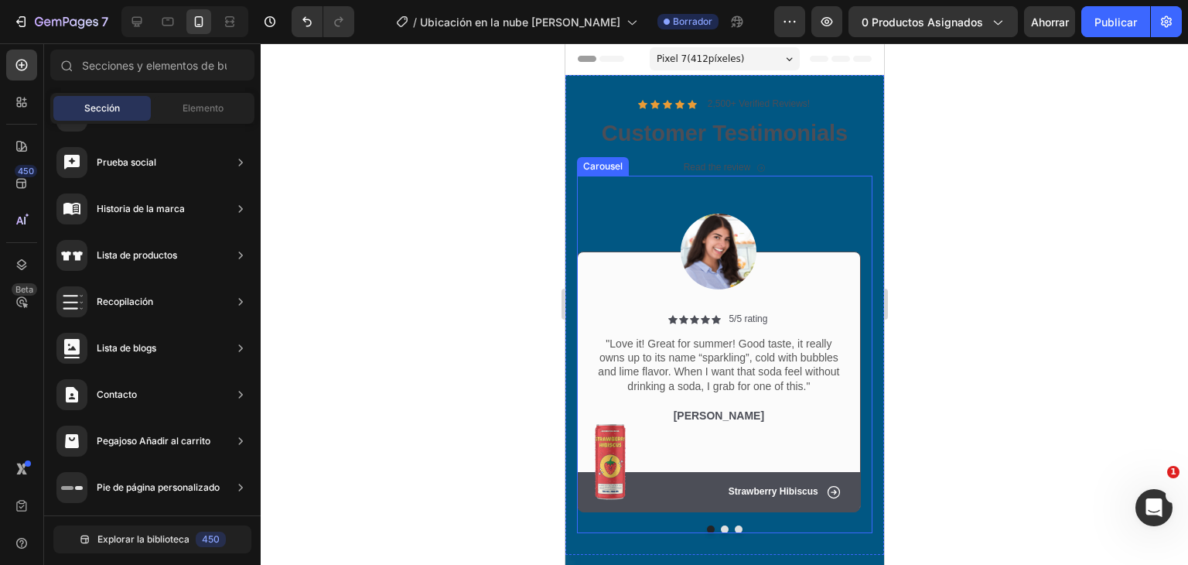
click at [679, 186] on div "Image Icon Icon Icon Icon Icon Icon List 5/5 rating Text Block Row "Love it! Gr…" at bounding box center [718, 344] width 284 height 337
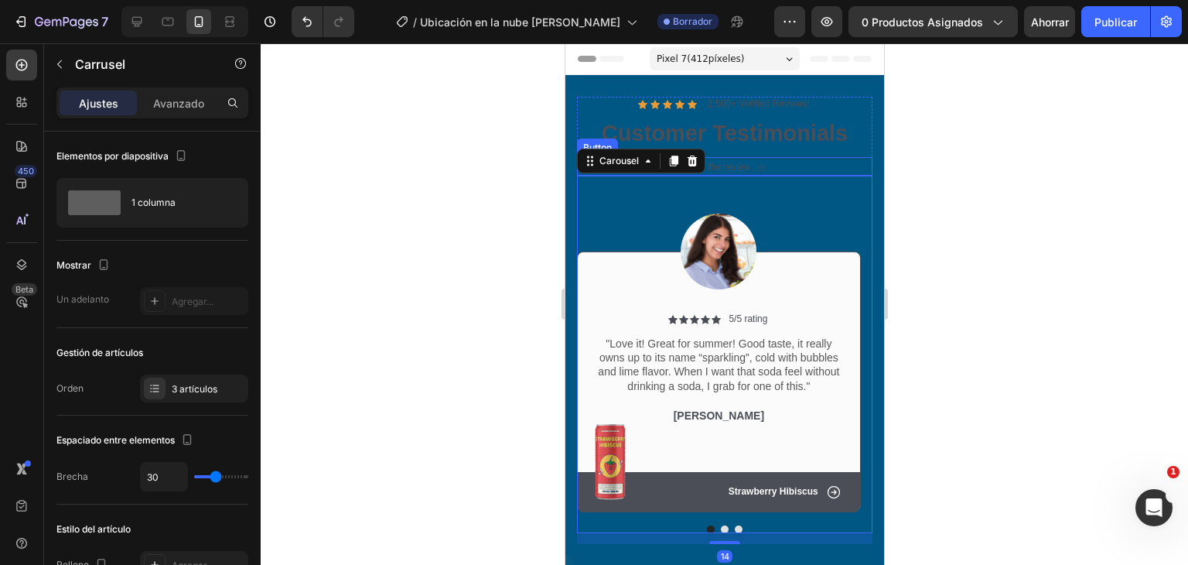
click at [746, 165] on div "Read the review" at bounding box center [724, 168] width 83 height 12
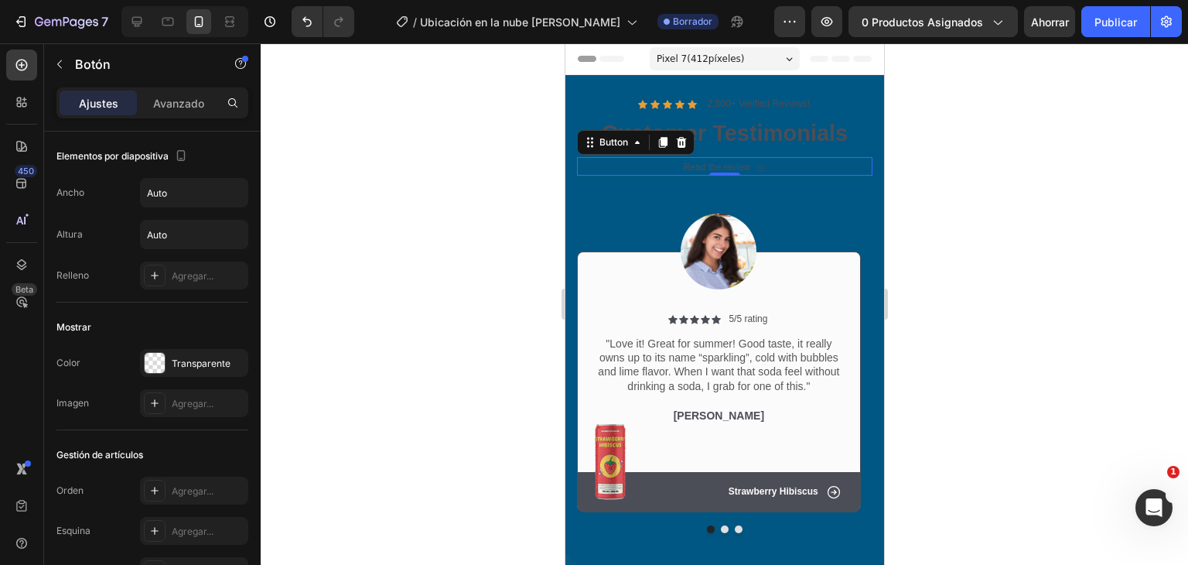
click at [817, 170] on div "Read the review Button 0" at bounding box center [724, 166] width 296 height 19
click at [620, 83] on div "Icon Icon Icon Icon Icon Icon List 2,500+ Verified Reviews! Text Block Row Cust…" at bounding box center [724, 315] width 319 height 480
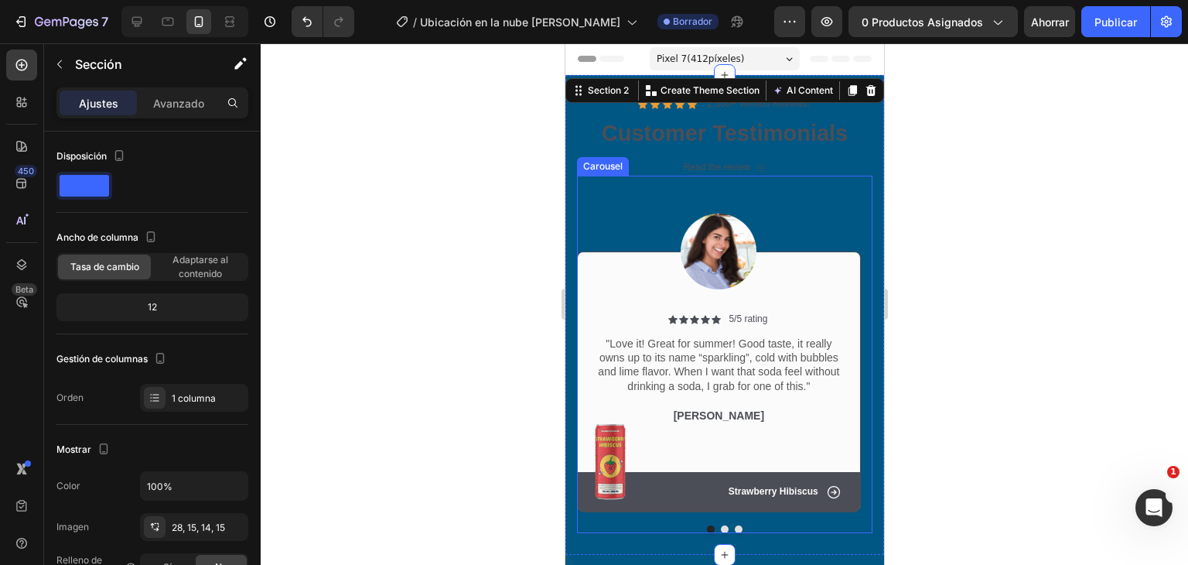
click at [847, 216] on div "Image Icon Icon Icon Icon Icon Icon List 5/5 rating Text Block Row "Love it! Gr…" at bounding box center [718, 344] width 284 height 337
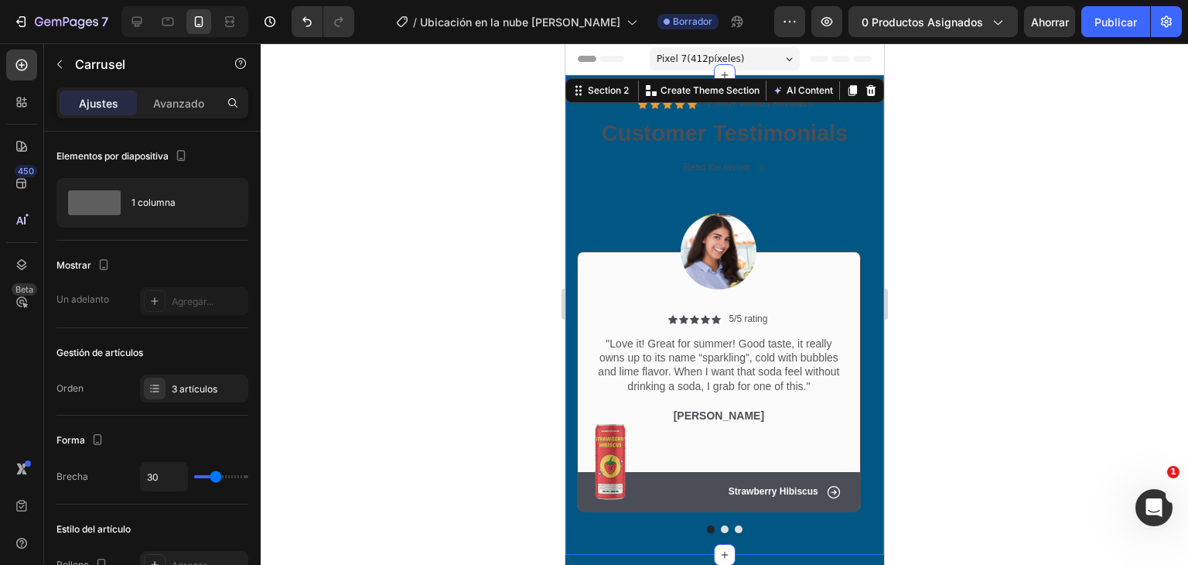
click at [866, 165] on div "Icon Icon Icon Icon Icon Icon List 2,500+ Verified Reviews! Text Block Row Cust…" at bounding box center [724, 315] width 319 height 480
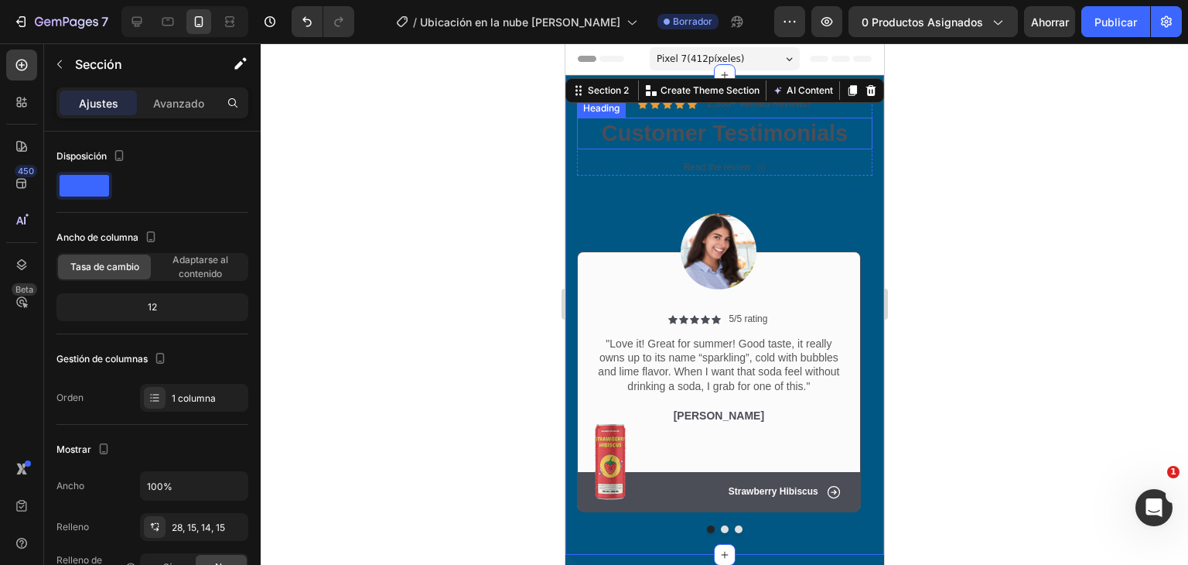
click at [725, 128] on h2 "Customer Testimonials" at bounding box center [724, 134] width 296 height 32
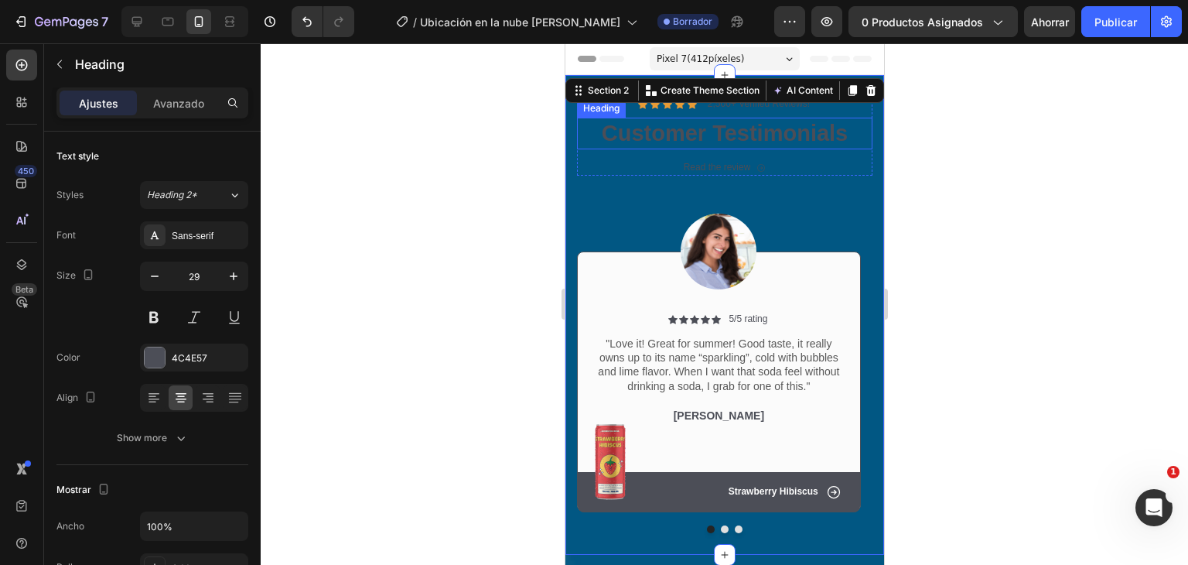
click at [725, 128] on h2 "Customer Testimonials" at bounding box center [724, 134] width 296 height 32
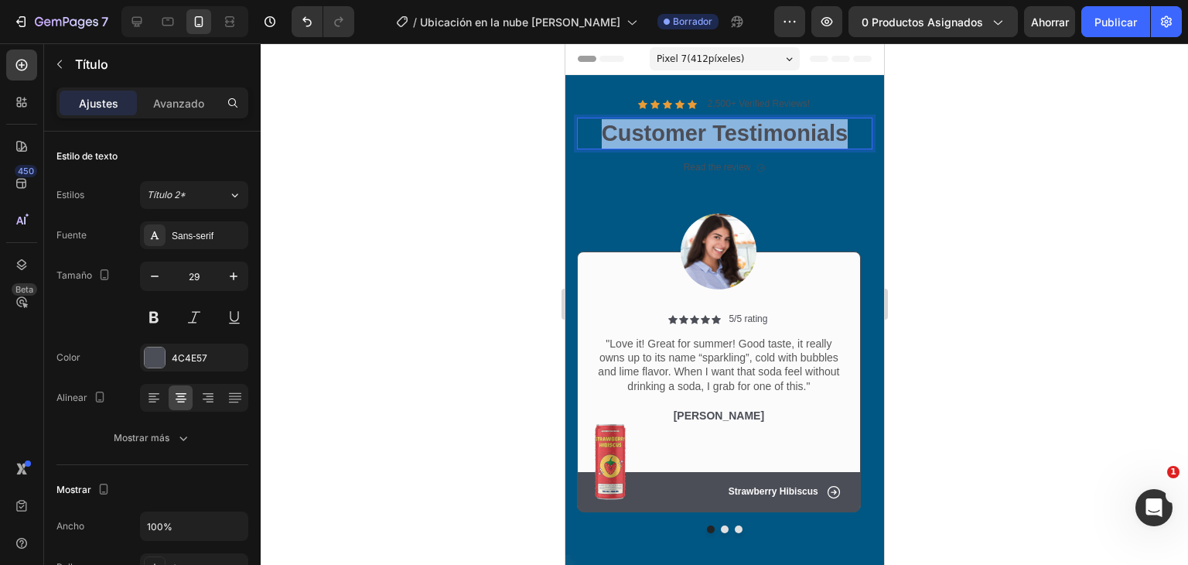
click at [725, 128] on p "Customer Testimonials" at bounding box center [724, 133] width 292 height 29
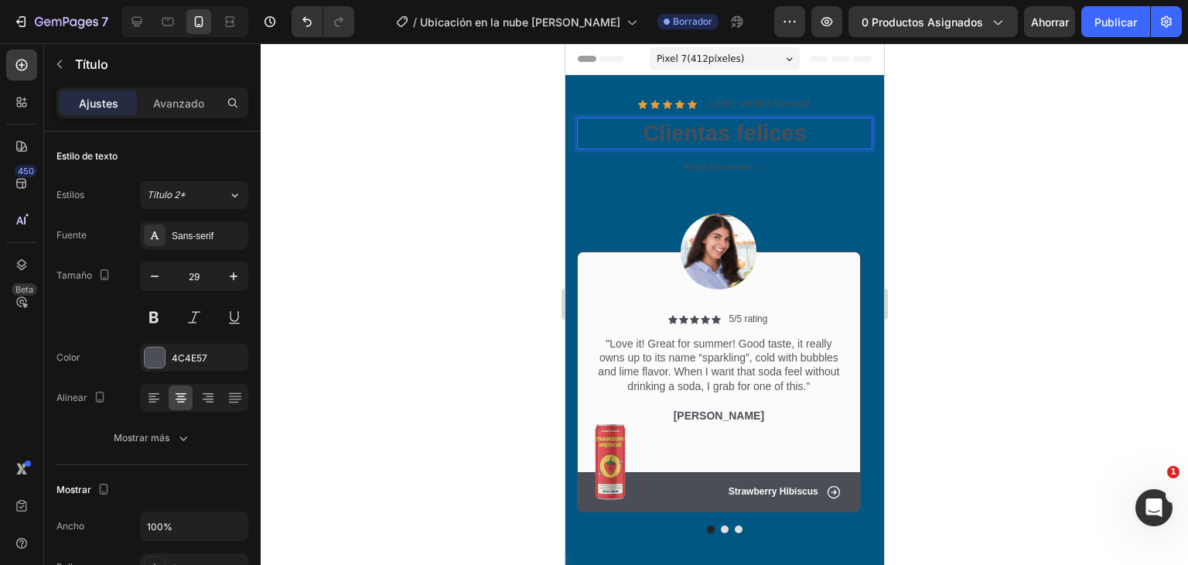
click at [624, 135] on p "Clientas felices" at bounding box center [724, 133] width 292 height 29
click at [802, 140] on p "Clientas felices" at bounding box center [724, 133] width 292 height 29
click at [778, 130] on p "Clientas felices" at bounding box center [724, 133] width 292 height 29
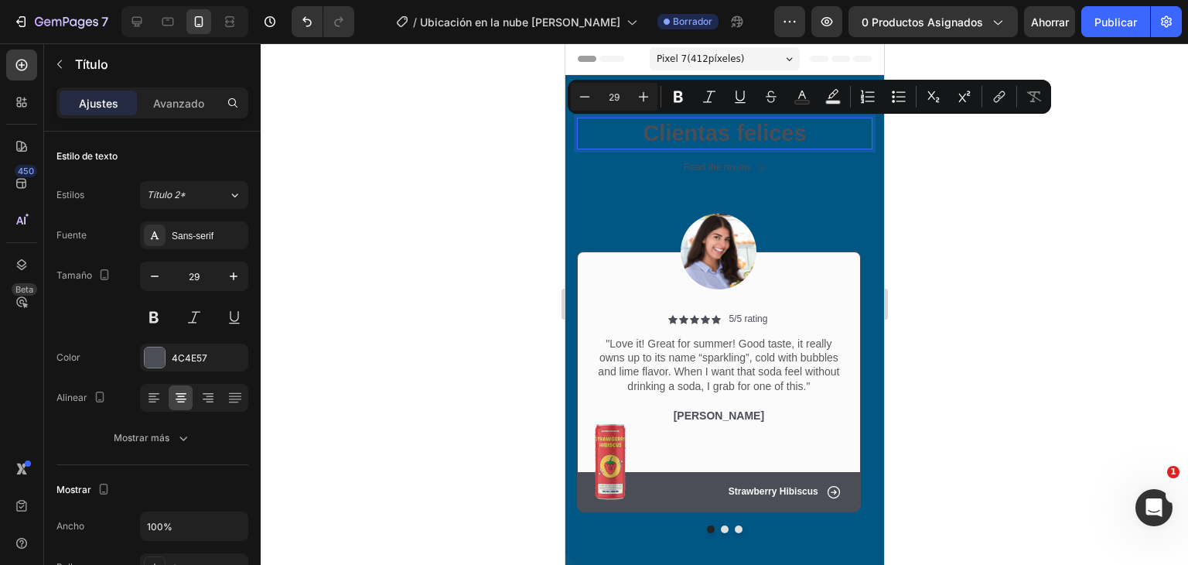
click at [778, 130] on p "Clientas felices" at bounding box center [724, 133] width 292 height 29
click at [175, 229] on div "Sans-serif" at bounding box center [208, 236] width 73 height 14
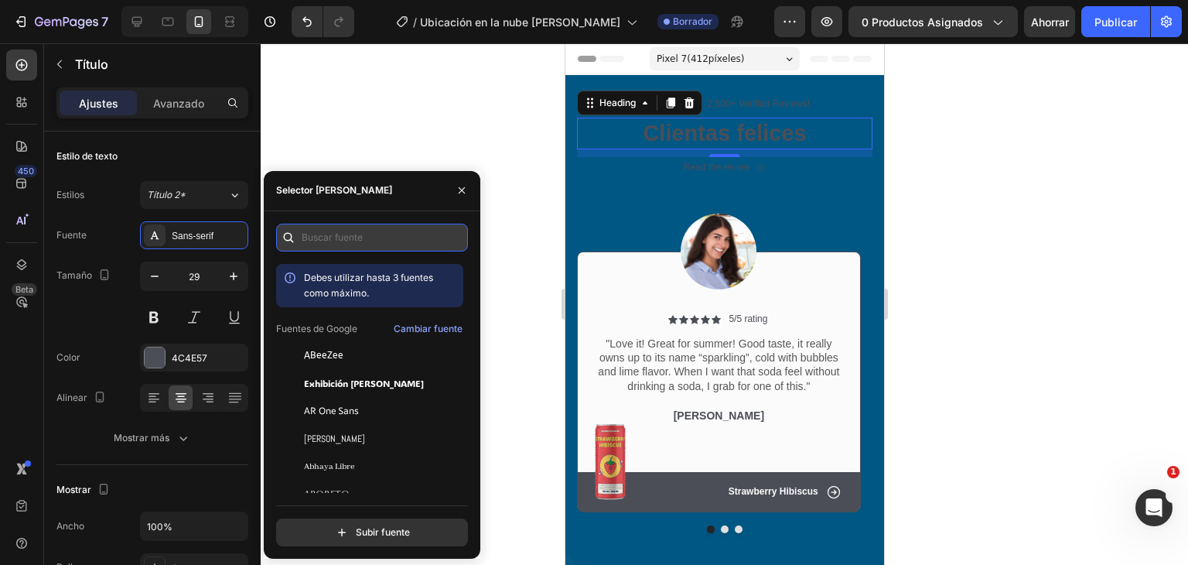
click at [331, 234] on input "text" at bounding box center [372, 238] width 192 height 28
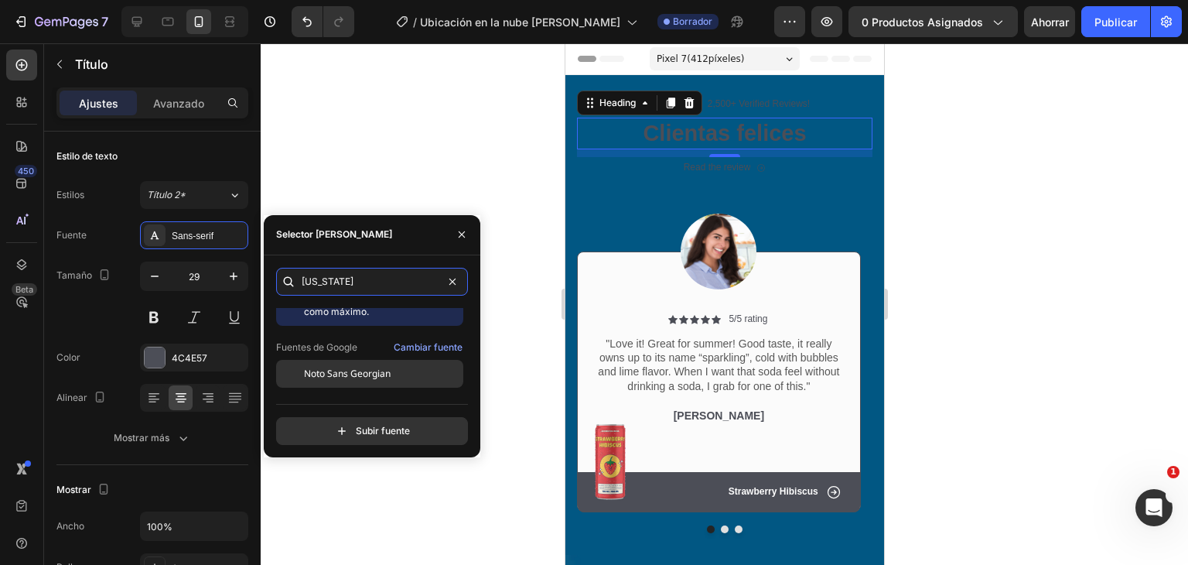
scroll to position [50, 0]
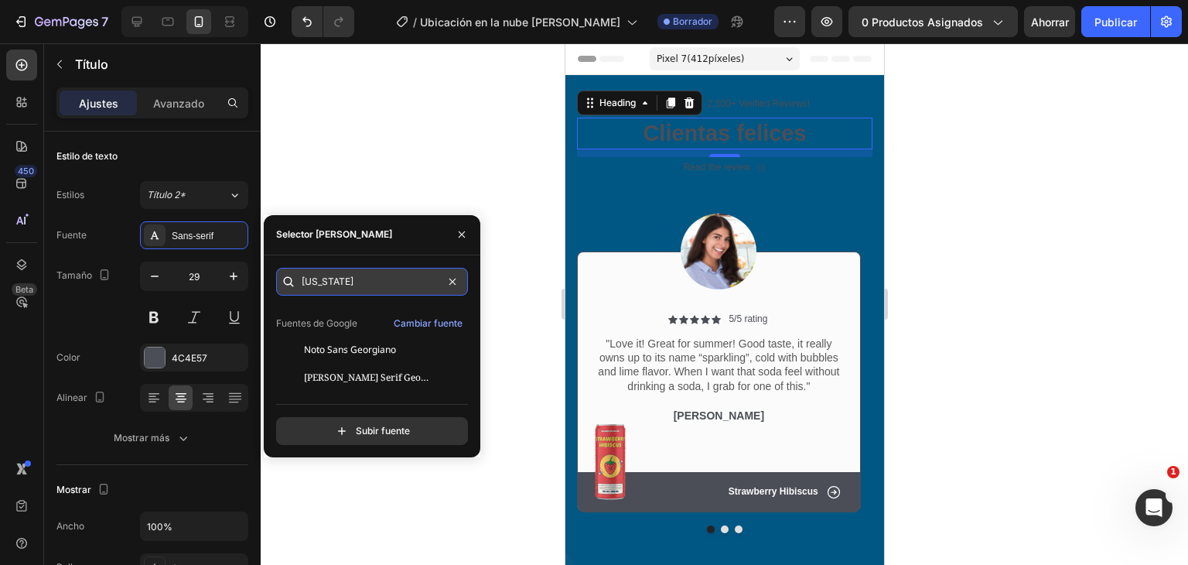
type input "georgia"
click at [410, 286] on input "georgia" at bounding box center [372, 282] width 192 height 28
click at [409, 286] on input "georgia" at bounding box center [372, 282] width 192 height 28
click at [342, 277] on input "georgia" at bounding box center [372, 282] width 192 height 28
click at [494, 231] on div at bounding box center [725, 304] width 928 height 522
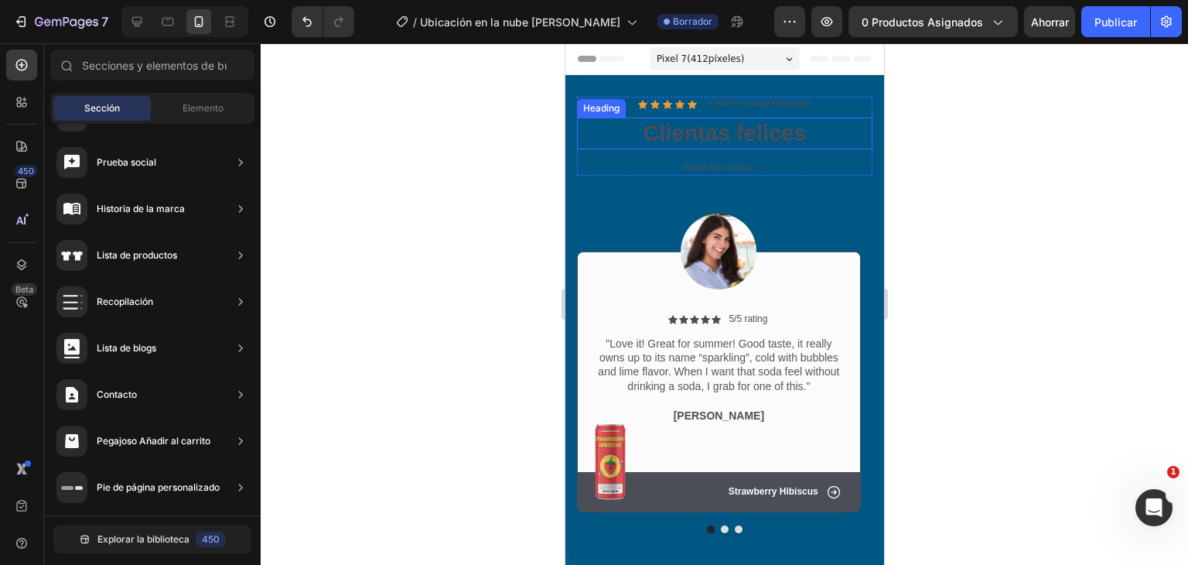
click at [753, 128] on p "Clientas felices" at bounding box center [724, 133] width 292 height 29
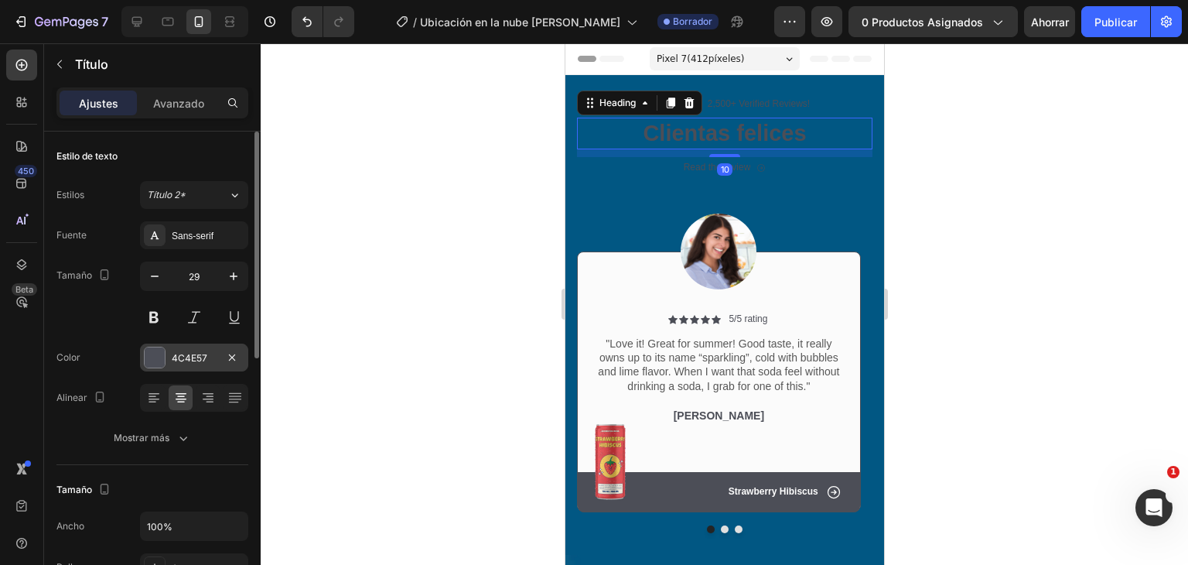
click at [158, 351] on div at bounding box center [155, 357] width 20 height 20
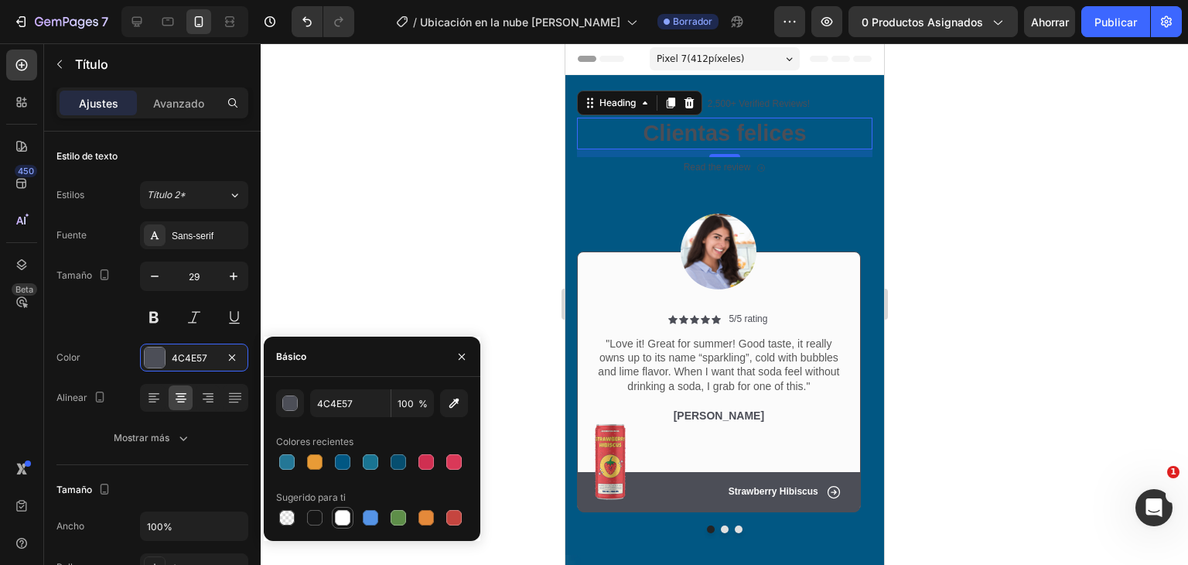
click at [342, 522] on div at bounding box center [342, 517] width 15 height 15
type input "FFFFFF"
click at [746, 102] on p "2,500+ Verified Reviews!" at bounding box center [758, 104] width 102 height 12
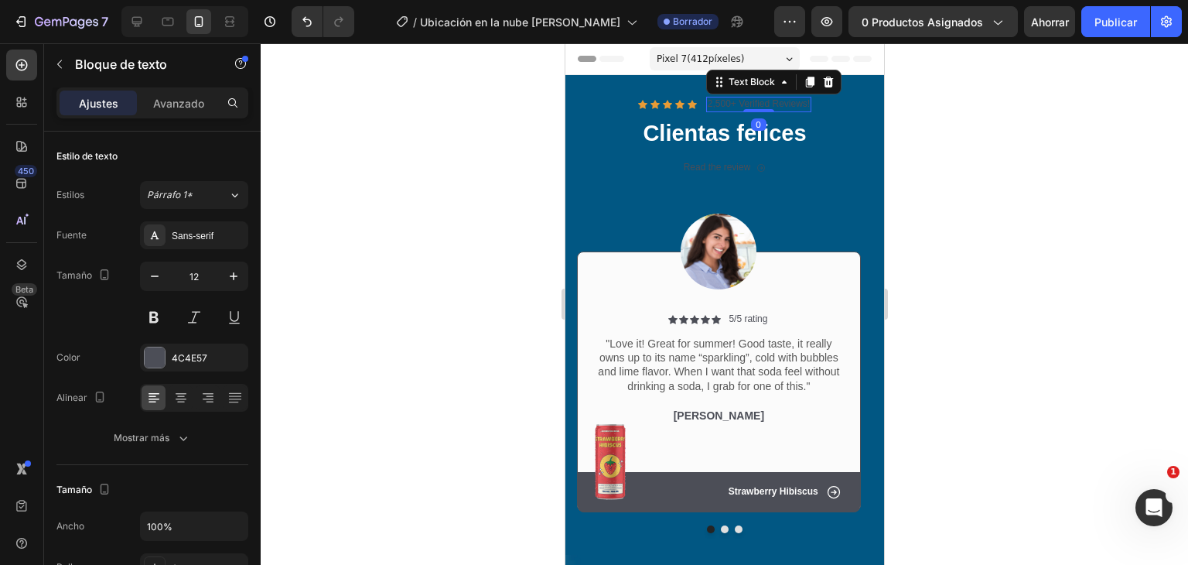
click at [744, 101] on p "2,500+ Verified Reviews!" at bounding box center [758, 104] width 102 height 12
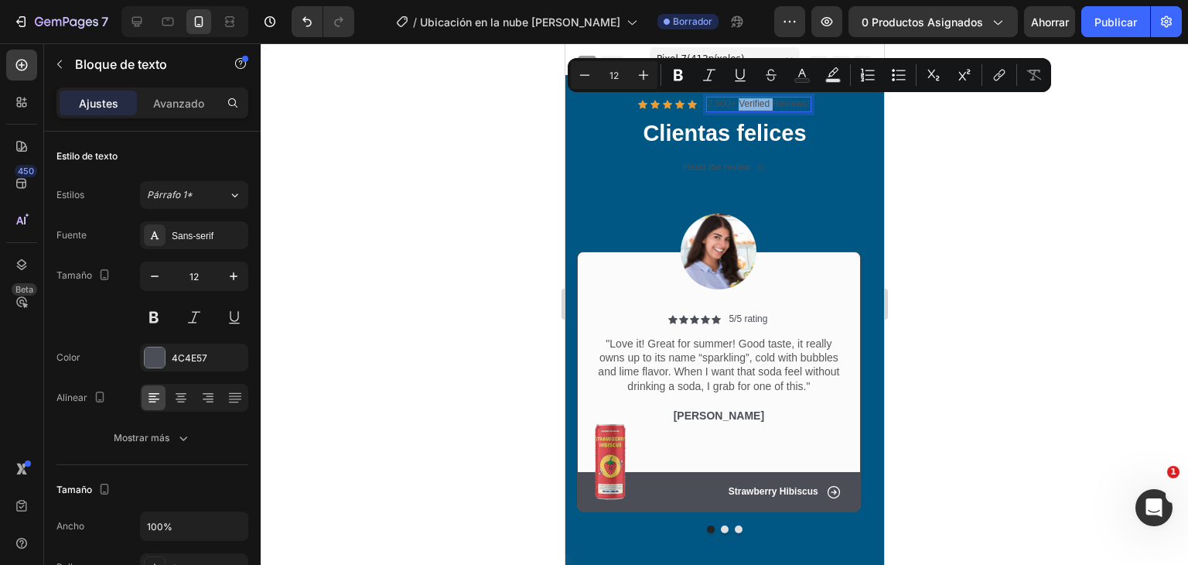
click at [731, 106] on p "2,500+ Verified Reviews!" at bounding box center [758, 104] width 102 height 12
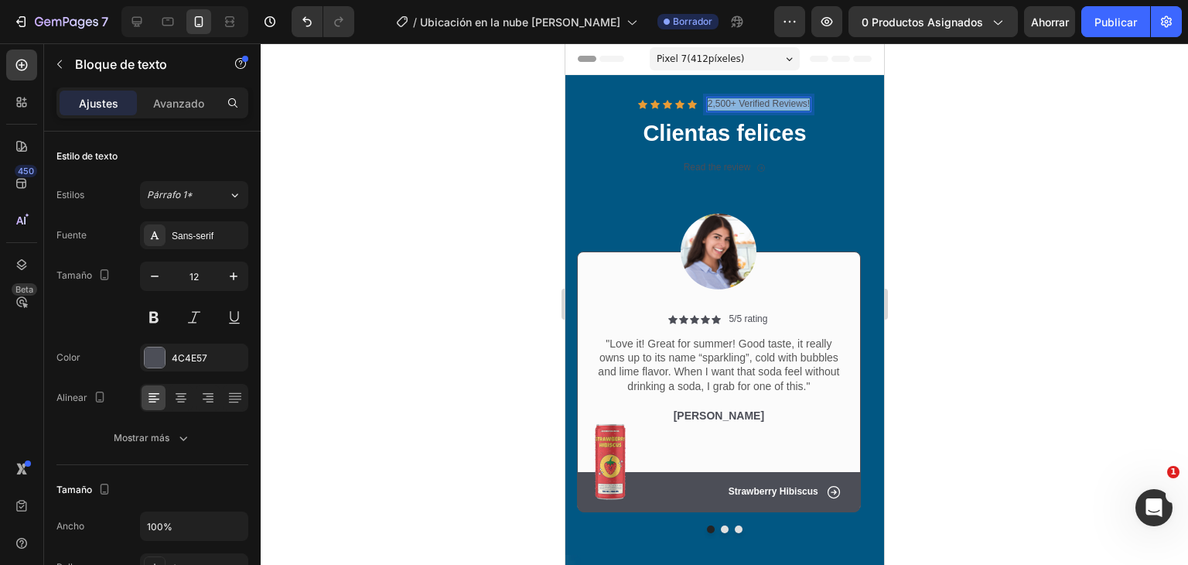
click at [731, 106] on p "2,500+ Verified Reviews!" at bounding box center [758, 104] width 102 height 12
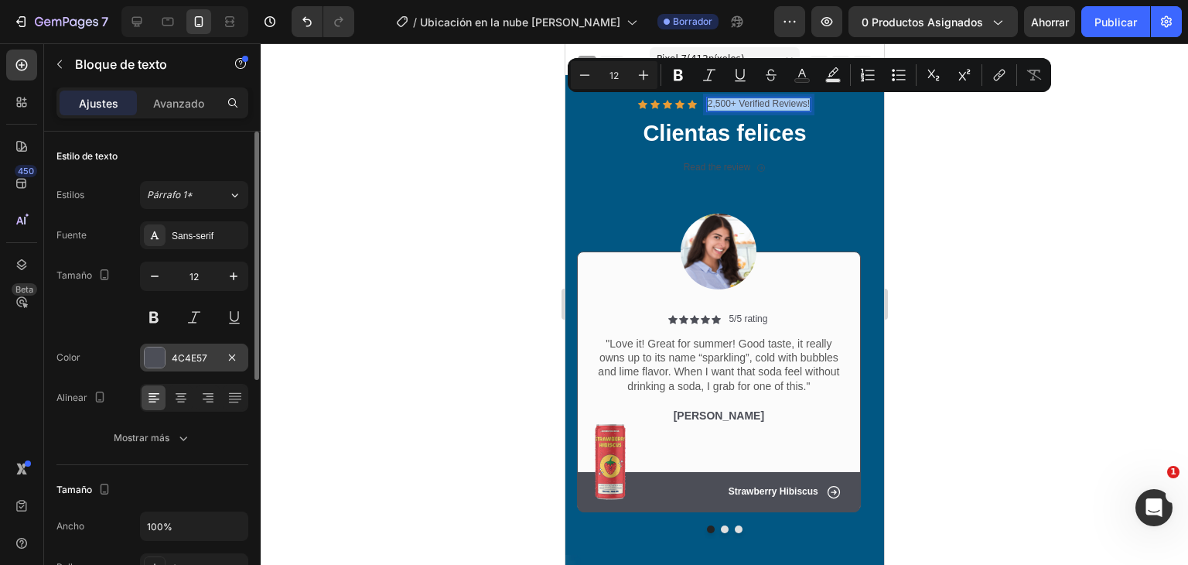
click at [154, 360] on div at bounding box center [155, 357] width 20 height 20
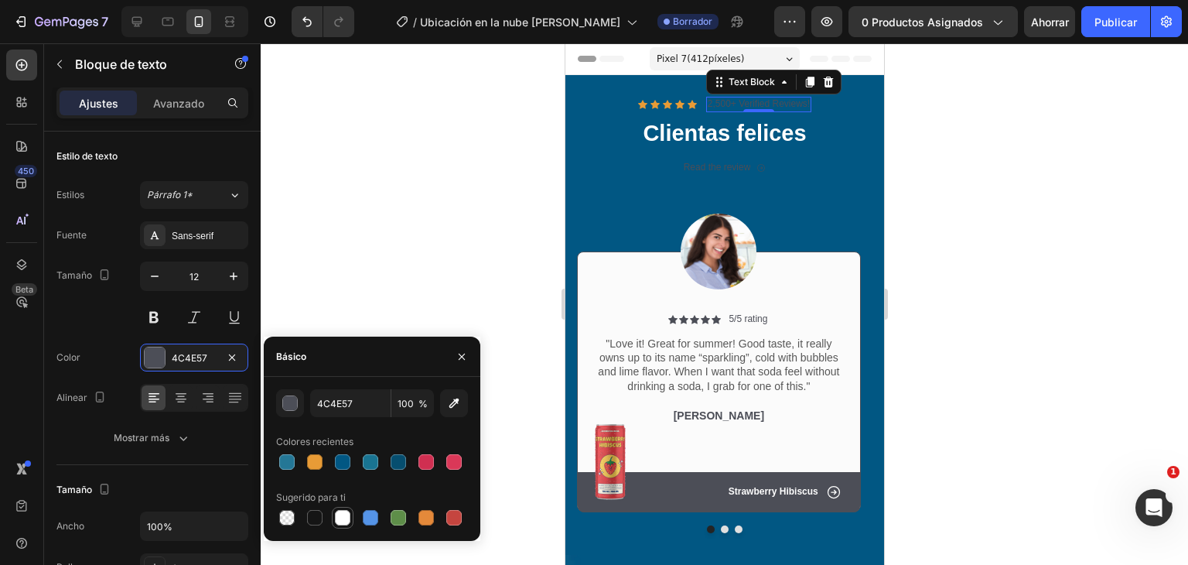
click at [341, 520] on div at bounding box center [342, 517] width 15 height 15
type input "FFFFFF"
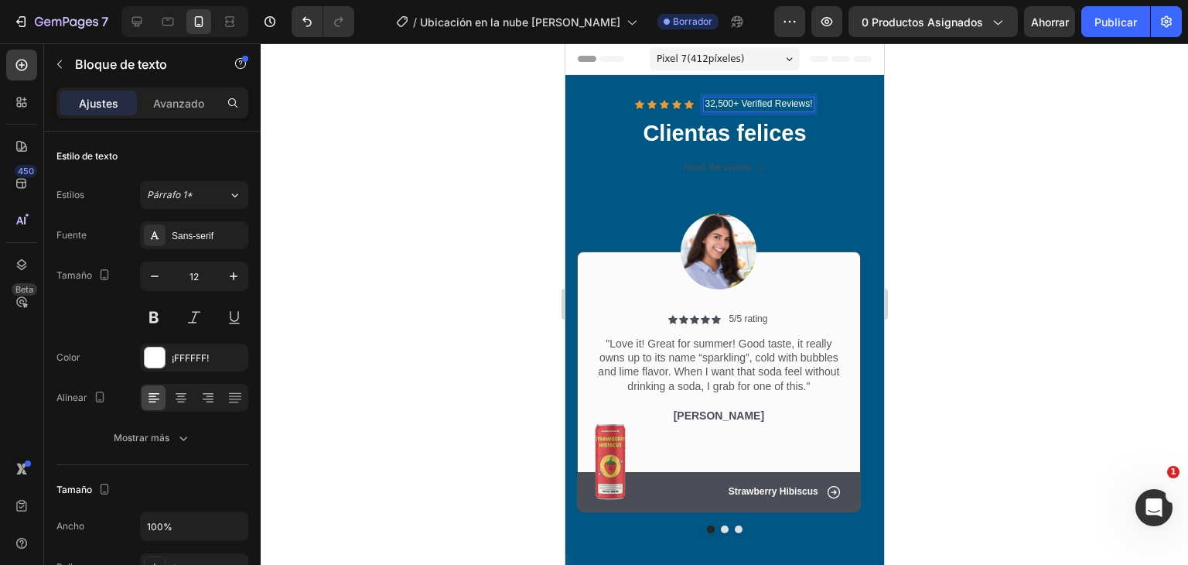
click at [766, 100] on p "32,500+ Verified Reviews!" at bounding box center [758, 104] width 108 height 12
click at [740, 103] on p "32,500+ Verified Reviews!" at bounding box center [758, 104] width 108 height 12
drag, startPoint x: 737, startPoint y: 103, endPoint x: 806, endPoint y: 108, distance: 69.8
click at [806, 108] on div "32,500+ Verified Reviews!" at bounding box center [758, 104] width 111 height 15
click at [914, 165] on div at bounding box center [725, 304] width 928 height 522
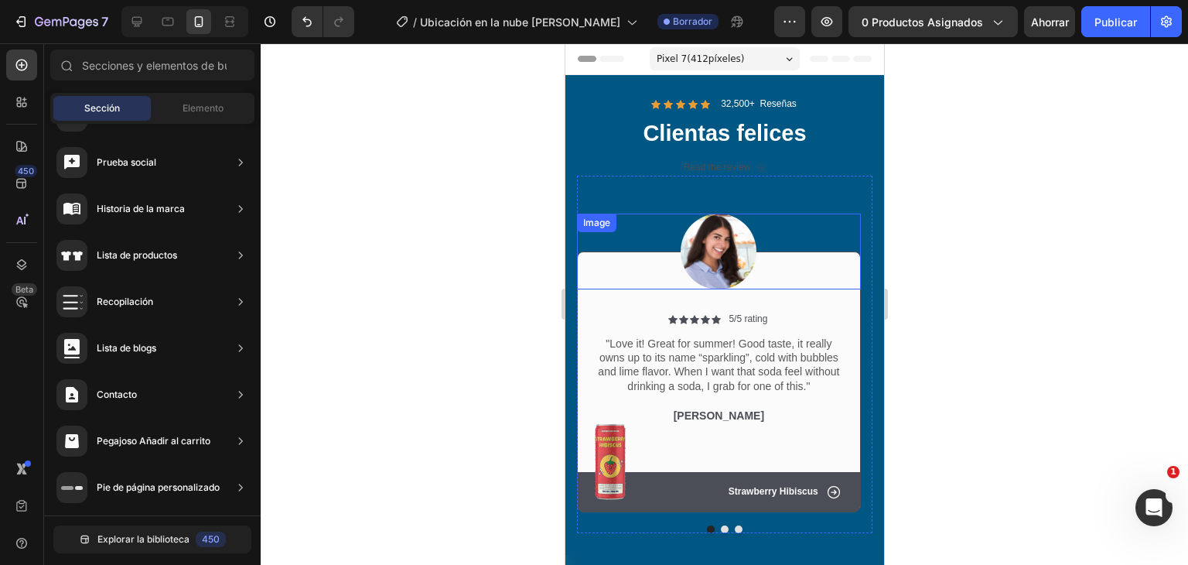
click at [825, 221] on div at bounding box center [718, 252] width 284 height 76
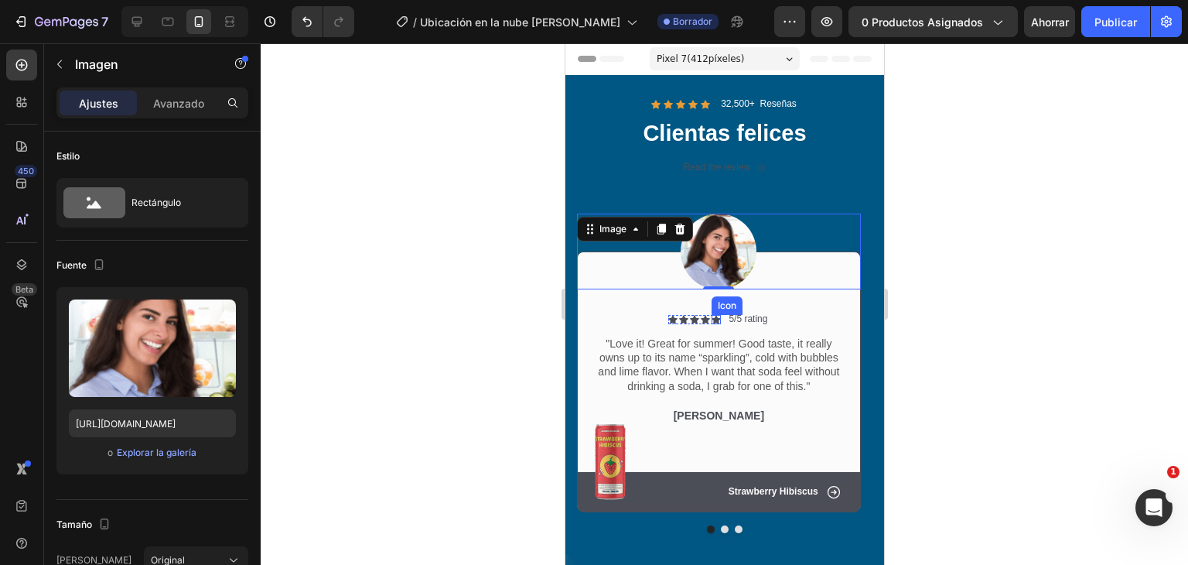
click at [716, 321] on icon at bounding box center [715, 319] width 9 height 9
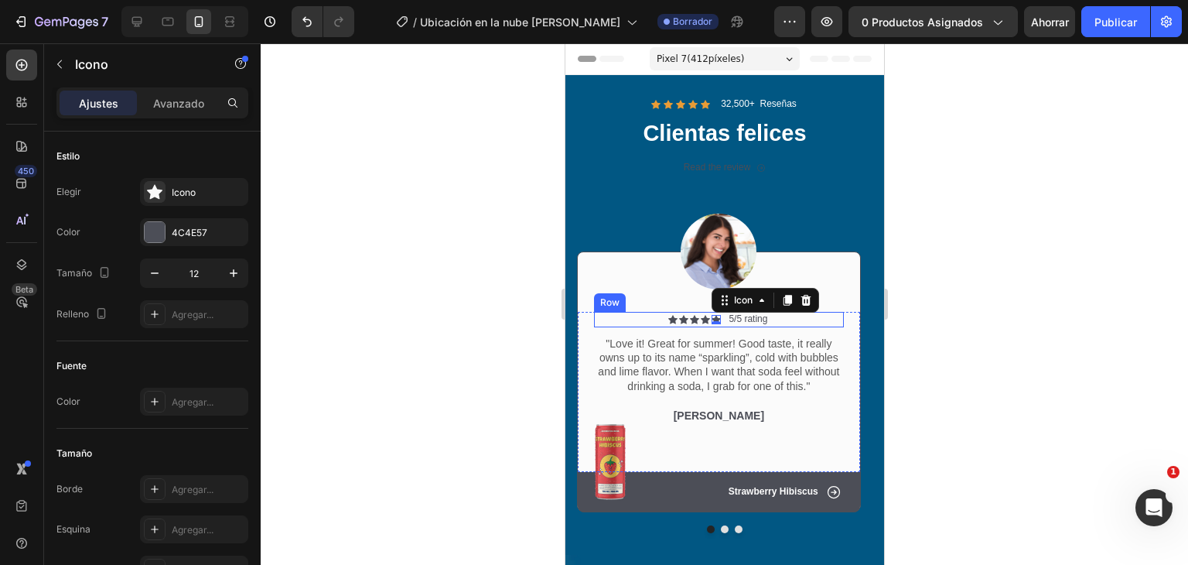
click at [666, 317] on div "Icon Icon Icon Icon Icon 0 Icon List 5/5 rating Text Block Row" at bounding box center [718, 319] width 250 height 15
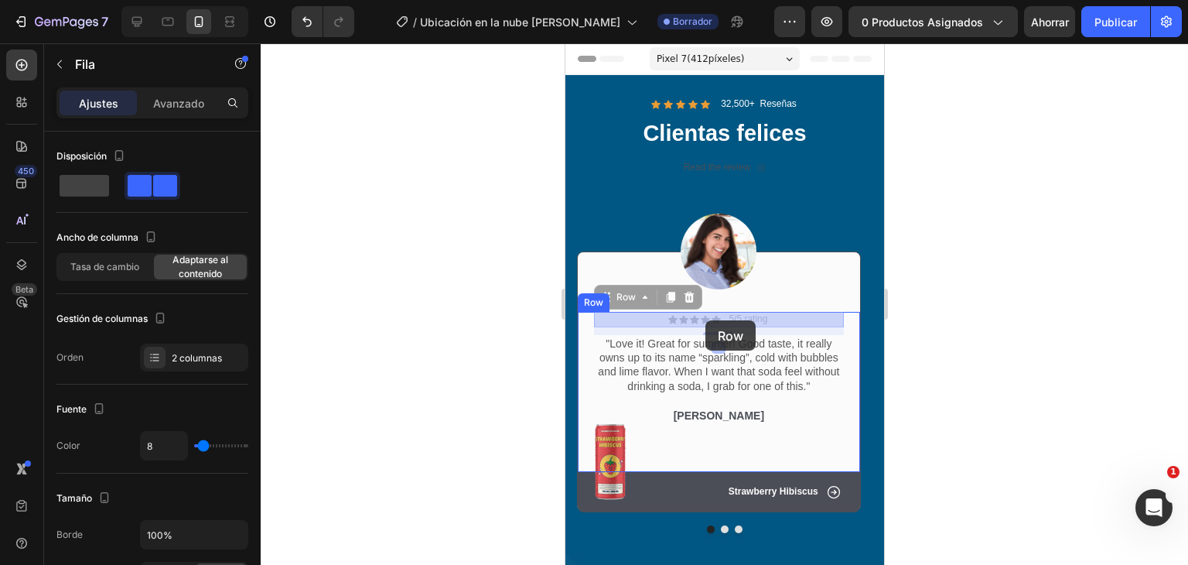
drag, startPoint x: 666, startPoint y: 317, endPoint x: 705, endPoint y: 320, distance: 38.8
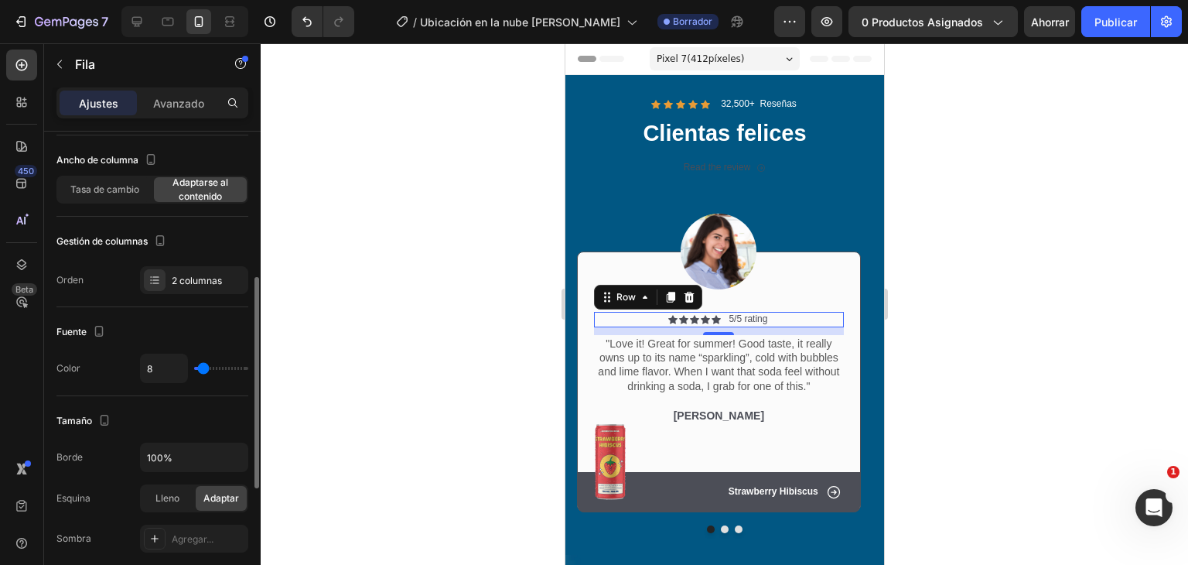
scroll to position [155, 0]
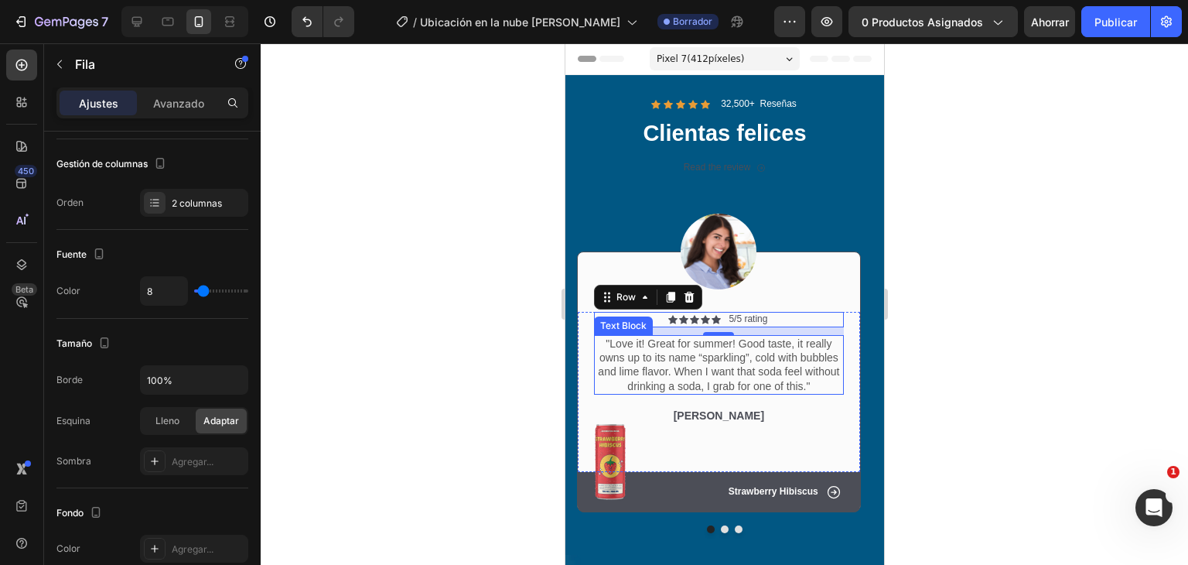
click at [745, 357] on p ""Love it! Great for summer! Good taste, it really owns up to its name “sparklin…" at bounding box center [718, 365] width 247 height 56
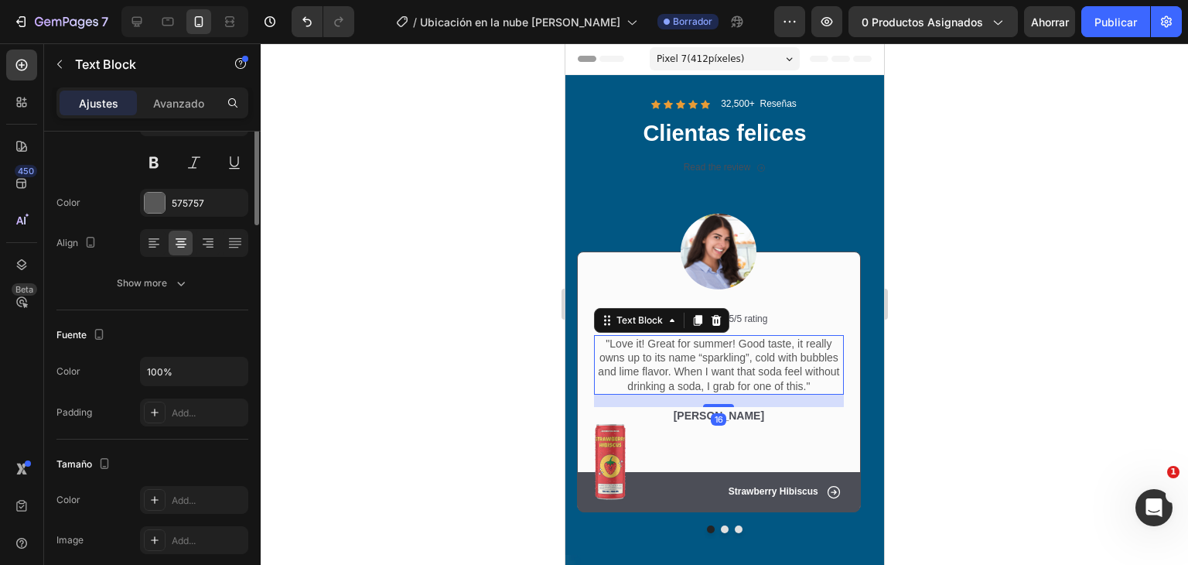
scroll to position [0, 0]
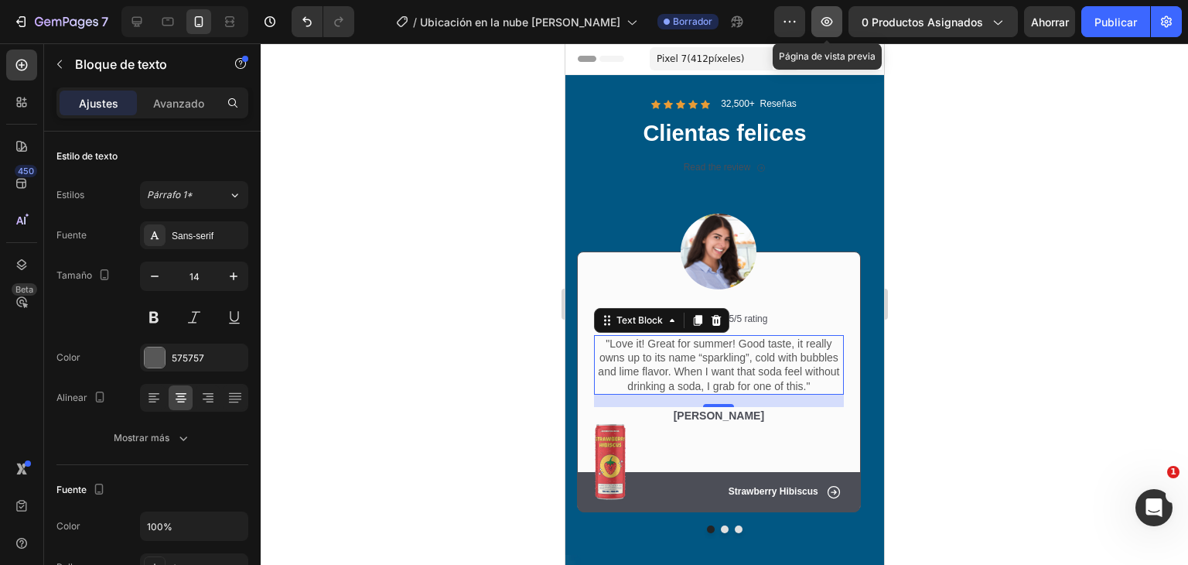
click at [817, 19] on button "button" at bounding box center [827, 21] width 31 height 31
click at [840, 93] on div "Section 2" at bounding box center [856, 84] width 53 height 19
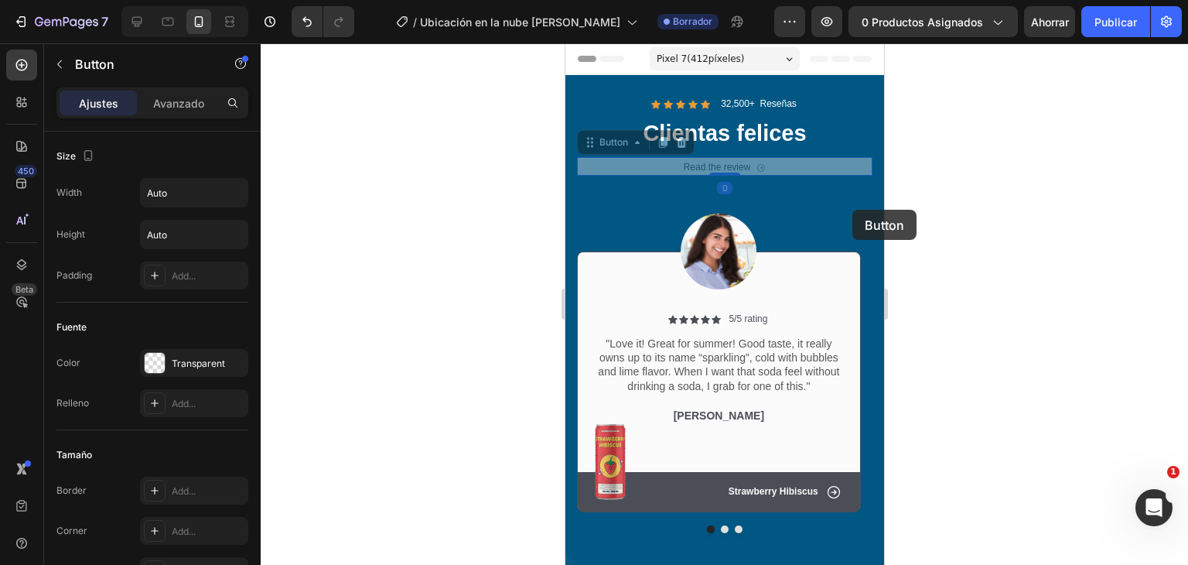
drag, startPoint x: 849, startPoint y: 162, endPoint x: 837, endPoint y: 193, distance: 33.1
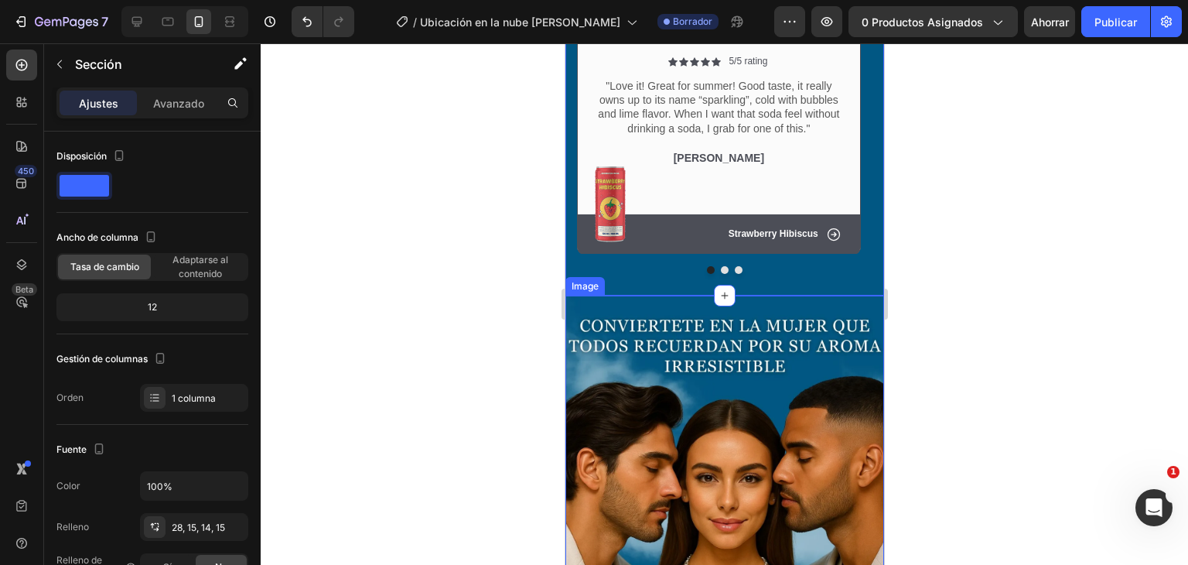
scroll to position [310, 0]
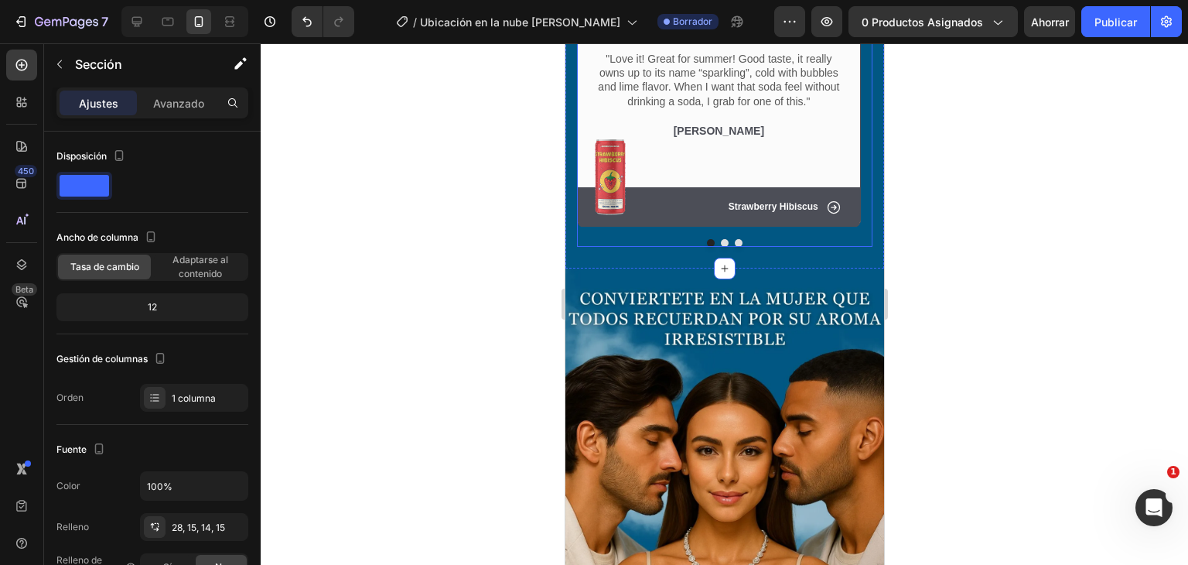
click at [775, 245] on div at bounding box center [724, 243] width 296 height 8
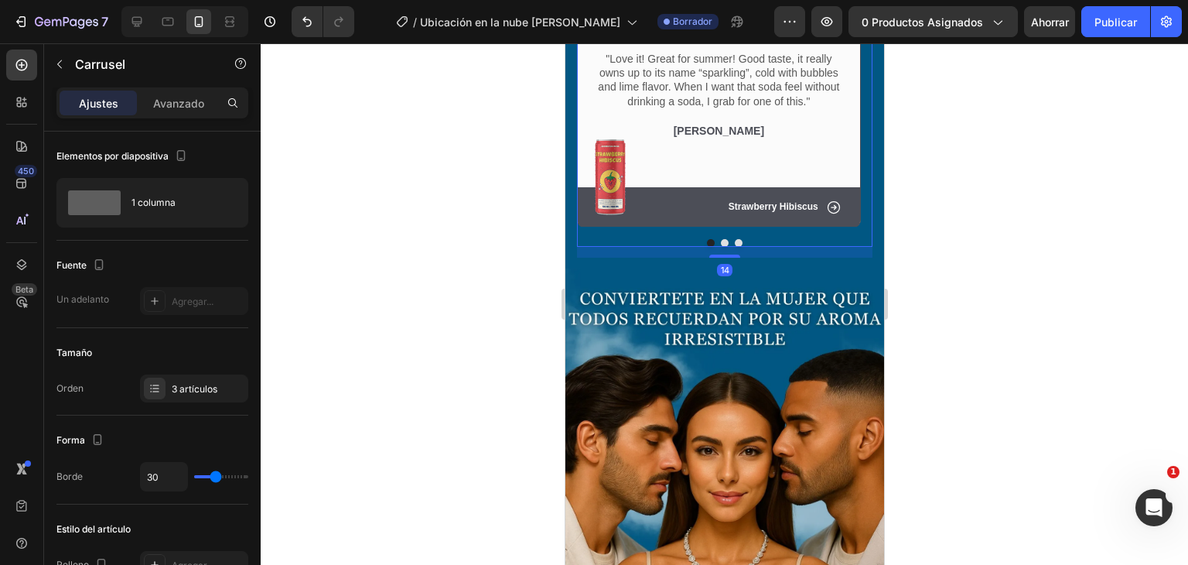
drag, startPoint x: 775, startPoint y: 233, endPoint x: 755, endPoint y: 417, distance: 185.2
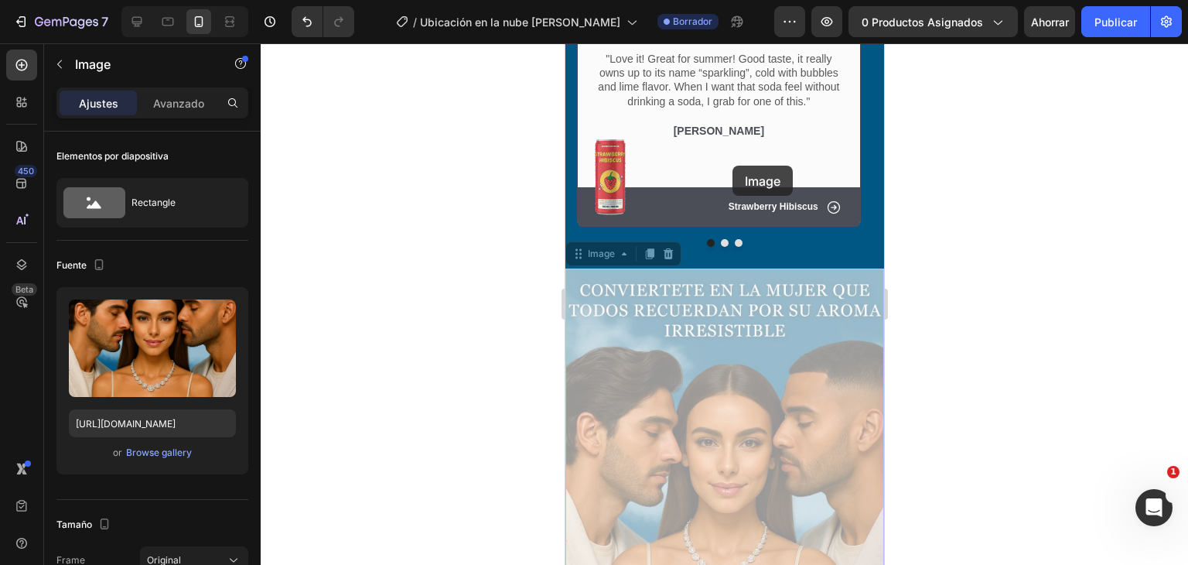
drag, startPoint x: 755, startPoint y: 417, endPoint x: 732, endPoint y: 166, distance: 252.5
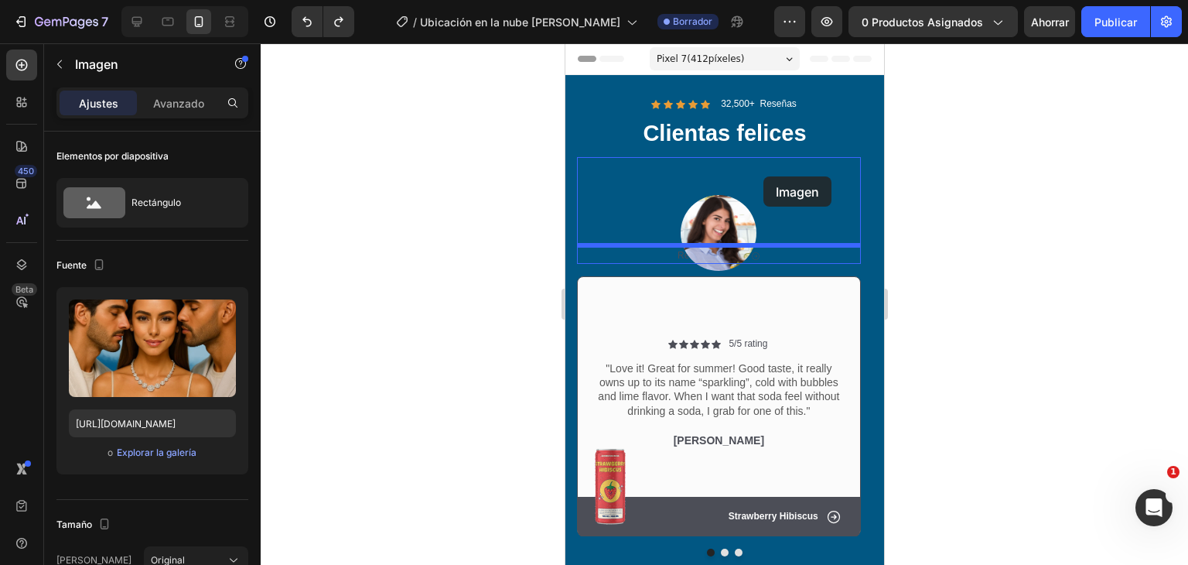
scroll to position [0, 0]
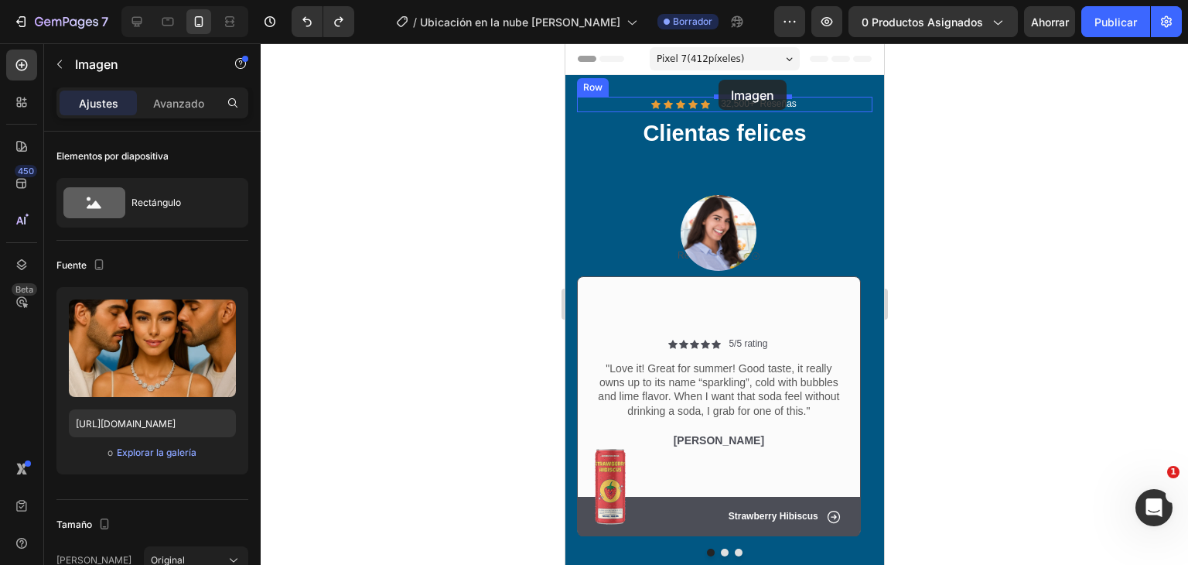
drag, startPoint x: 825, startPoint y: 413, endPoint x: 718, endPoint y: 80, distance: 350.2
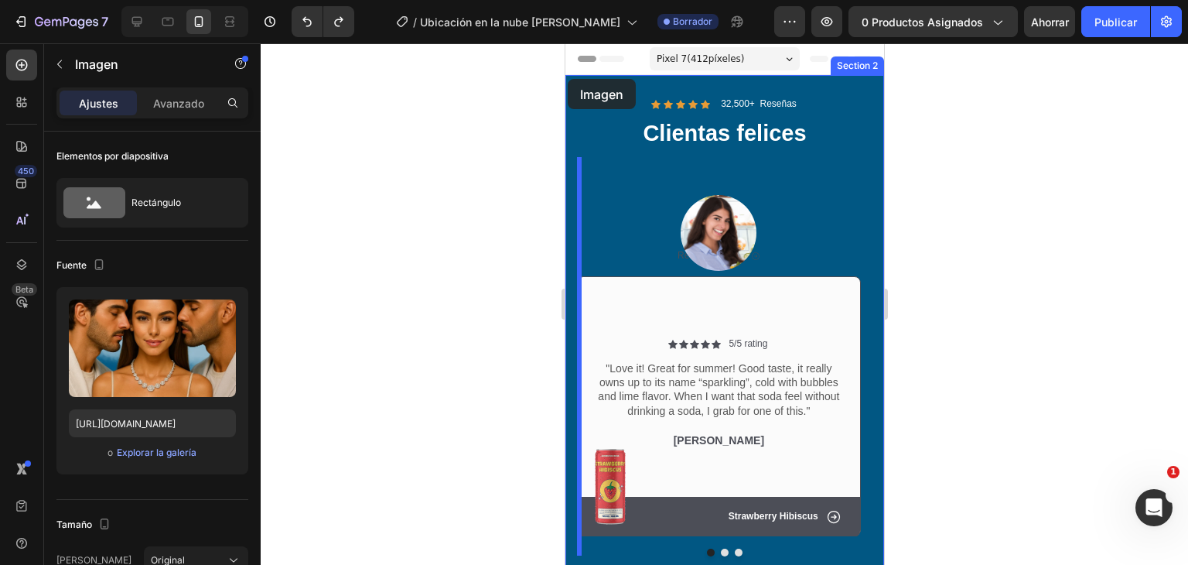
drag, startPoint x: 728, startPoint y: 469, endPoint x: 567, endPoint y: 79, distance: 421.9
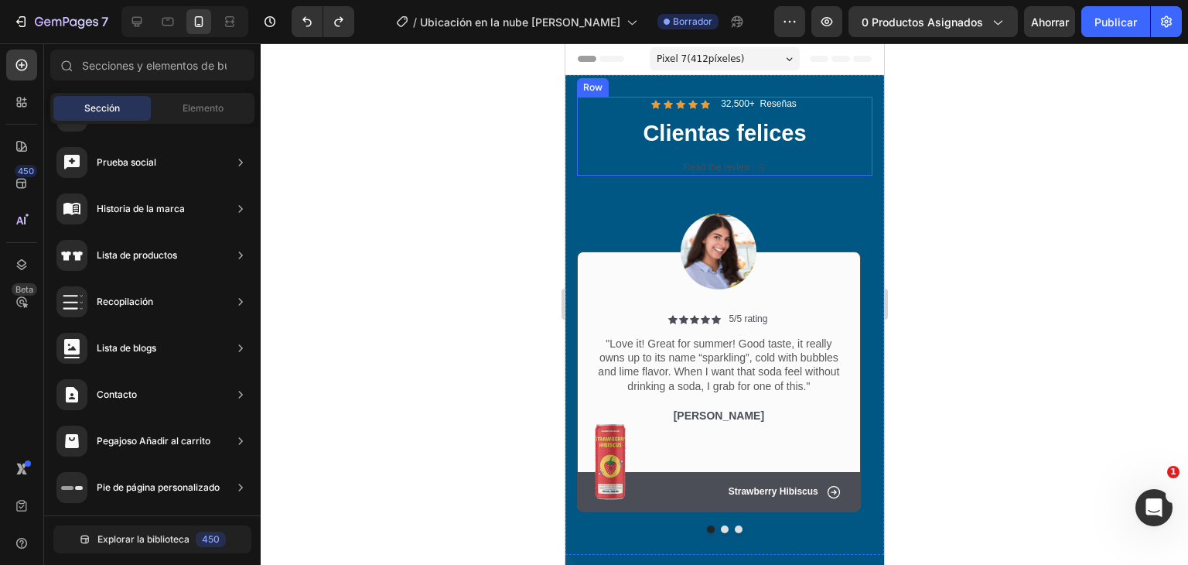
click at [840, 115] on div "Icon Icon Icon Icon Icon Icon List 32,500+ Reseñas Text Block Row Clientas feli…" at bounding box center [724, 136] width 296 height 79
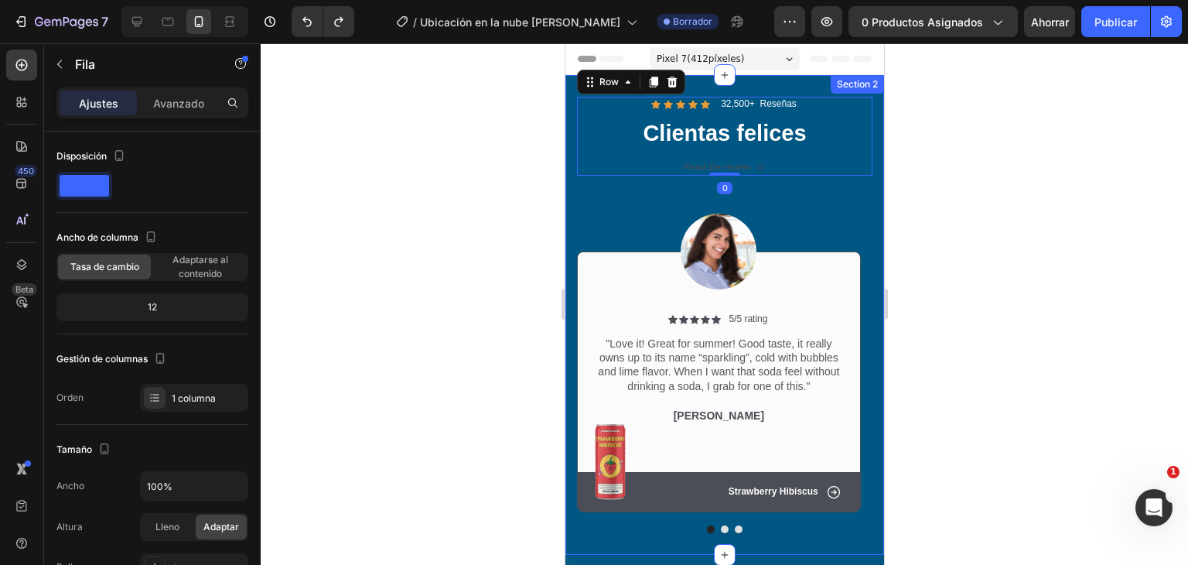
click at [845, 92] on div "Section 2" at bounding box center [856, 84] width 53 height 19
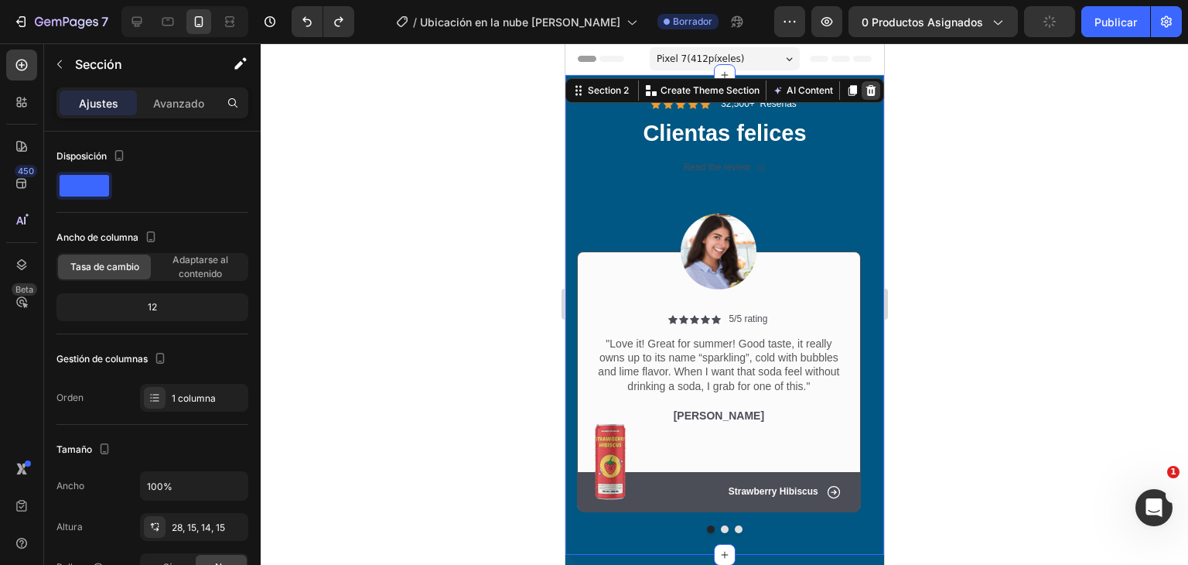
click at [866, 88] on icon at bounding box center [871, 90] width 10 height 11
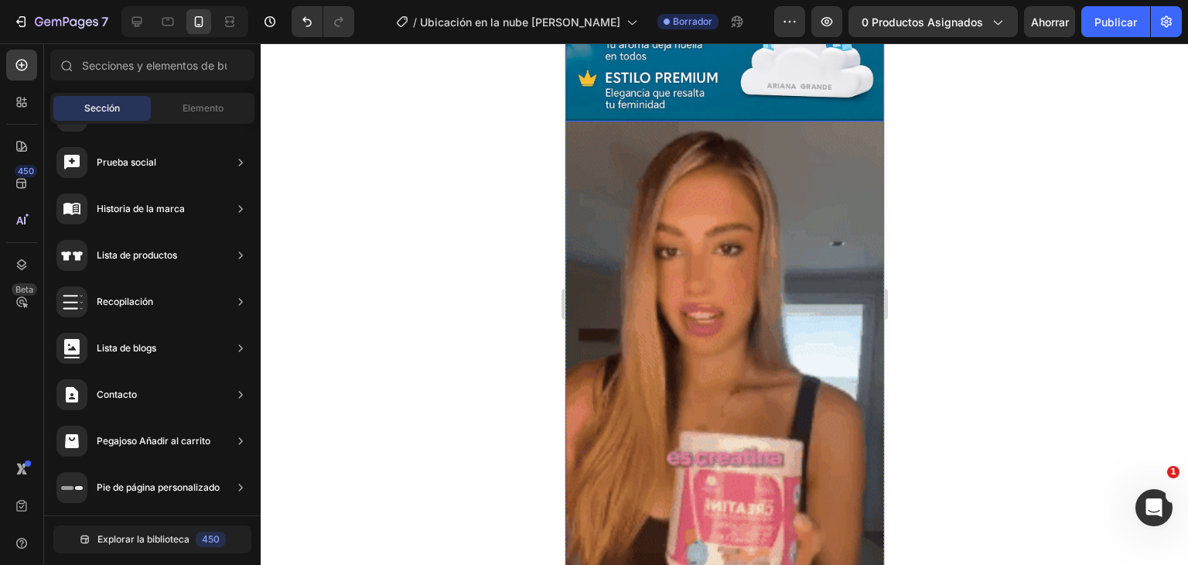
scroll to position [1548, 0]
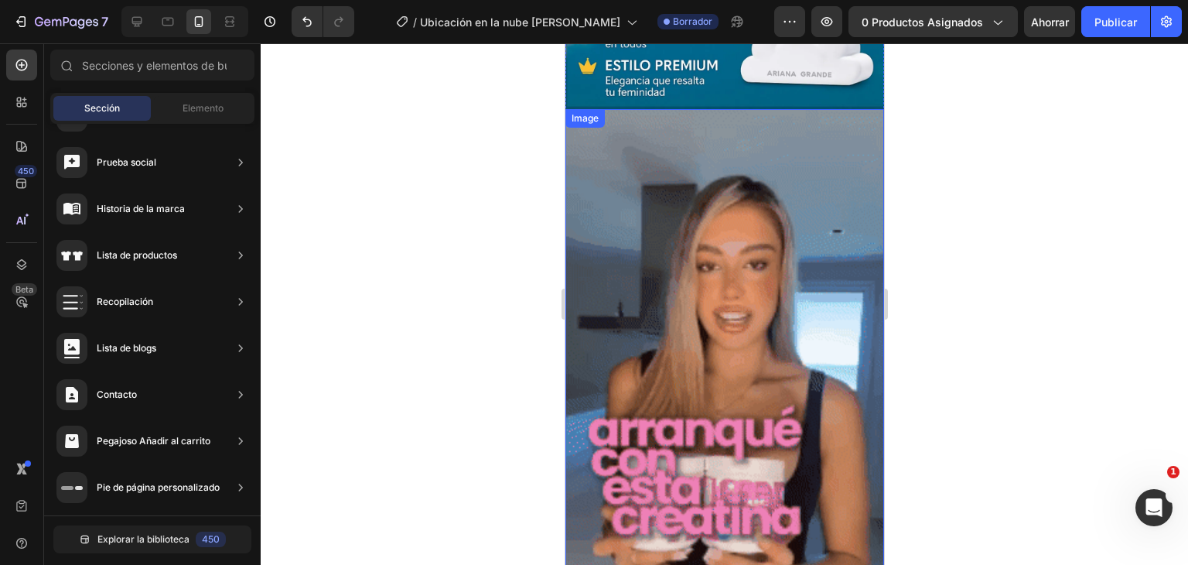
click at [744, 270] on img at bounding box center [724, 392] width 319 height 567
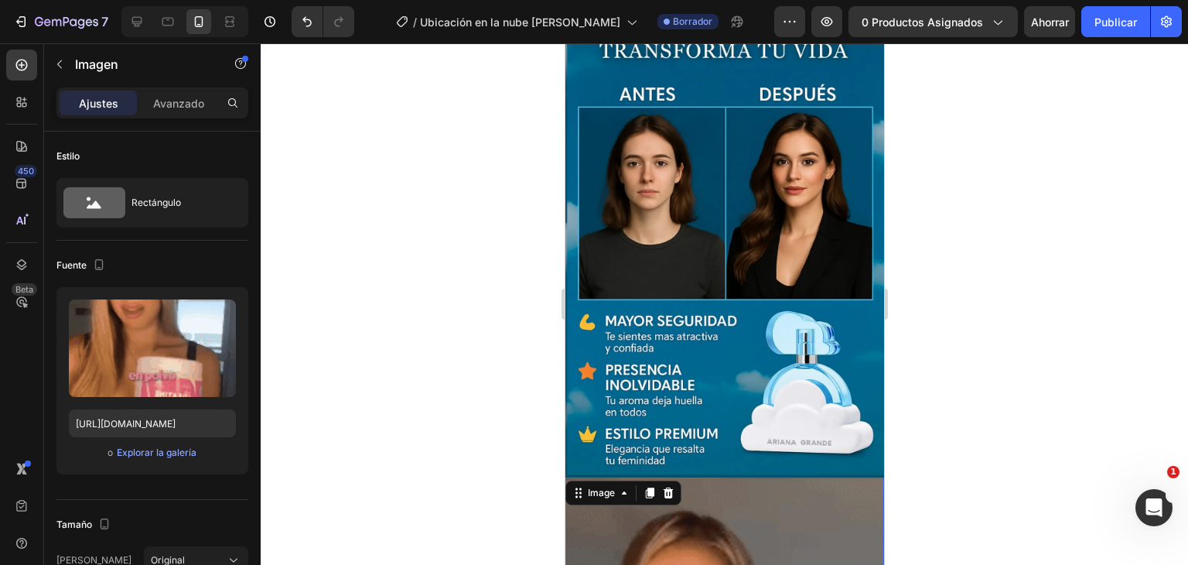
scroll to position [1334, 0]
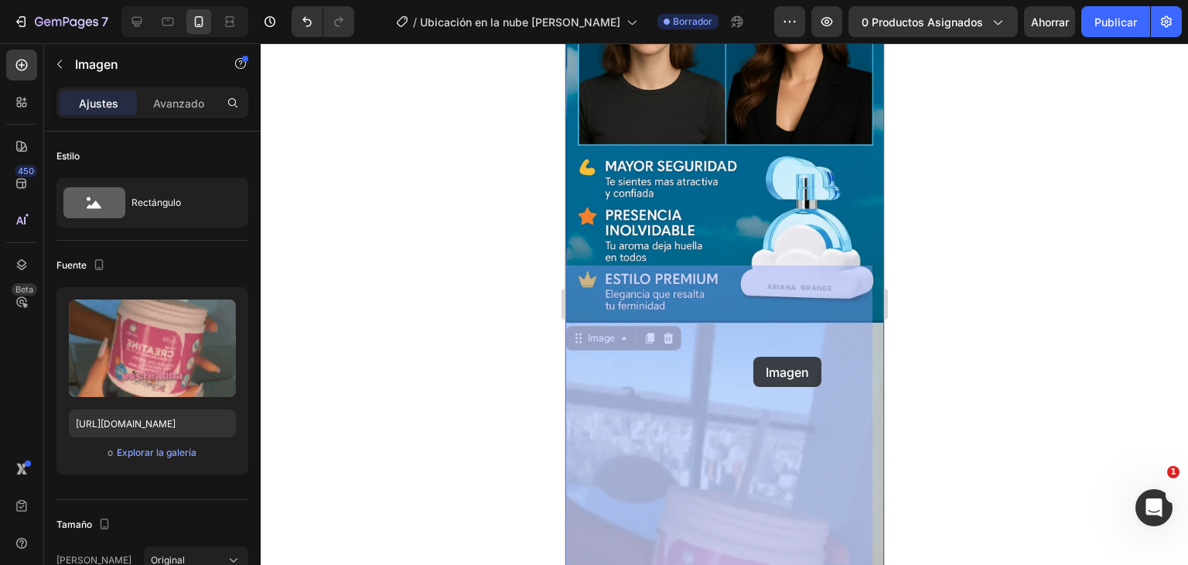
drag, startPoint x: 758, startPoint y: 425, endPoint x: 753, endPoint y: 357, distance: 68.3
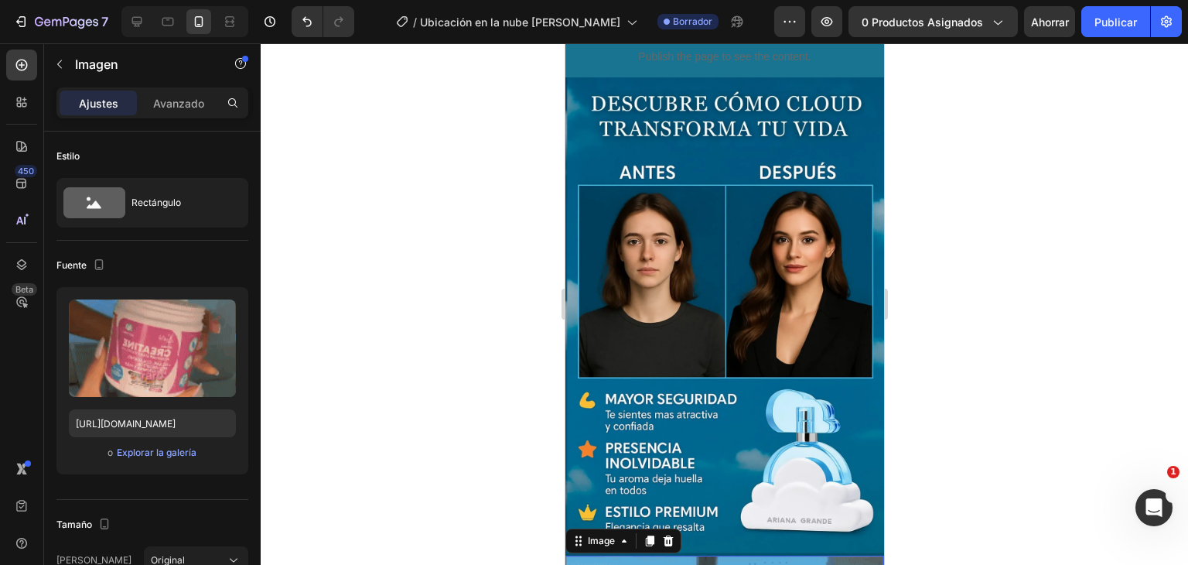
scroll to position [1179, 0]
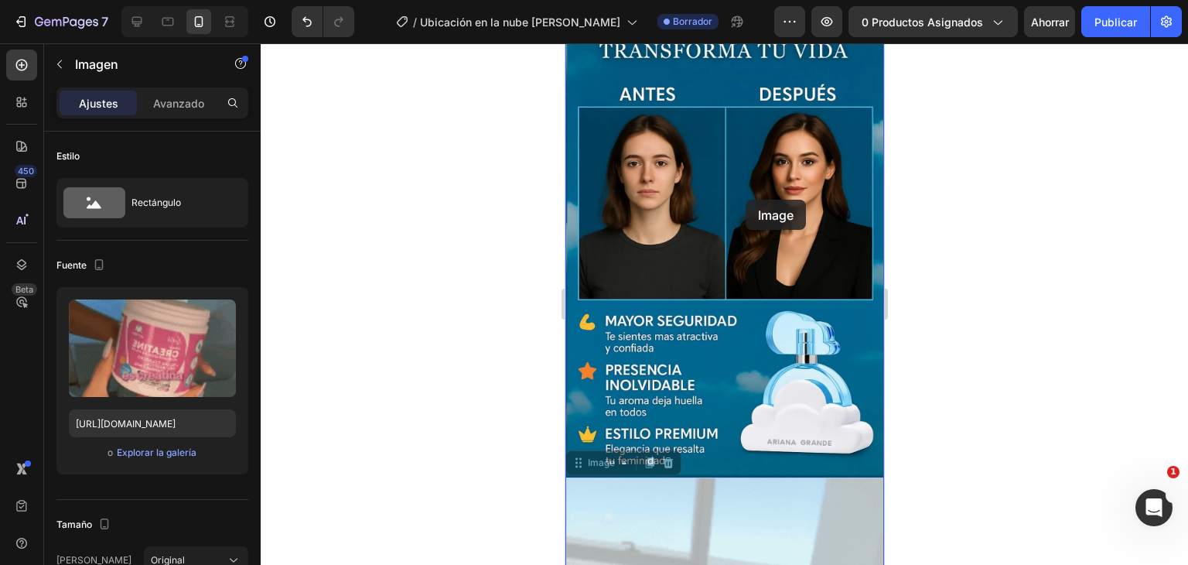
drag, startPoint x: 775, startPoint y: 499, endPoint x: 745, endPoint y: 200, distance: 300.9
click at [745, 200] on div "Pixel 7 ( 412 píxeles) iPhone 13 Mini iPhone 13 Pro iPhone 11 Pro Max iPhone 15…" at bounding box center [724, 573] width 319 height 3419
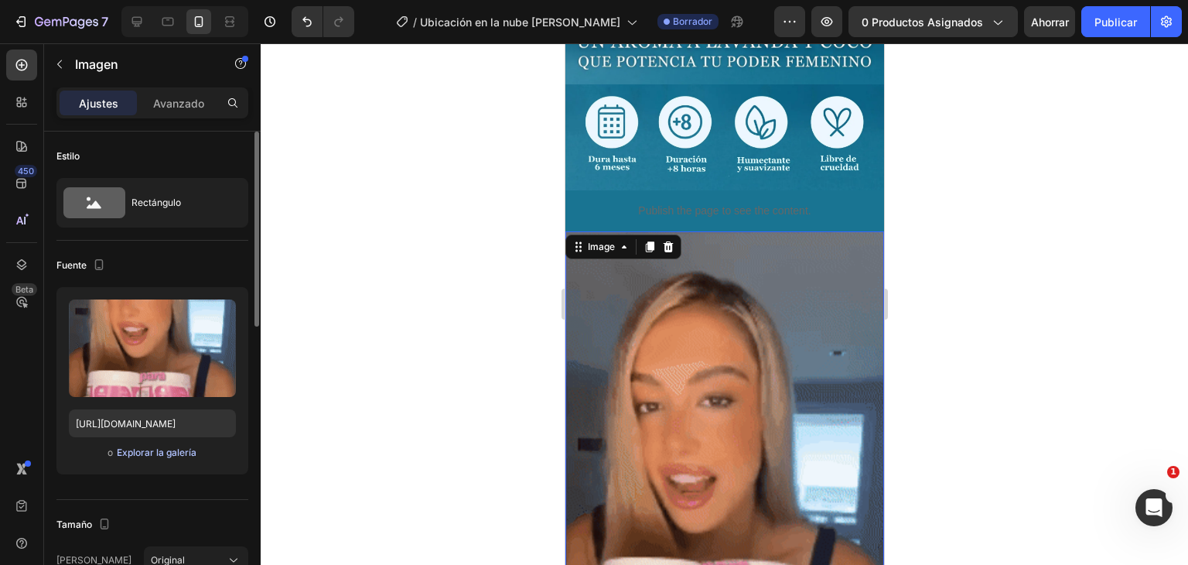
click at [149, 450] on font "Explorar la galería" at bounding box center [157, 452] width 80 height 12
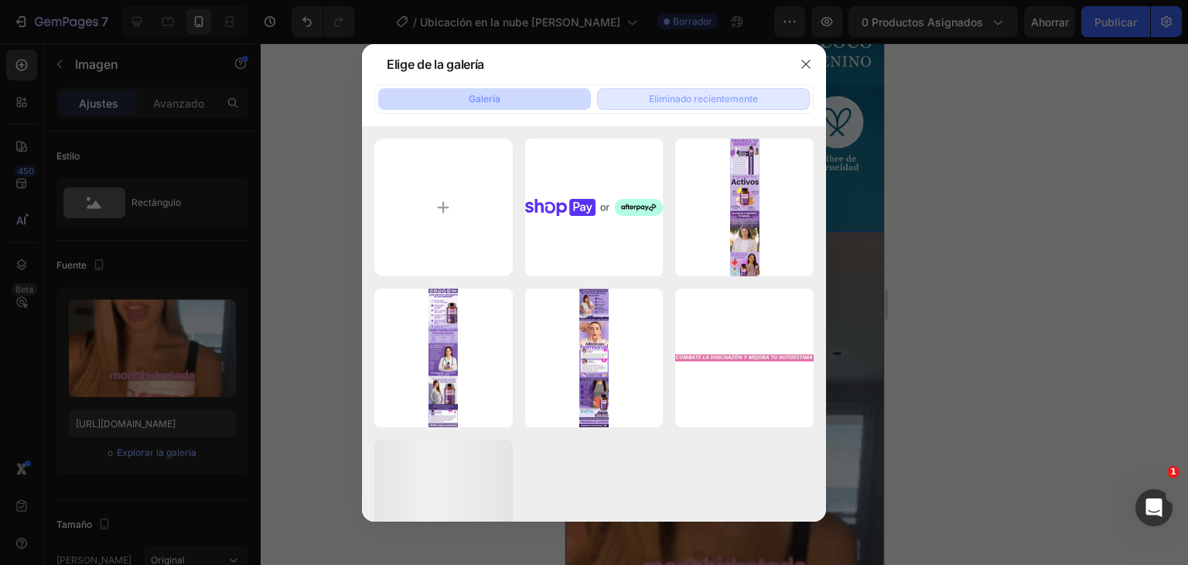
click at [699, 97] on font "Eliminado recientemente" at bounding box center [703, 99] width 109 height 12
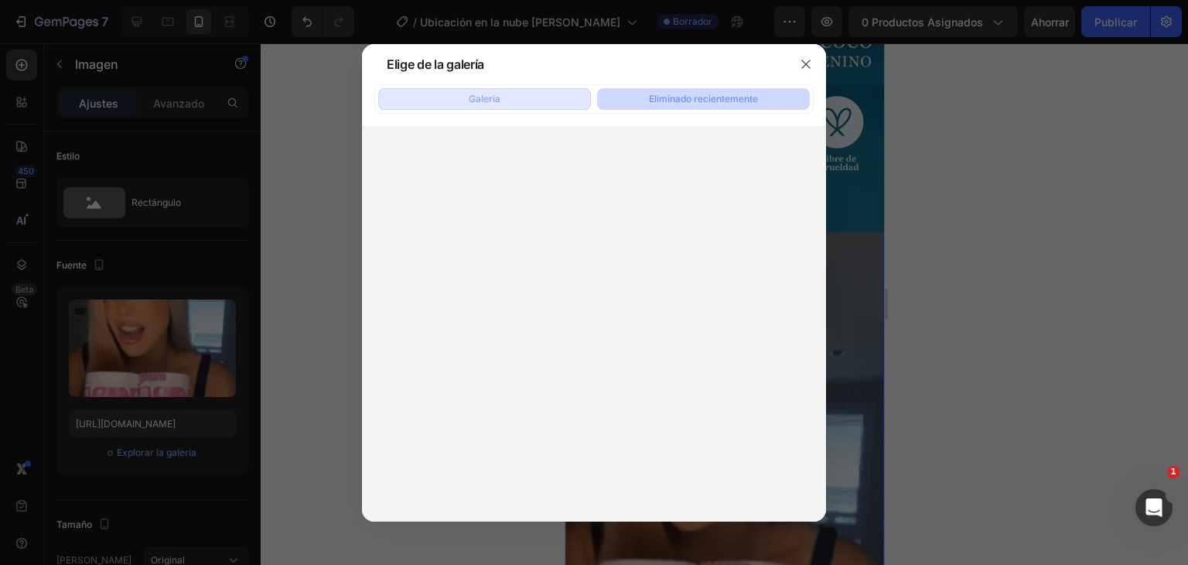
click at [482, 94] on font "Galería" at bounding box center [485, 99] width 32 height 12
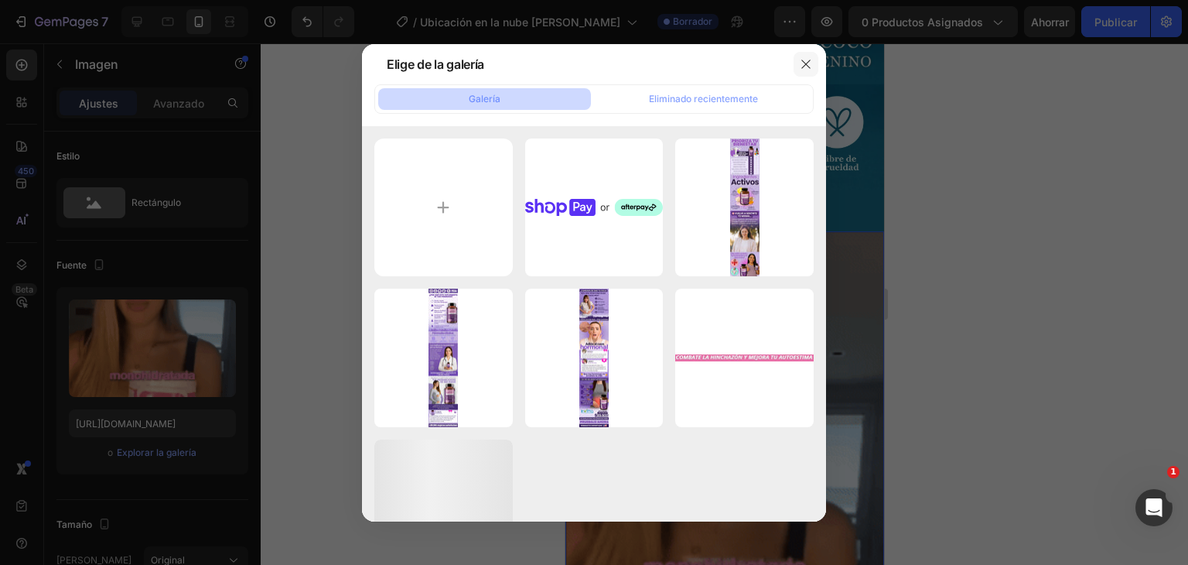
click at [805, 60] on icon "button" at bounding box center [806, 64] width 12 height 12
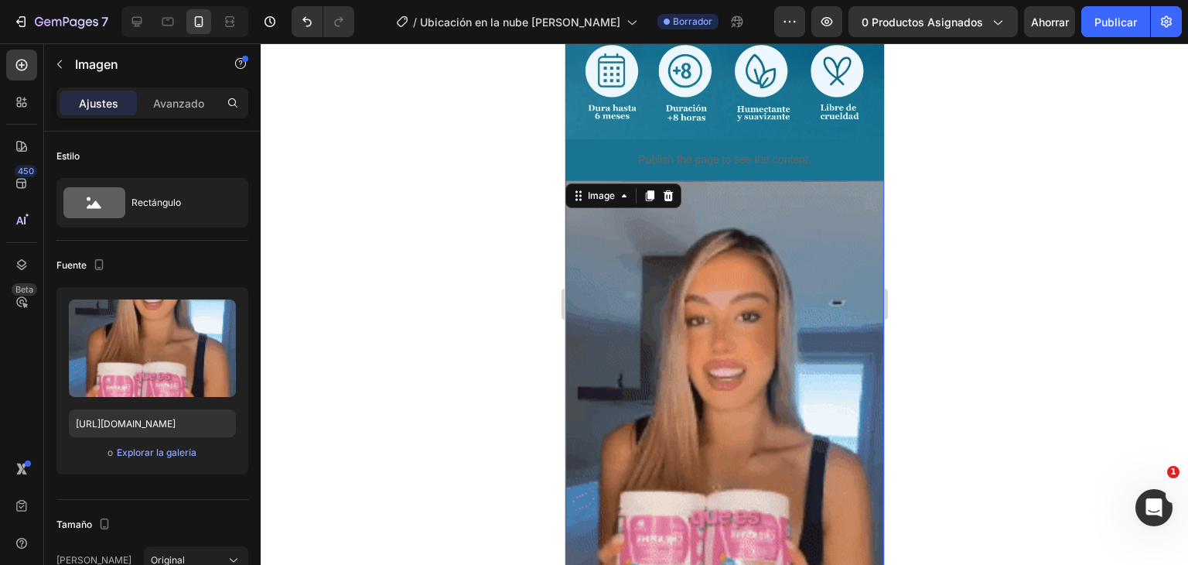
scroll to position [1024, 0]
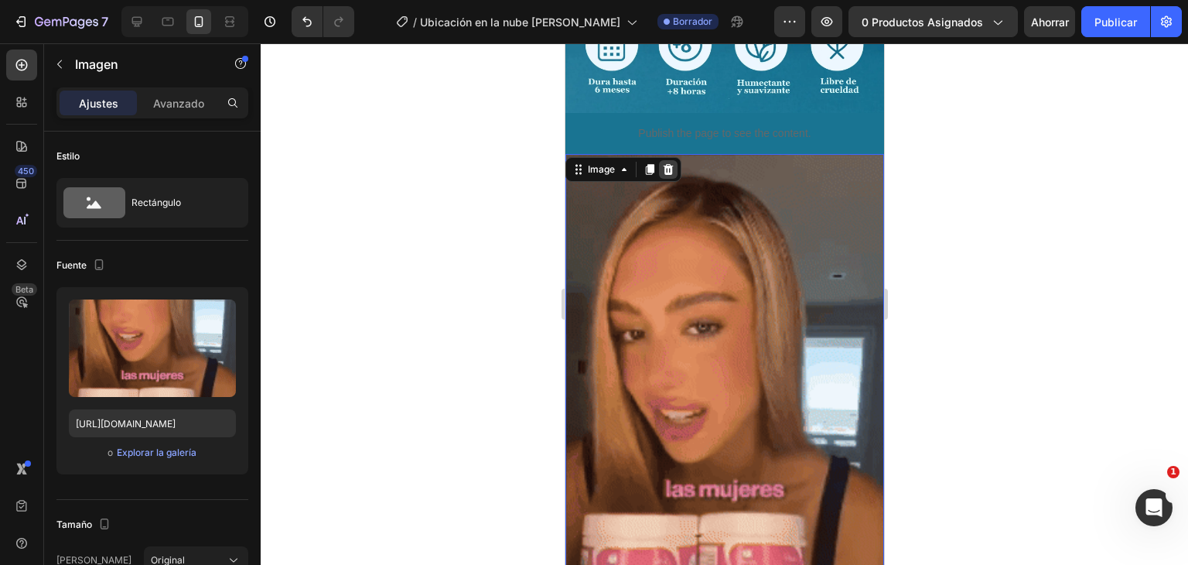
click at [662, 163] on icon at bounding box center [668, 169] width 12 height 12
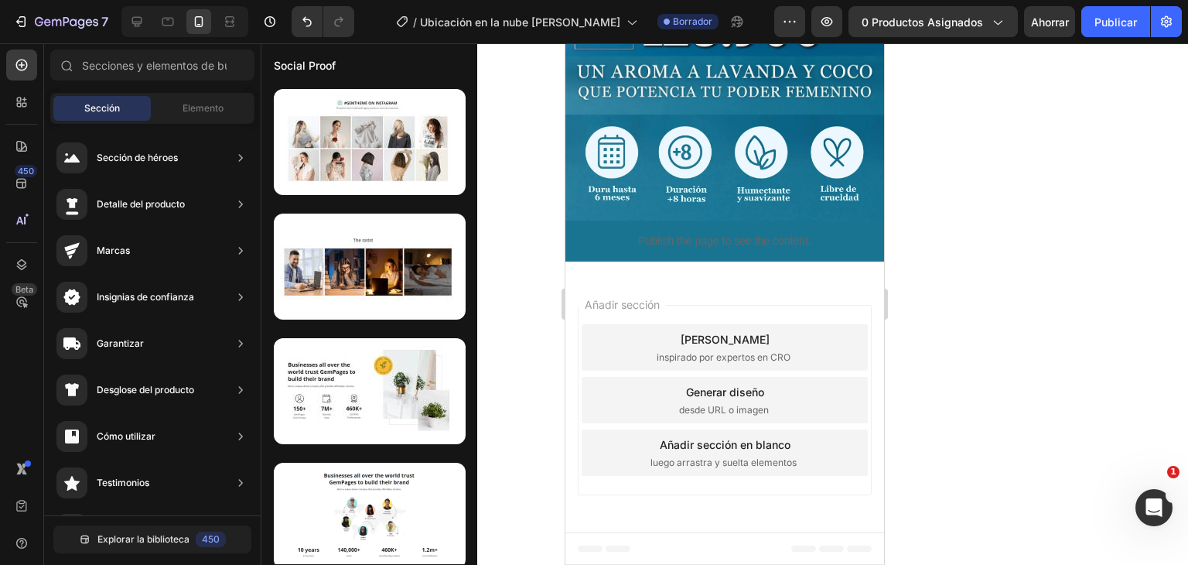
scroll to position [274, 0]
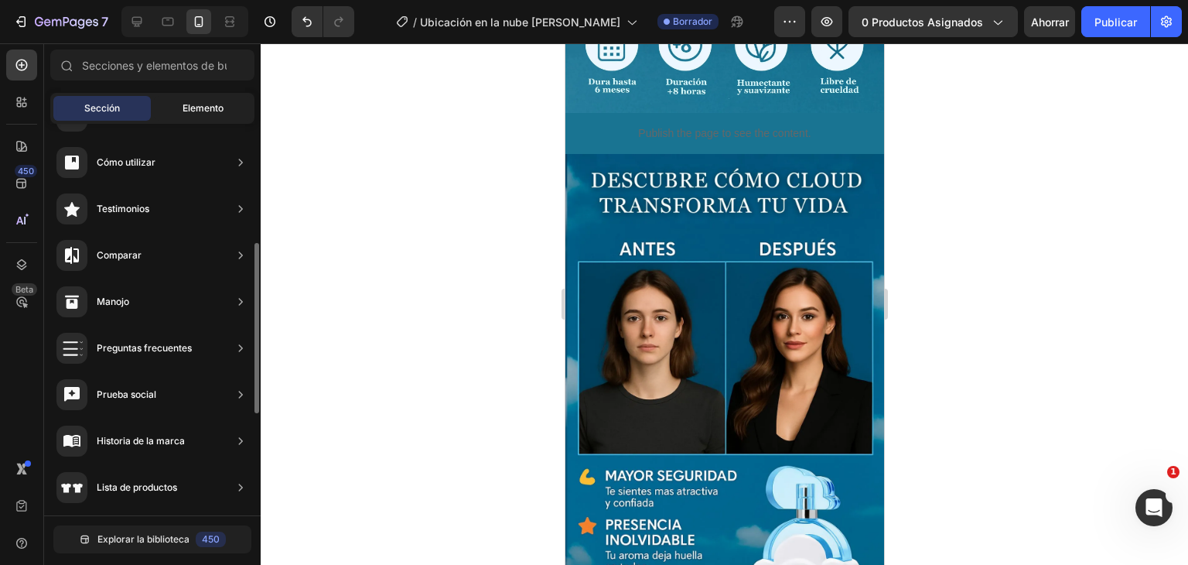
click at [190, 97] on div "Elemento" at bounding box center [202, 108] width 97 height 25
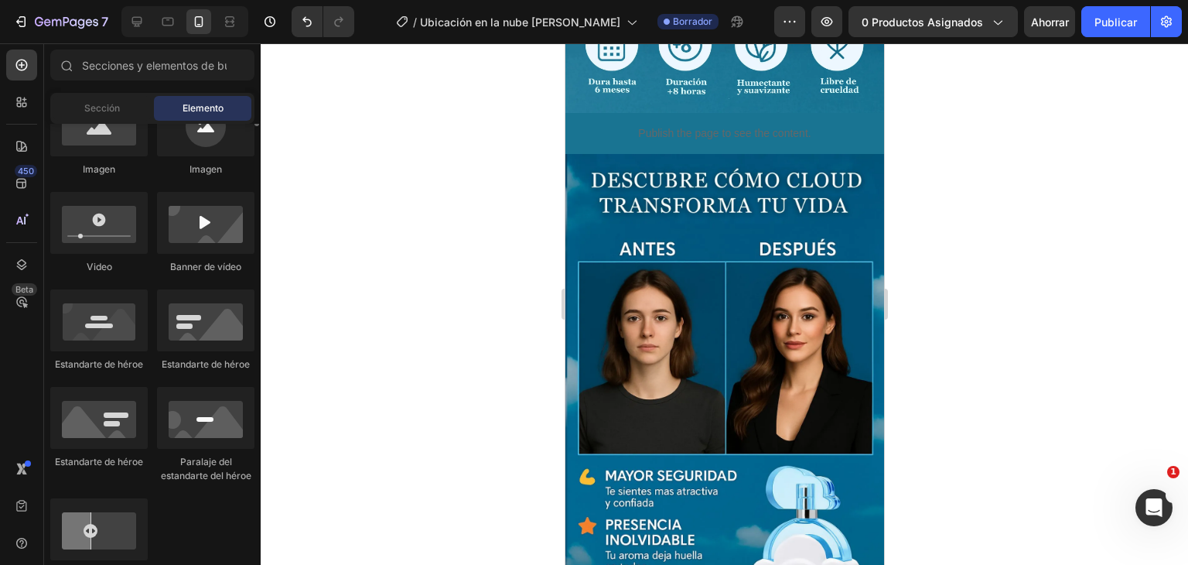
scroll to position [464, 0]
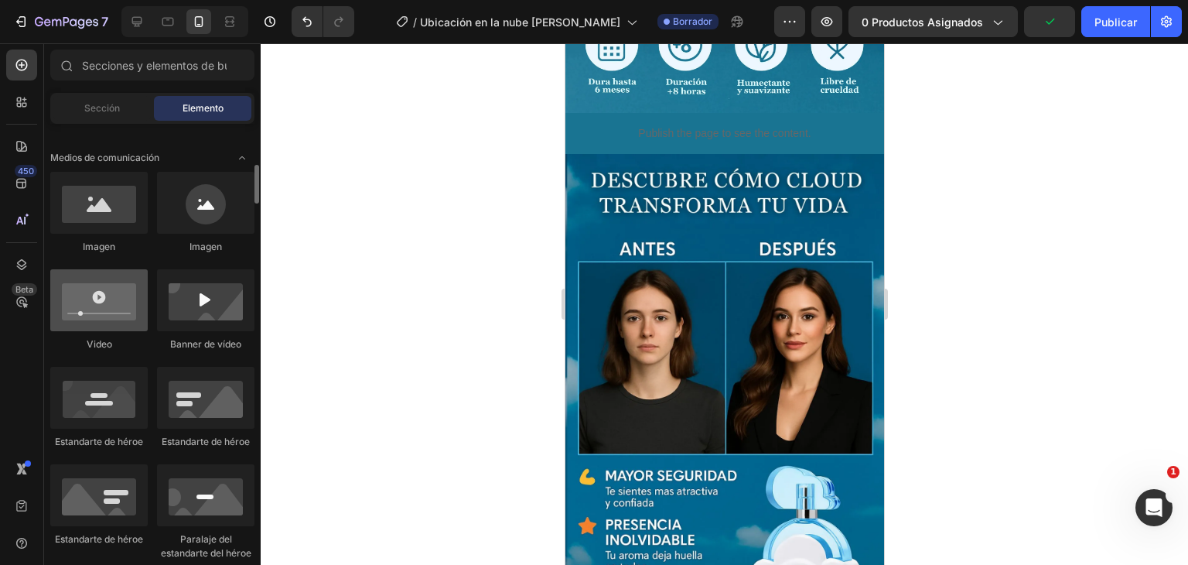
click at [115, 309] on div at bounding box center [98, 300] width 97 height 62
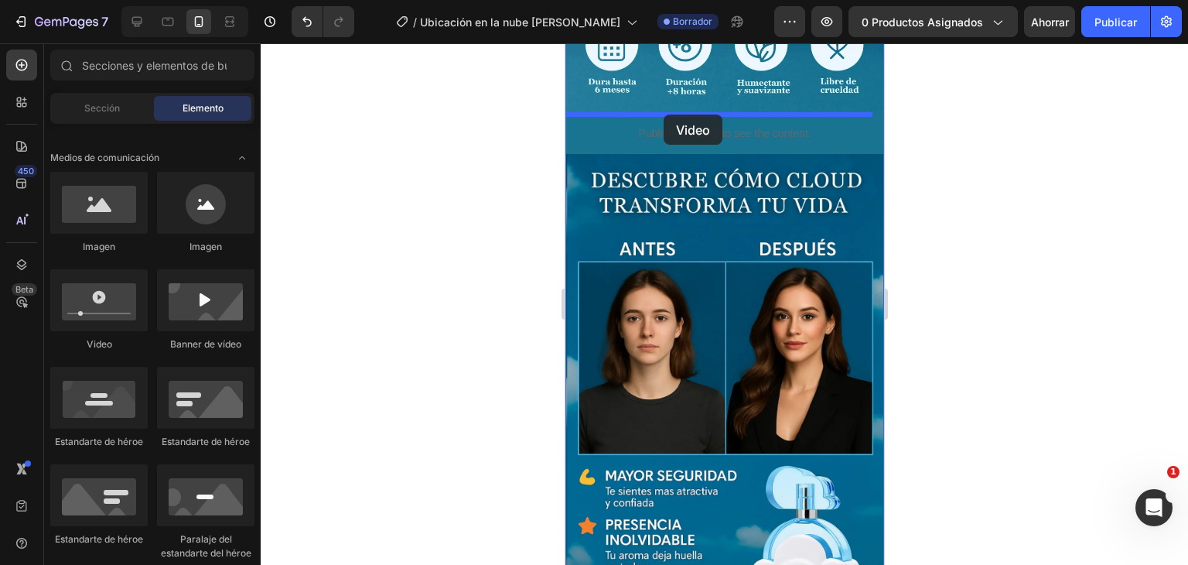
drag, startPoint x: 658, startPoint y: 355, endPoint x: 663, endPoint y: 115, distance: 240.7
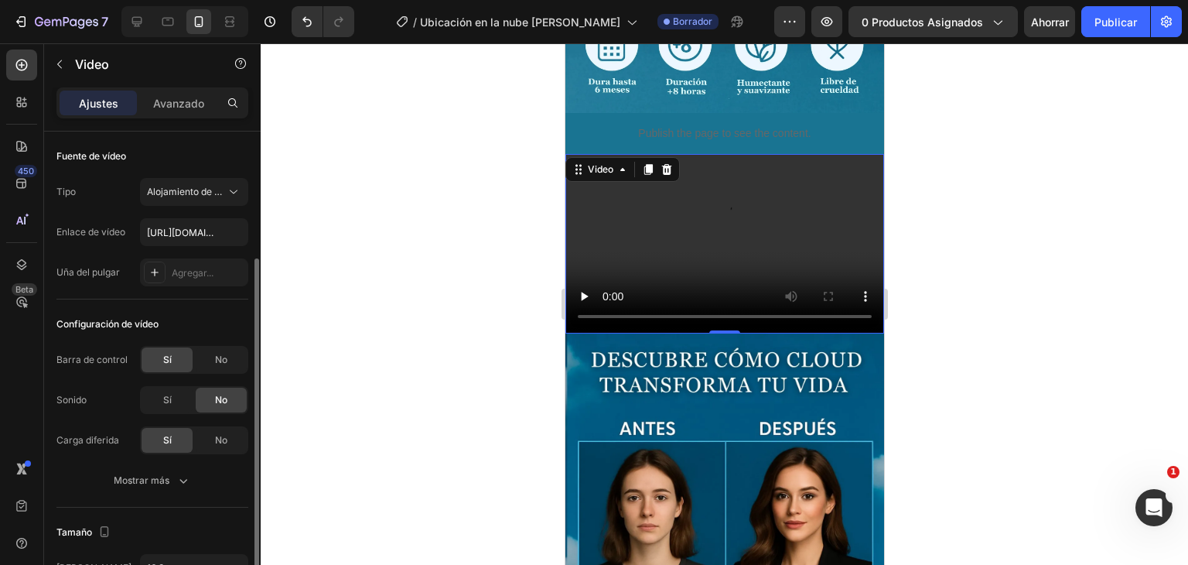
scroll to position [258, 0]
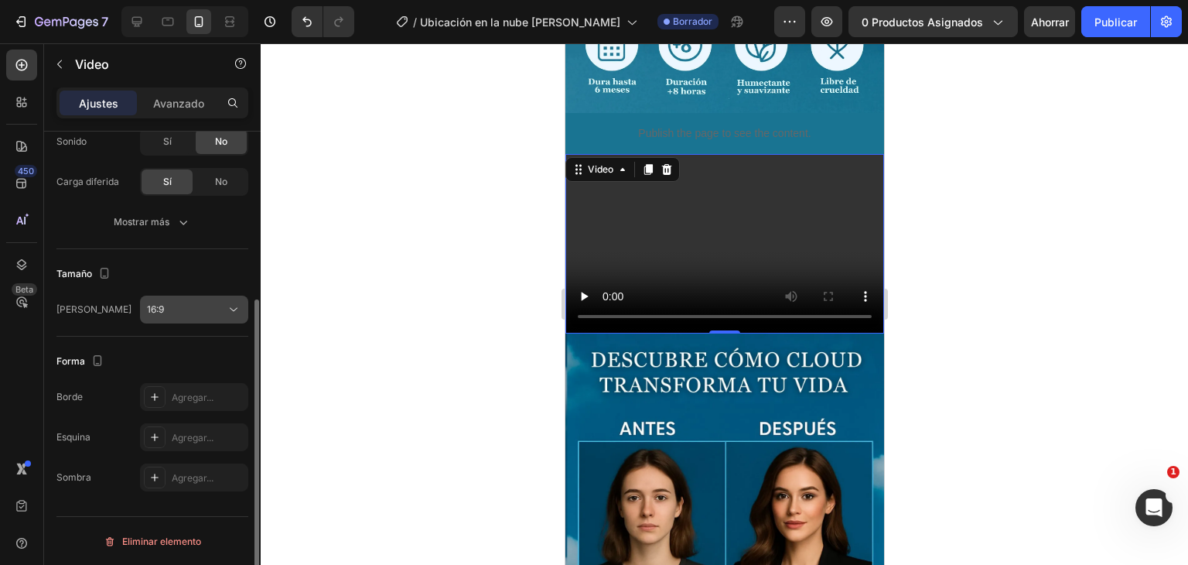
click at [200, 304] on div "16:9" at bounding box center [186, 310] width 79 height 14
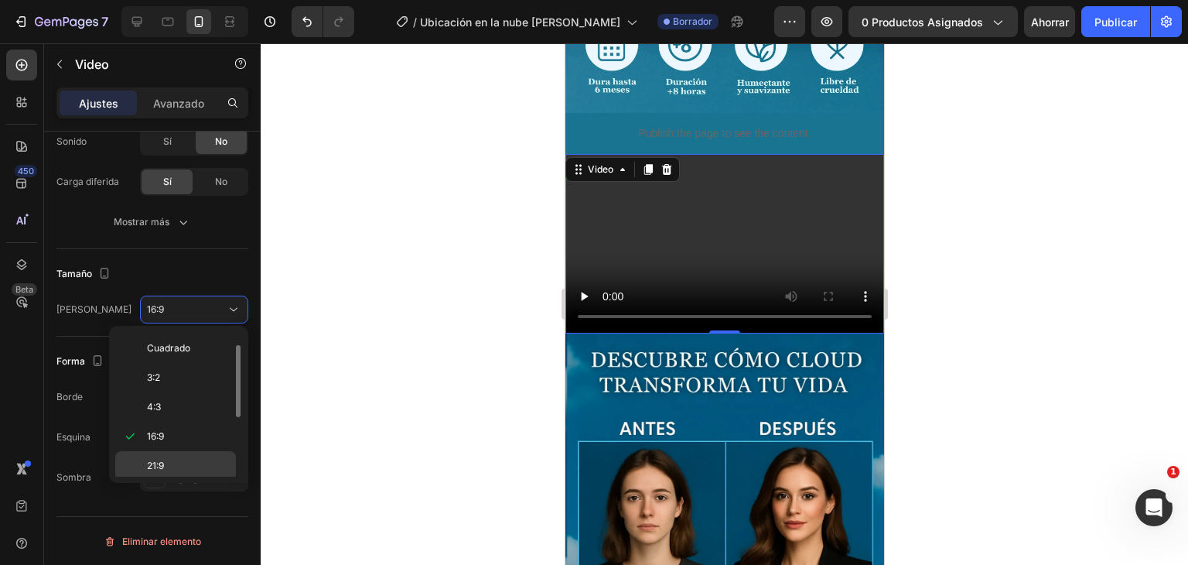
scroll to position [145, 0]
click at [172, 429] on p "9:16" at bounding box center [188, 436] width 82 height 14
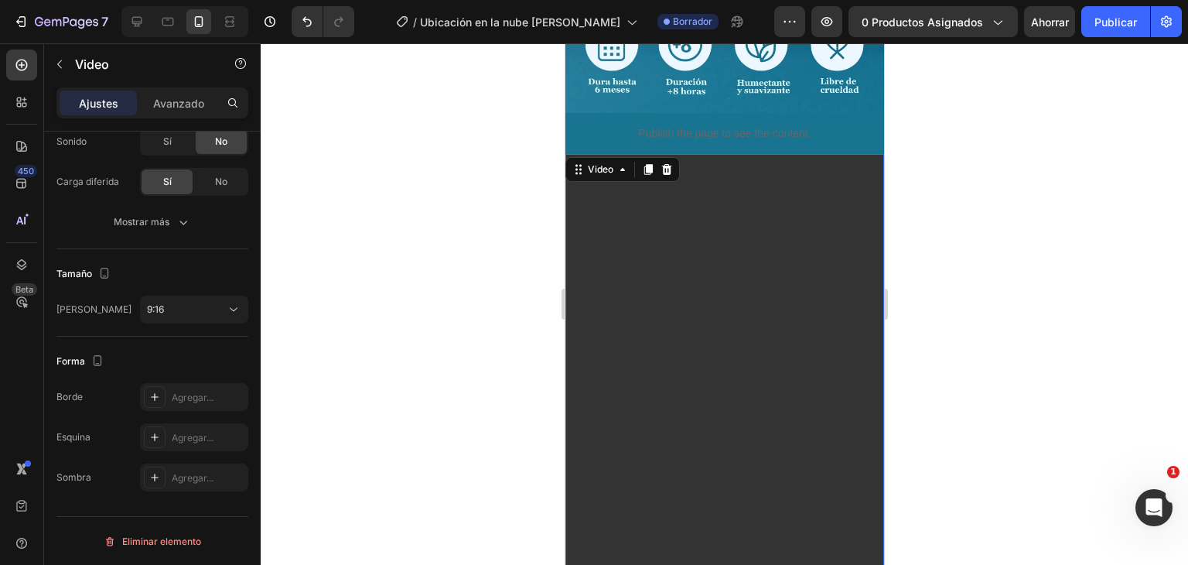
click at [672, 313] on video at bounding box center [724, 437] width 319 height 566
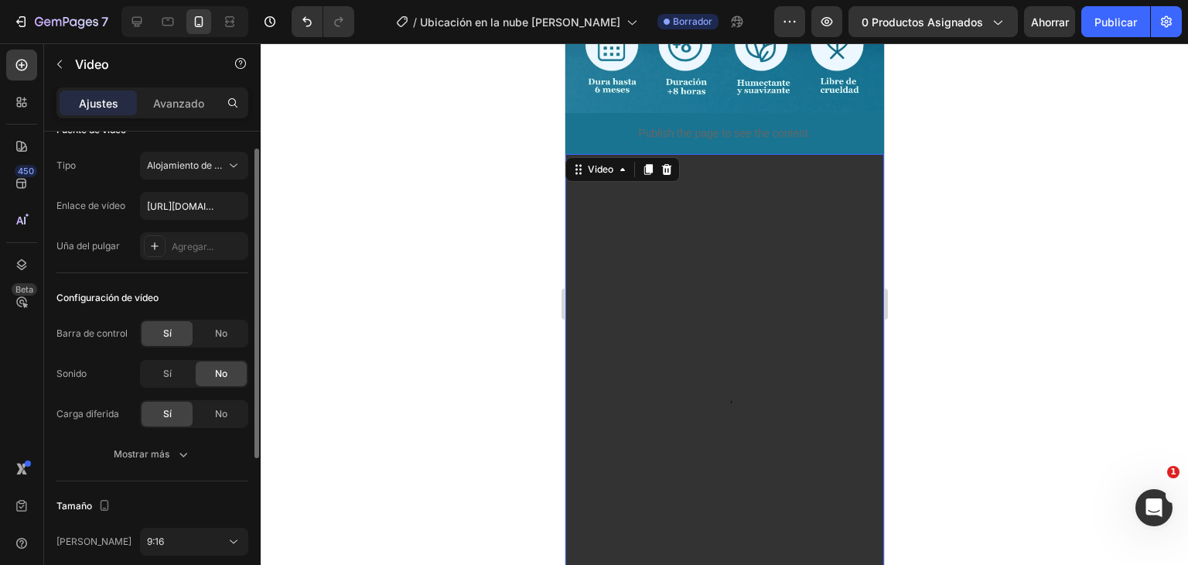
scroll to position [0, 0]
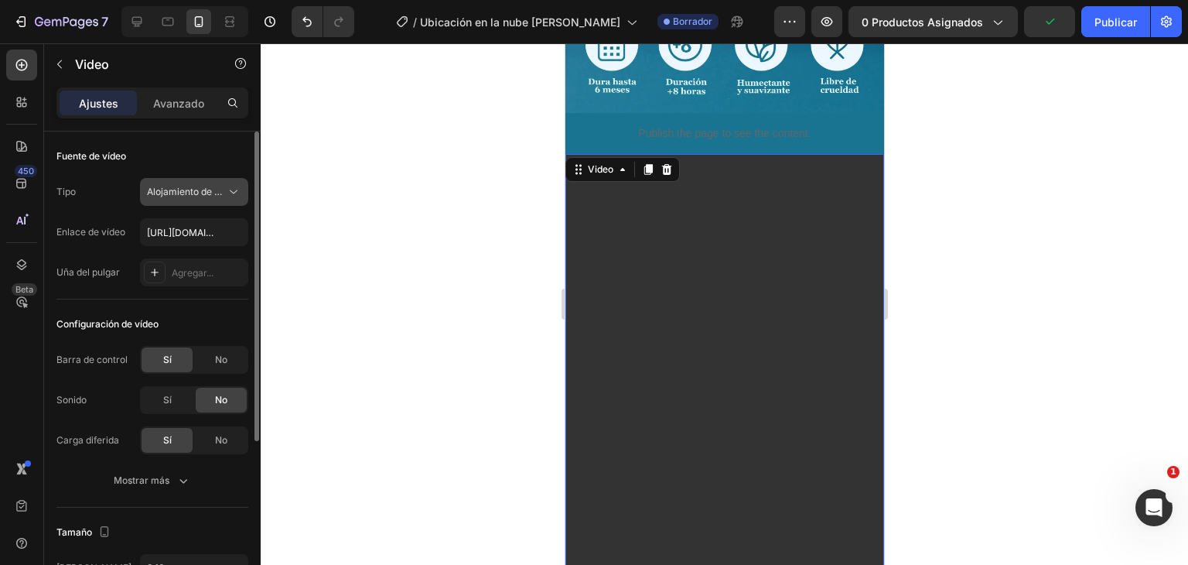
click at [204, 196] on font "Alojamiento de vídeos" at bounding box center [195, 192] width 96 height 12
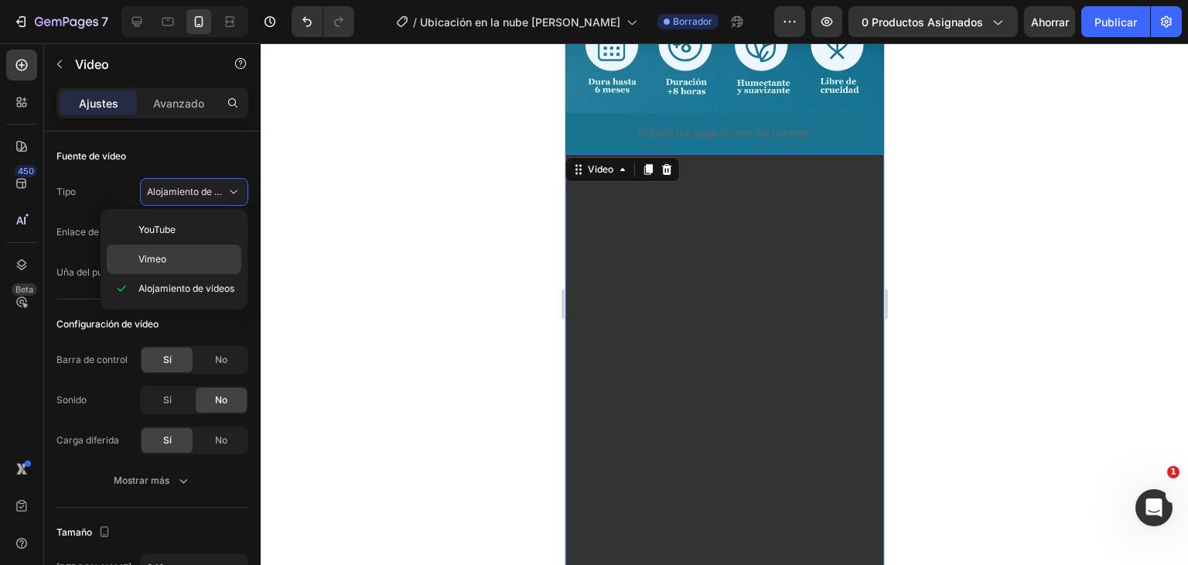
click at [167, 260] on p "Vimeo" at bounding box center [187, 259] width 96 height 14
type input "https://vimeo.com/1095883398"
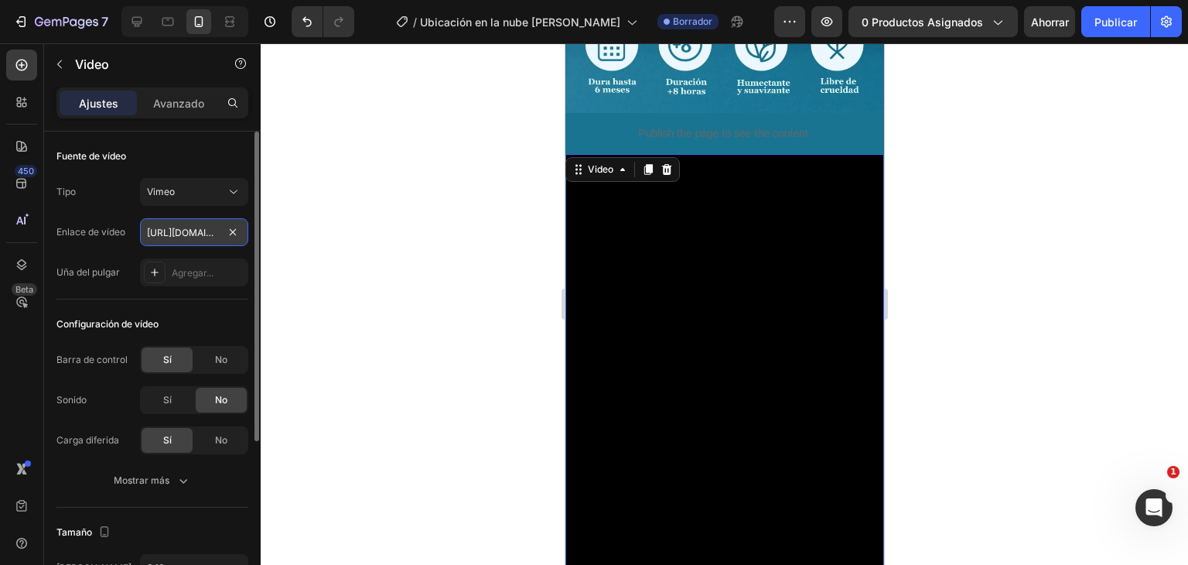
click at [210, 229] on input "https://vimeo.com/1095883398" at bounding box center [194, 232] width 108 height 28
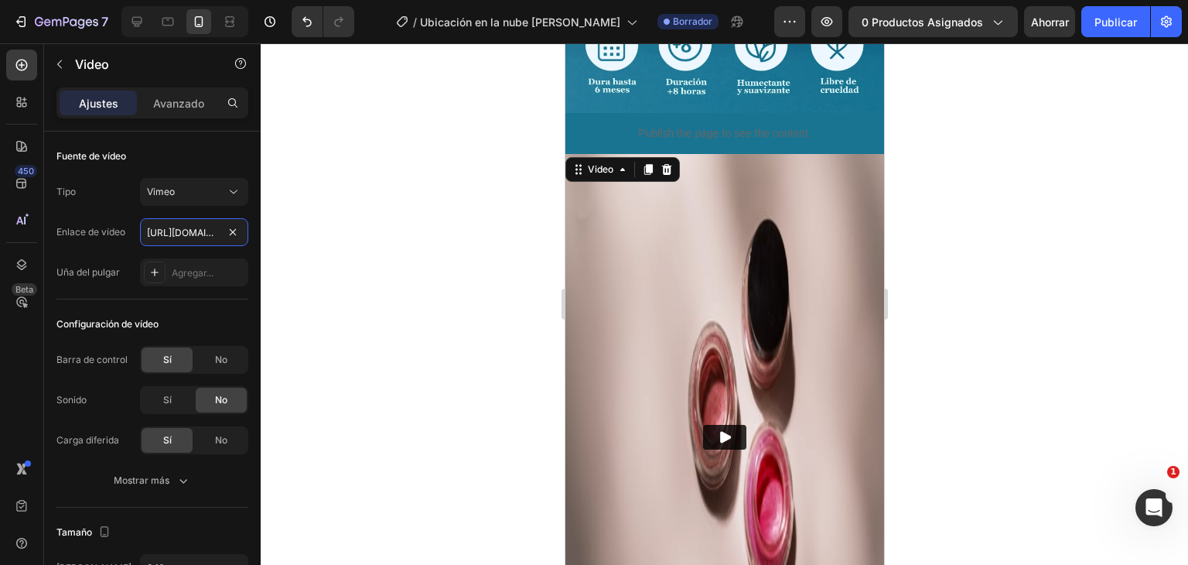
scroll to position [1102, 0]
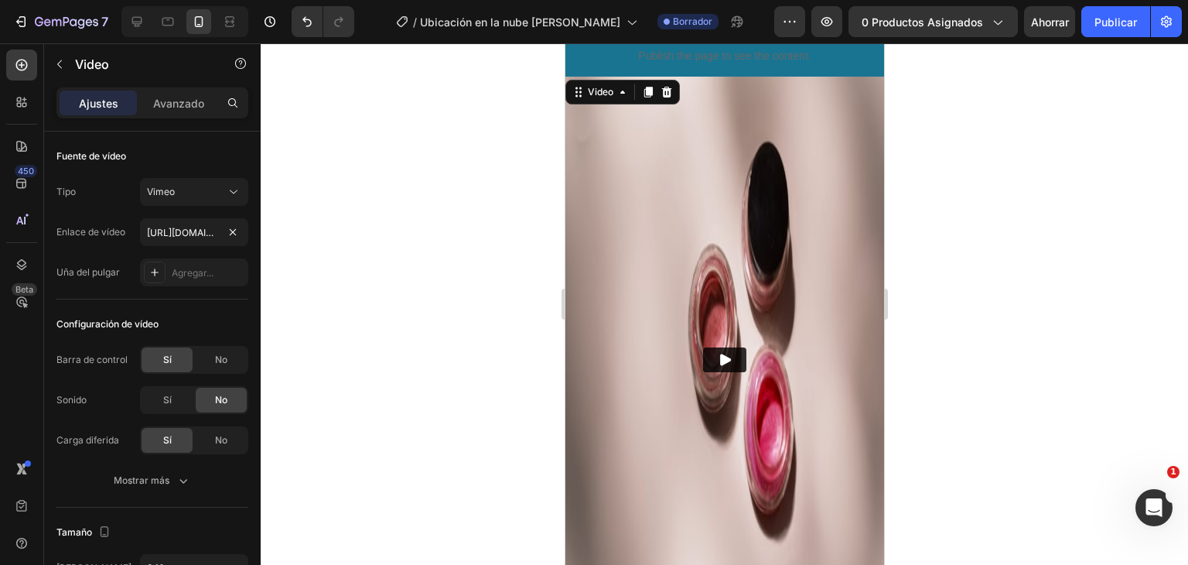
click at [703, 347] on button "Play" at bounding box center [724, 359] width 43 height 25
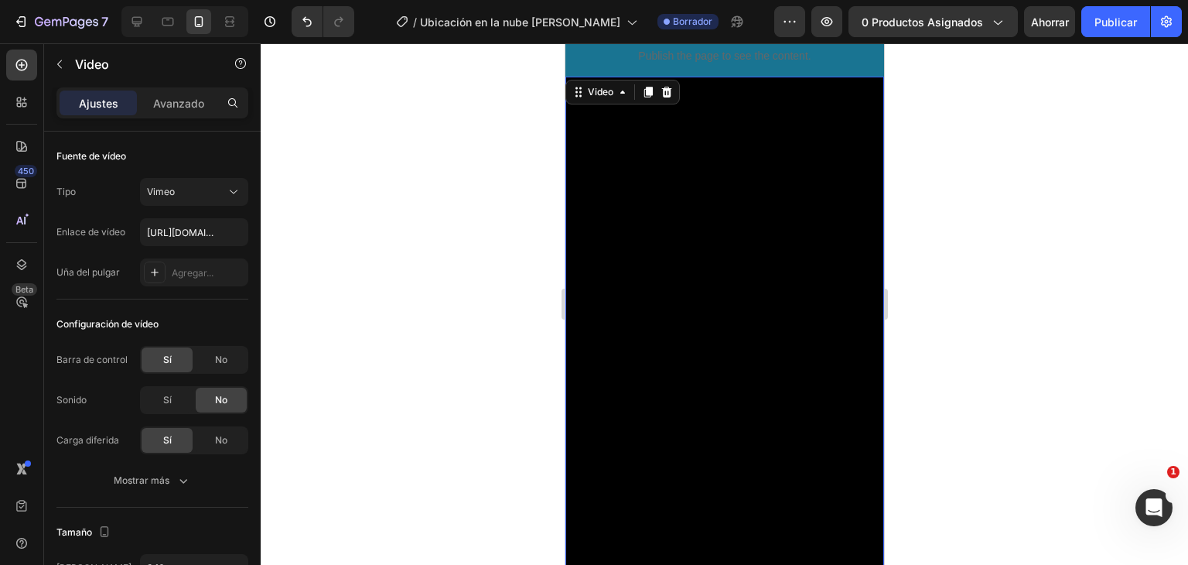
scroll to position [1257, 0]
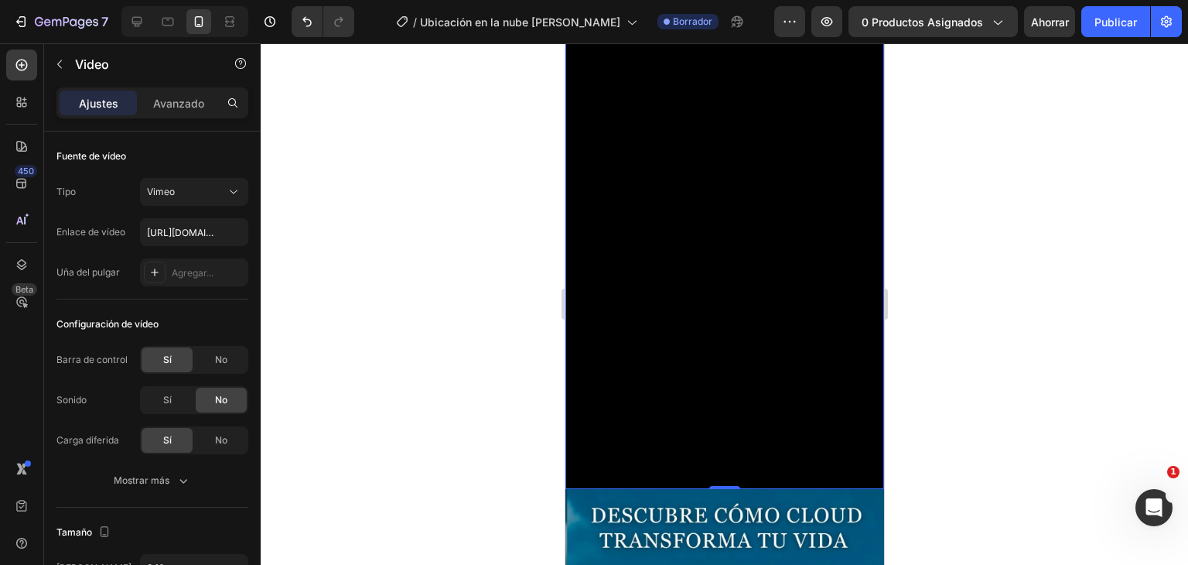
drag, startPoint x: 719, startPoint y: 425, endPoint x: 714, endPoint y: 239, distance: 185.8
click at [714, 239] on div "Video 0" at bounding box center [724, 205] width 319 height 566
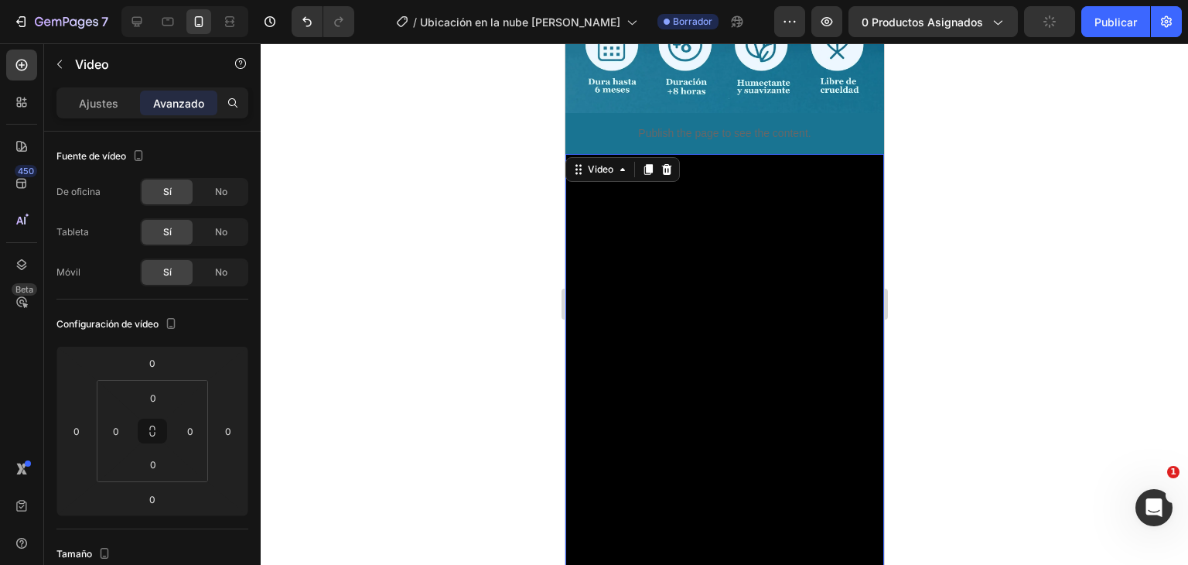
scroll to position [1179, 0]
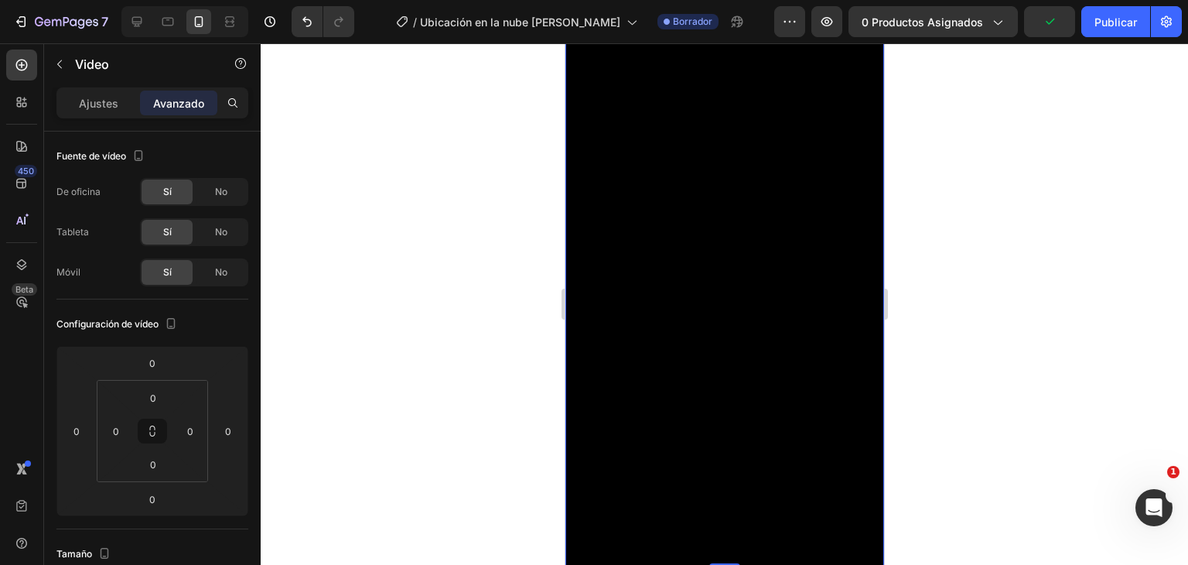
click at [120, 111] on div "Ajustes" at bounding box center [98, 103] width 77 height 25
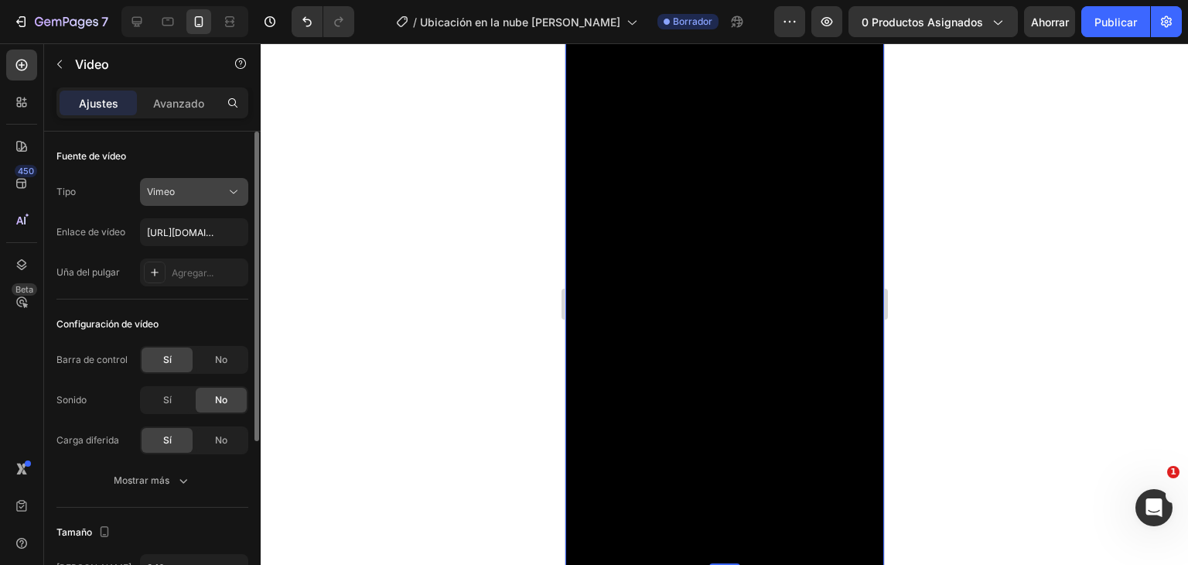
click at [168, 189] on font "Vimeo" at bounding box center [161, 192] width 28 height 12
click at [299, 181] on div at bounding box center [725, 304] width 928 height 522
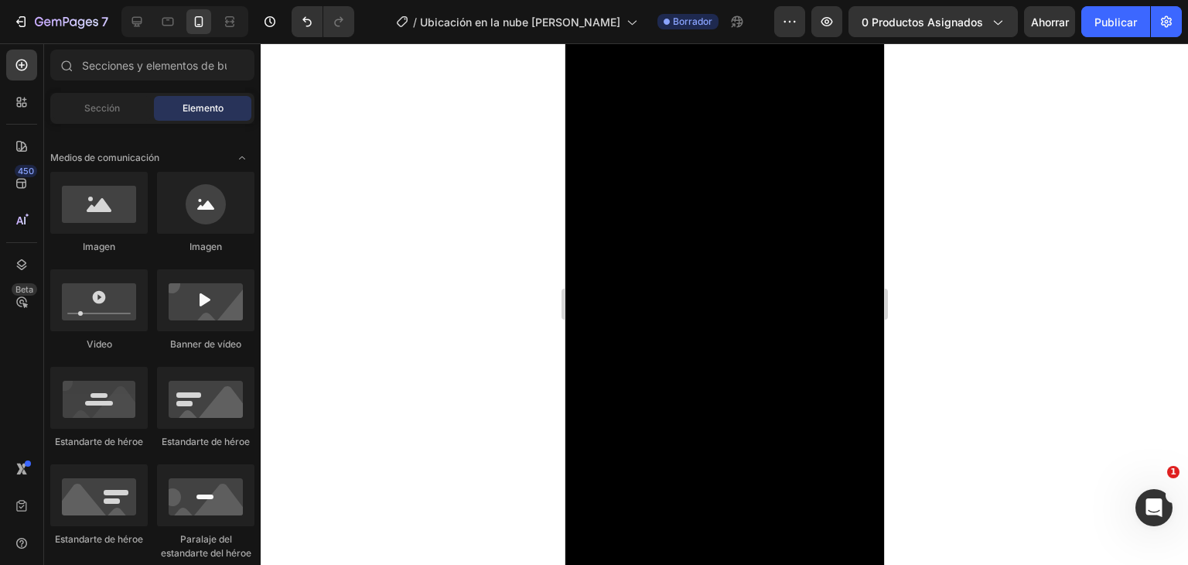
click at [201, 106] on font "Elemento" at bounding box center [203, 108] width 41 height 12
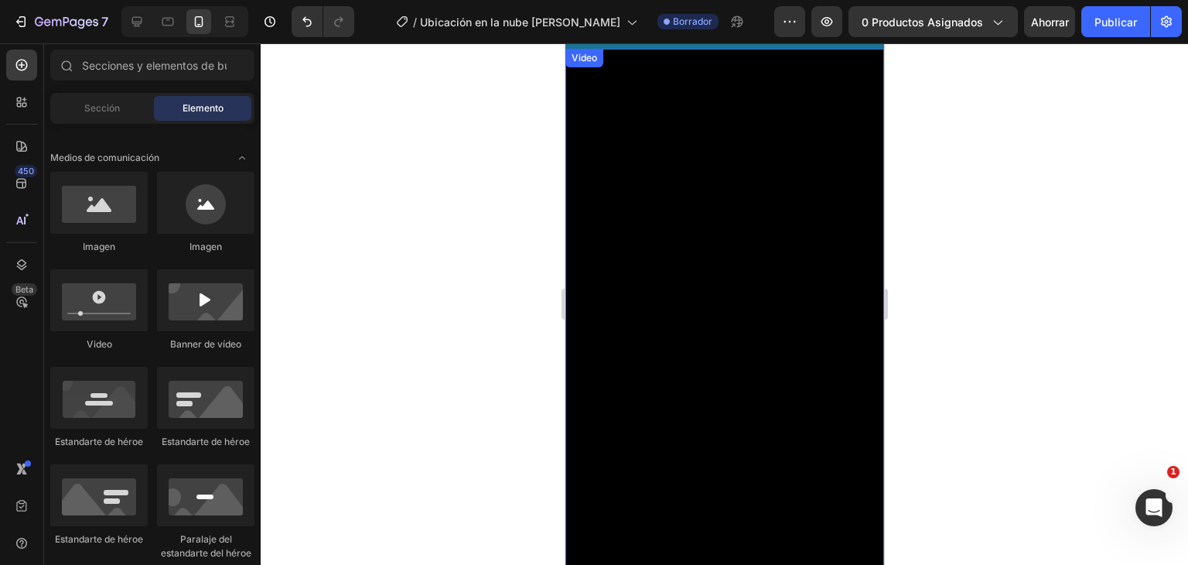
scroll to position [1024, 0]
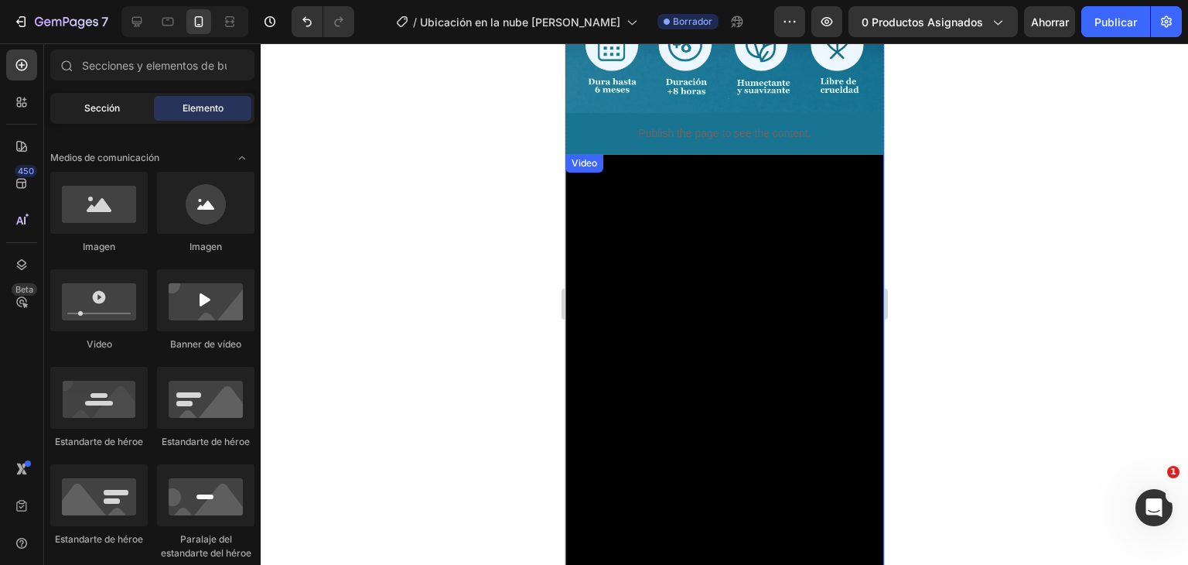
click at [135, 111] on div "Sección" at bounding box center [101, 108] width 97 height 25
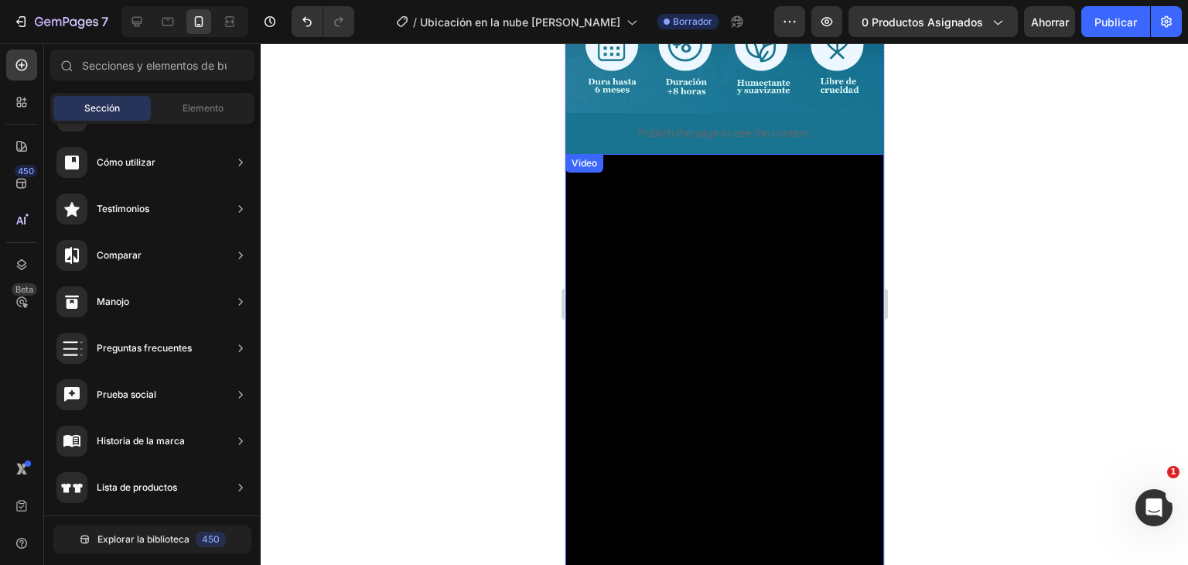
click at [590, 156] on div "Video" at bounding box center [584, 163] width 32 height 14
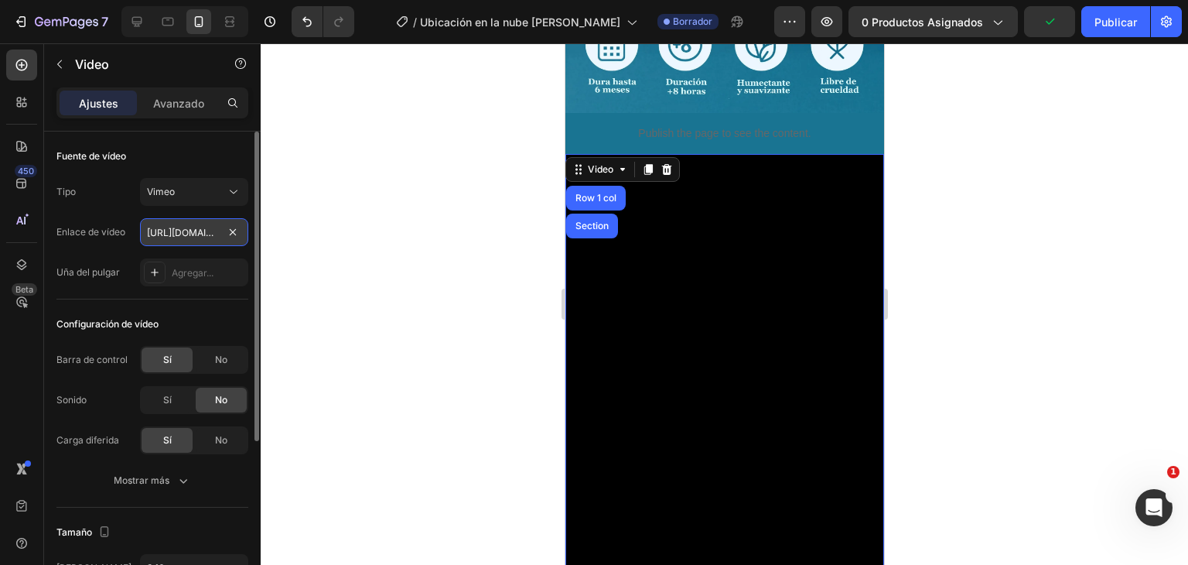
click at [183, 229] on input "https://vimeo.com/1095883398" at bounding box center [194, 232] width 108 height 28
click at [158, 268] on icon at bounding box center [155, 272] width 12 height 12
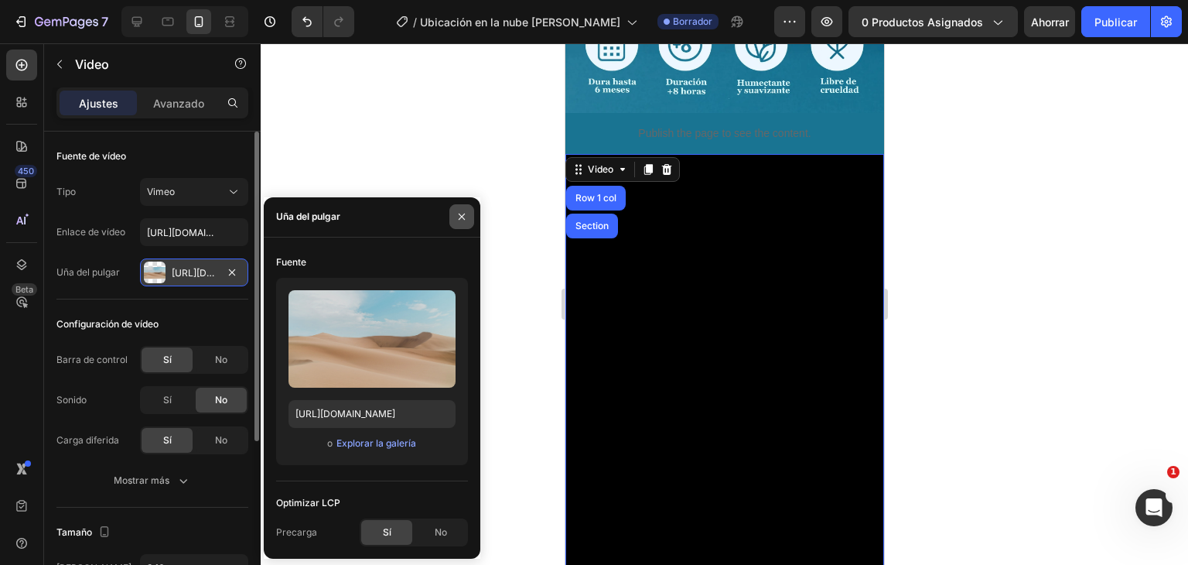
click at [463, 216] on icon "button" at bounding box center [462, 216] width 12 height 12
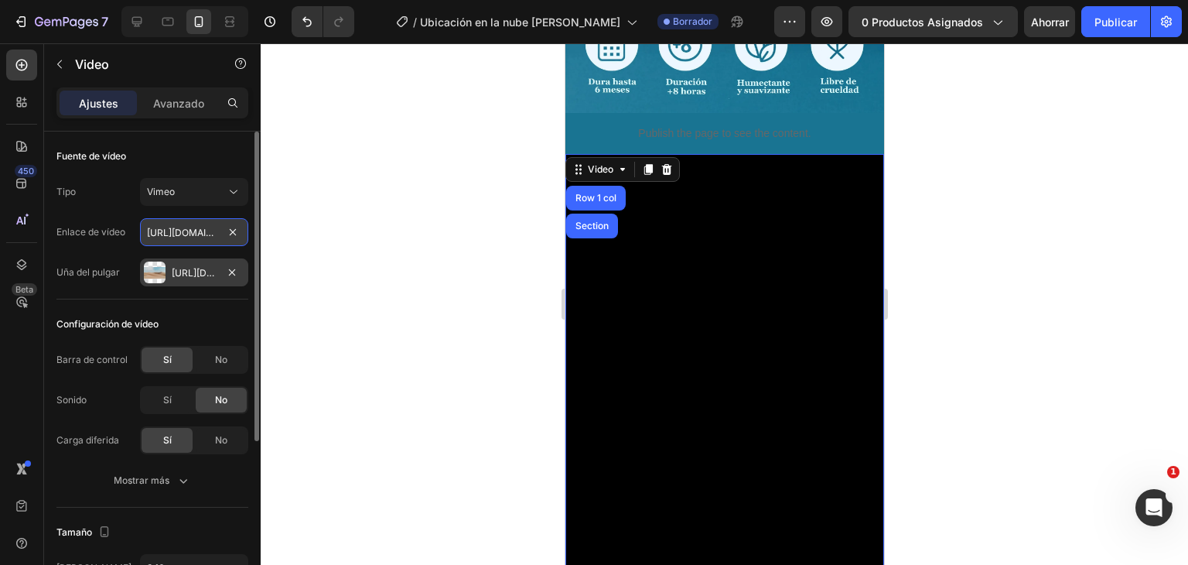
click at [177, 236] on input "https://vimeo.com/1095883398" at bounding box center [194, 232] width 108 height 28
click at [235, 272] on icon "button" at bounding box center [232, 272] width 12 height 12
click at [190, 233] on input "https://vimeo.com/1095883398" at bounding box center [194, 232] width 108 height 28
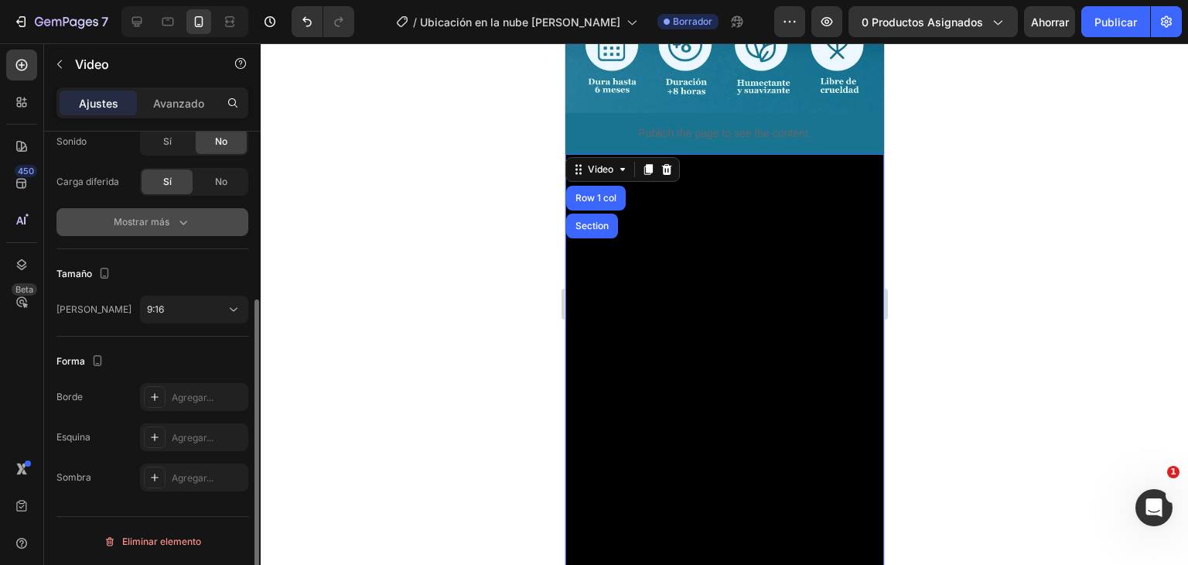
scroll to position [0, 0]
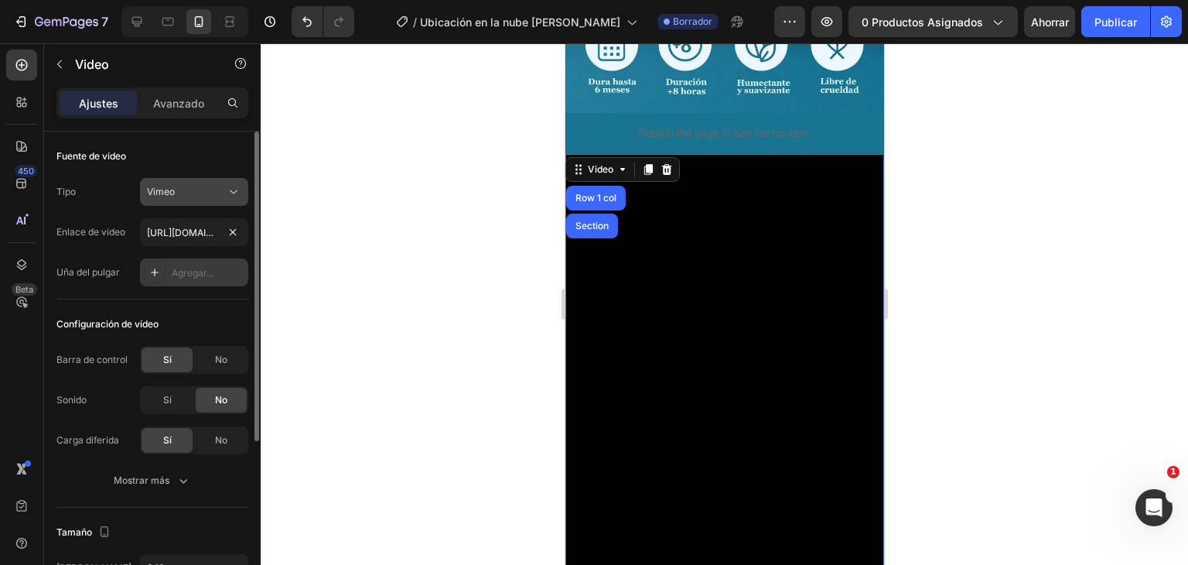
click at [187, 203] on button "Vimeo" at bounding box center [194, 192] width 108 height 28
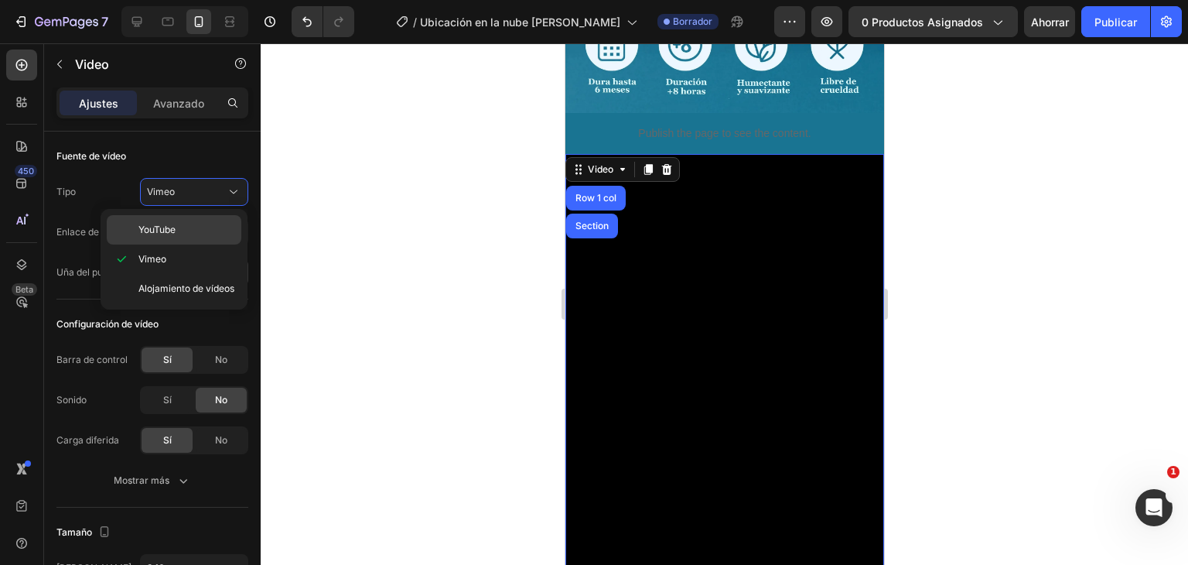
click at [198, 227] on p "YouTube" at bounding box center [187, 230] width 96 height 14
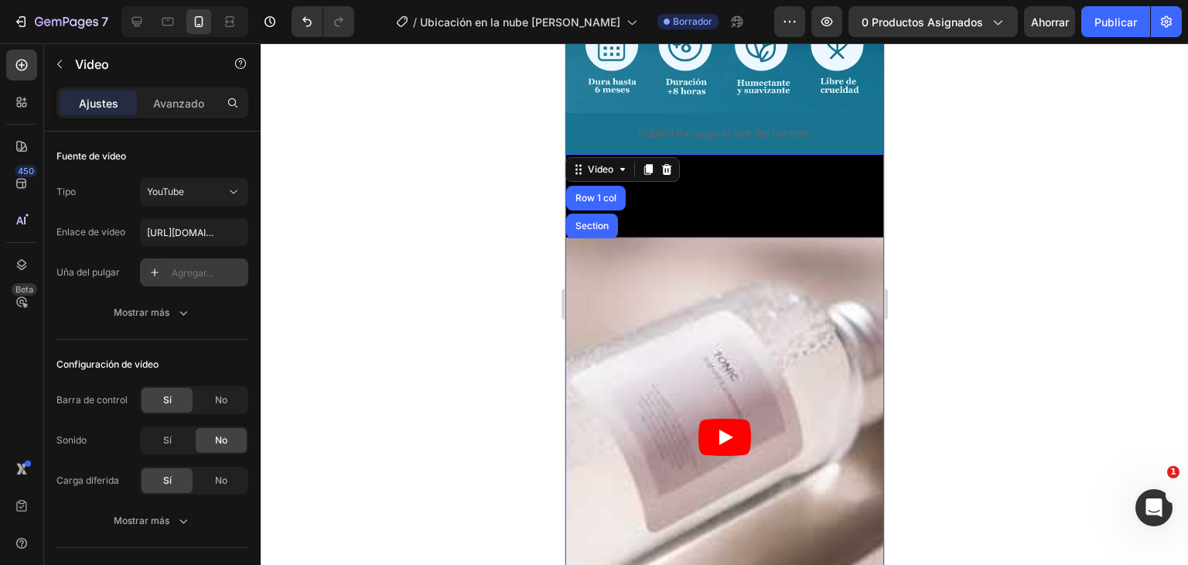
click at [725, 419] on icon "Play" at bounding box center [724, 437] width 53 height 37
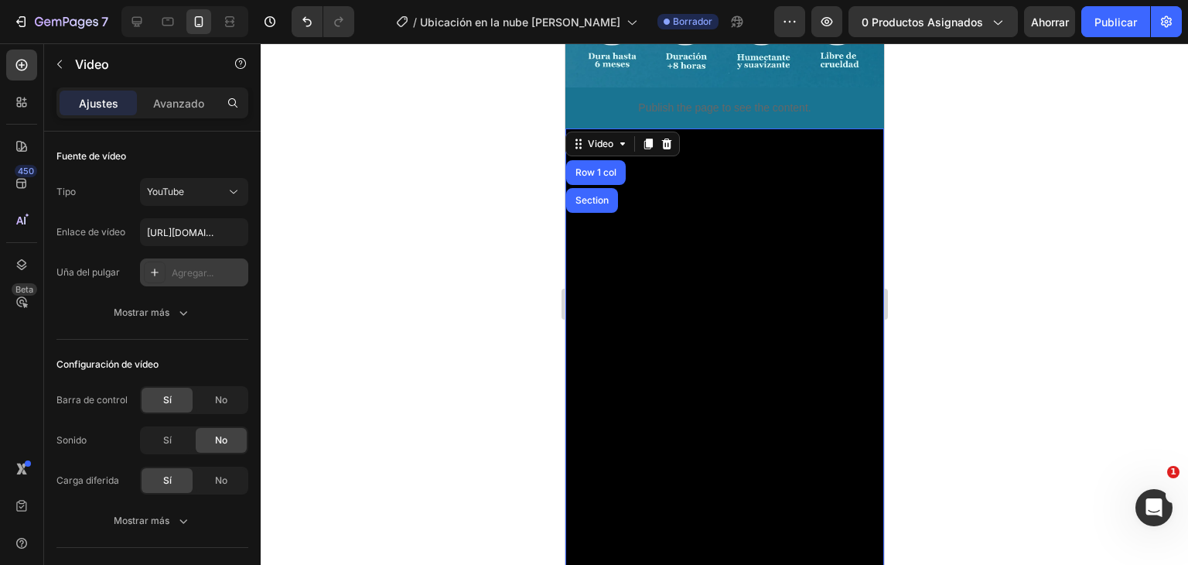
scroll to position [1024, 0]
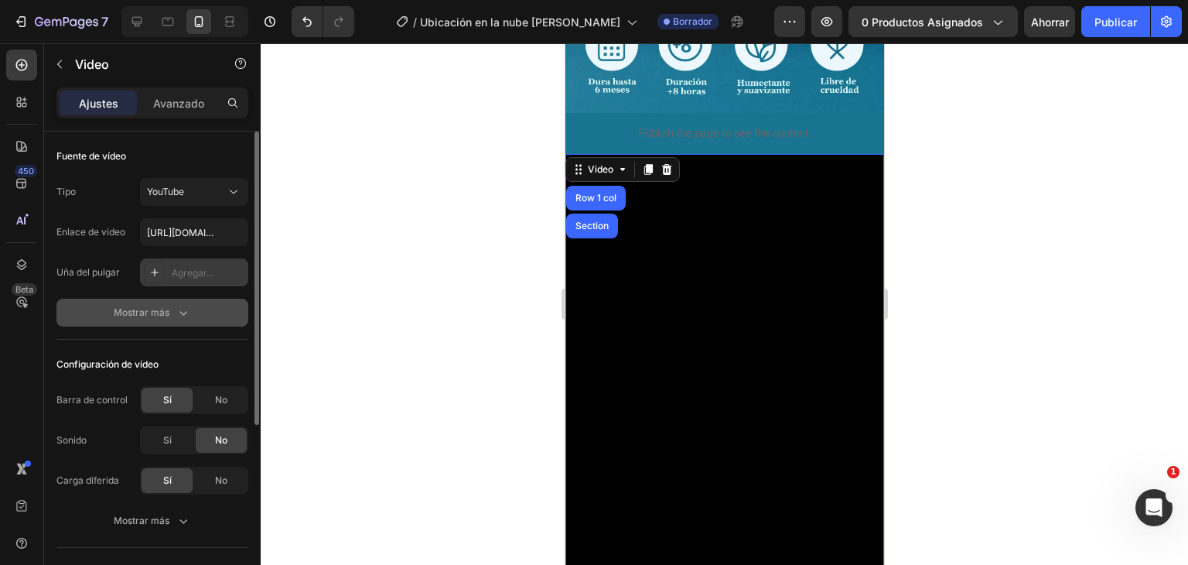
click at [188, 303] on button "Mostrar más" at bounding box center [152, 313] width 192 height 28
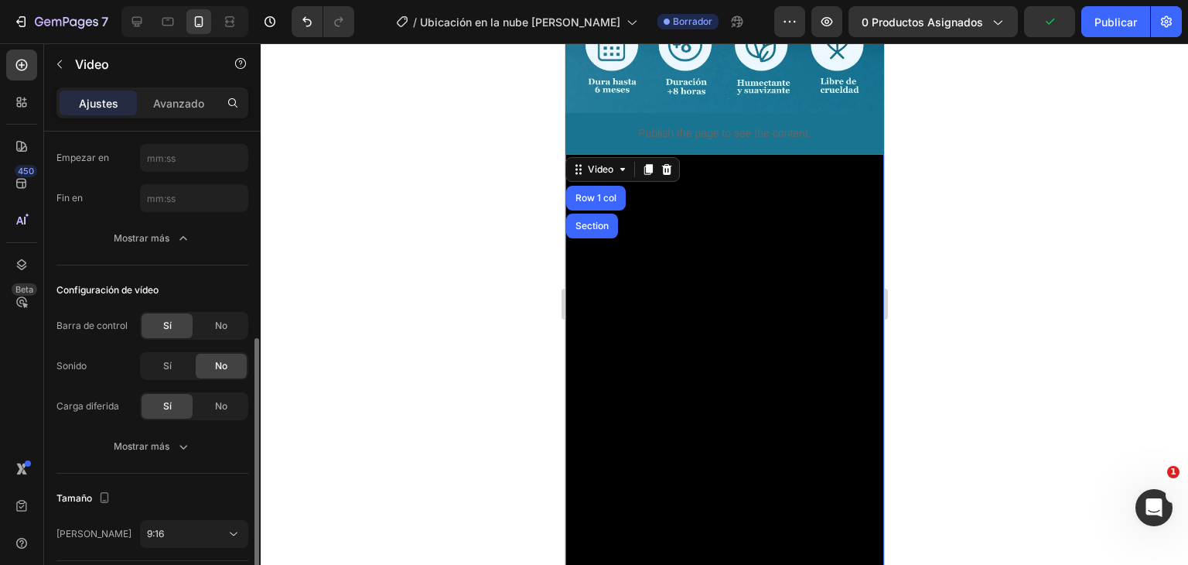
scroll to position [232, 0]
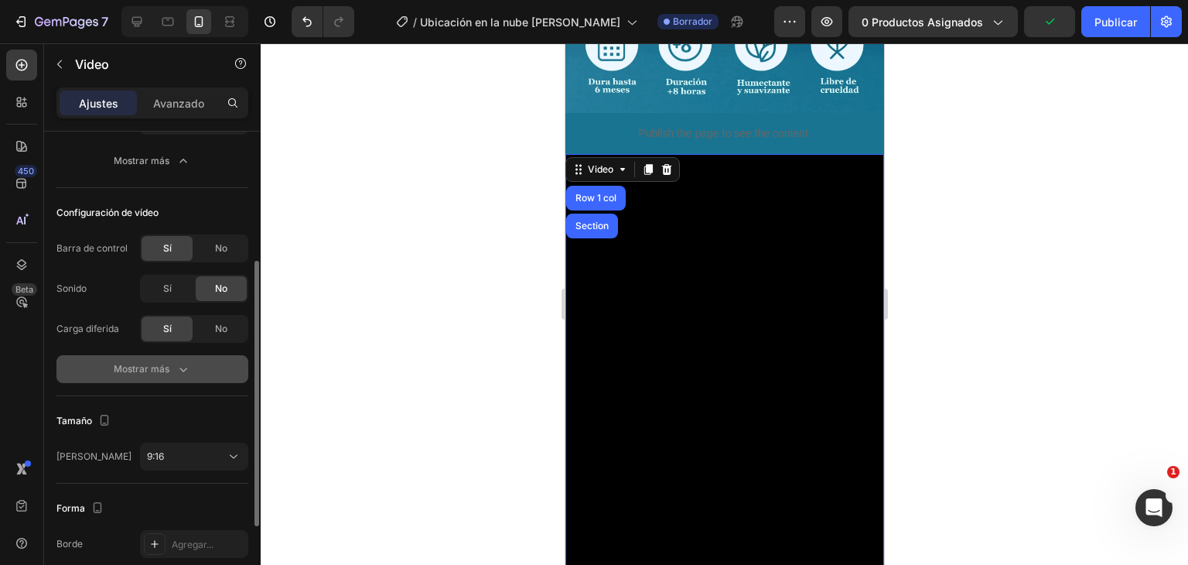
click at [173, 368] on div "Mostrar más" at bounding box center [152, 368] width 77 height 15
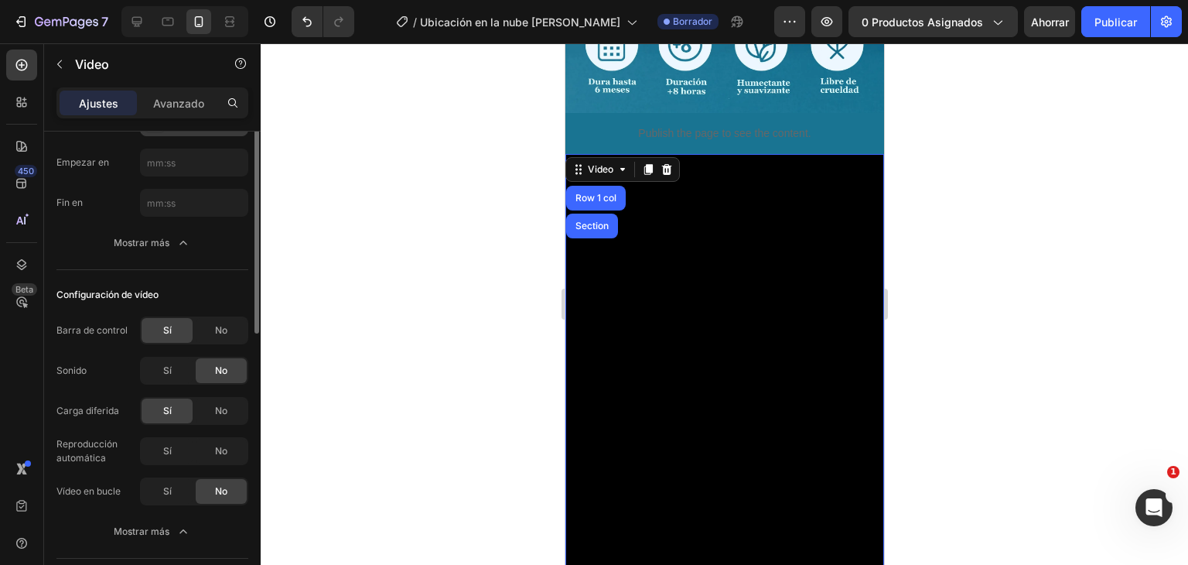
scroll to position [0, 0]
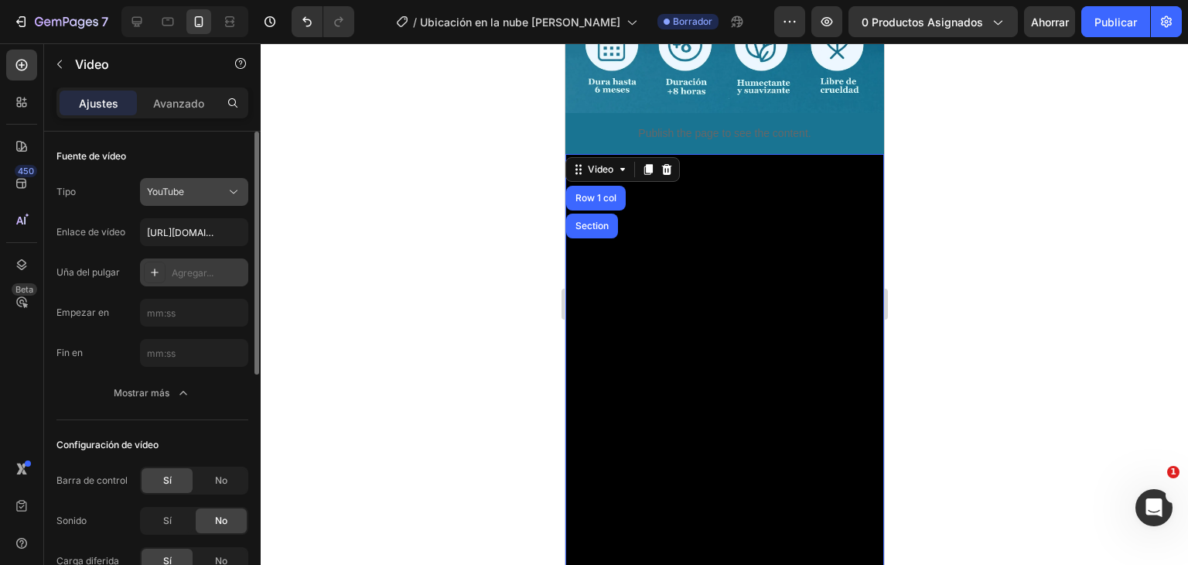
click at [190, 196] on div "YouTube" at bounding box center [186, 192] width 79 height 14
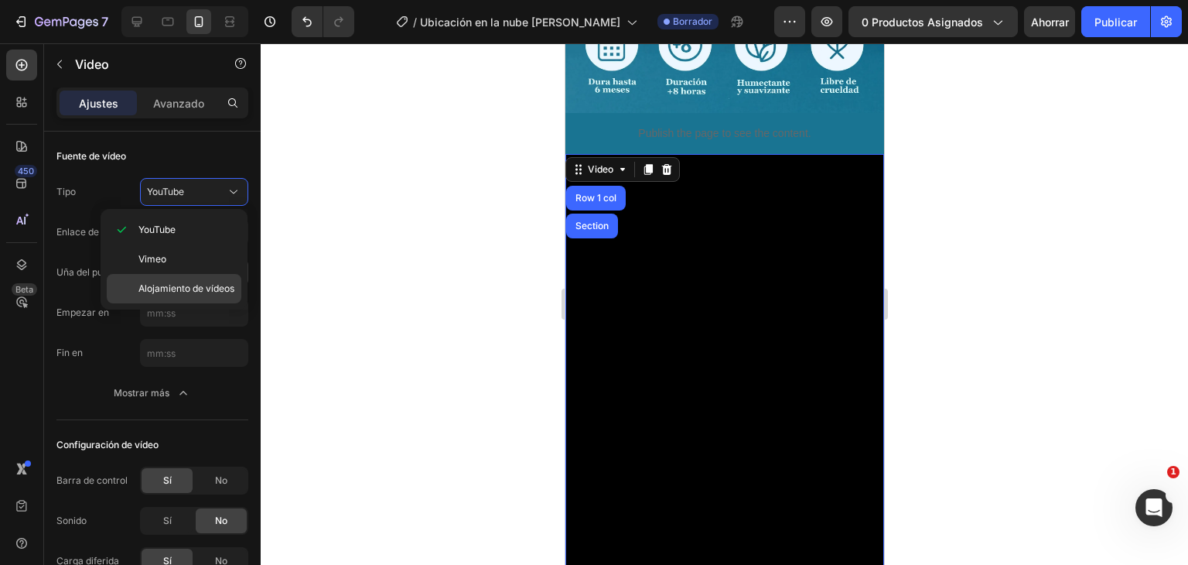
click at [180, 282] on font "Alojamiento de vídeos" at bounding box center [187, 288] width 96 height 12
type input "https://cdn.shopify.com/videos/c/o/v/2cd3deb506b54b009063f7270ab5cf2e.mp4"
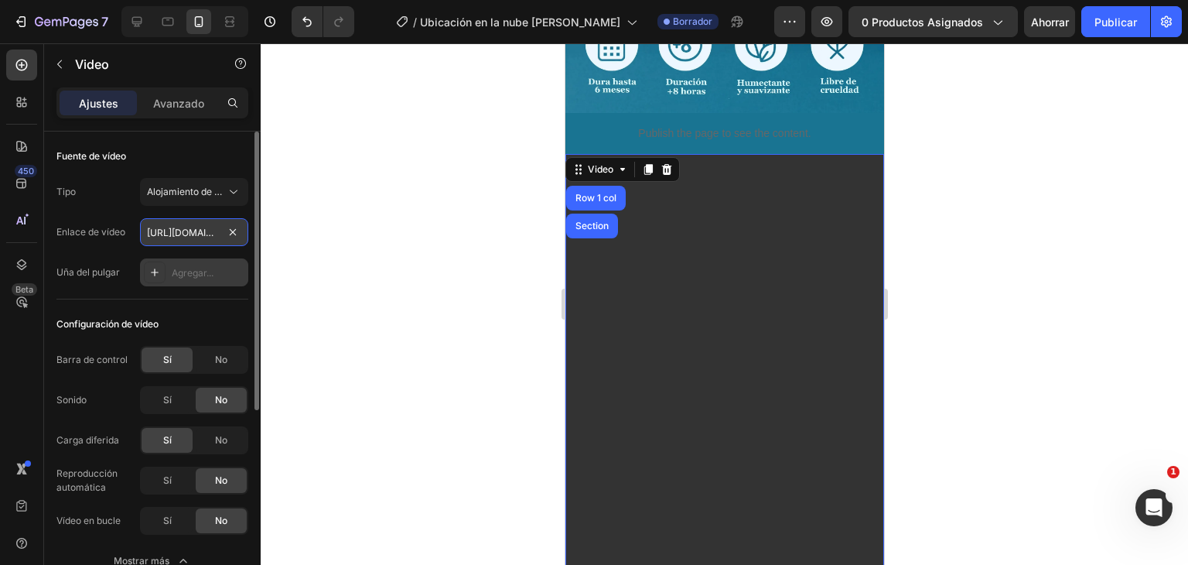
click at [198, 224] on input "https://cdn.shopify.com/videos/c/o/v/2cd3deb506b54b009063f7270ab5cf2e.mp4" at bounding box center [194, 232] width 108 height 28
click at [204, 271] on font "Agregar..." at bounding box center [193, 273] width 42 height 12
type input "https://ucarecdn.com/06075225-af9e-460c-8e3c-6be63c0b773a/-/format/auto/"
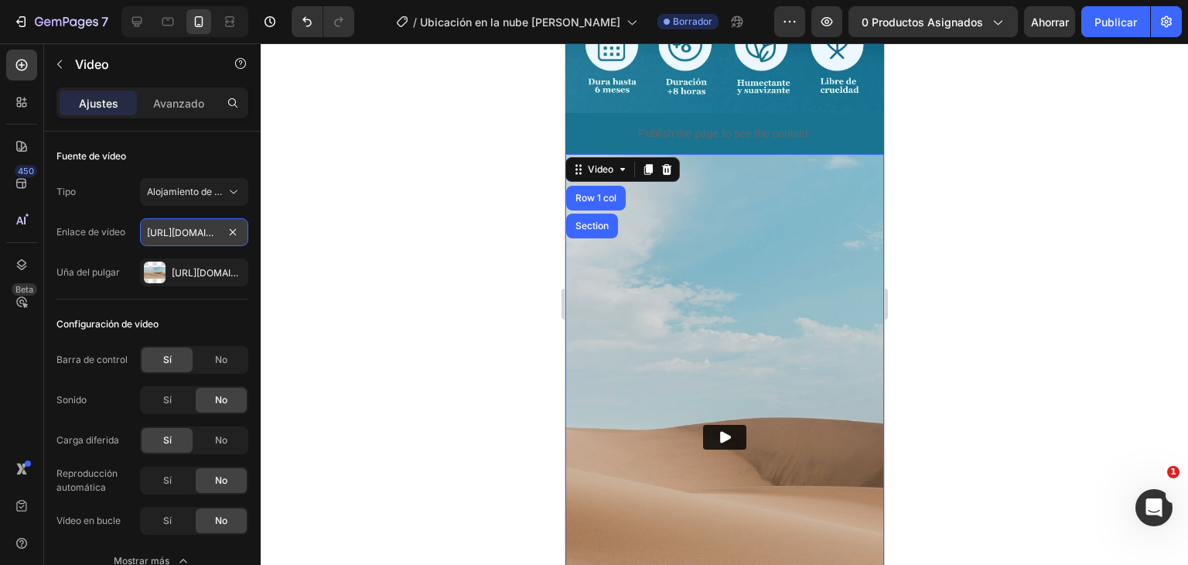
click at [194, 231] on input "https://cdn.shopify.com/videos/c/o/v/2cd3deb506b54b009063f7270ab5cf2e.mp4" at bounding box center [194, 232] width 108 height 28
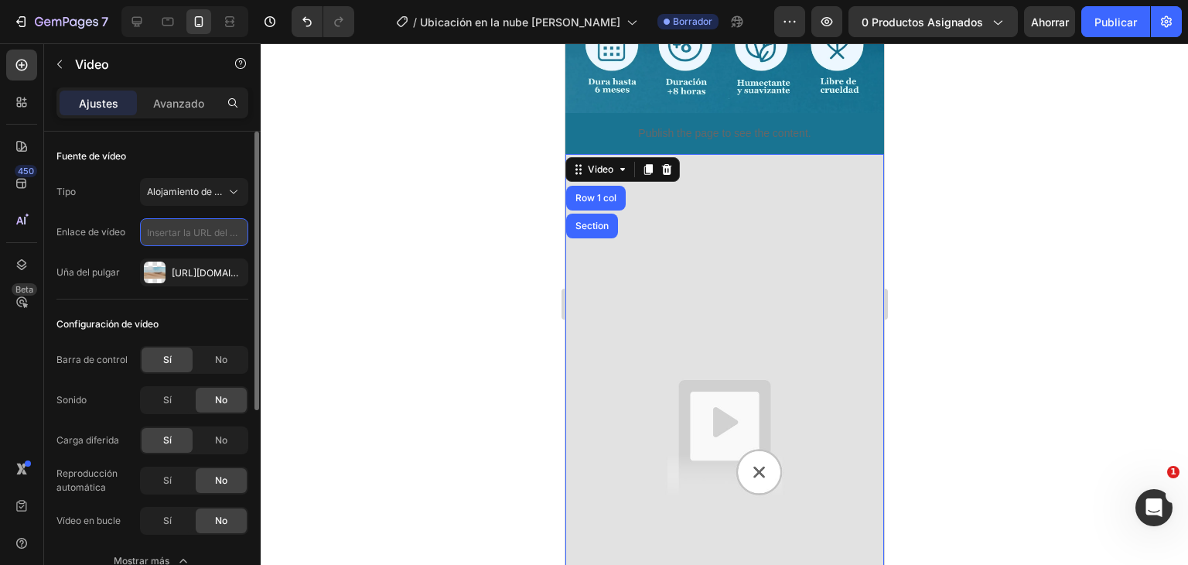
paste input "https://cdn.shopify.com/videos/c/o/v/3a65fec52dbb430aa050acab353092ed.webm"
type input "https://cdn.shopify.com/videos/c/o/v/3a65fec52dbb430aa050acab353092ed.webm"
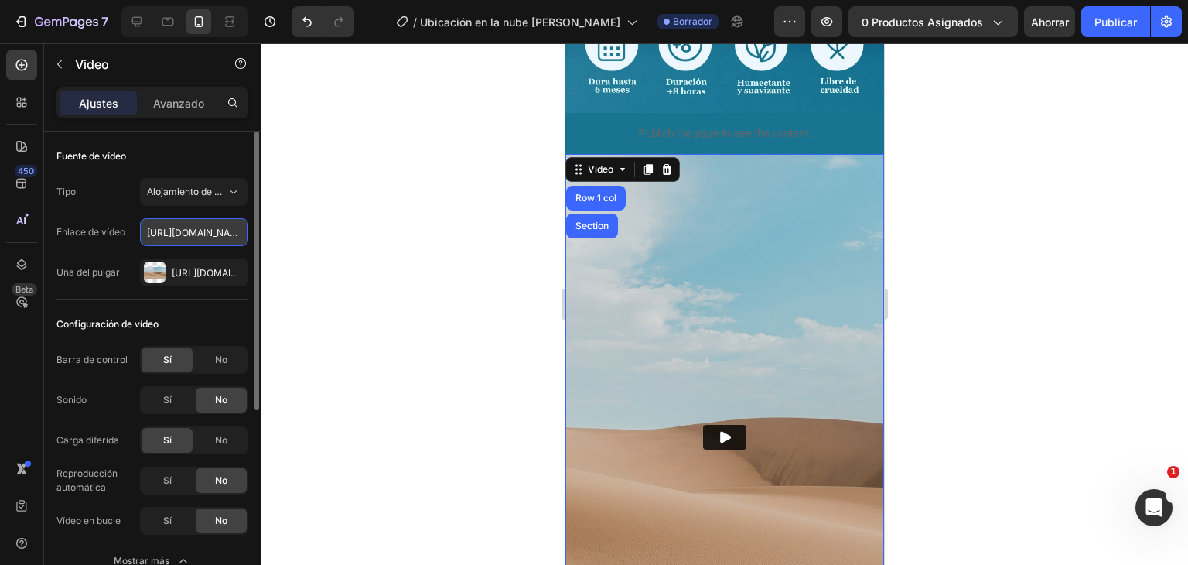
scroll to position [0, 301]
click at [439, 221] on div at bounding box center [725, 304] width 928 height 522
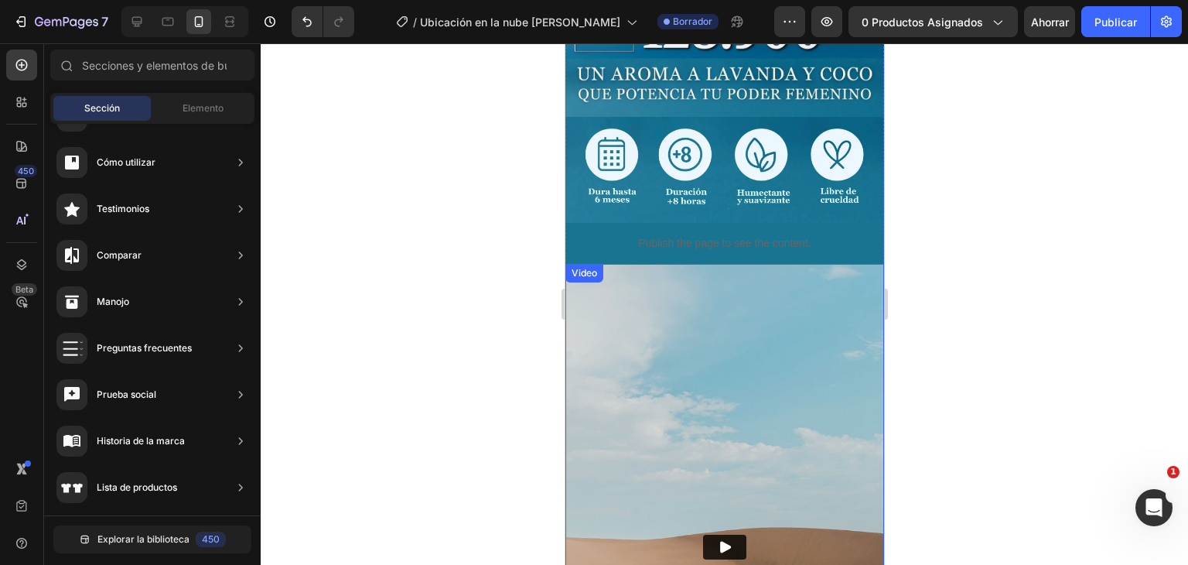
scroll to position [870, 0]
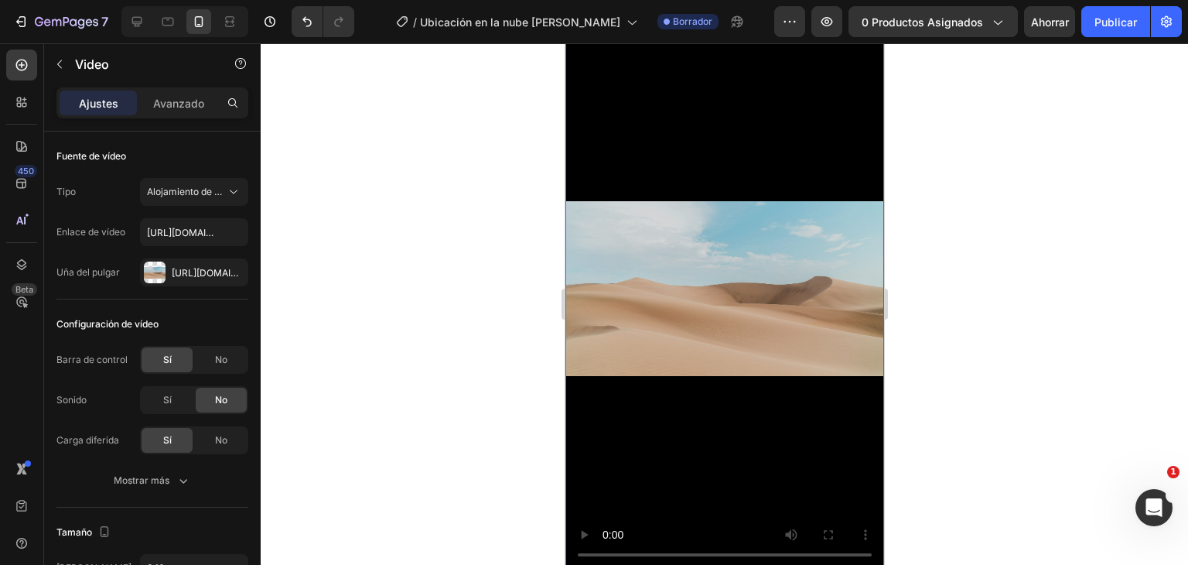
scroll to position [1257, 0]
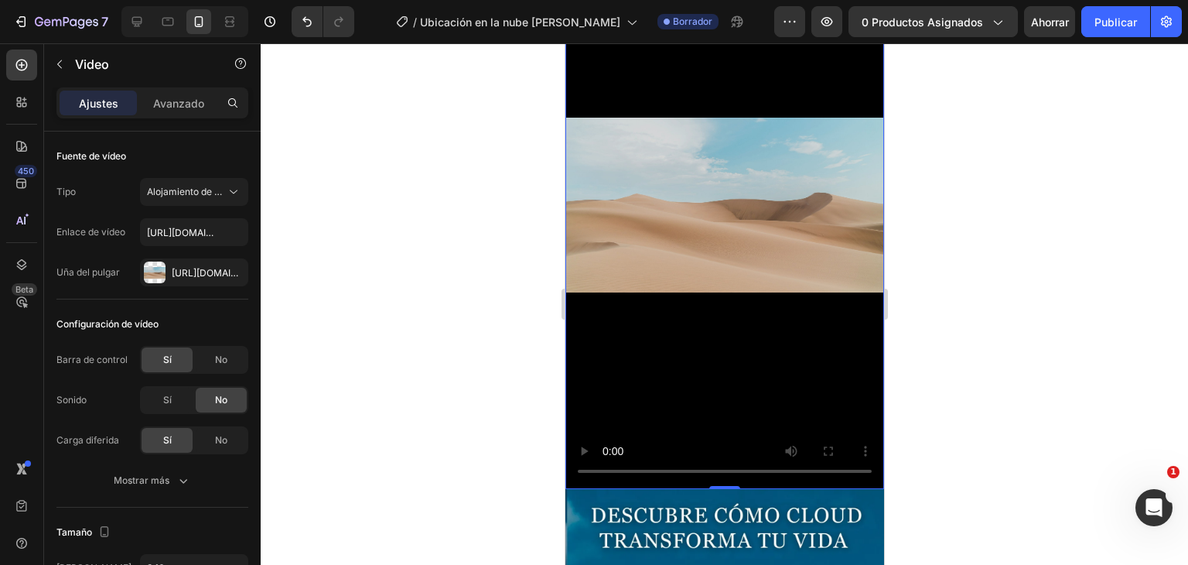
click at [728, 332] on video at bounding box center [724, 205] width 319 height 566
click at [213, 237] on input "https://cdn.shopify.com/videos/c/o/v/3a65fec52dbb430aa050acab353092ed.webm" at bounding box center [194, 232] width 108 height 28
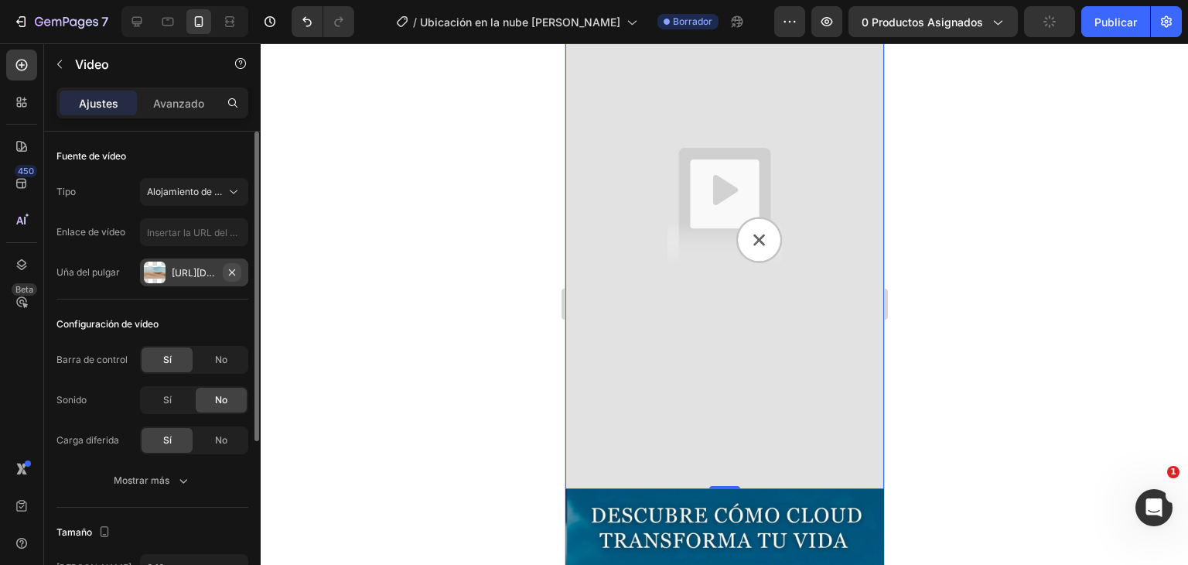
click at [233, 274] on icon "button" at bounding box center [232, 272] width 12 height 12
click at [197, 234] on input "text" at bounding box center [194, 232] width 108 height 28
paste input "https://cdn.shopify.com/videos/c/o/v/3a65fec52dbb430aa050acab353092ed.webm"
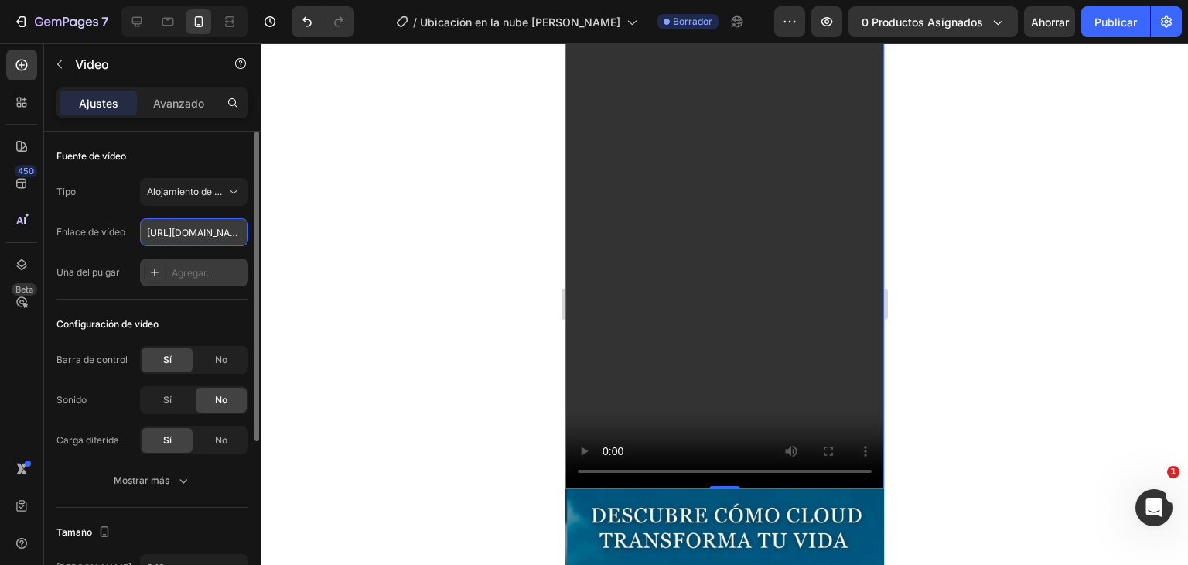
scroll to position [0, 301]
type input "https://cdn.shopify.com/videos/c/o/v/3a65fec52dbb430aa050acab353092ed.webm"
click at [344, 241] on div at bounding box center [725, 304] width 928 height 522
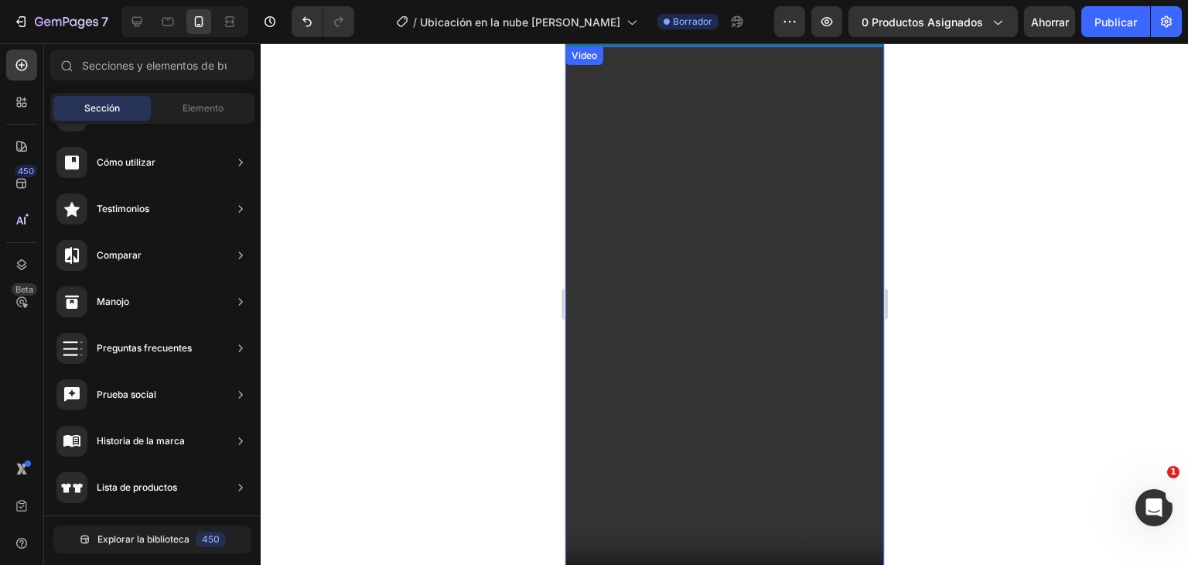
scroll to position [1257, 0]
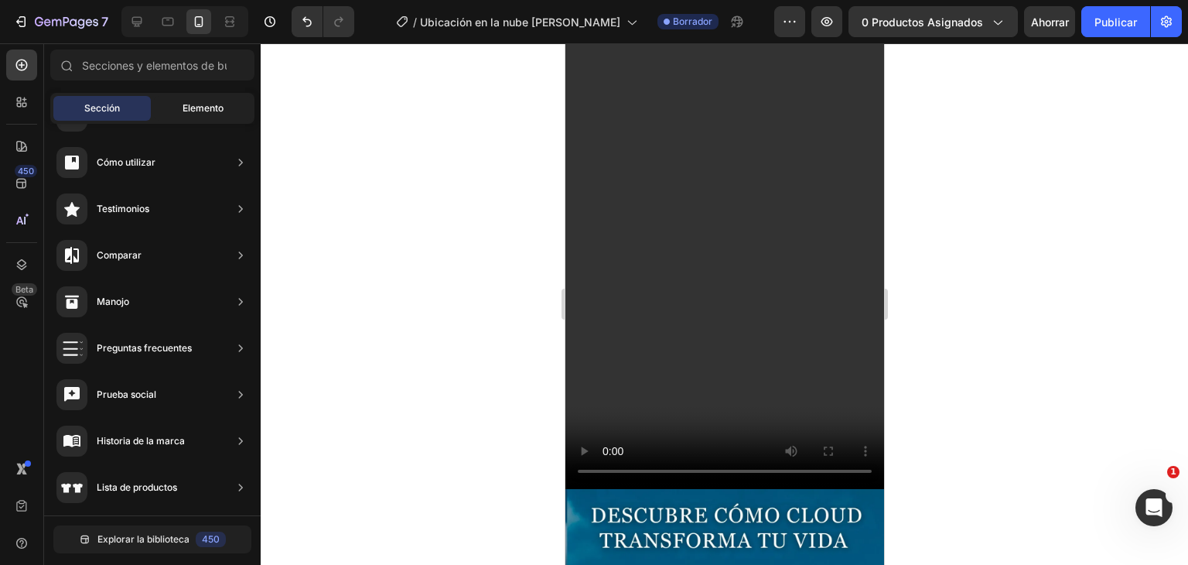
click at [213, 111] on font "Elemento" at bounding box center [203, 108] width 41 height 12
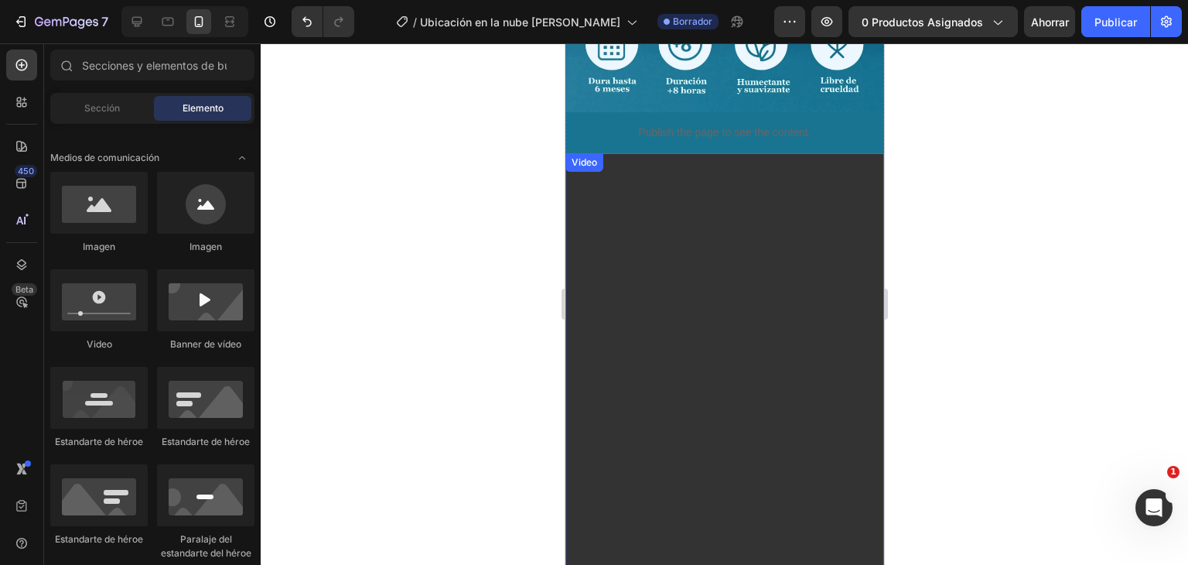
scroll to position [947, 0]
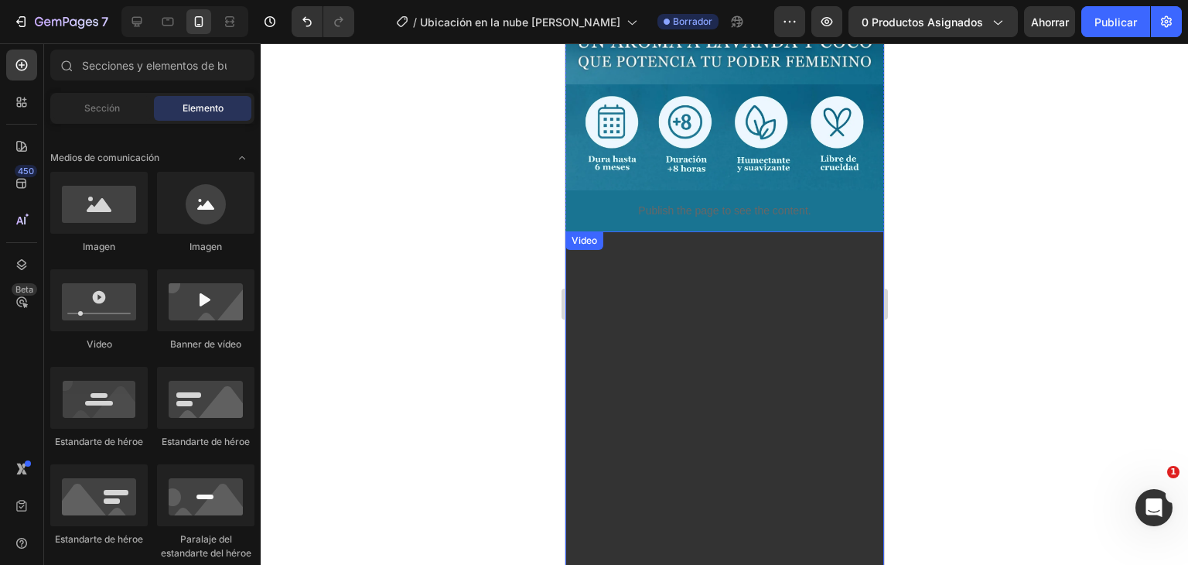
click at [590, 309] on video at bounding box center [724, 514] width 319 height 566
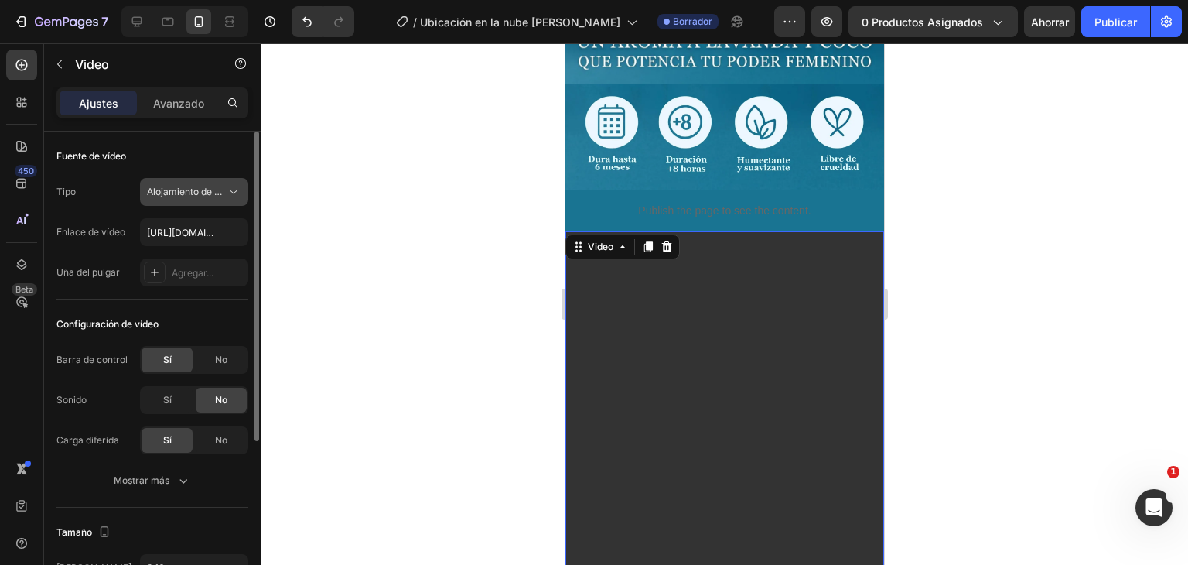
click at [189, 200] on button "Alojamiento de vídeos" at bounding box center [194, 192] width 108 height 28
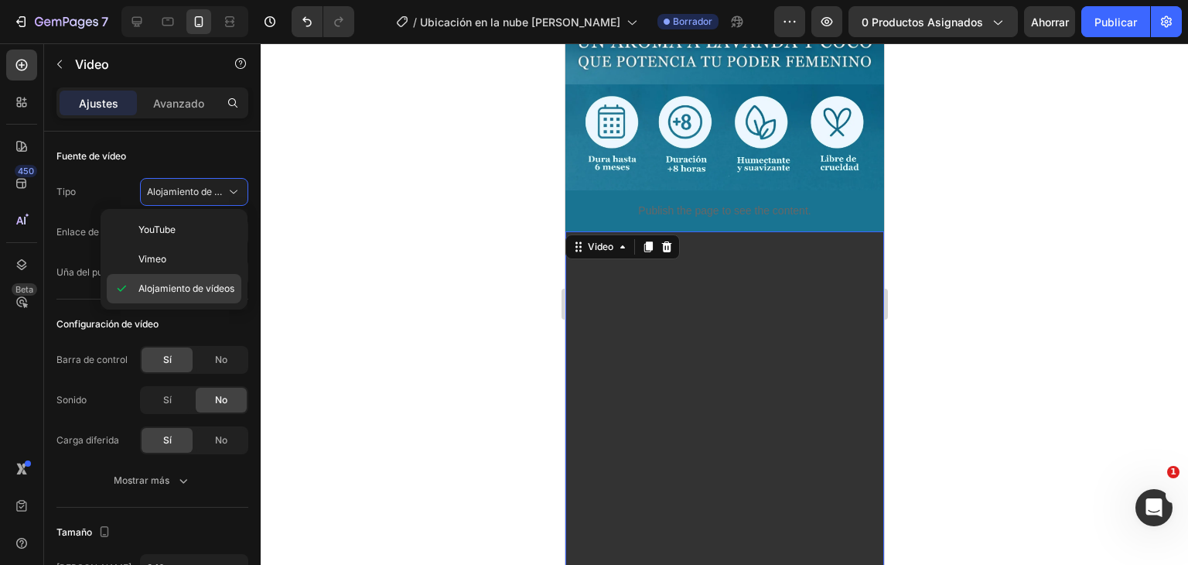
click at [185, 282] on font "Alojamiento de vídeos" at bounding box center [187, 288] width 96 height 12
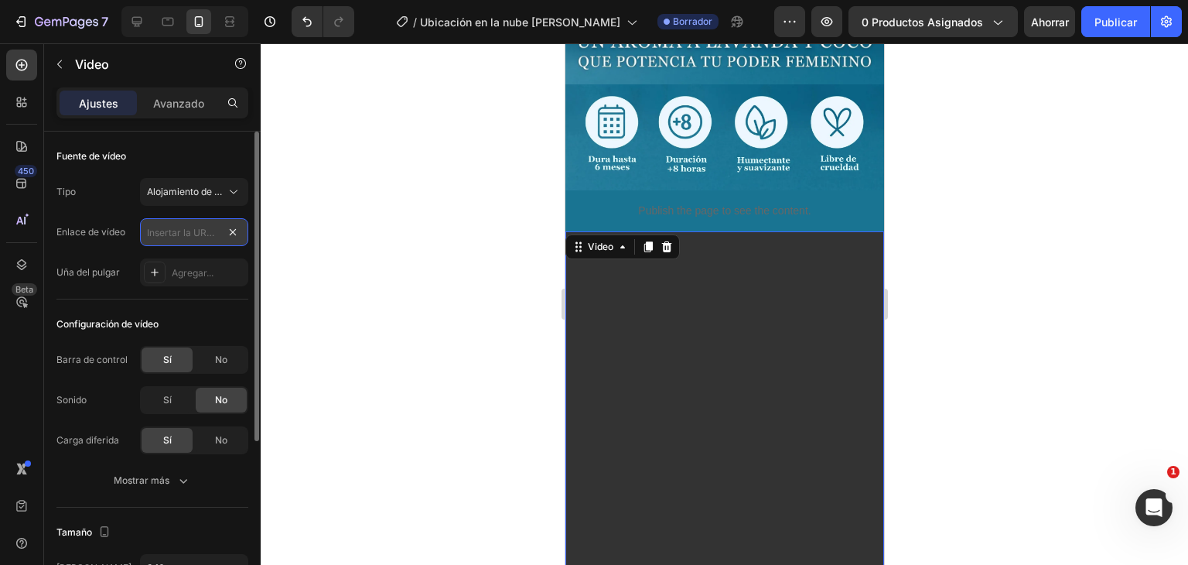
scroll to position [0, 0]
click at [167, 227] on input "text" at bounding box center [194, 232] width 108 height 28
paste input "https://cdn.shopify.com/videos/c/o/v/3a65fec52dbb430aa050acab353092ed.webm"
type input "https://cdn.shopify.com/videos/c/o/v/3a65fec52dbb430aa050acab353092ed.webm"
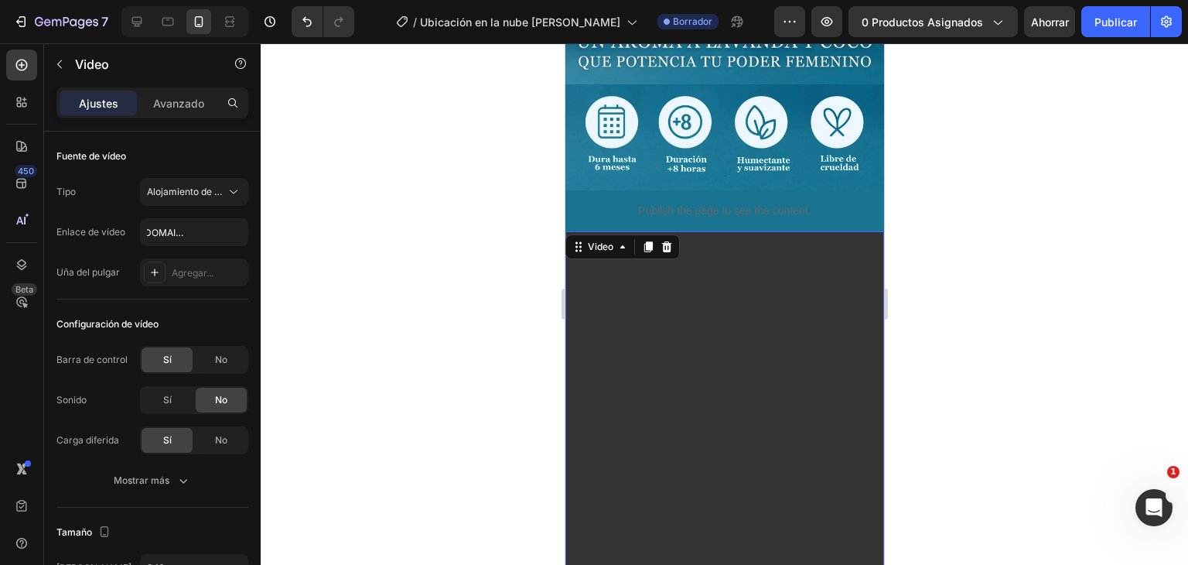
scroll to position [0, 0]
click at [380, 284] on div at bounding box center [725, 304] width 928 height 522
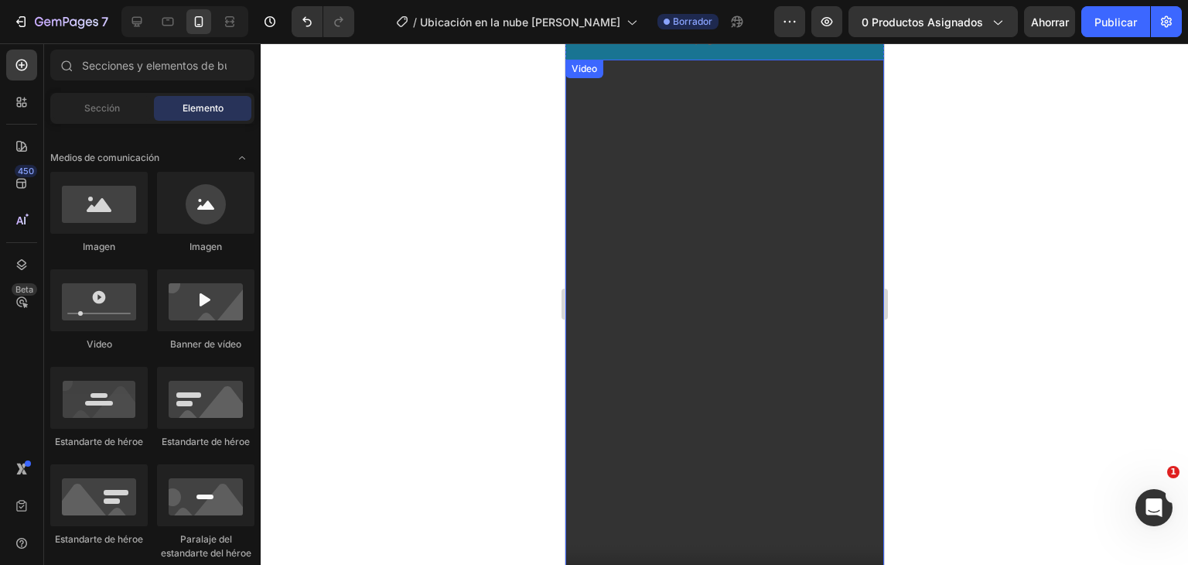
scroll to position [1024, 0]
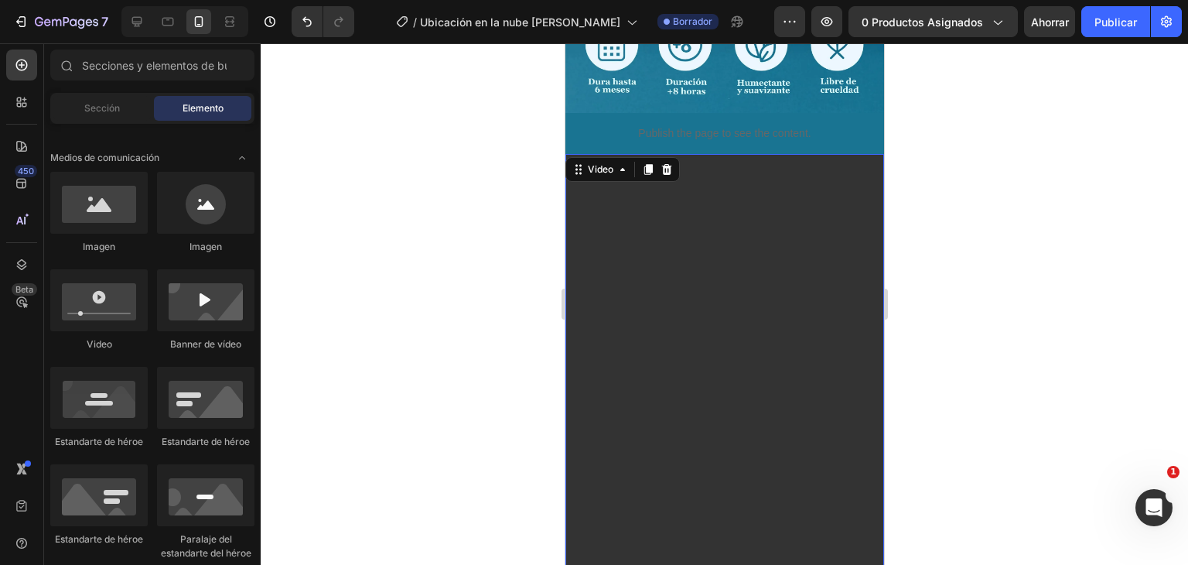
click at [691, 324] on video at bounding box center [724, 437] width 319 height 566
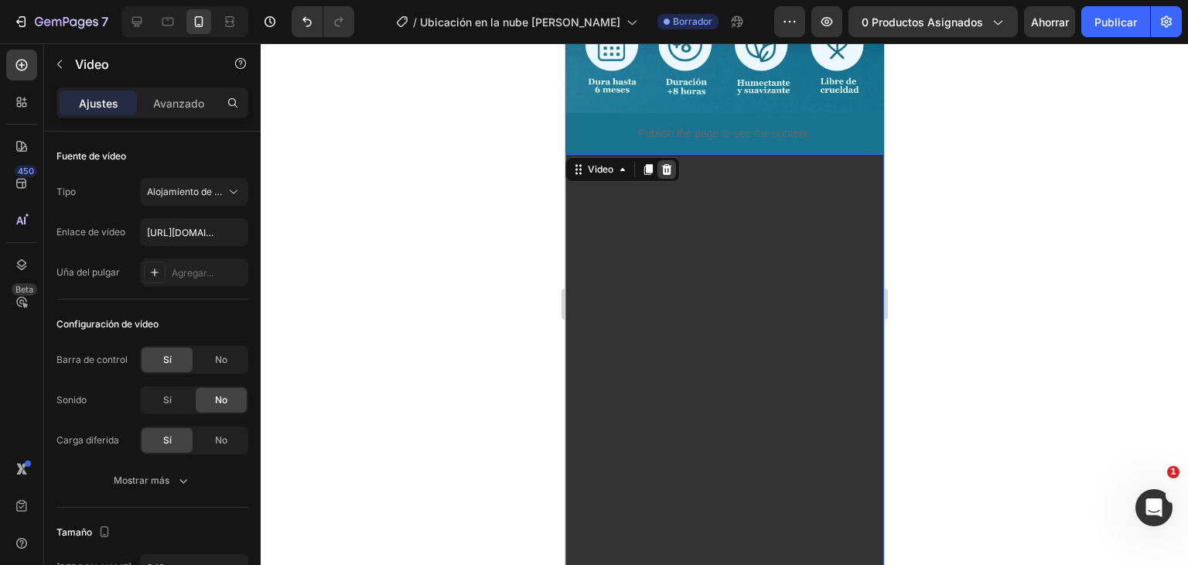
click at [667, 163] on icon at bounding box center [666, 169] width 12 height 12
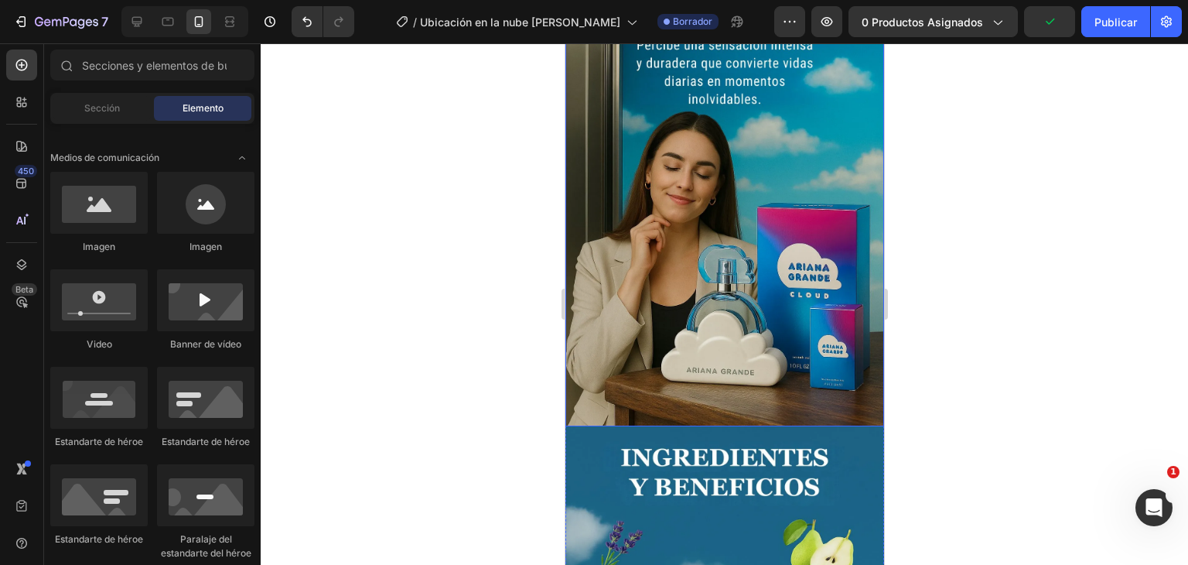
scroll to position [1717, 0]
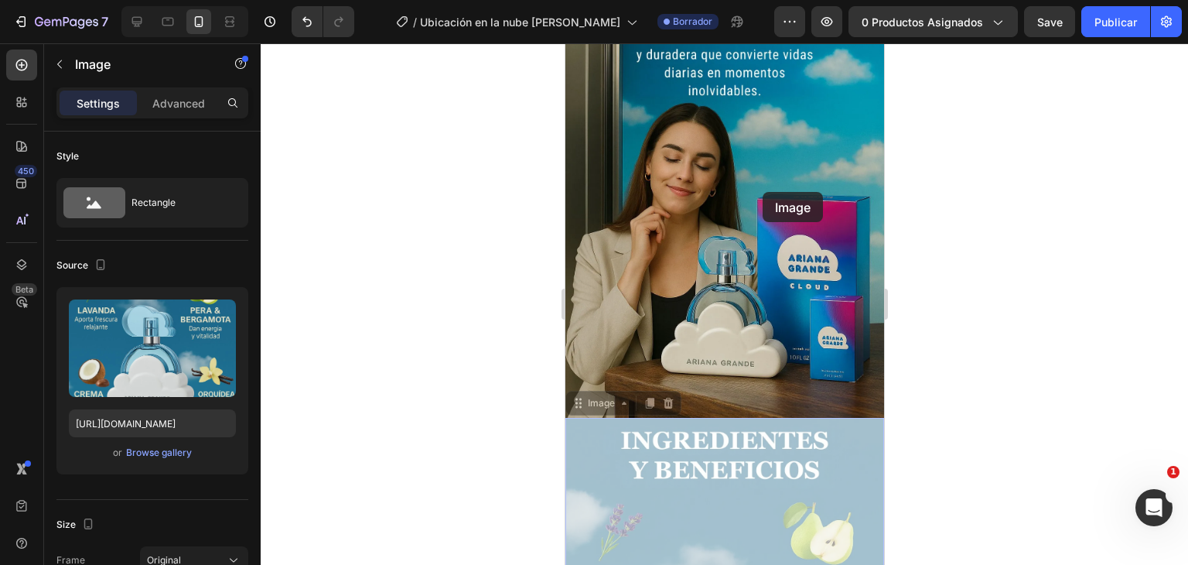
drag, startPoint x: 802, startPoint y: 382, endPoint x: 762, endPoint y: 192, distance: 194.5
drag, startPoint x: 703, startPoint y: 406, endPoint x: 704, endPoint y: 186, distance: 219.8
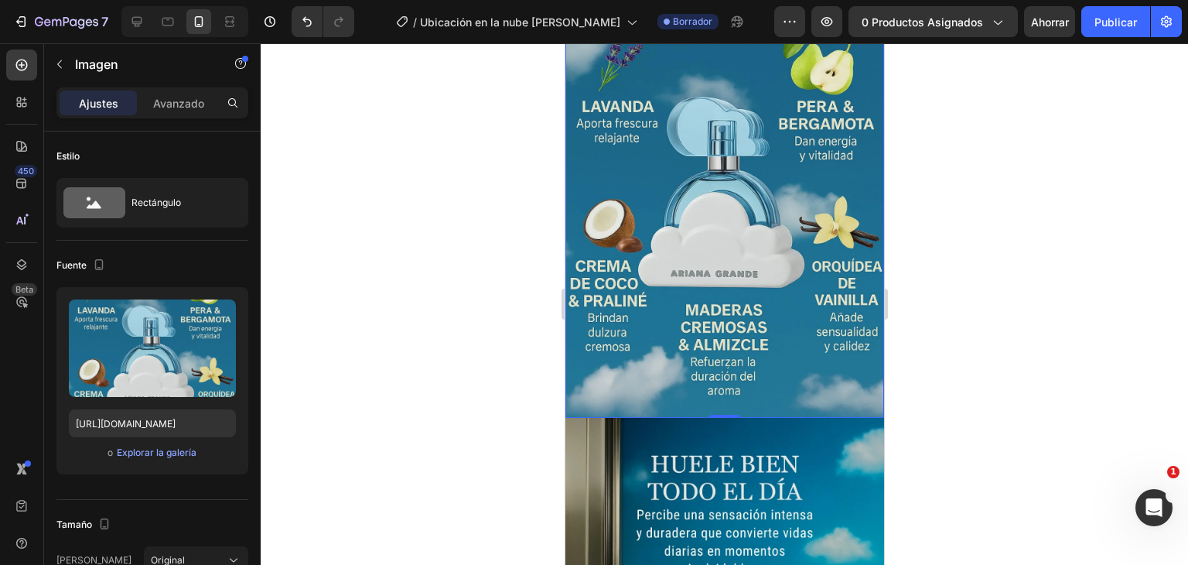
scroll to position [1794, 0]
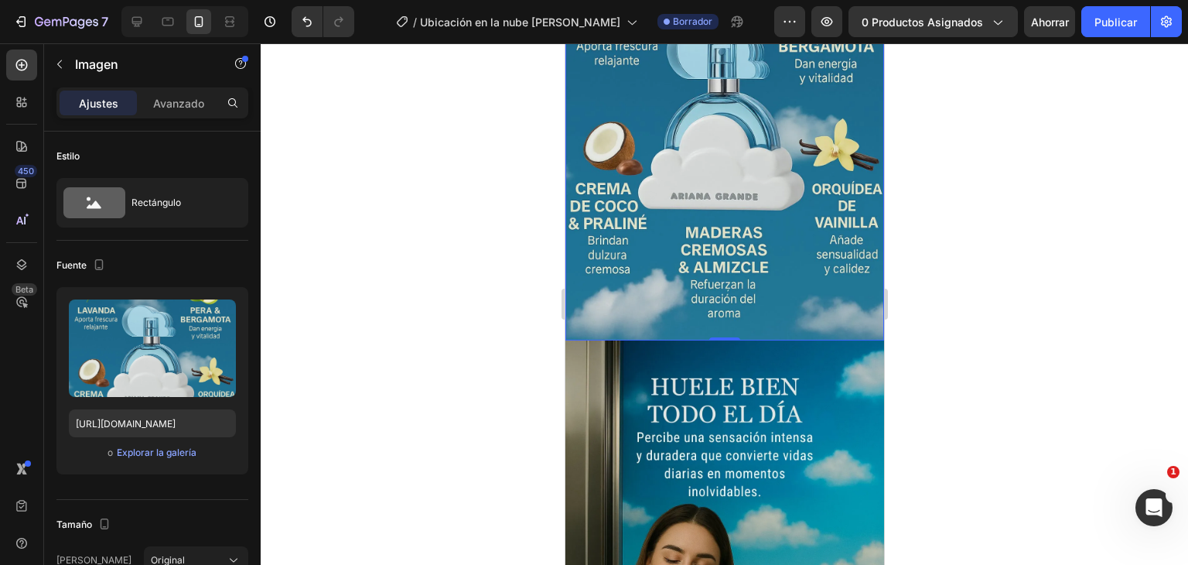
click at [962, 236] on div at bounding box center [725, 304] width 928 height 522
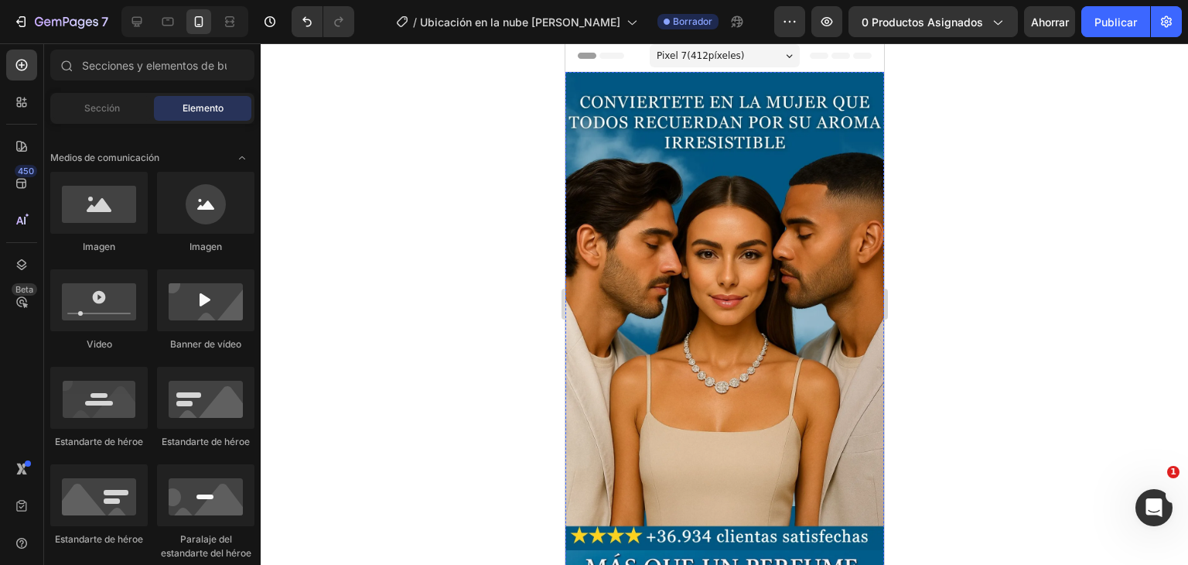
scroll to position [0, 0]
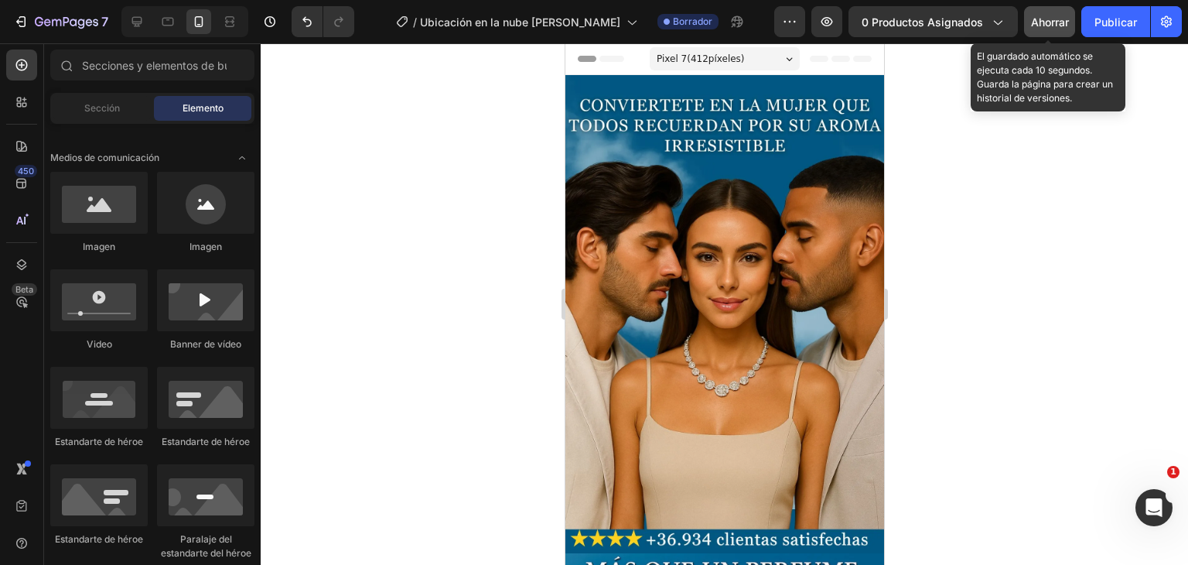
click at [1064, 22] on font "Ahorrar" at bounding box center [1050, 21] width 38 height 13
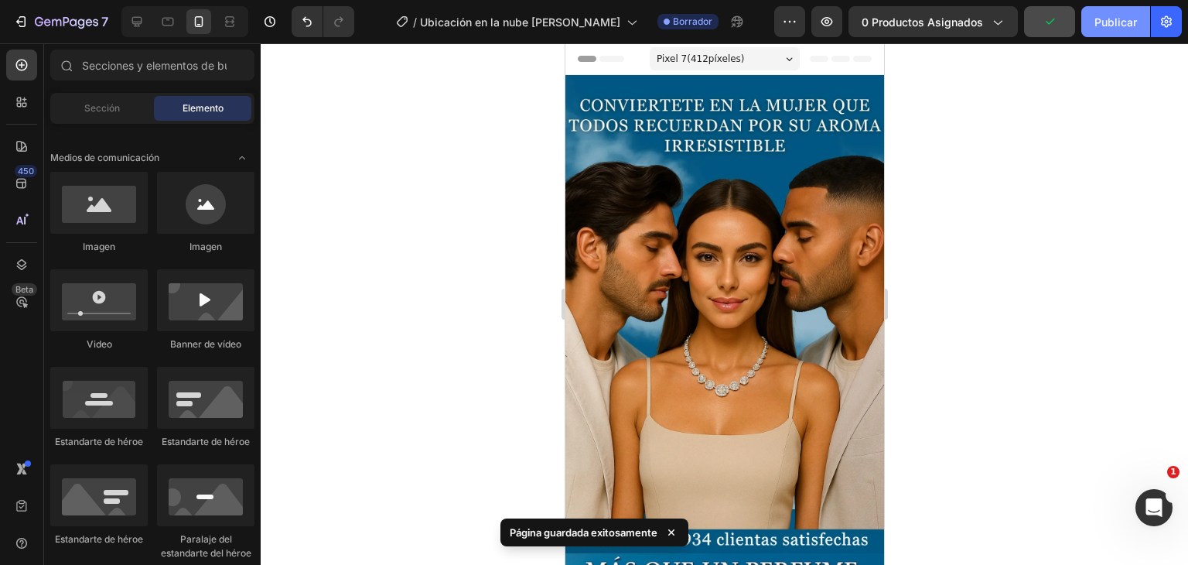
click at [1103, 30] on button "Publicar" at bounding box center [1116, 21] width 69 height 31
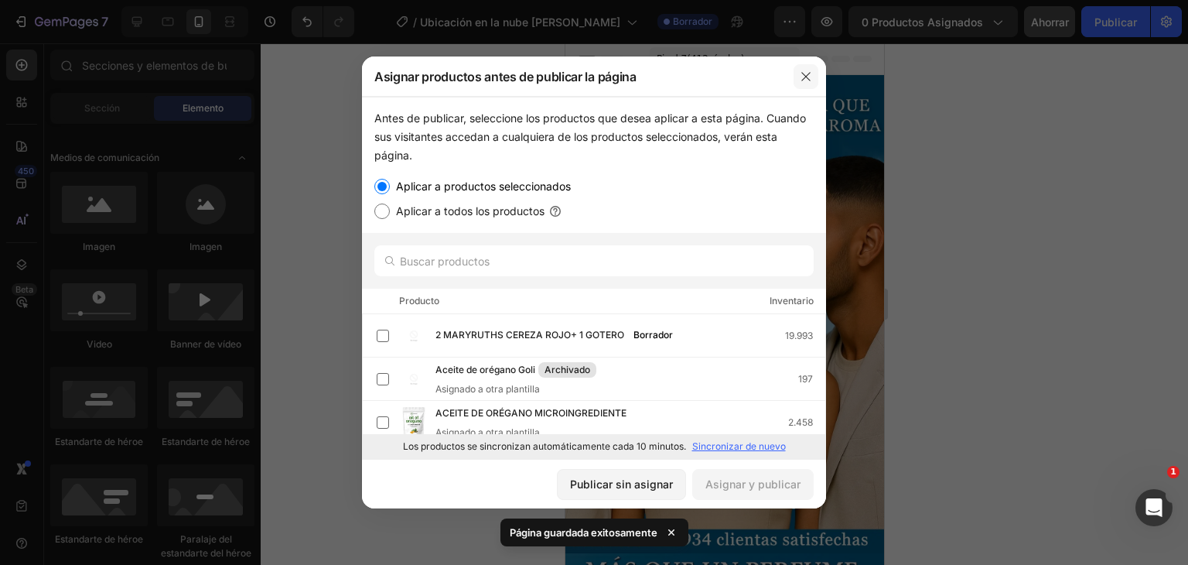
click at [809, 77] on icon "button" at bounding box center [806, 76] width 12 height 12
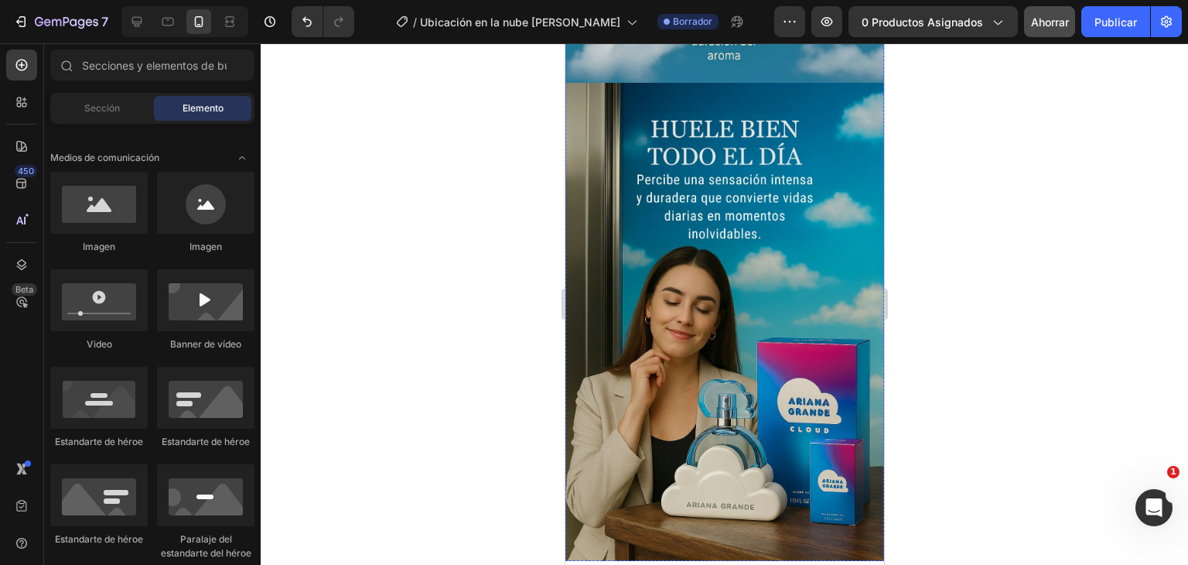
scroll to position [2167, 0]
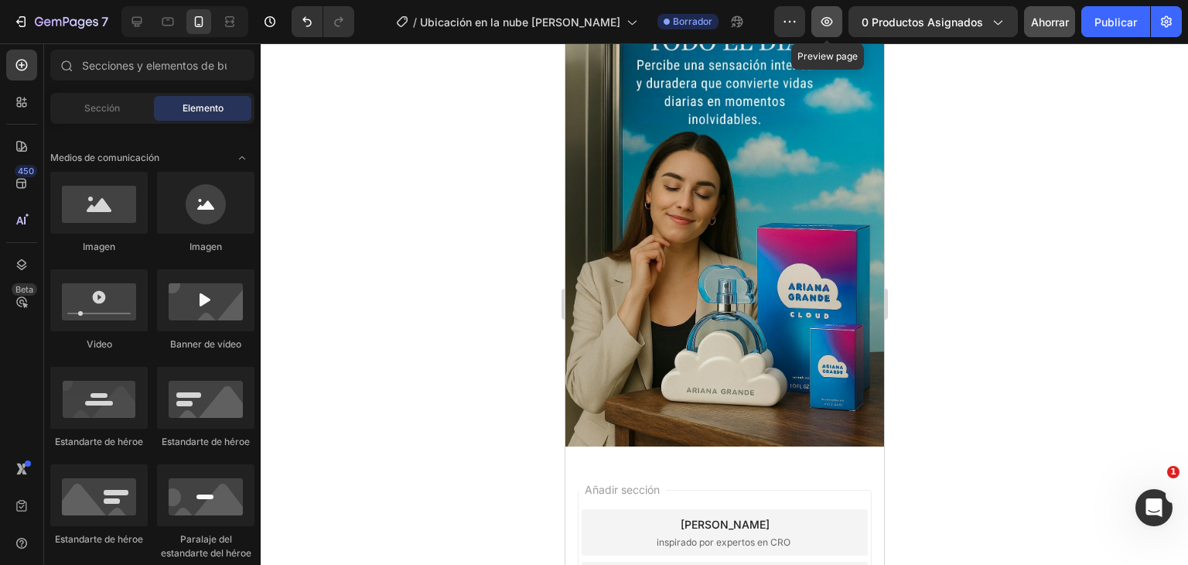
click at [839, 23] on button "button" at bounding box center [827, 21] width 31 height 31
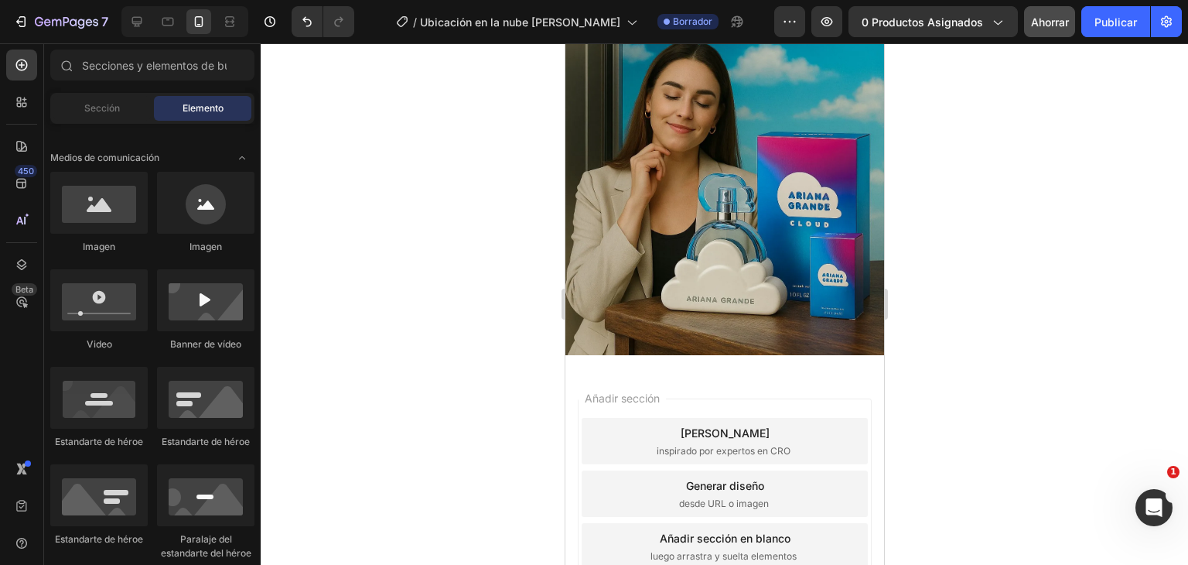
scroll to position [2259, 0]
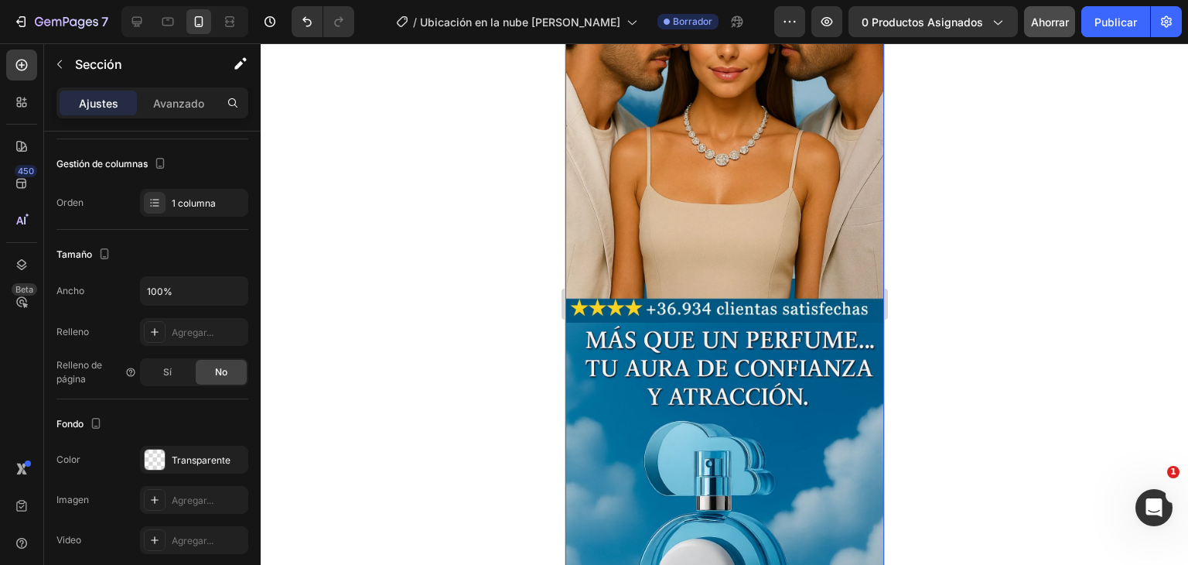
scroll to position [232, 0]
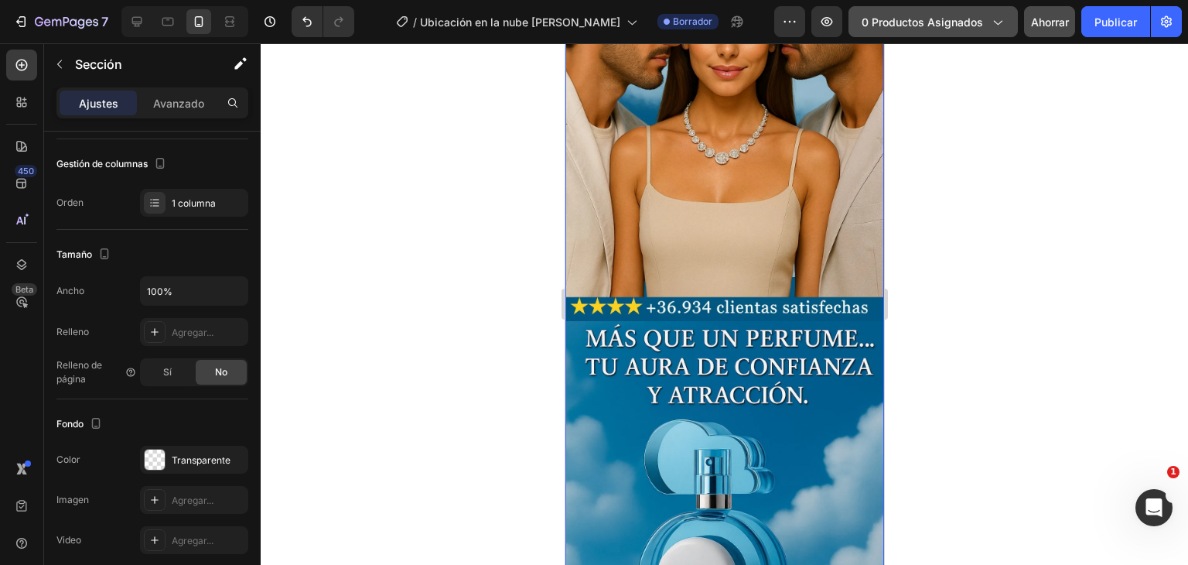
click at [919, 29] on span "0 productos asignados" at bounding box center [922, 22] width 121 height 16
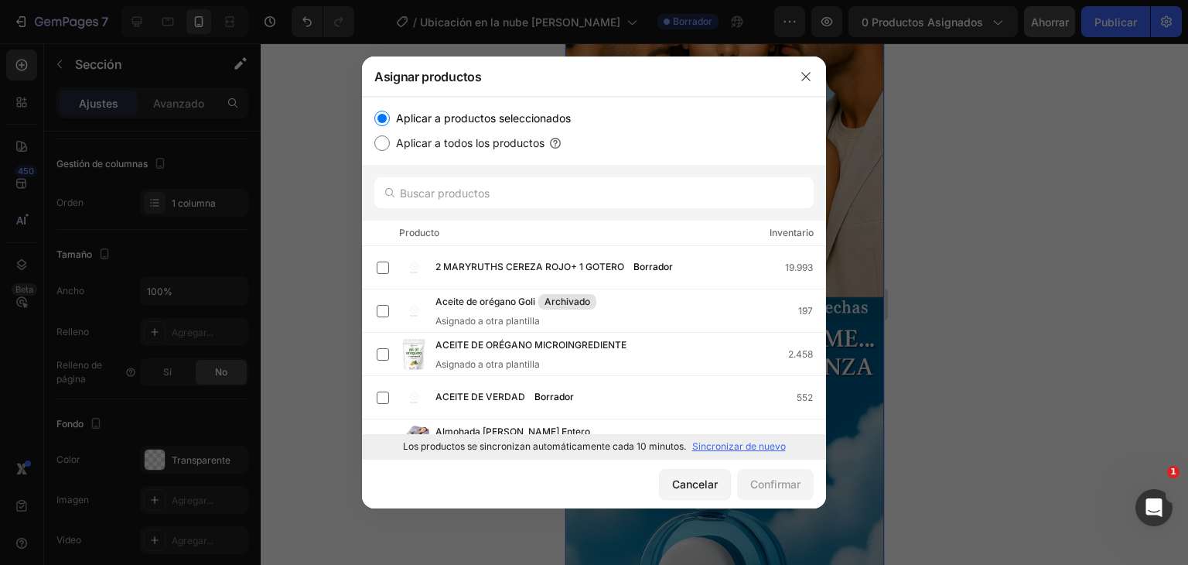
click at [706, 446] on font "Sincronizar de nuevo" at bounding box center [740, 446] width 94 height 12
click at [527, 196] on input "text" at bounding box center [593, 192] width 439 height 31
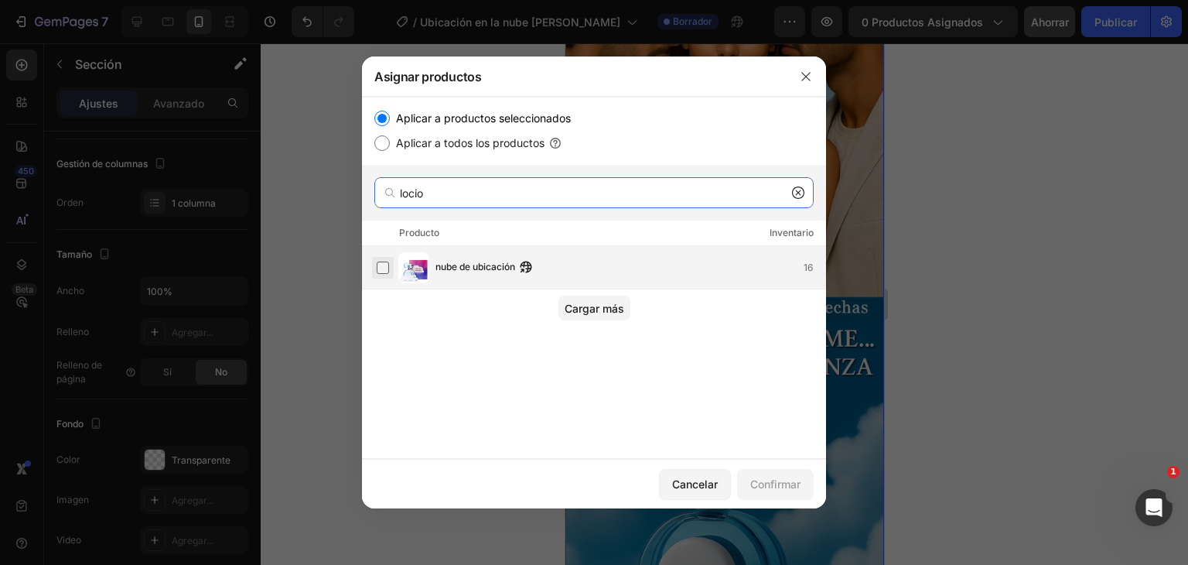
type input "locio"
click at [388, 264] on label at bounding box center [383, 268] width 12 height 12
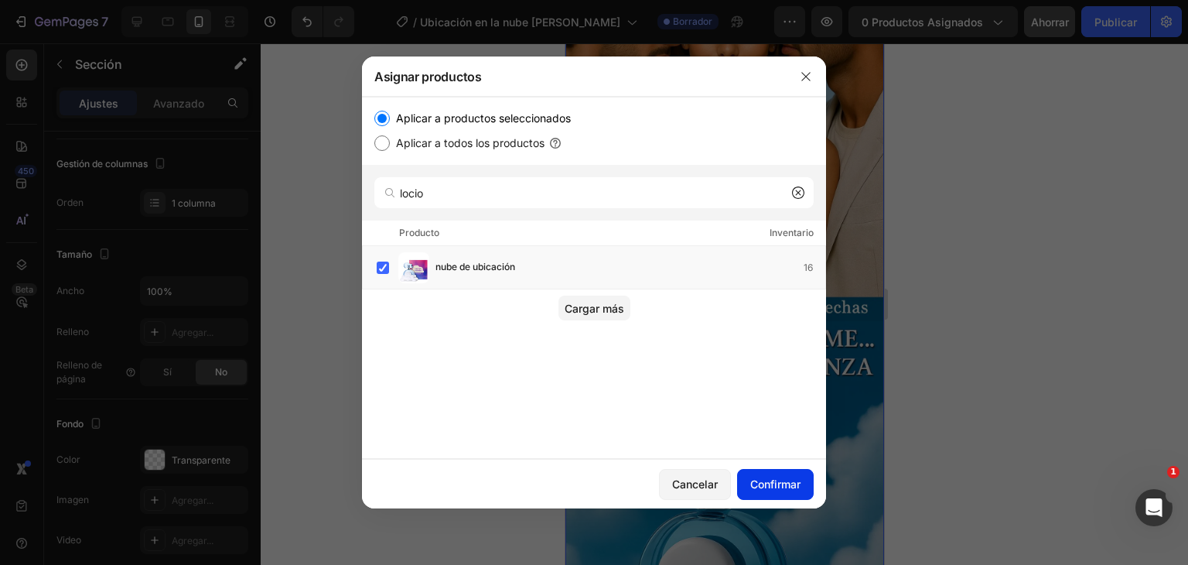
click at [789, 476] on font "Confirmar" at bounding box center [776, 484] width 50 height 16
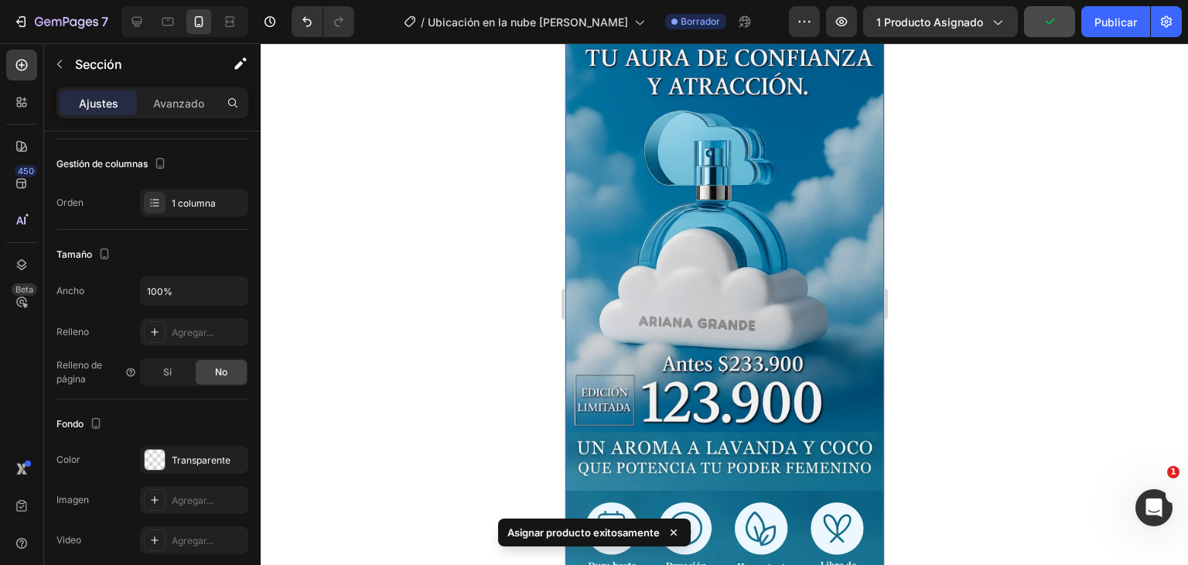
scroll to position [542, 0]
click at [1118, 29] on font "Publicar" at bounding box center [1116, 22] width 43 height 16
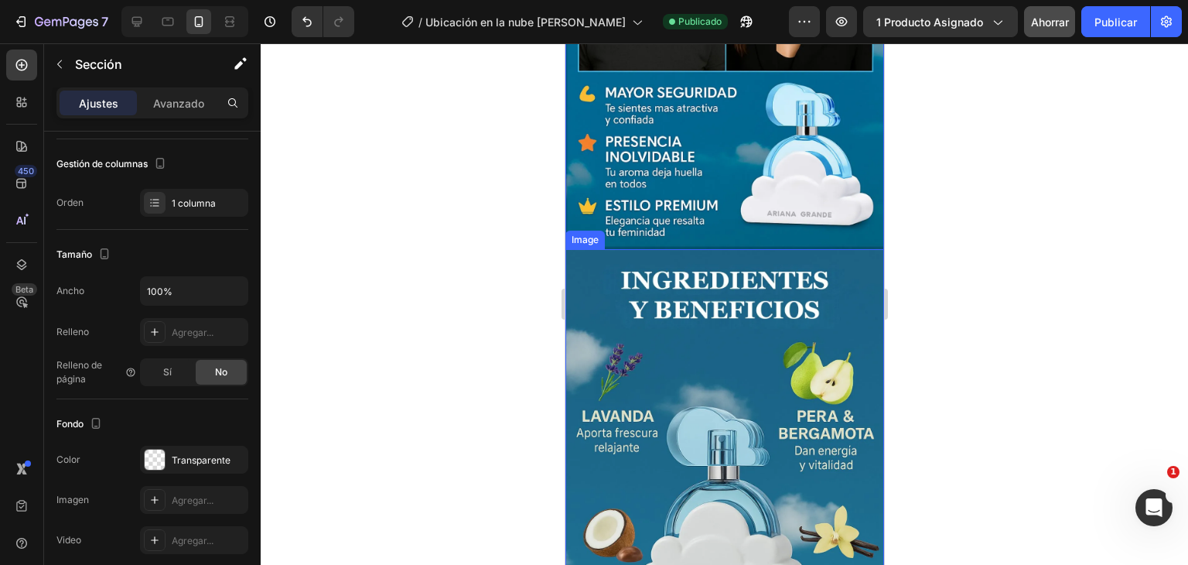
scroll to position [1548, 0]
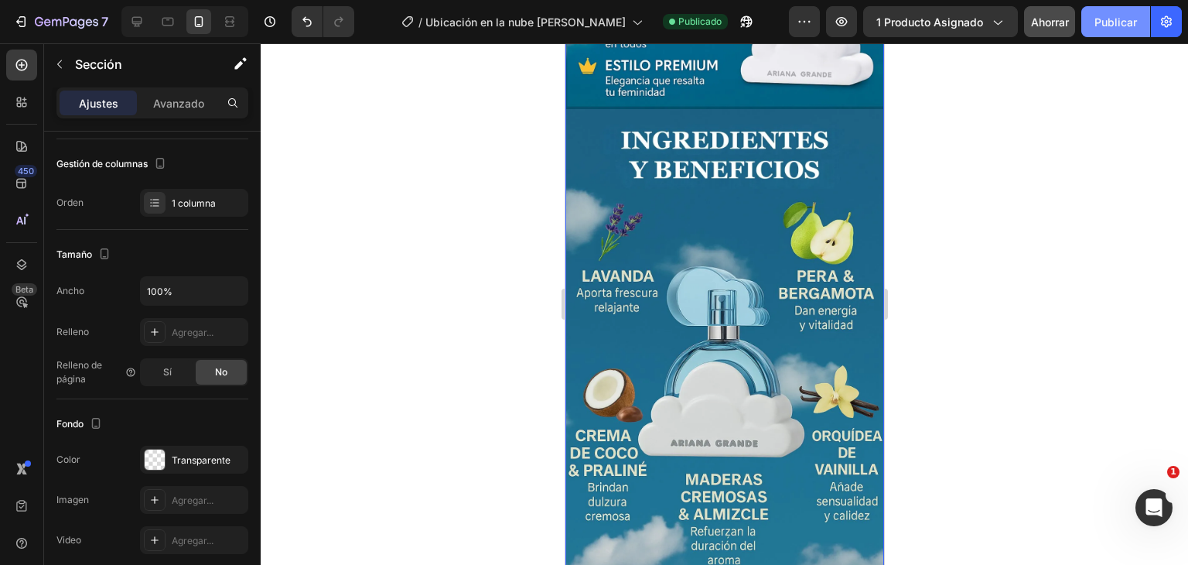
click at [1117, 19] on font "Publicar" at bounding box center [1116, 21] width 43 height 13
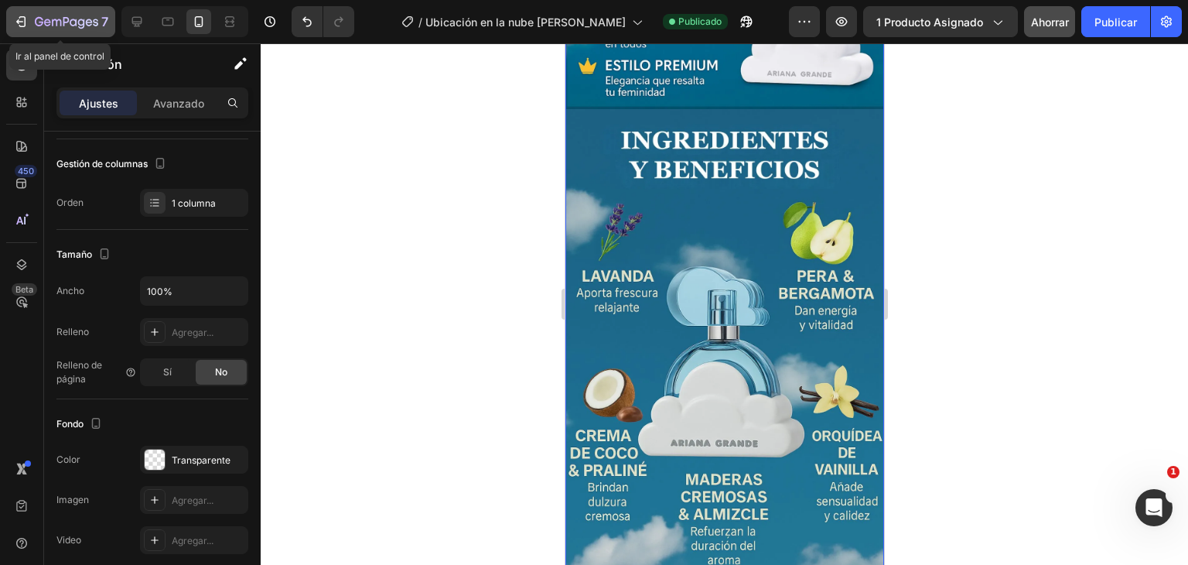
click at [38, 29] on icon "button" at bounding box center [66, 22] width 63 height 13
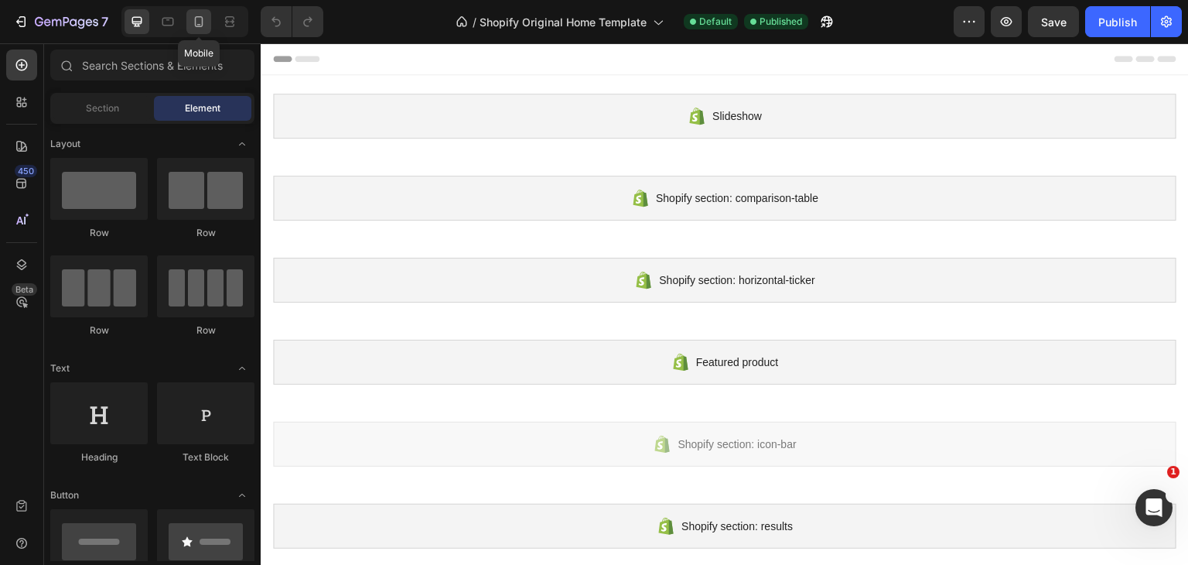
click at [186, 31] on div at bounding box center [198, 21] width 25 height 25
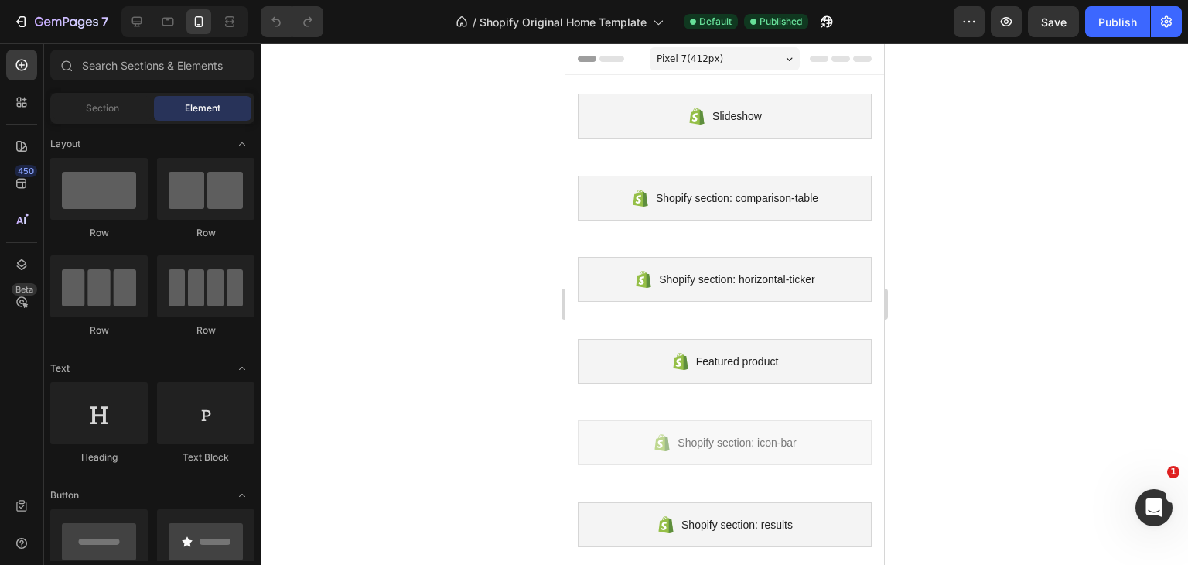
click at [669, 65] on span "Pixel 7 ( 412 px)" at bounding box center [689, 58] width 67 height 15
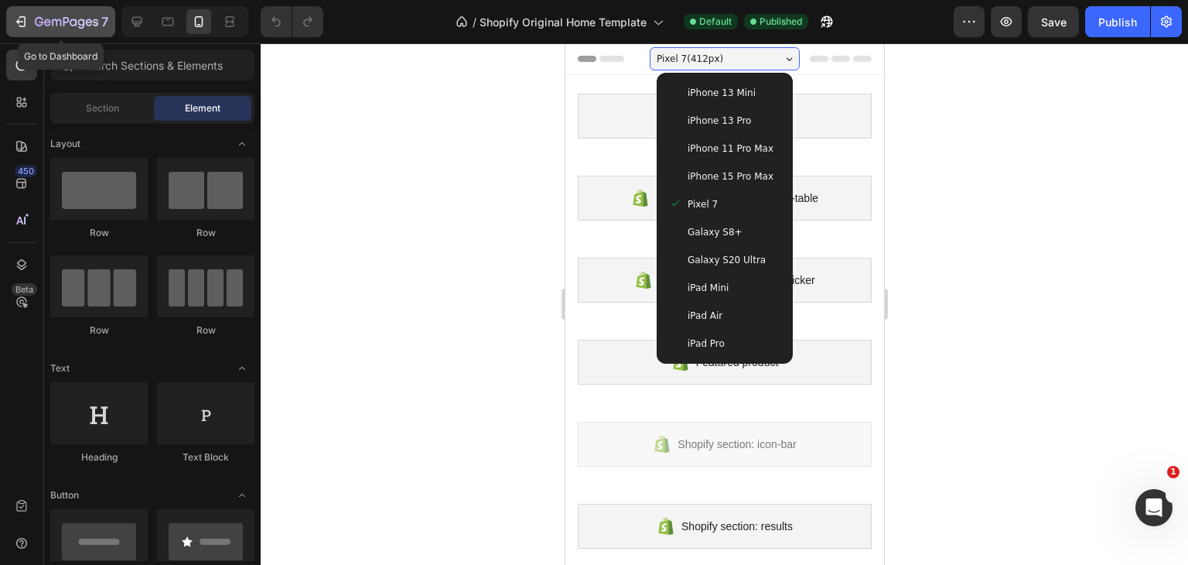
click at [46, 10] on button "7" at bounding box center [60, 21] width 109 height 31
